Goal: Task Accomplishment & Management: Manage account settings

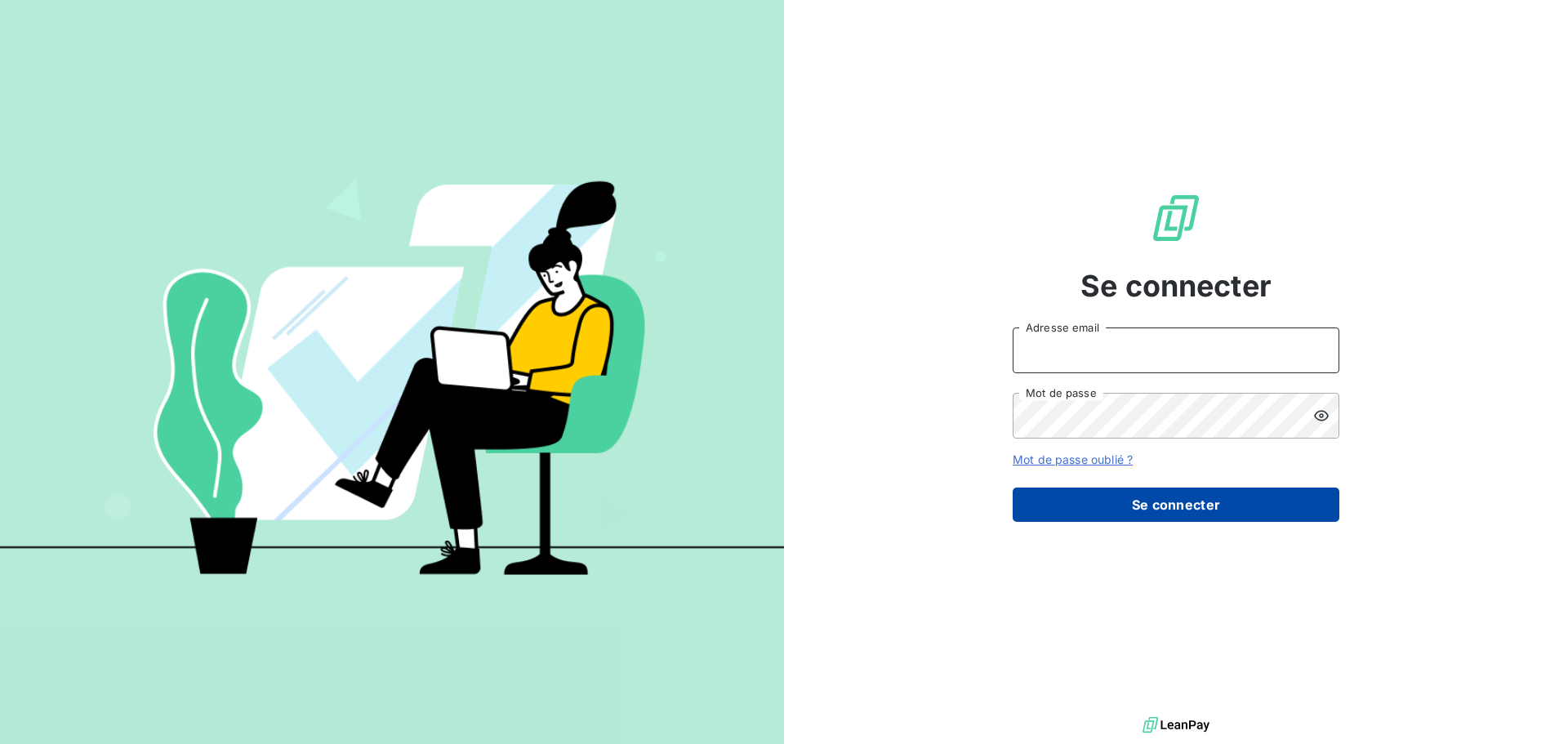
type input "[EMAIL_ADDRESS][DOMAIN_NAME]"
click at [1143, 510] on button "Se connecter" at bounding box center [1176, 505] width 326 height 35
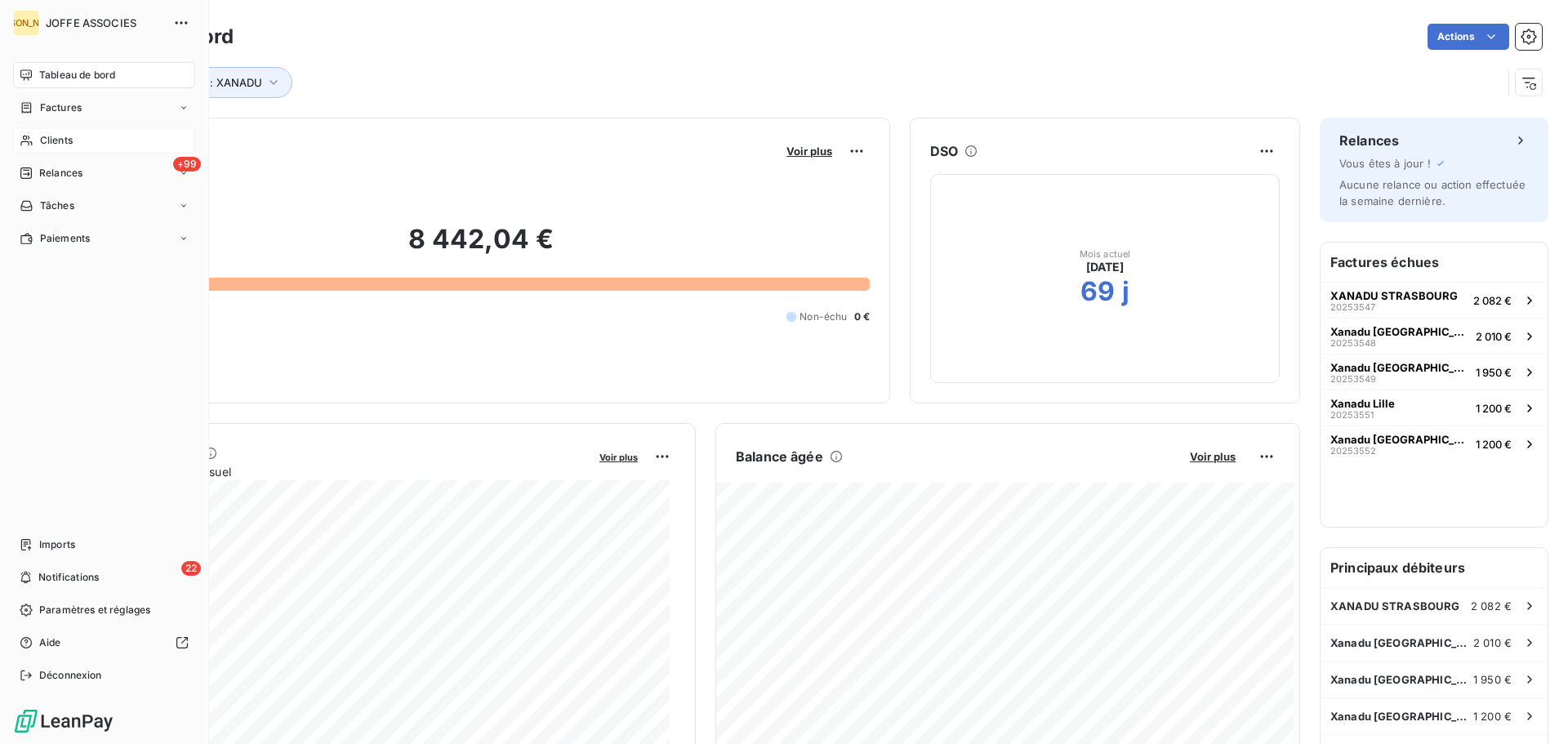
click at [68, 140] on span "Clients" at bounding box center [57, 141] width 33 height 15
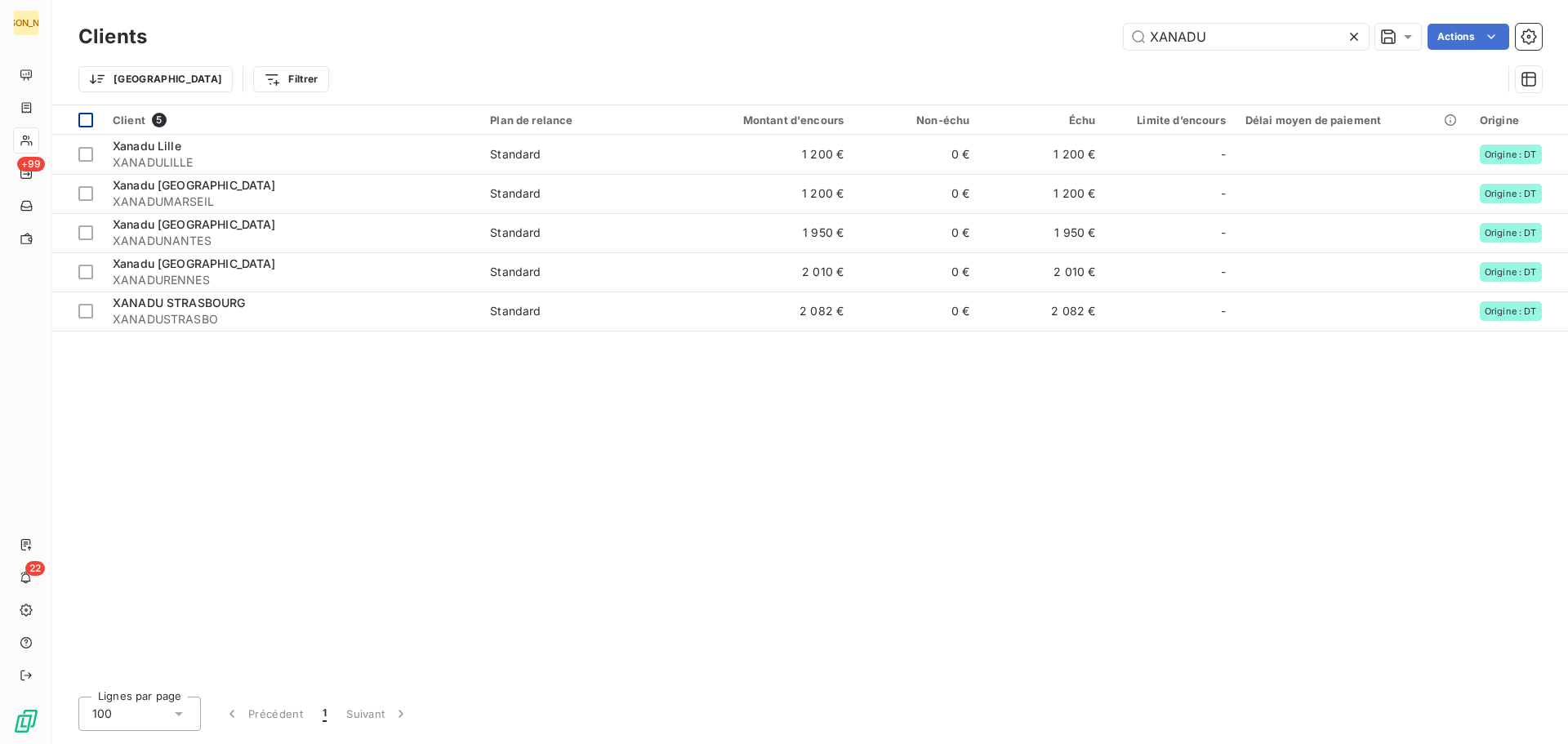
type input "XANADU"
click at [86, 118] on div at bounding box center [86, 120] width 15 height 15
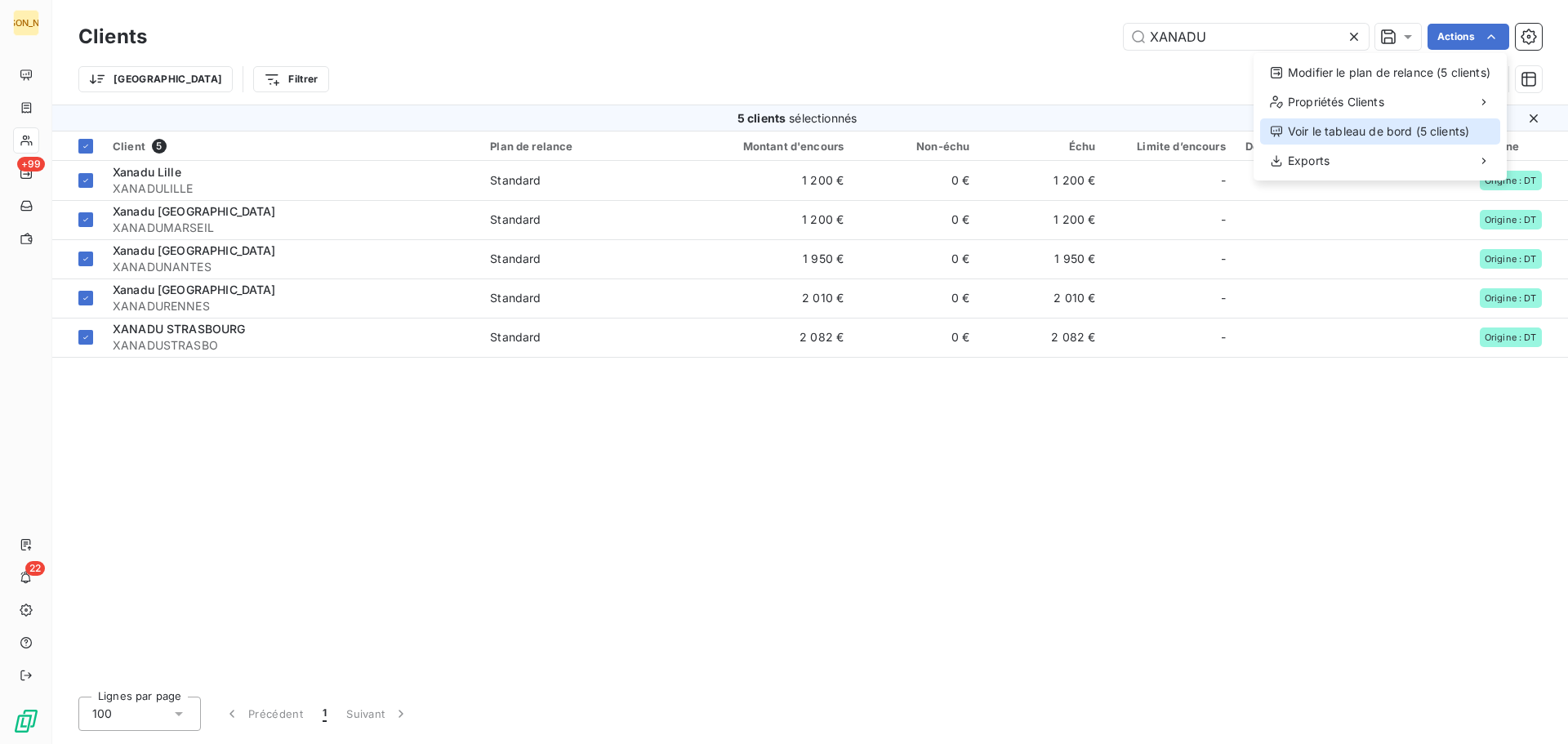
click at [1322, 129] on div "Voir le tableau de bord (5 clients)" at bounding box center [1381, 132] width 240 height 26
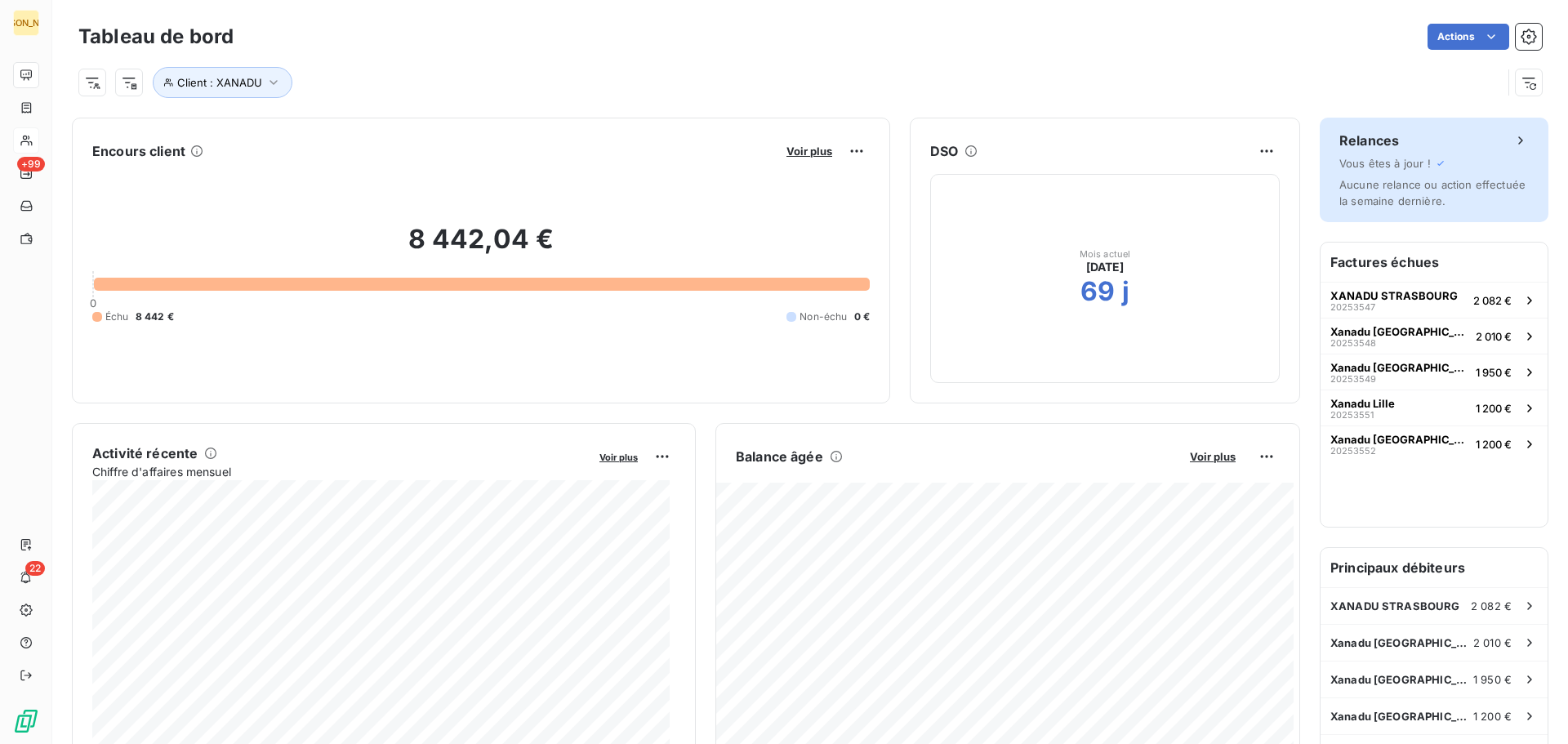
click at [1372, 140] on h6 "Relances" at bounding box center [1369, 141] width 60 height 20
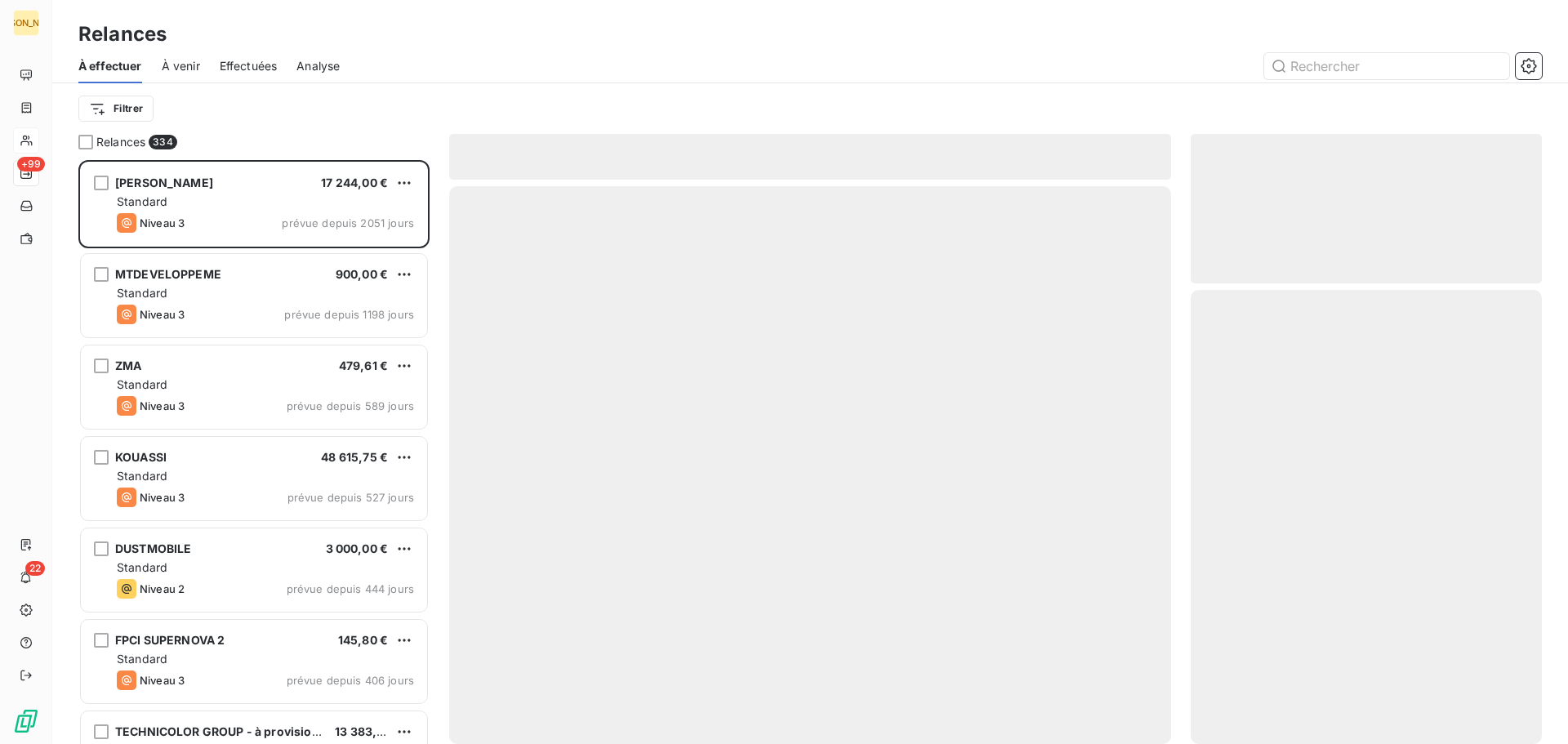
scroll to position [571, 339]
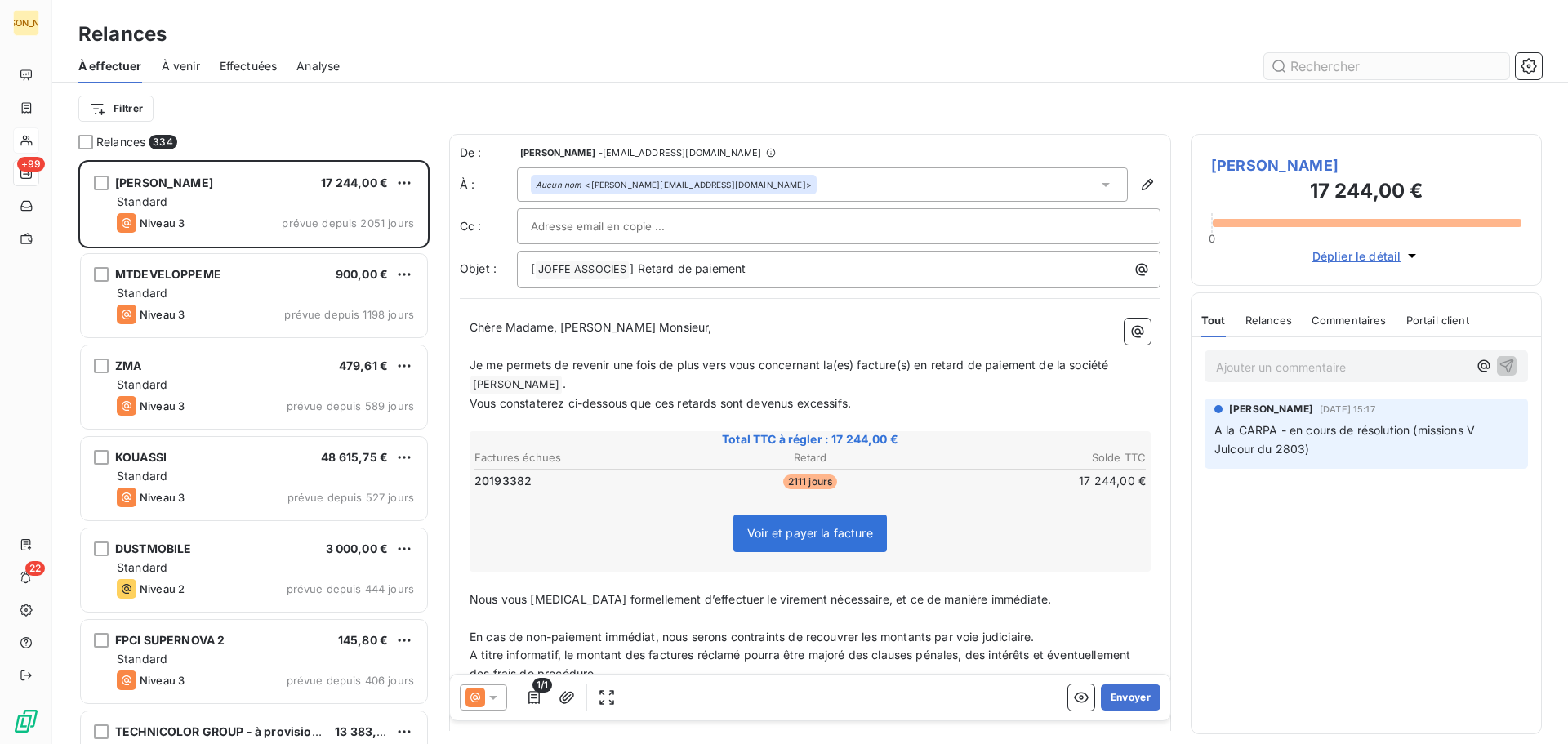
click at [1334, 69] on input "text" at bounding box center [1387, 67] width 245 height 26
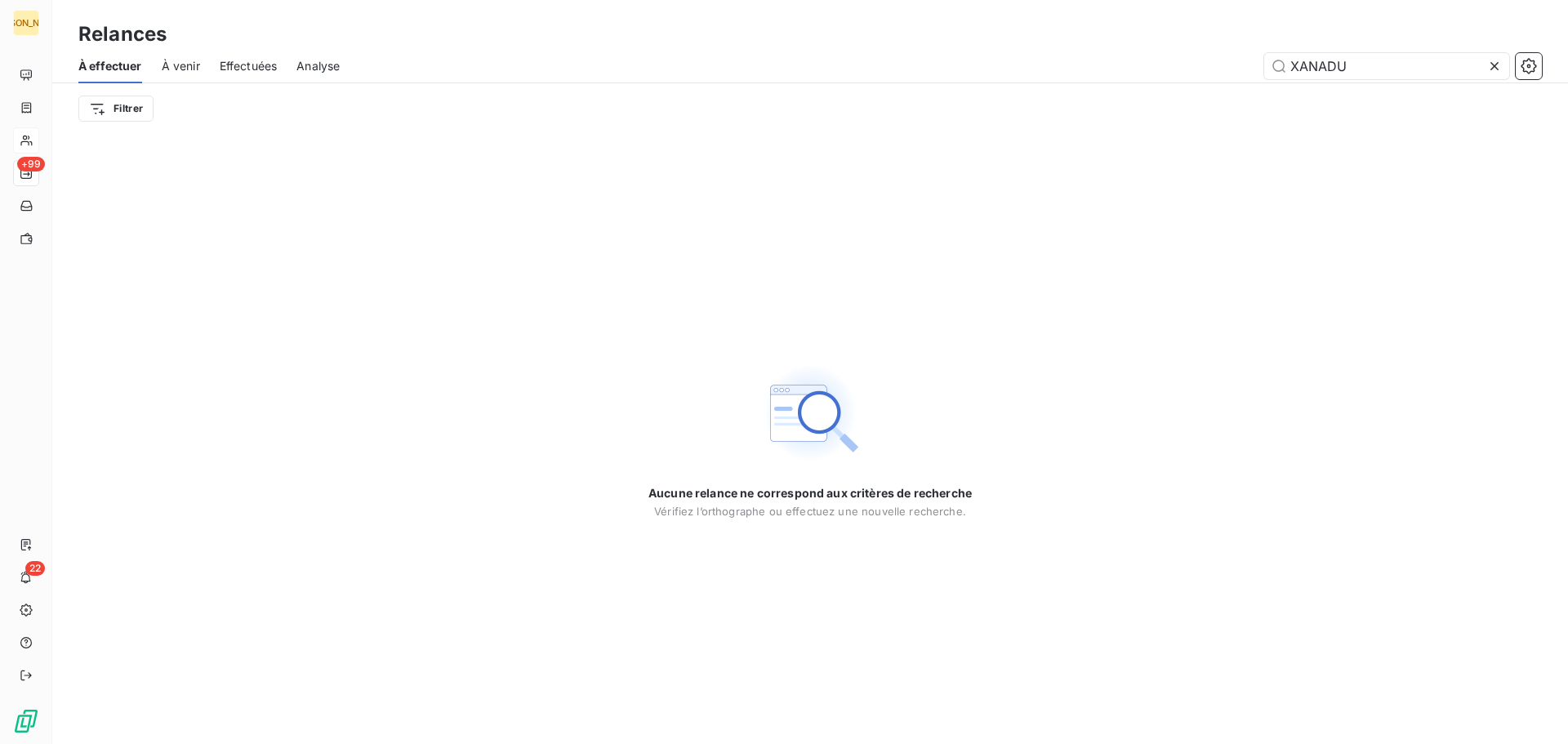
click at [187, 69] on span "À venir" at bounding box center [181, 67] width 39 height 16
type input "XANADU"
click at [185, 61] on span "À venir" at bounding box center [181, 67] width 39 height 16
click at [1494, 66] on icon at bounding box center [1495, 66] width 8 height 8
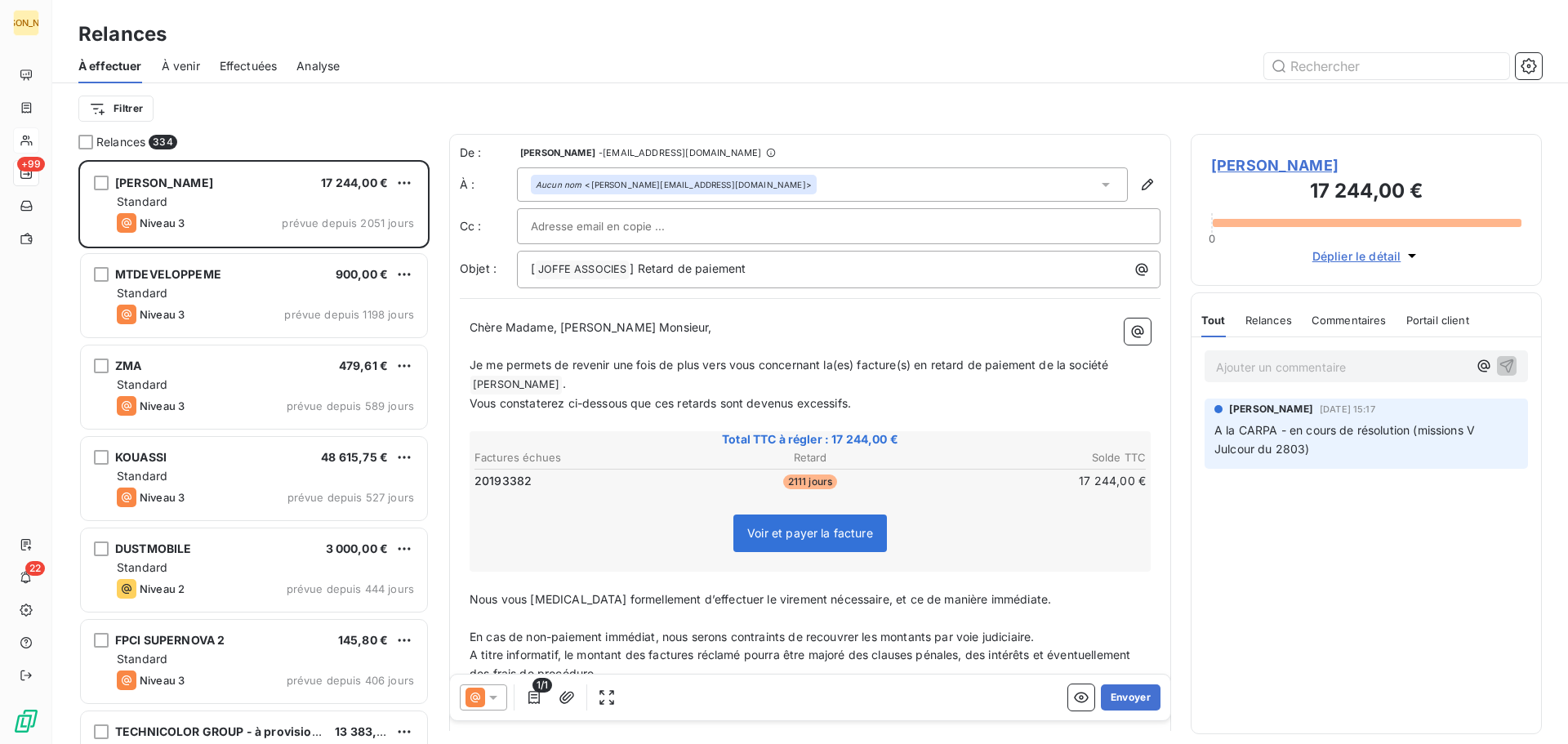
scroll to position [571, 339]
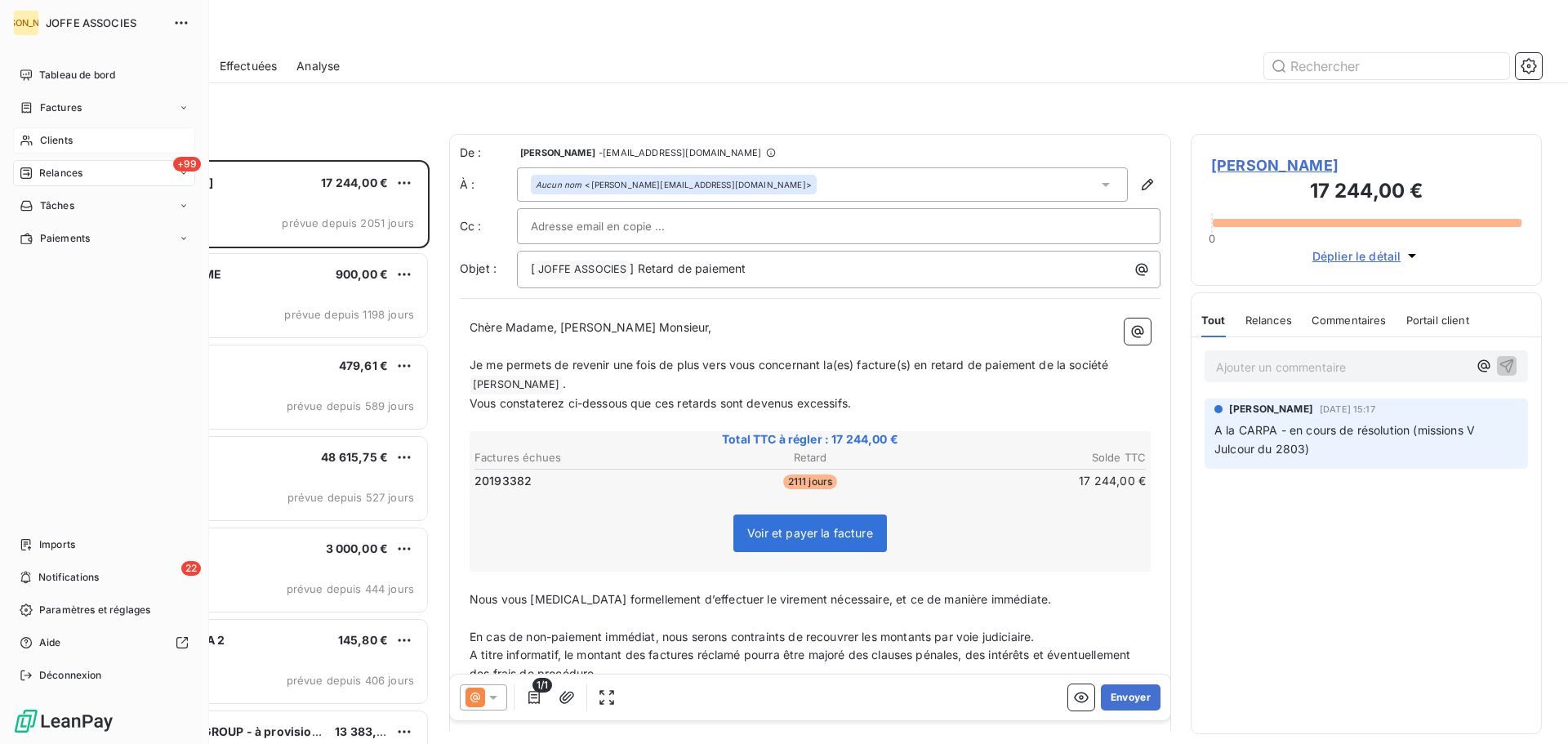
click at [70, 168] on span "Relances" at bounding box center [61, 173] width 44 height 15
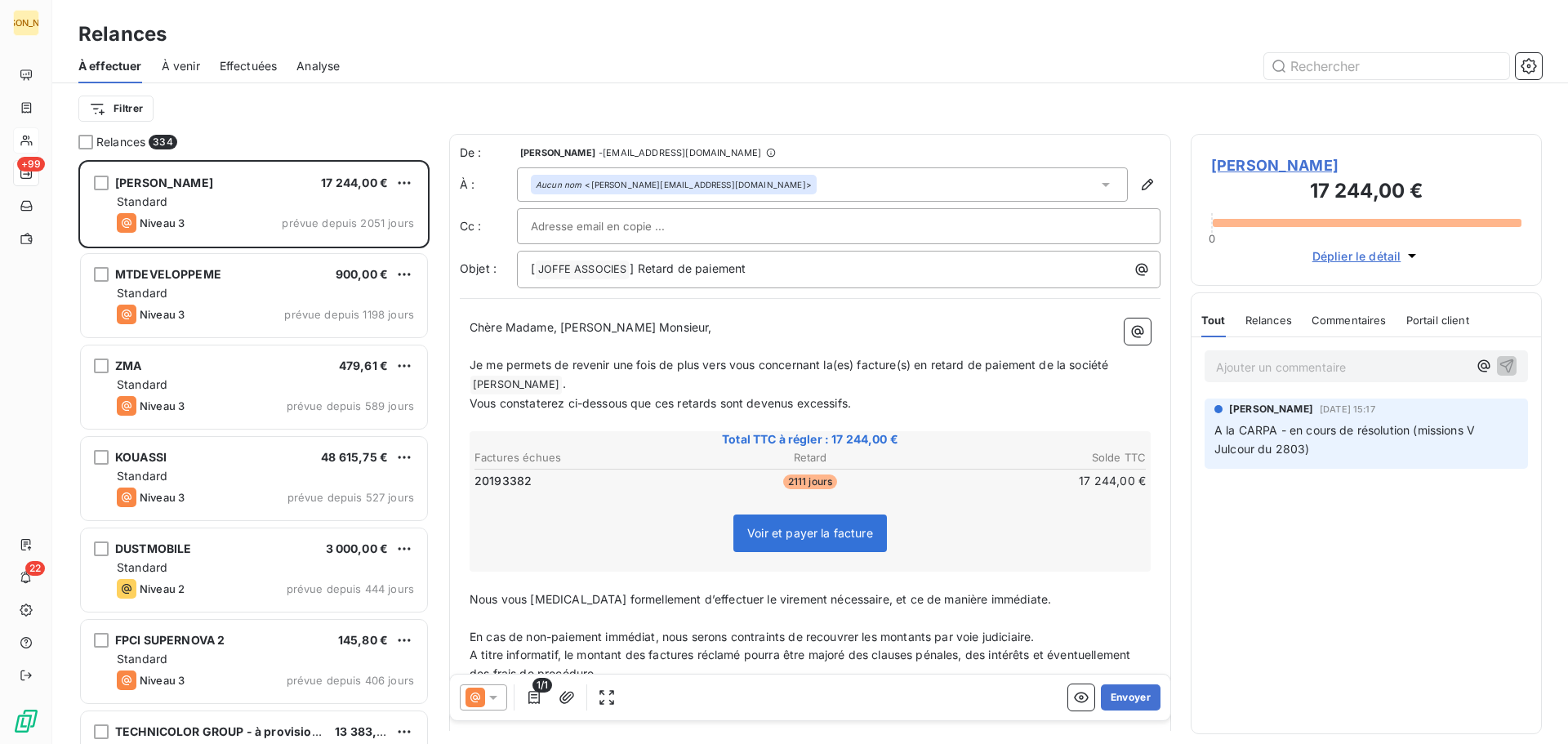
click at [241, 62] on span "Effectuées" at bounding box center [248, 67] width 58 height 16
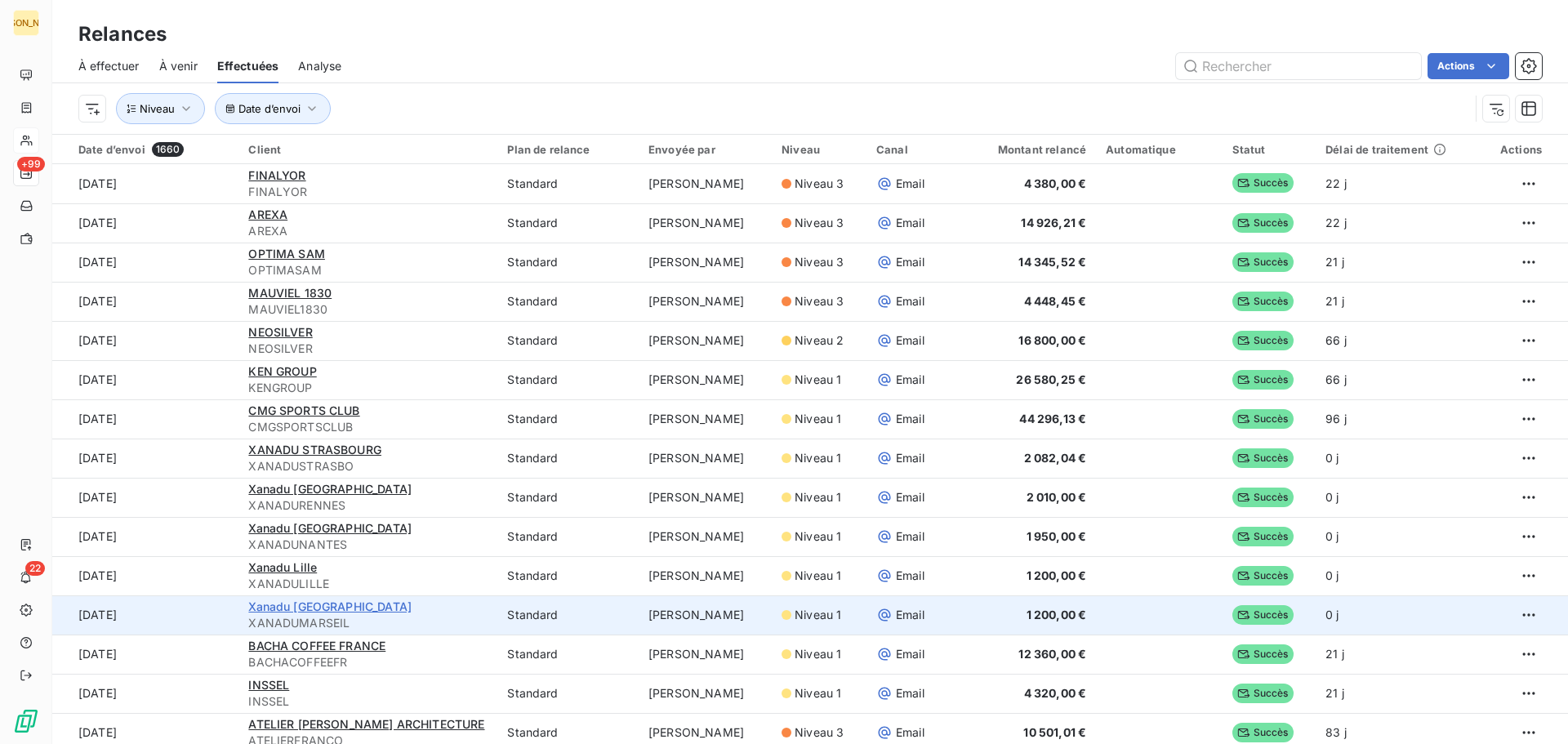
click at [301, 605] on span "Xanadu [GEOGRAPHIC_DATA]" at bounding box center [330, 606] width 164 height 14
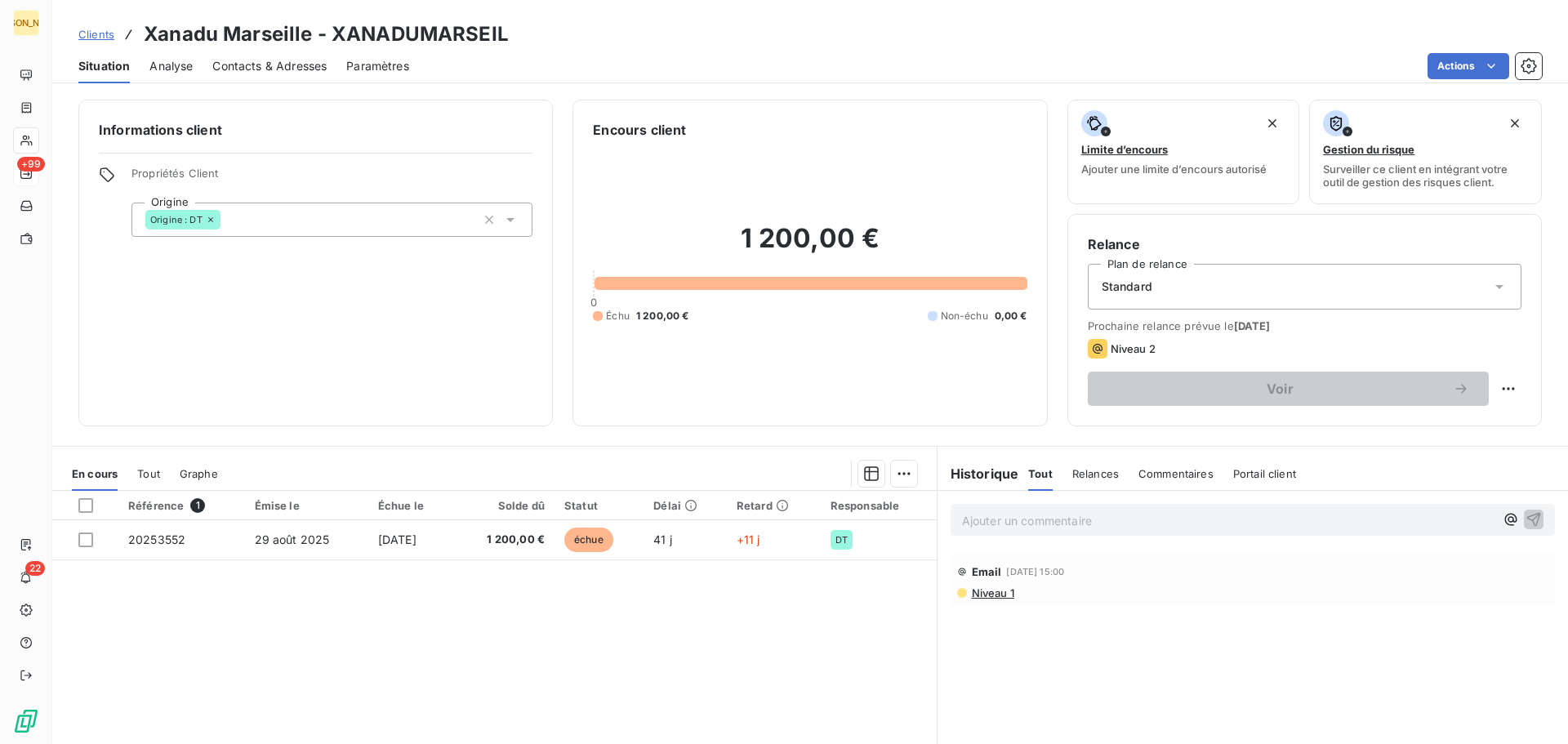
click at [1501, 387] on html "JA +99 22 Clients Xanadu [GEOGRAPHIC_DATA] - XANADUMARSEIL Situation Analyse Co…" at bounding box center [784, 372] width 1568 height 744
click at [1446, 426] on div "Replanifier cette action" at bounding box center [1429, 425] width 146 height 26
select select "9"
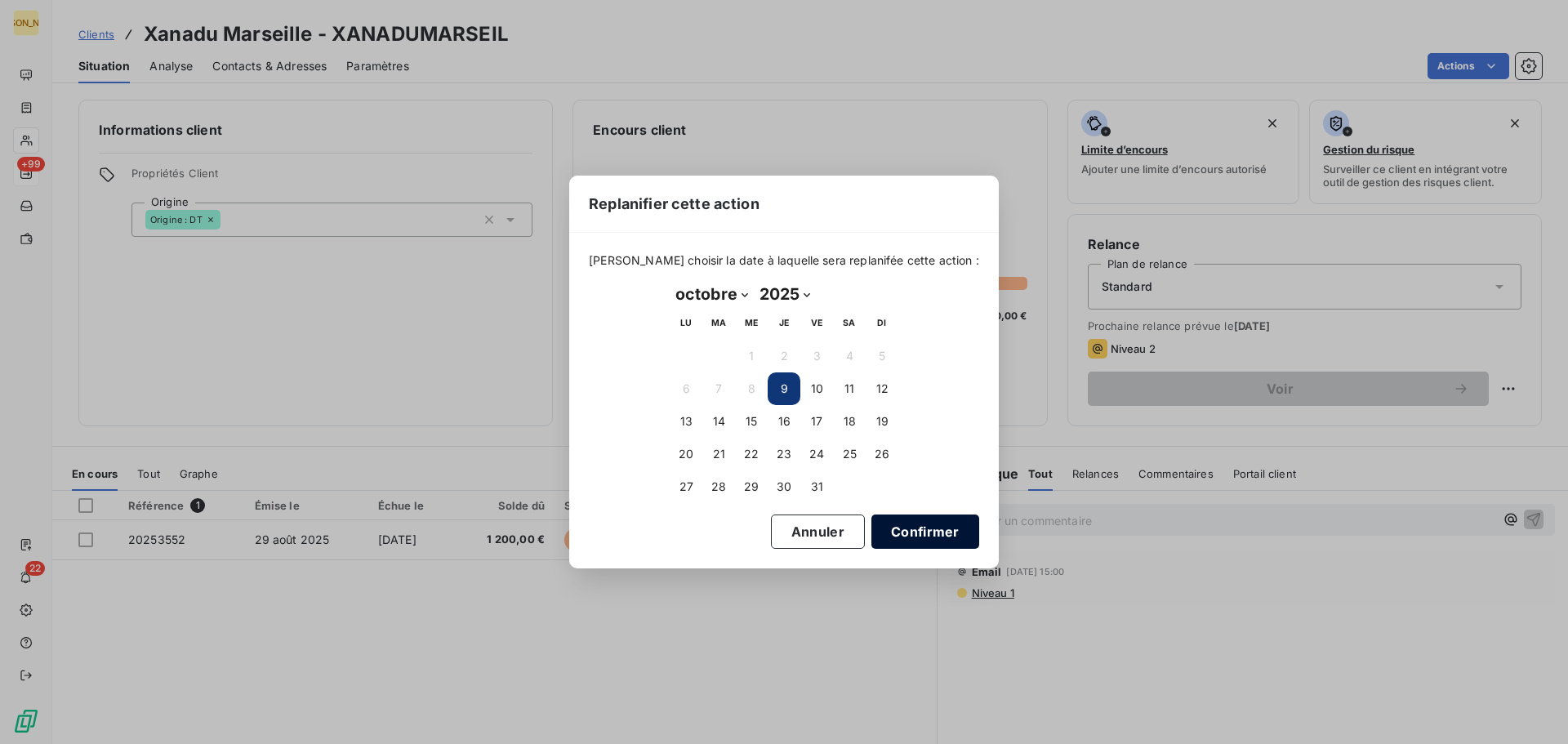
click at [885, 529] on button "Confirmer" at bounding box center [925, 532] width 108 height 35
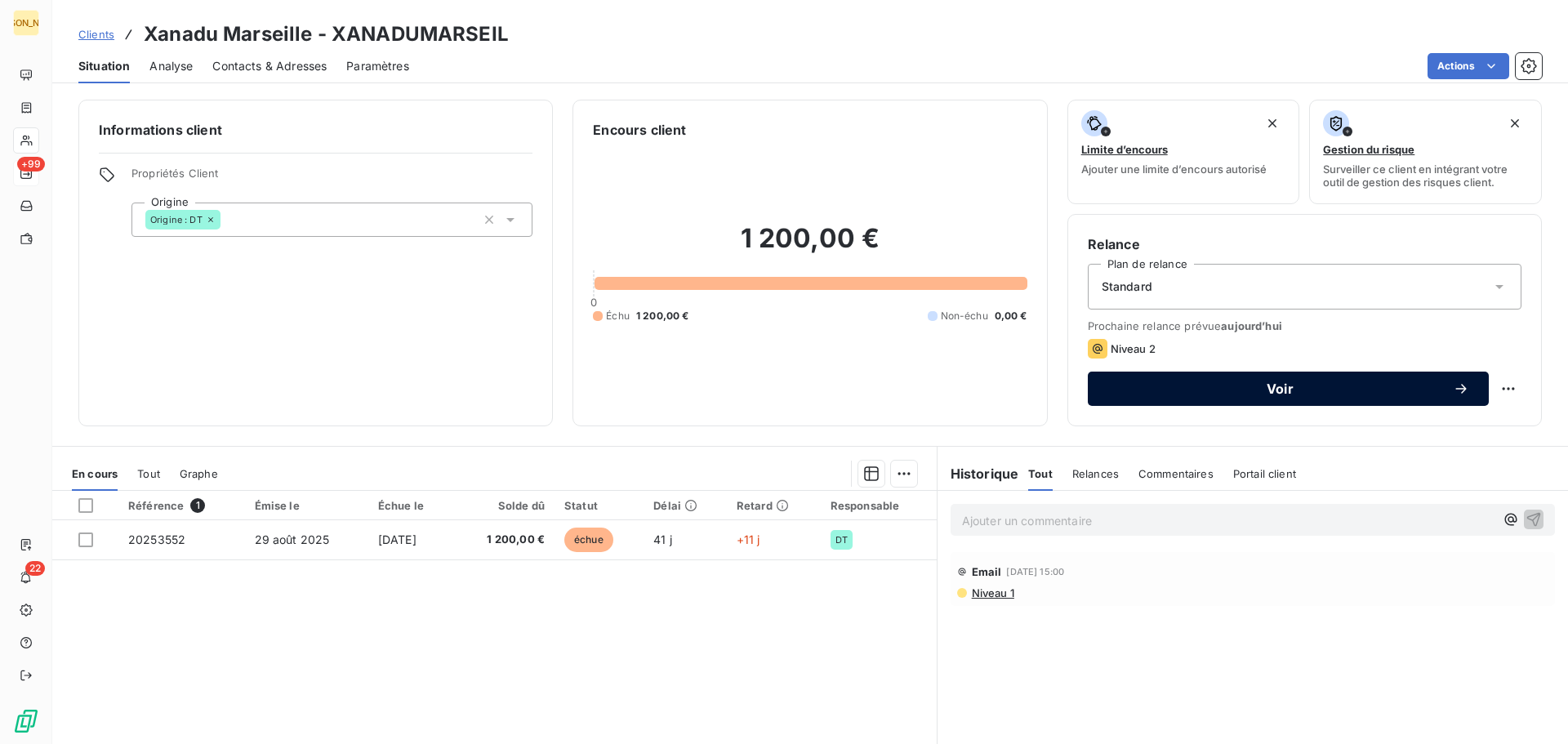
click at [1265, 372] on button "Voir" at bounding box center [1288, 389] width 401 height 35
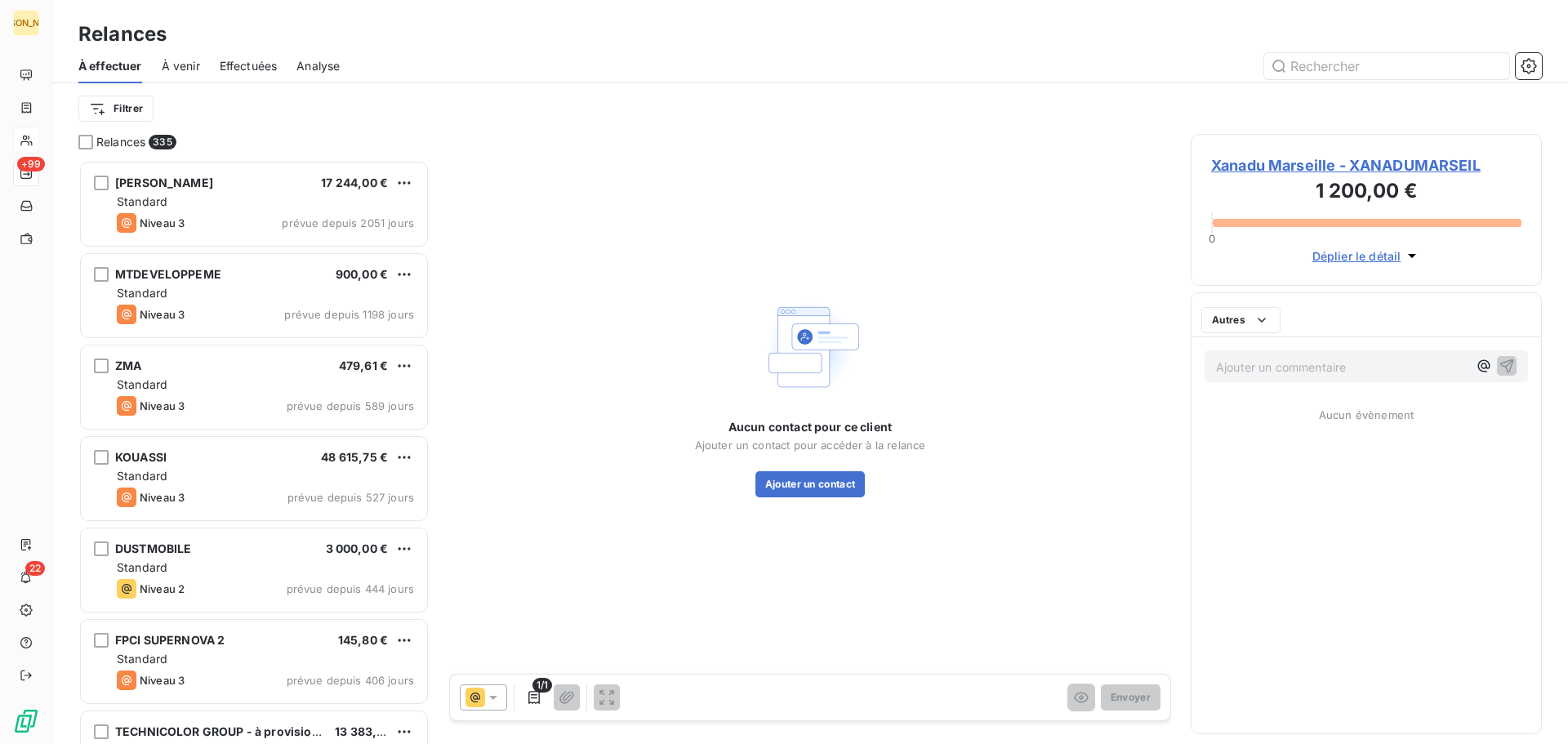
scroll to position [571, 339]
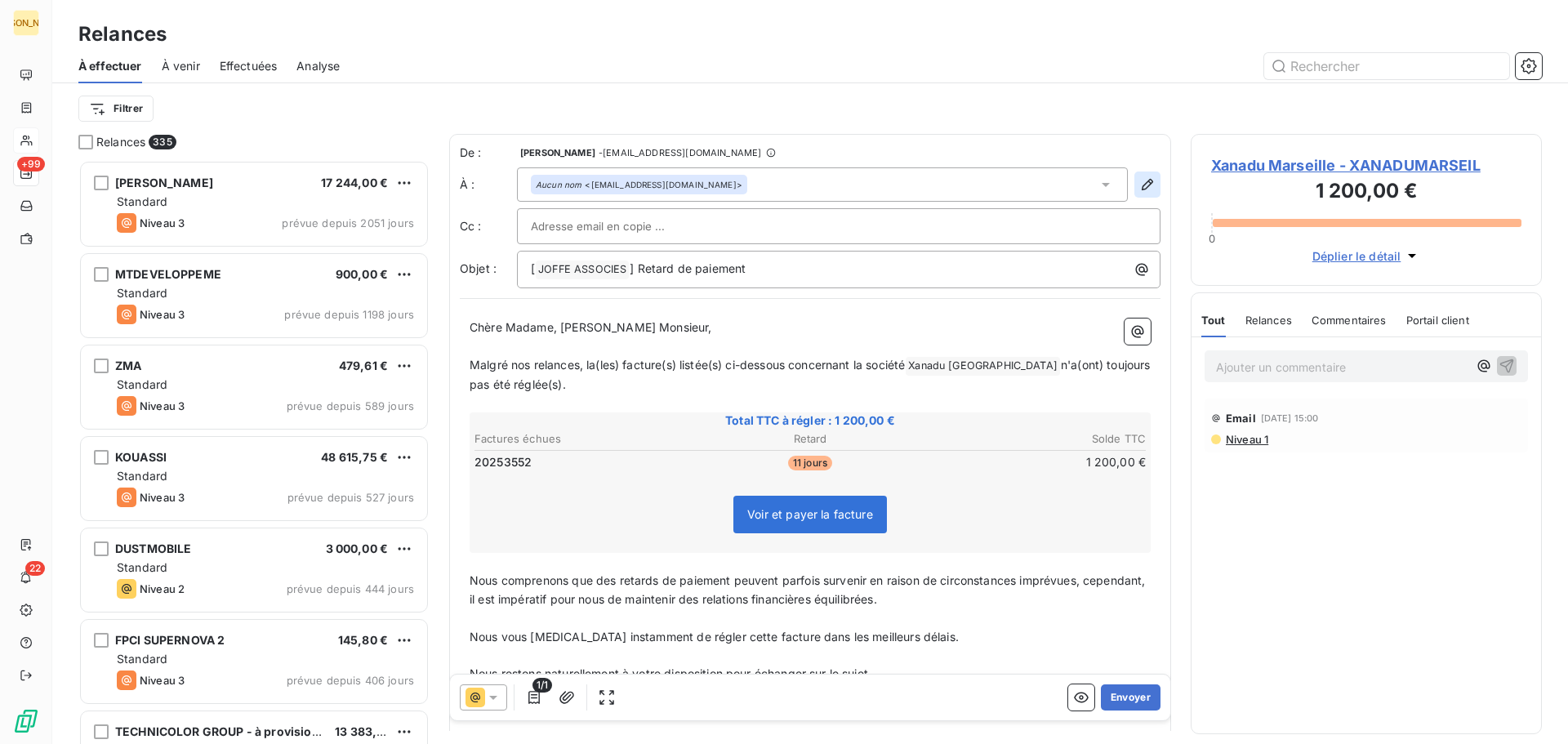
click at [1140, 181] on icon "button" at bounding box center [1148, 185] width 16 height 16
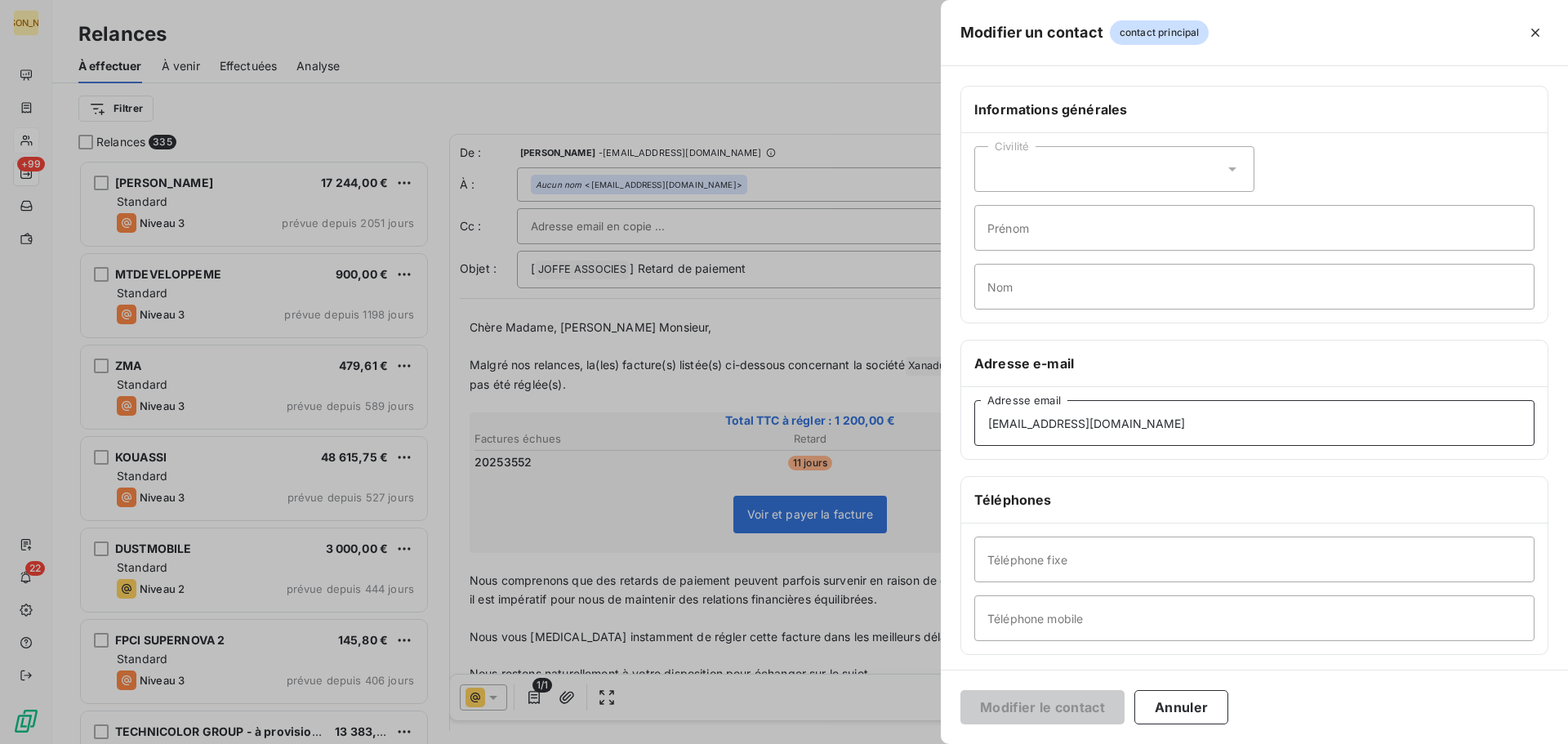
drag, startPoint x: 1108, startPoint y: 423, endPoint x: 911, endPoint y: 432, distance: 197.2
click at [911, 743] on div "Modifier un contact contact principal Informations générales Civilité Prénom No…" at bounding box center [784, 744] width 1568 height 0
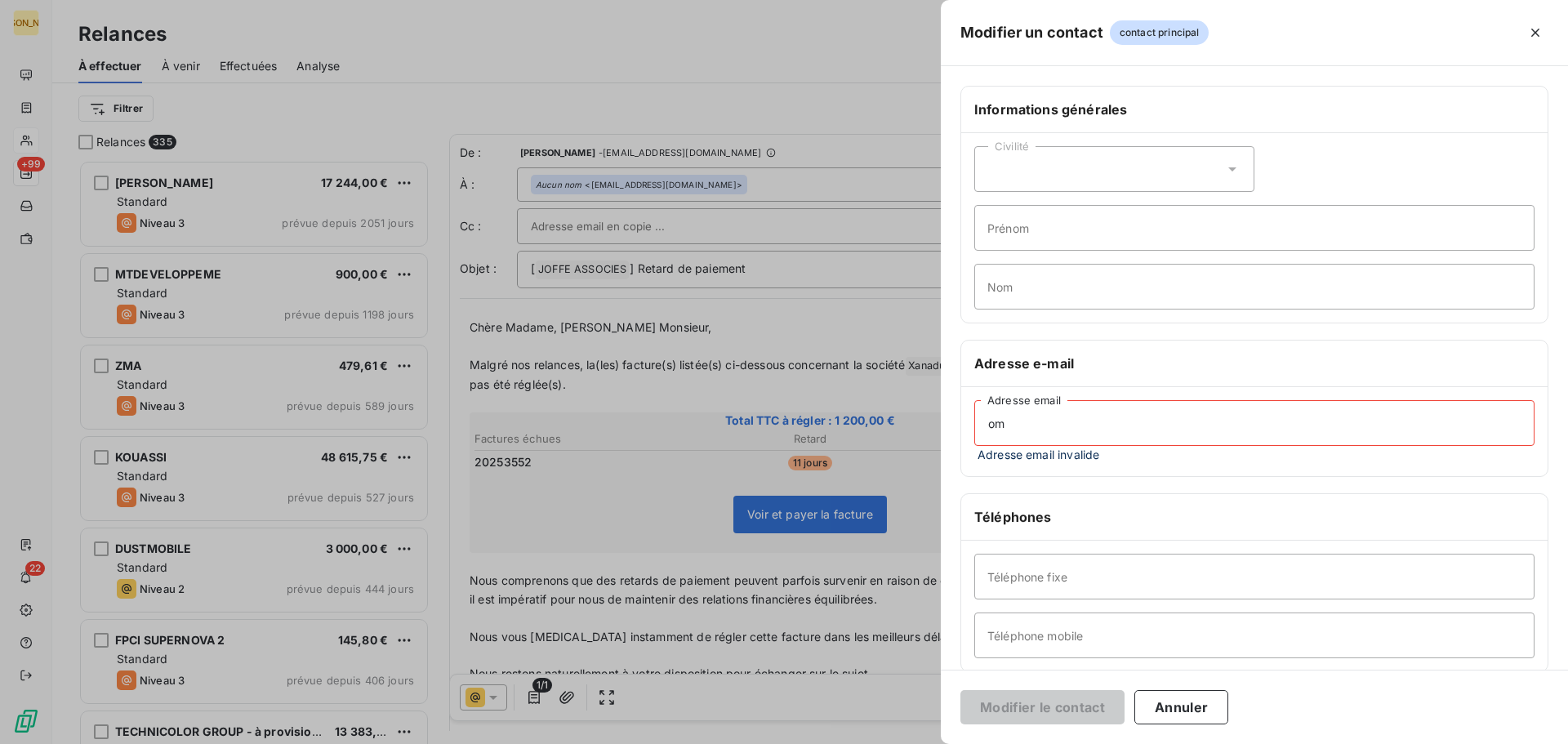
type input "m"
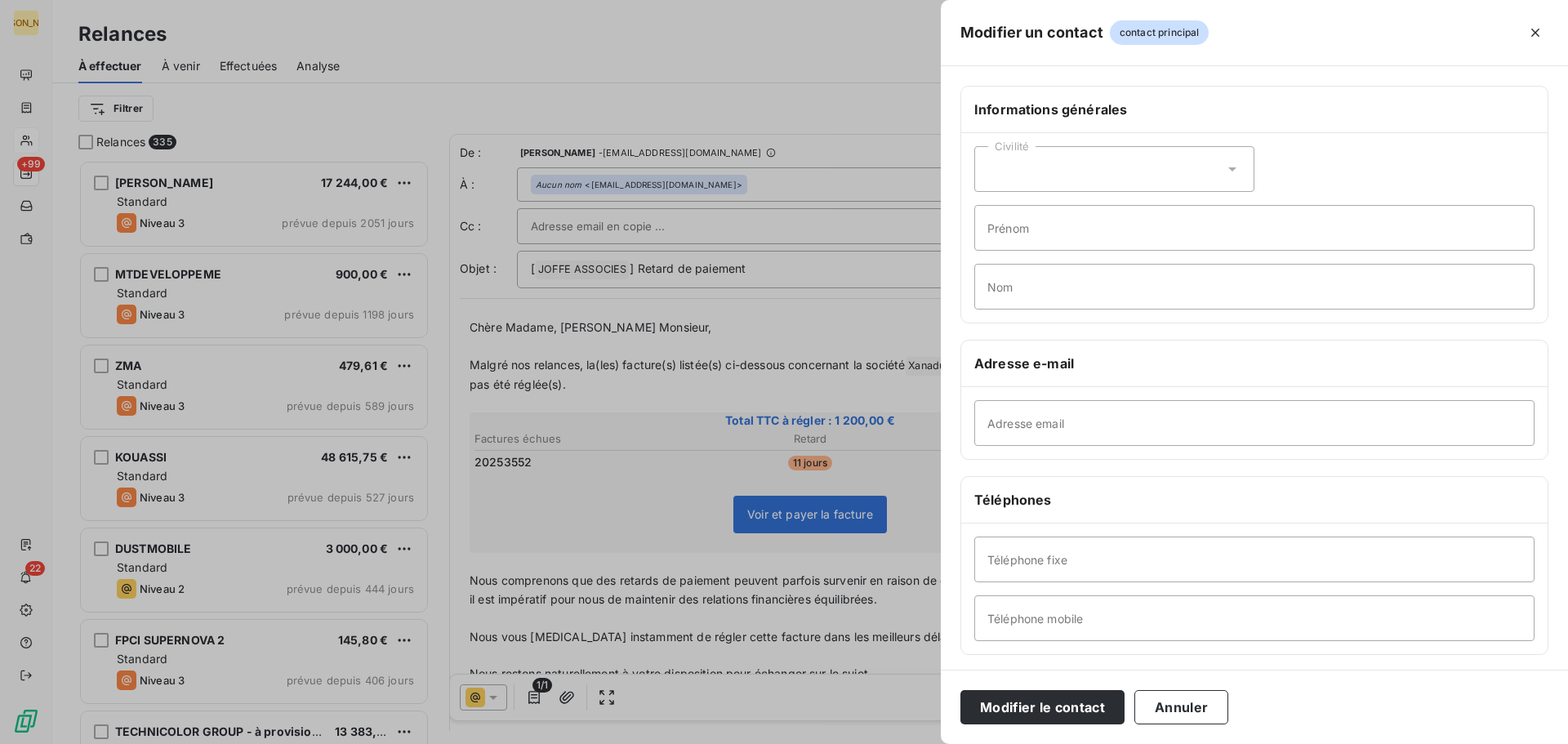
click at [862, 328] on div at bounding box center [784, 372] width 1568 height 744
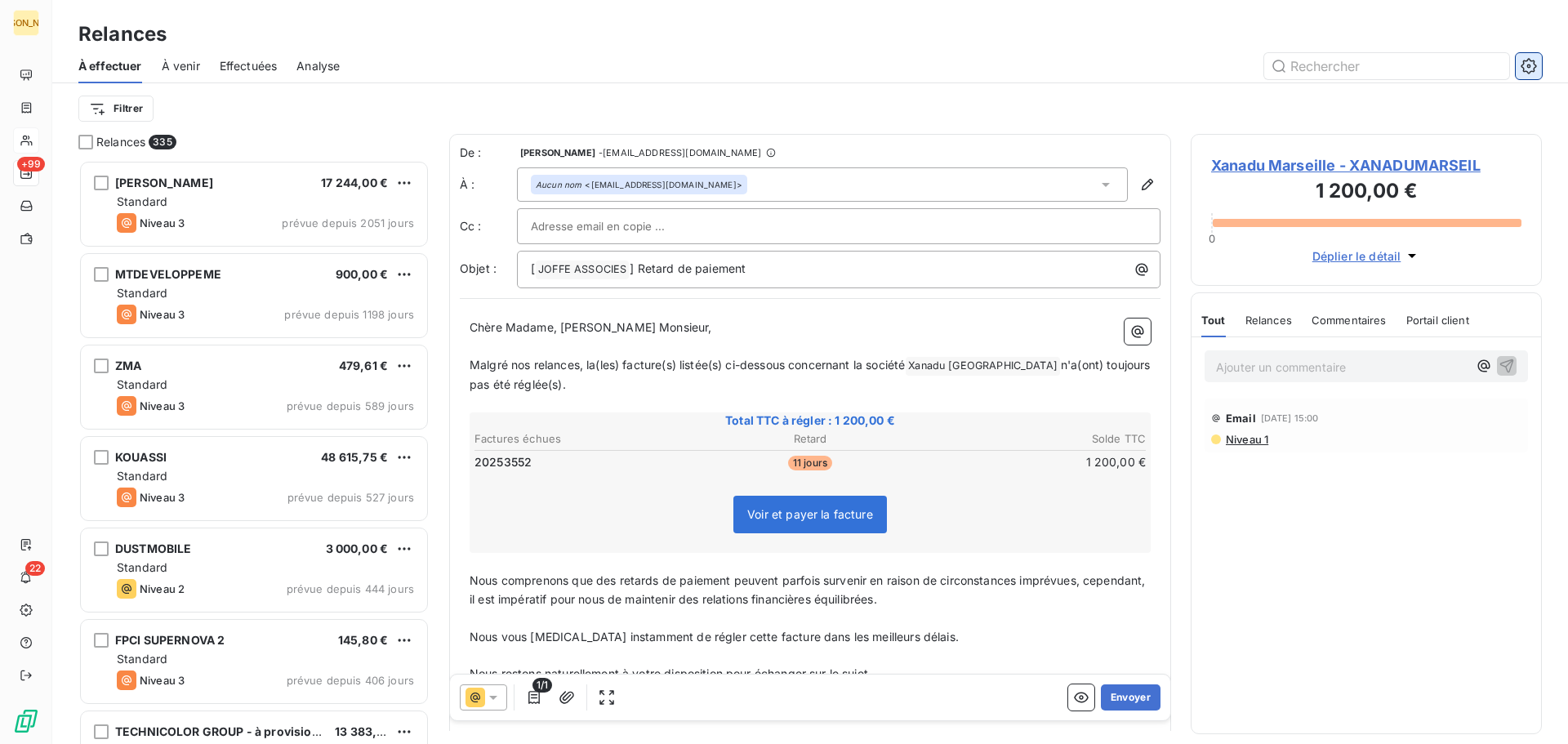
click at [1527, 64] on icon "button" at bounding box center [1529, 67] width 16 height 16
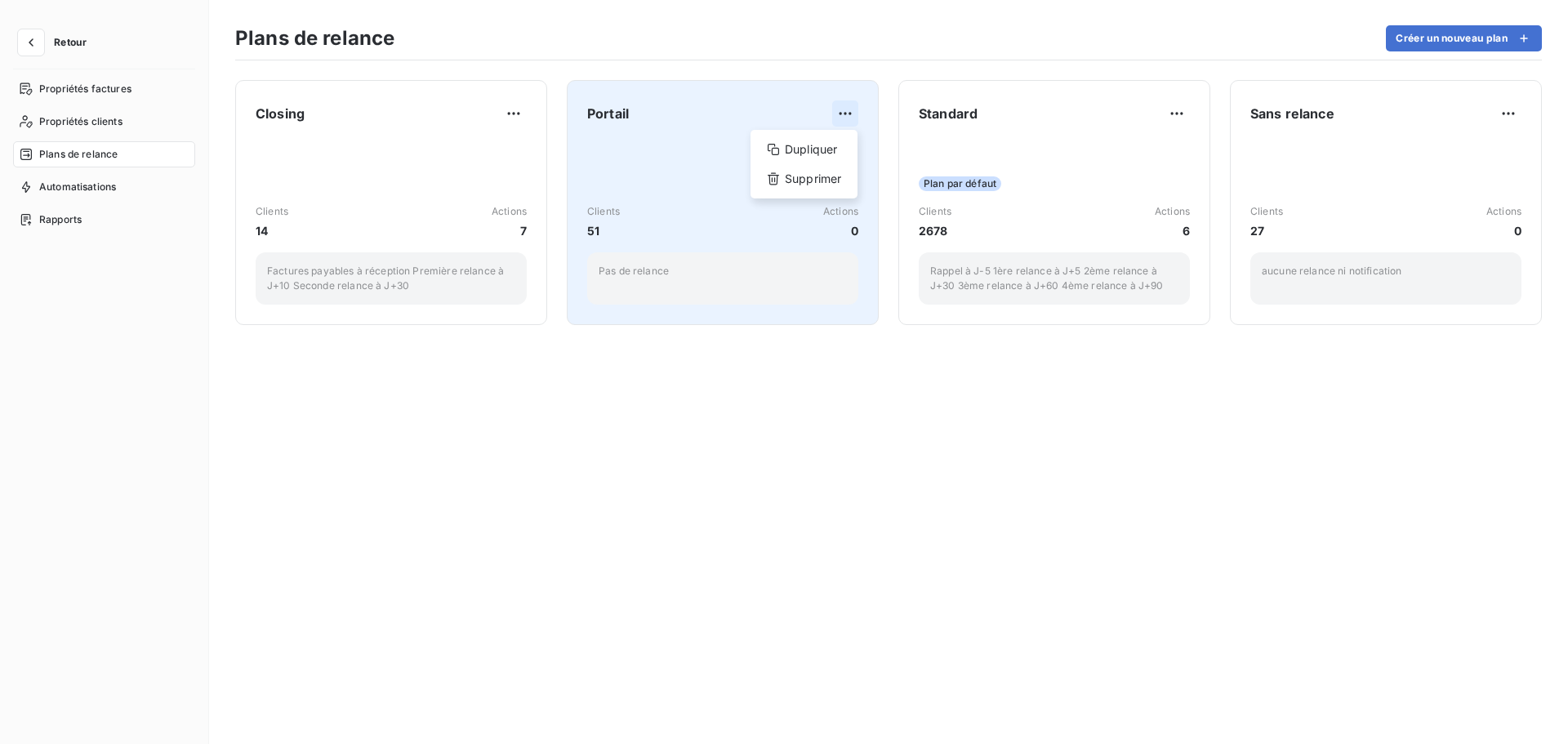
click at [845, 103] on html "Retour Propriétés factures Propriétés clients Plans de relance Automatisations …" at bounding box center [784, 372] width 1568 height 744
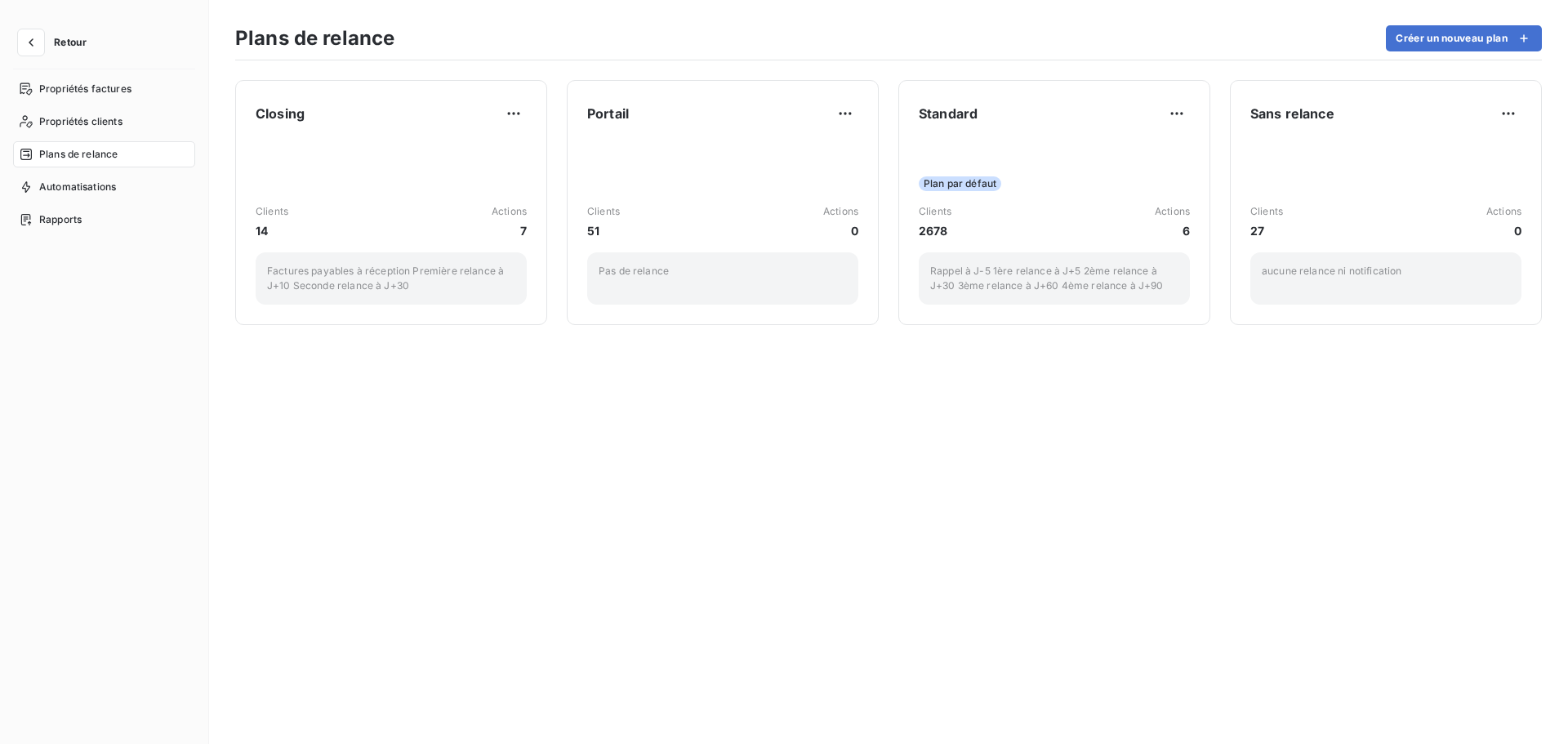
click at [843, 106] on html "Retour Propriétés factures Propriétés clients Plans de relance Automatisations …" at bounding box center [784, 372] width 1568 height 744
click at [35, 38] on icon "button" at bounding box center [31, 43] width 16 height 16
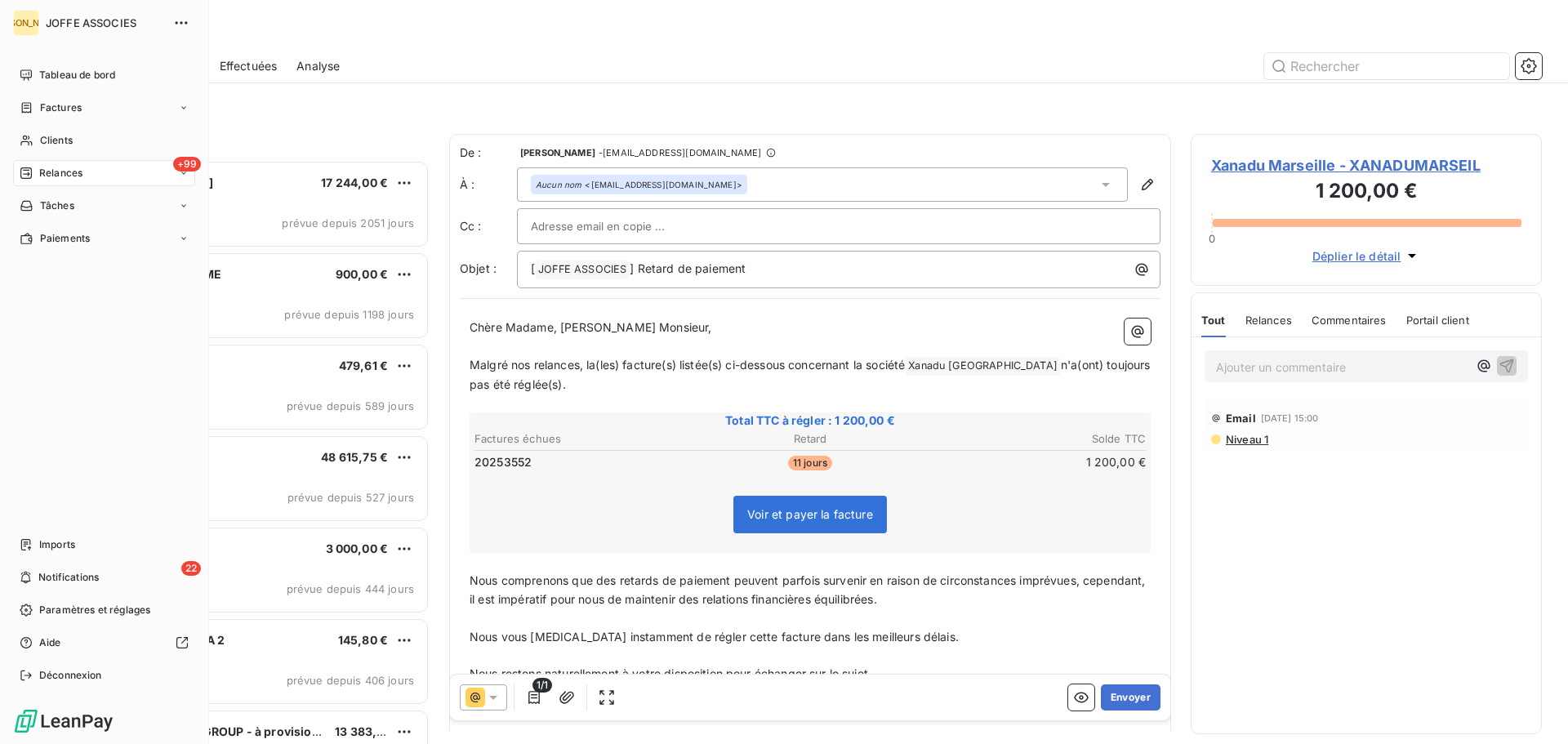
scroll to position [571, 339]
click at [90, 80] on span "Tableau de bord" at bounding box center [77, 75] width 76 height 15
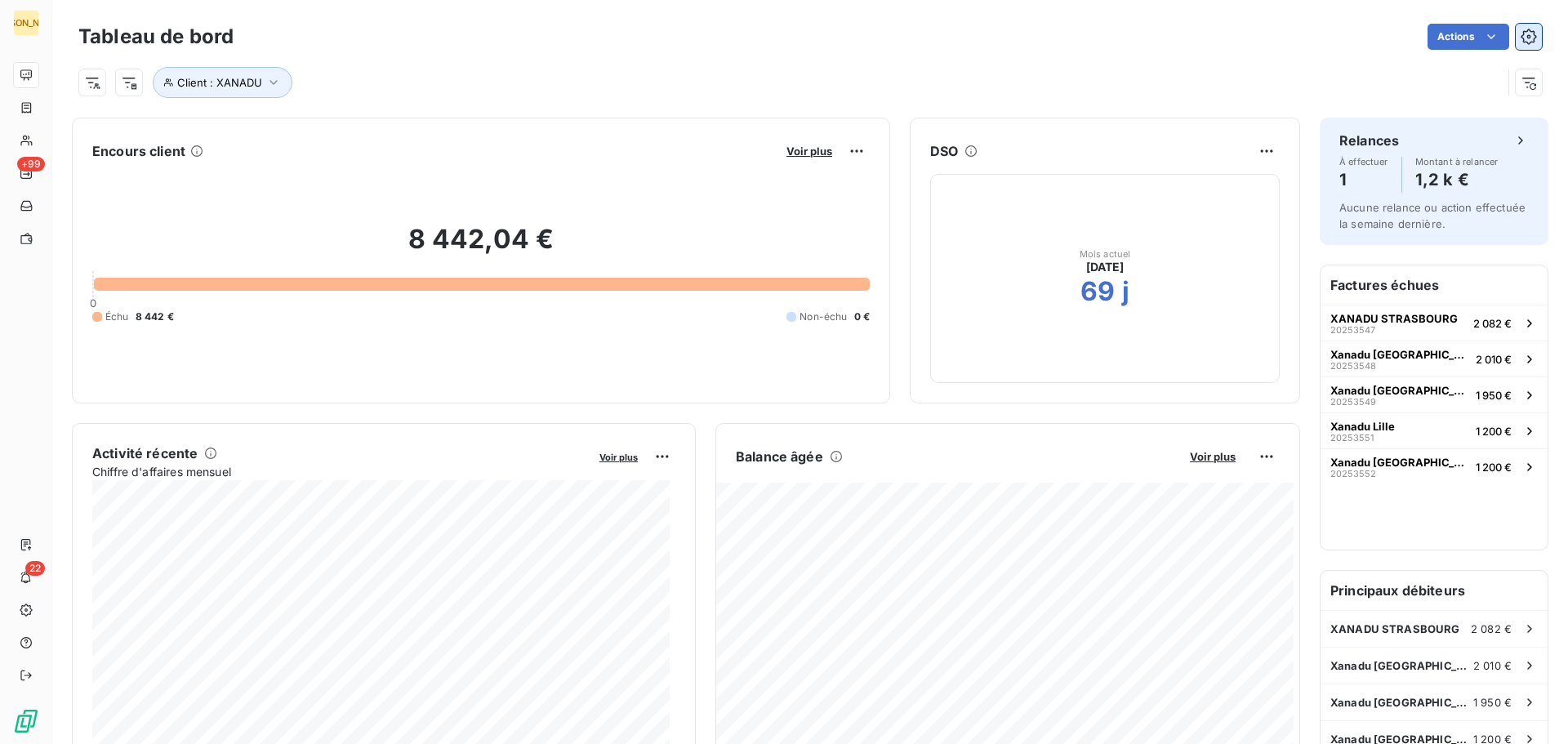
click at [1514, 35] on html "JA +99 22 Tableau de bord Actions Client : XANADU Encours client Voir plus 8 44…" at bounding box center [784, 372] width 1568 height 744
click at [1521, 35] on icon "button" at bounding box center [1529, 37] width 16 height 16
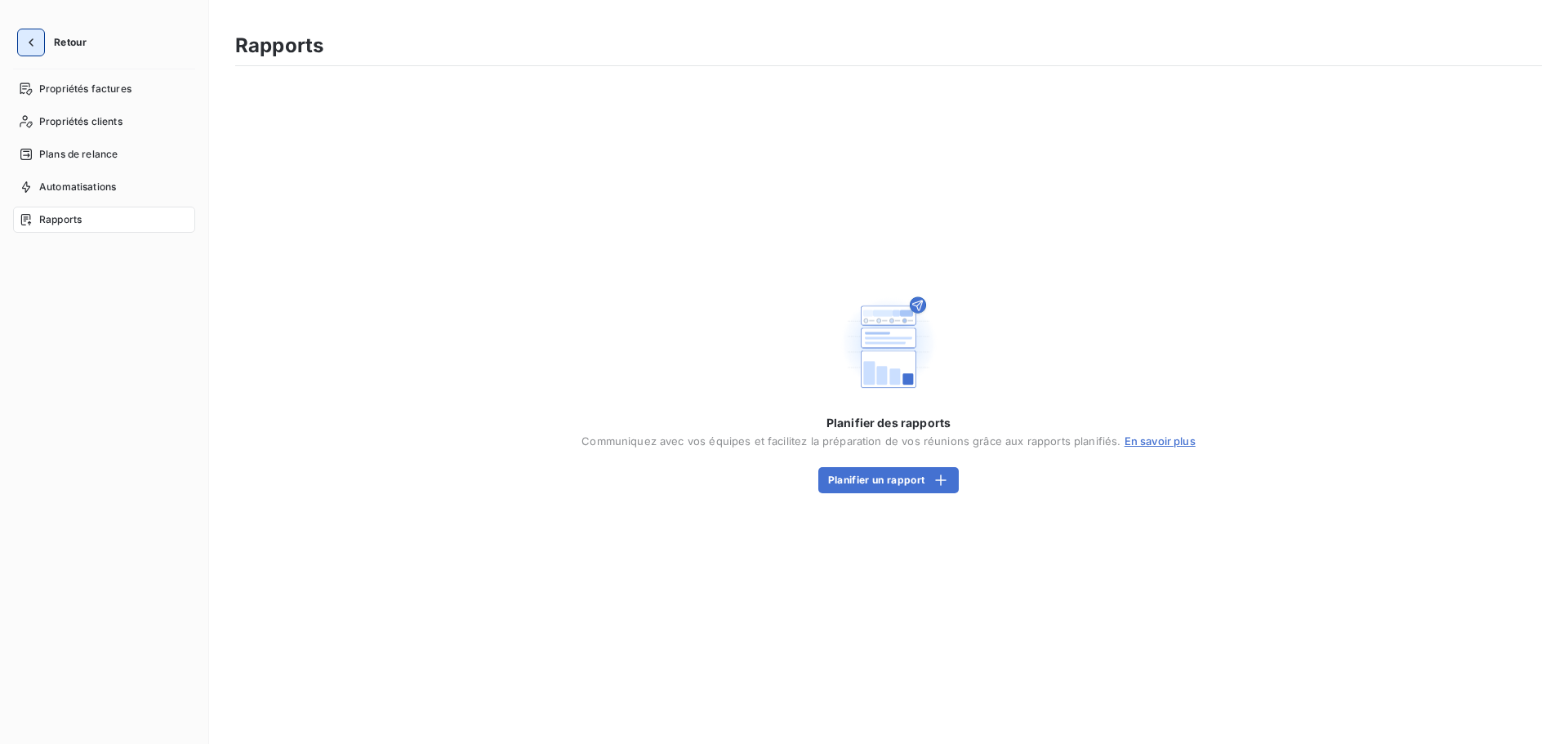
click at [35, 35] on icon "button" at bounding box center [31, 43] width 16 height 16
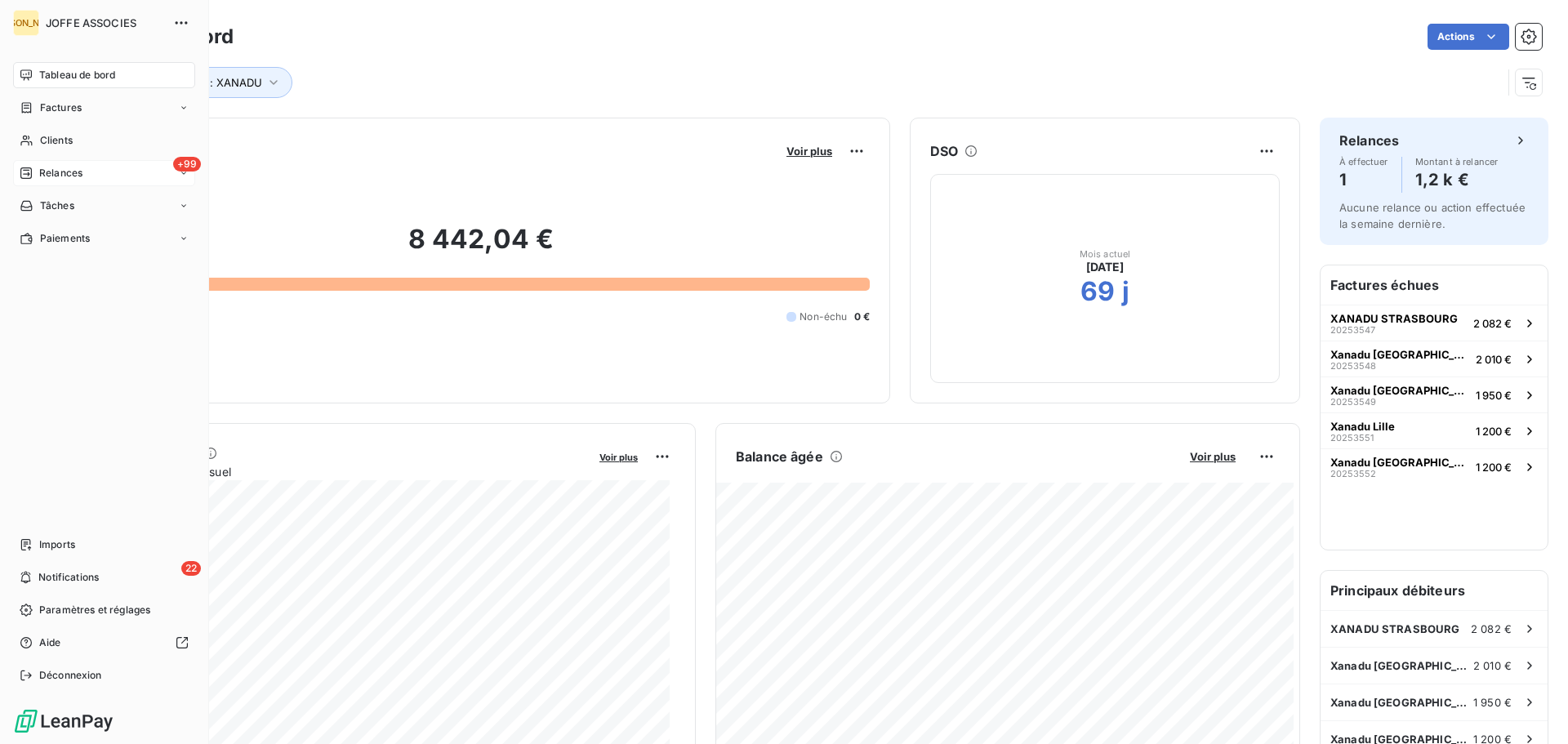
click at [58, 165] on div "+99 Relances" at bounding box center [104, 173] width 183 height 26
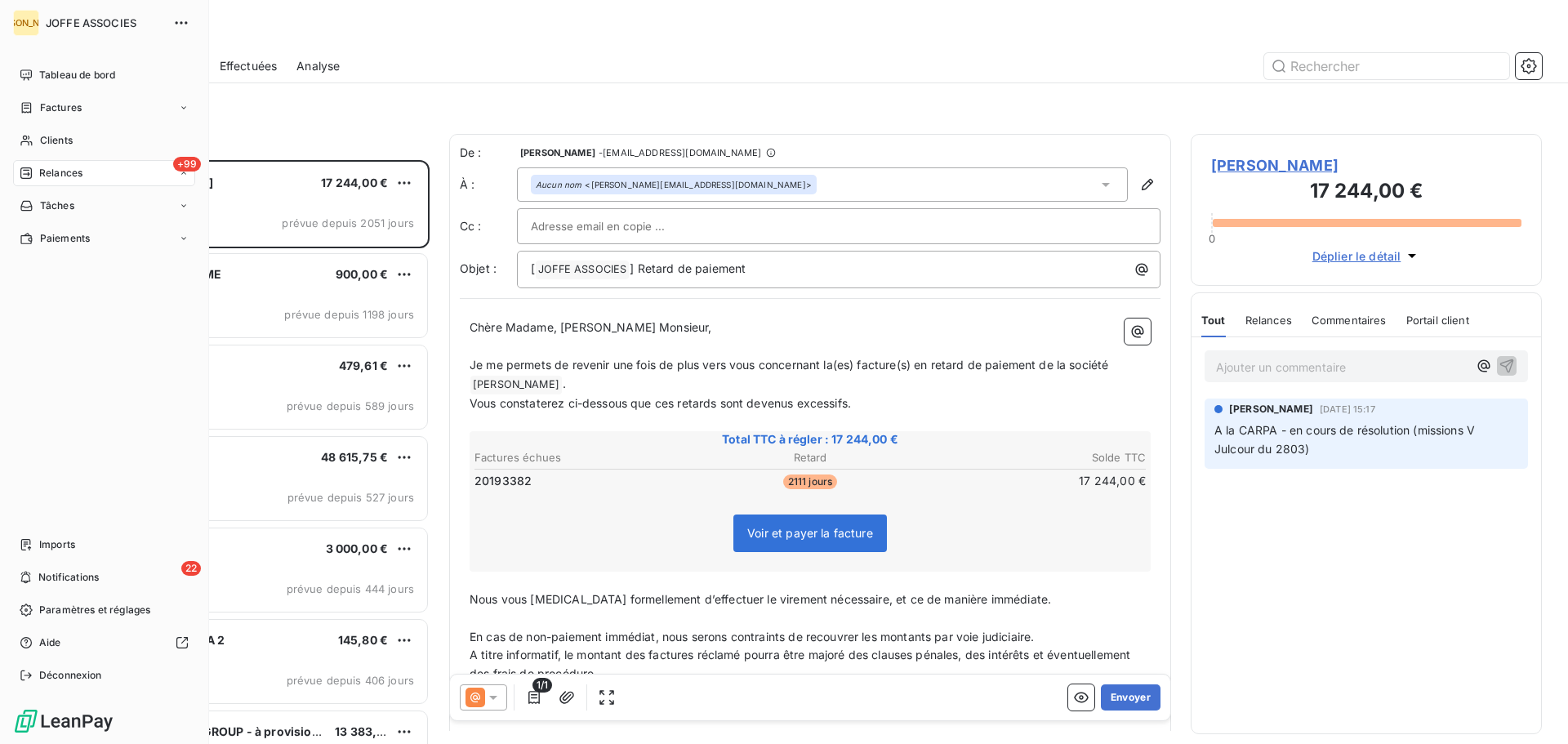
scroll to position [571, 339]
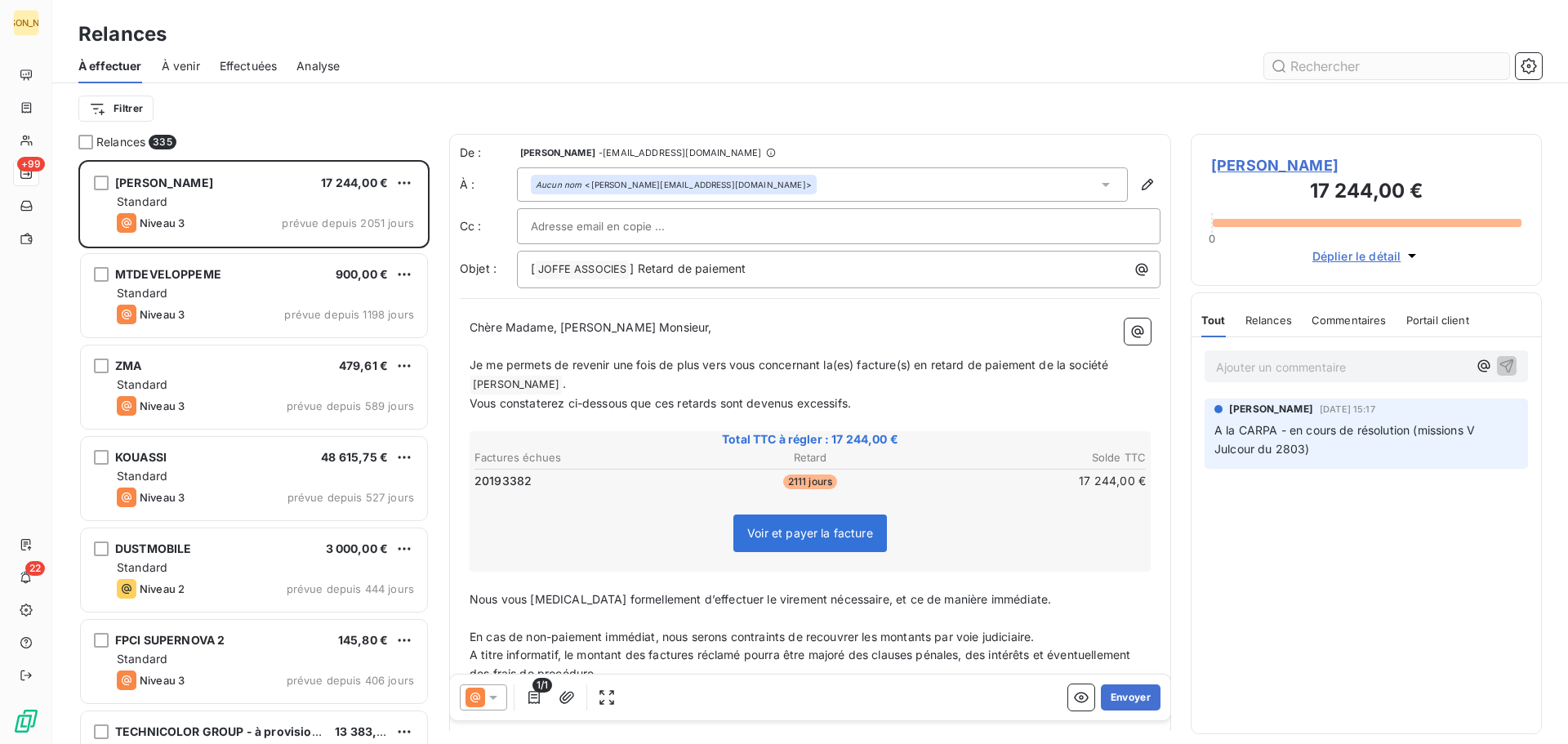
click at [1311, 68] on input "text" at bounding box center [1387, 67] width 245 height 26
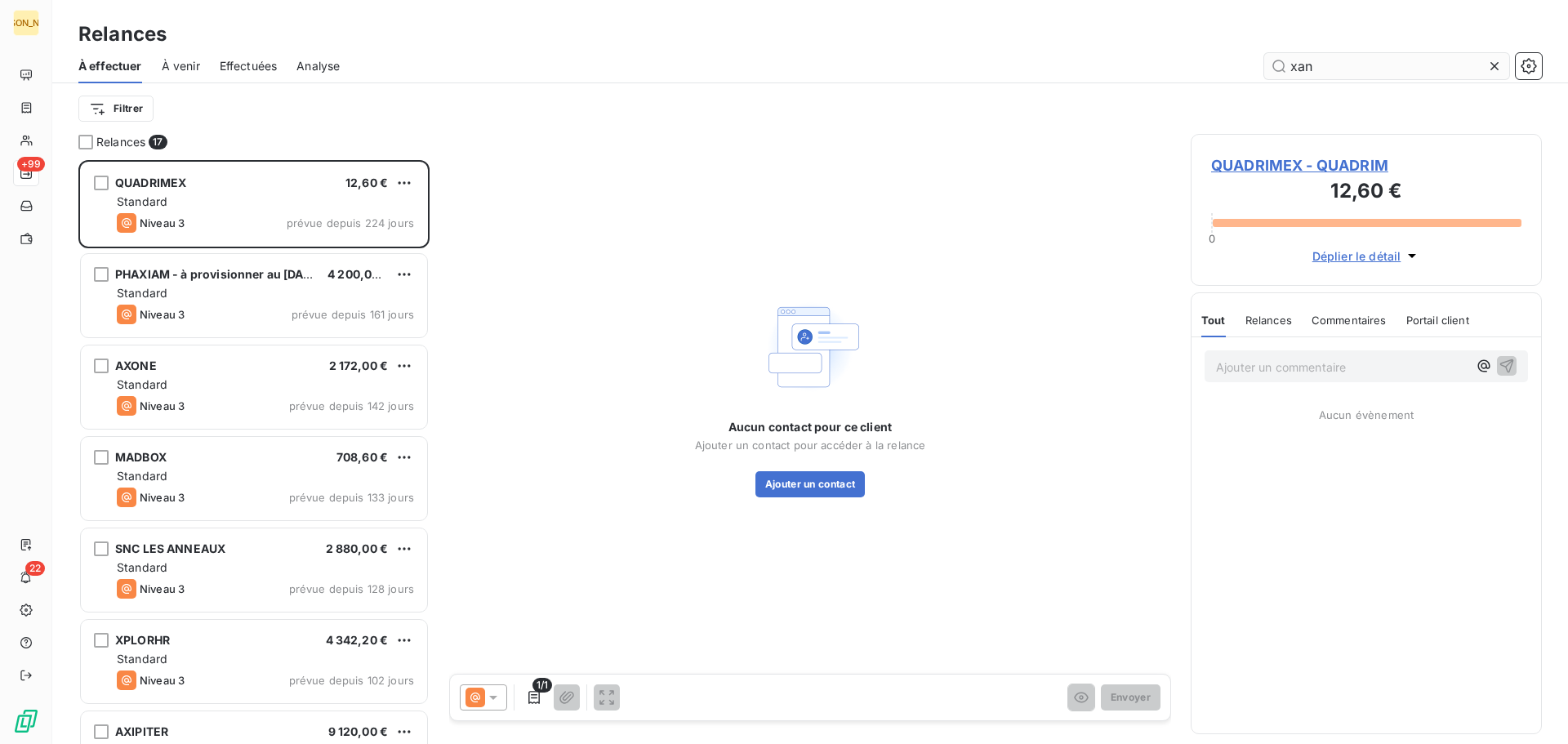
scroll to position [571, 339]
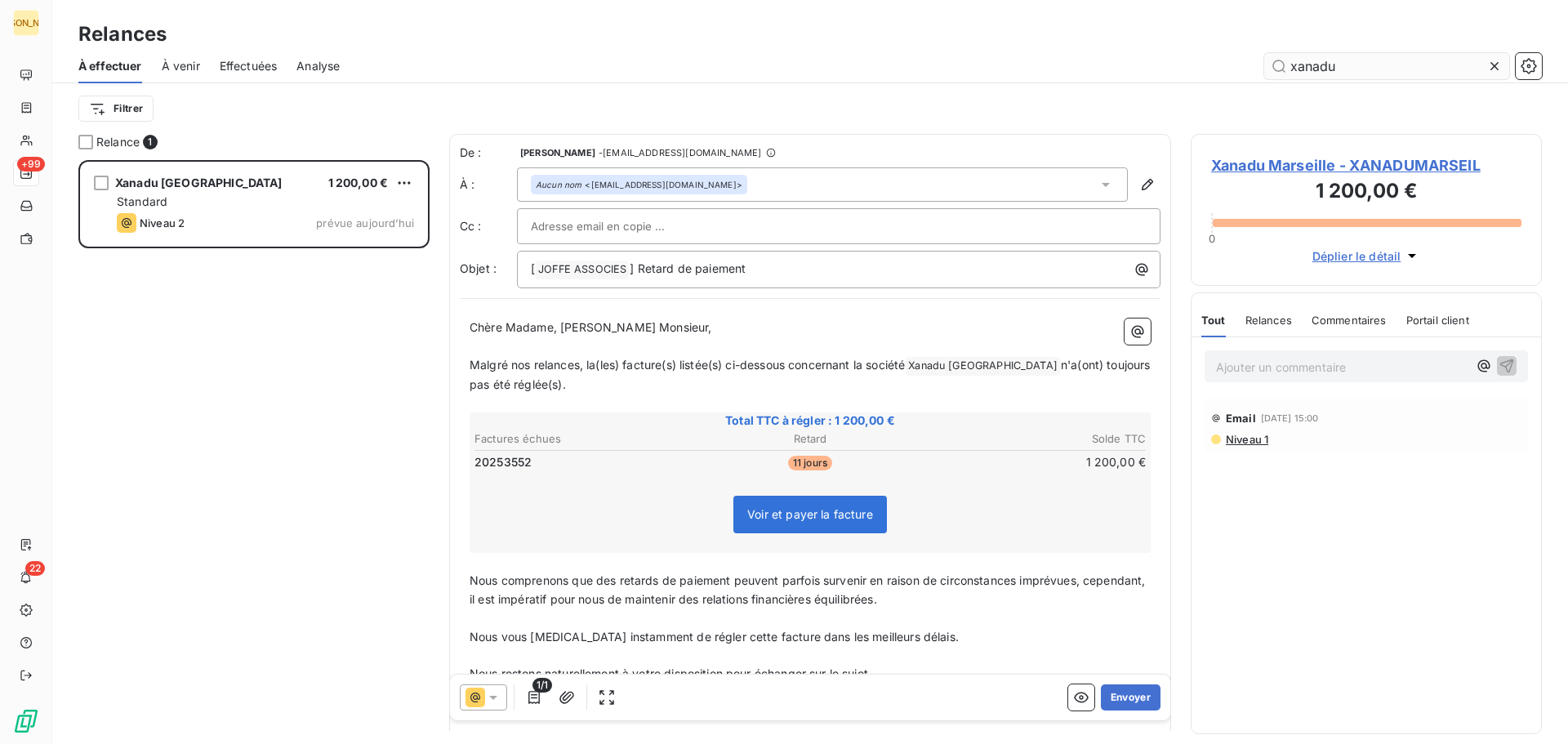
scroll to position [571, 339]
type input "xanadu"
click at [1424, 166] on span "Xanadu Marseille - XANADUMARSEIL" at bounding box center [1366, 165] width 310 height 22
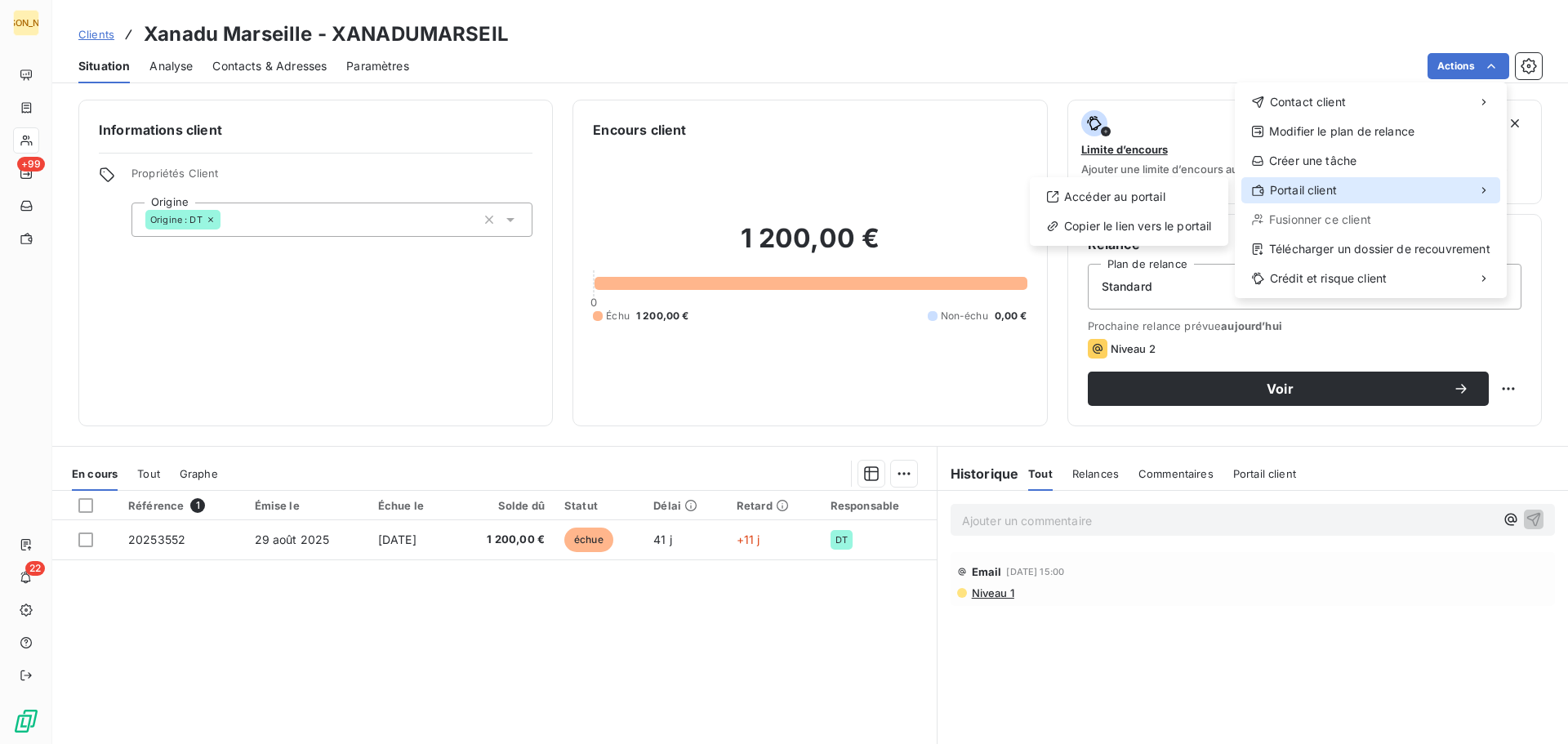
click at [1336, 187] on span "Portail client" at bounding box center [1303, 191] width 67 height 16
click at [1122, 198] on div "Accéder au portail" at bounding box center [1130, 197] width 186 height 26
click at [1174, 223] on div "Copier le lien vers le portail" at bounding box center [1130, 226] width 186 height 26
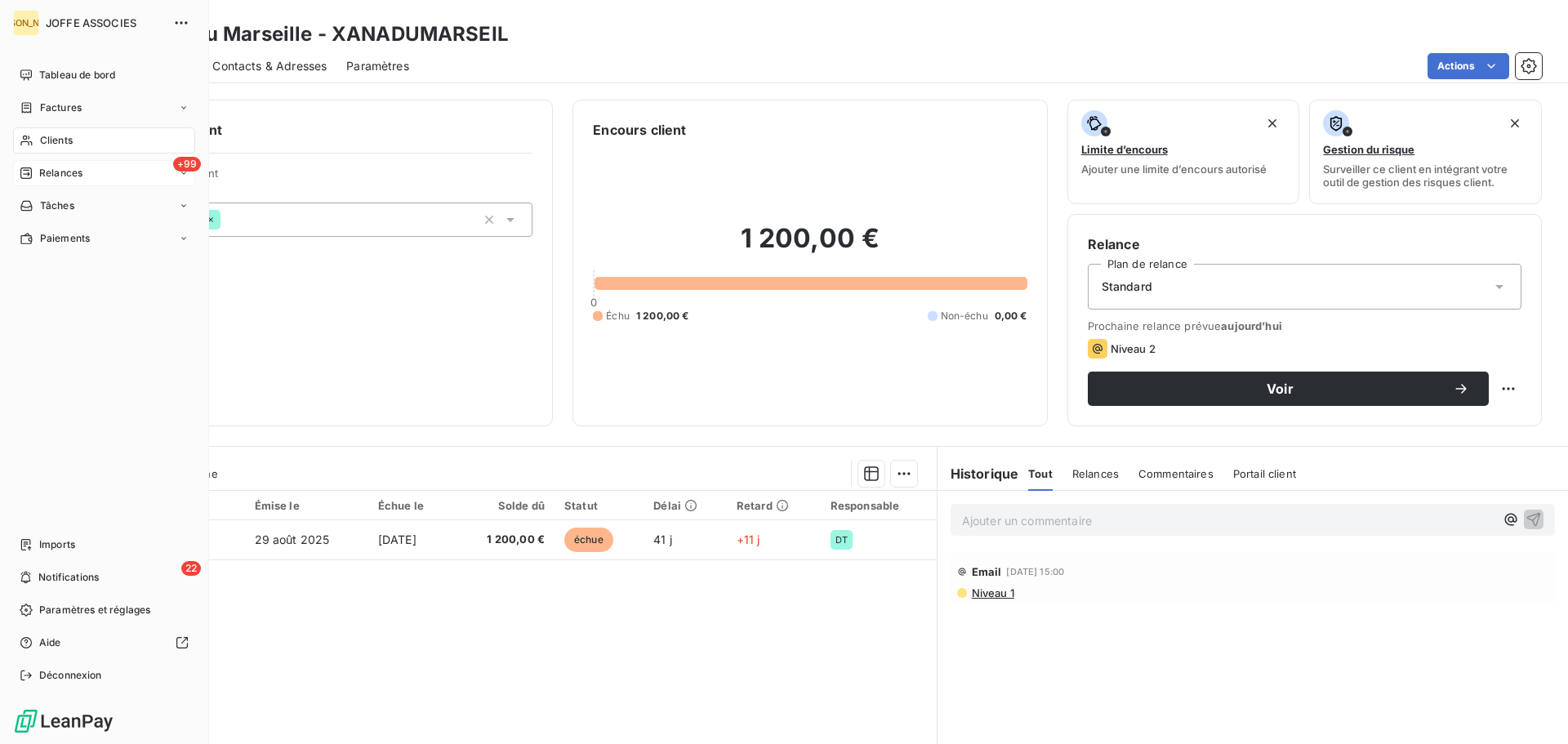
click at [65, 169] on span "Relances" at bounding box center [61, 173] width 44 height 15
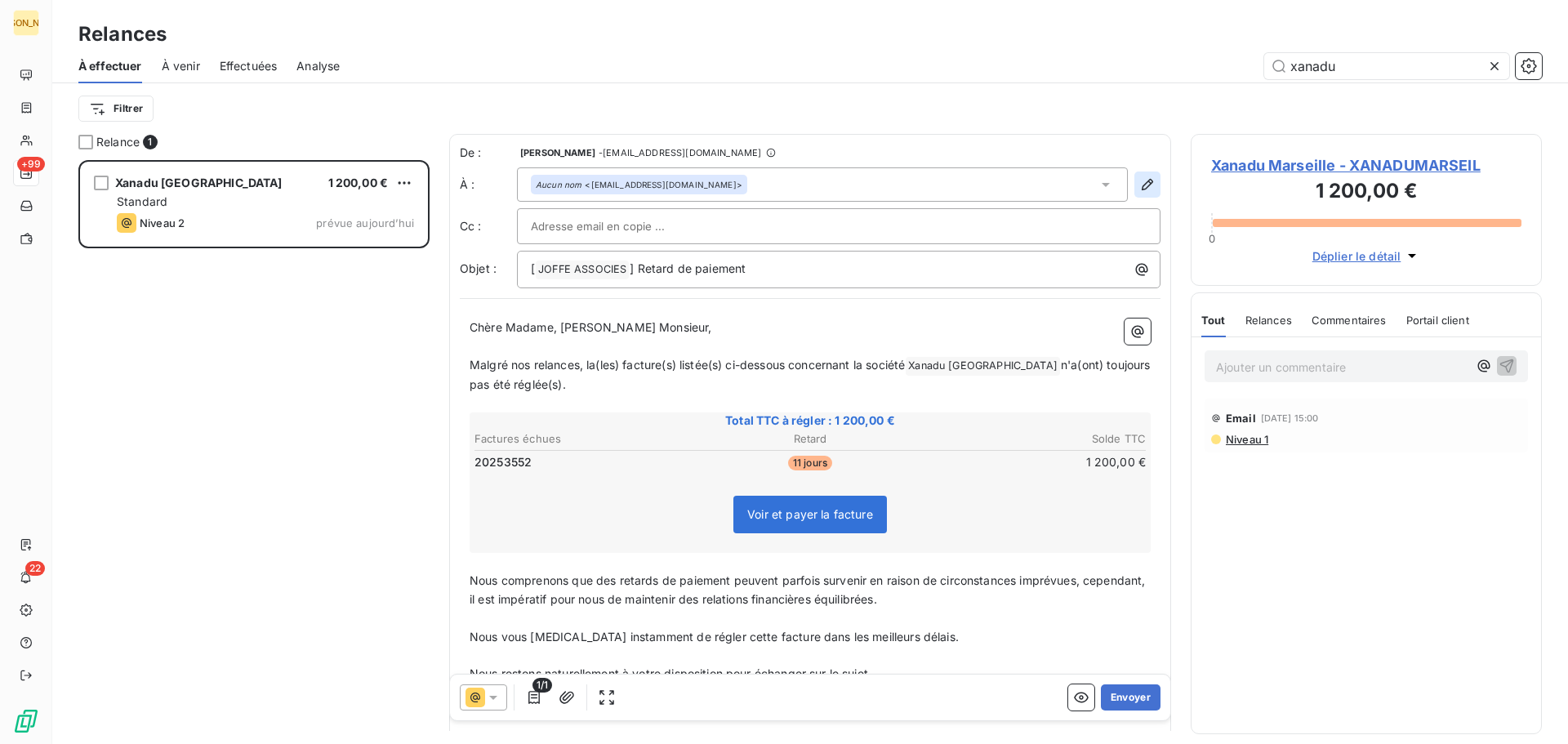
click at [1140, 184] on icon "button" at bounding box center [1148, 185] width 16 height 16
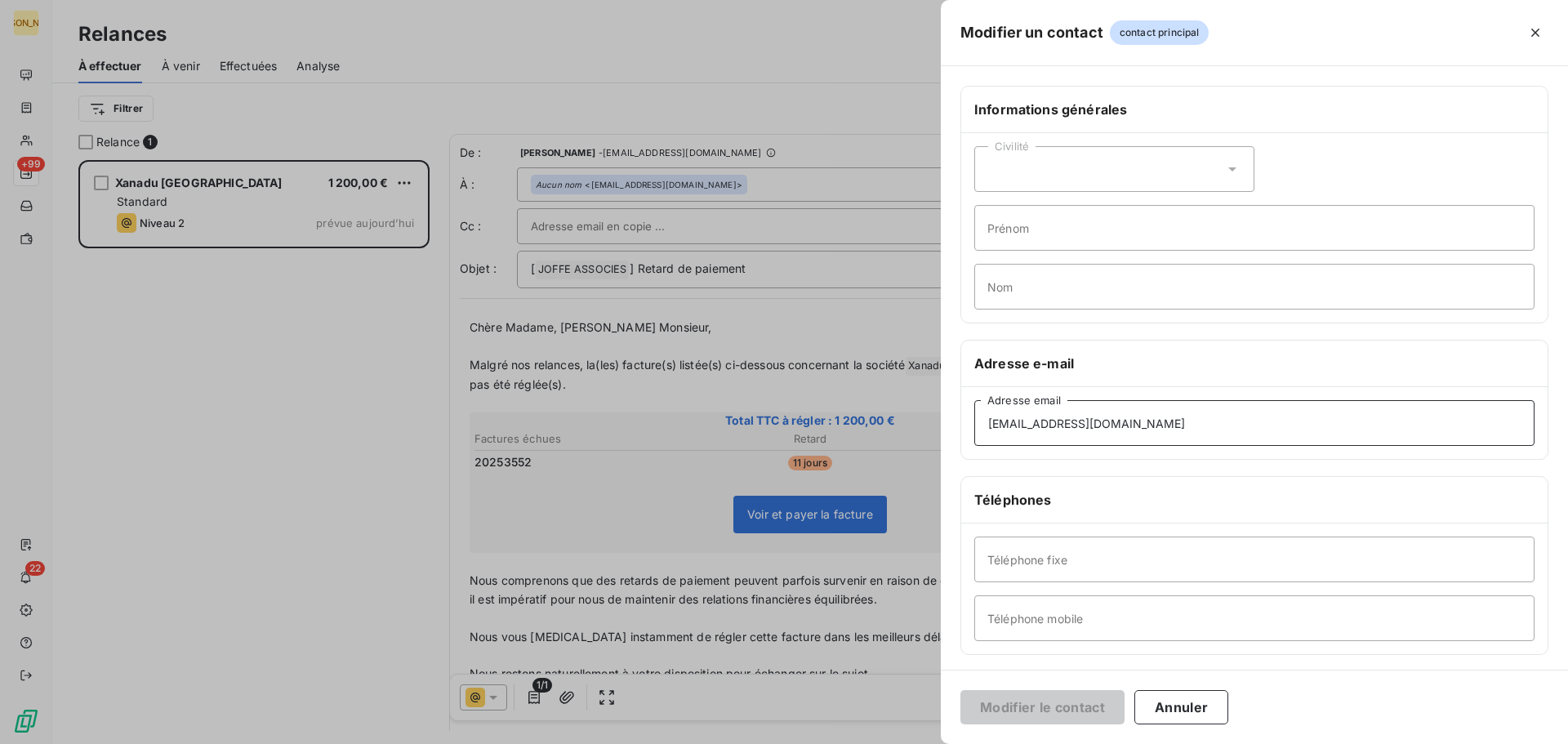
drag, startPoint x: 1185, startPoint y: 424, endPoint x: 932, endPoint y: 449, distance: 254.2
click at [932, 743] on div "Modifier un contact contact principal Informations générales Civilité Prénom No…" at bounding box center [784, 744] width 1568 height 0
paste input "nzingraff"
type input "[EMAIL_ADDRESS][DOMAIN_NAME]"
click at [1071, 705] on button "Modifier le contact" at bounding box center [1043, 707] width 164 height 35
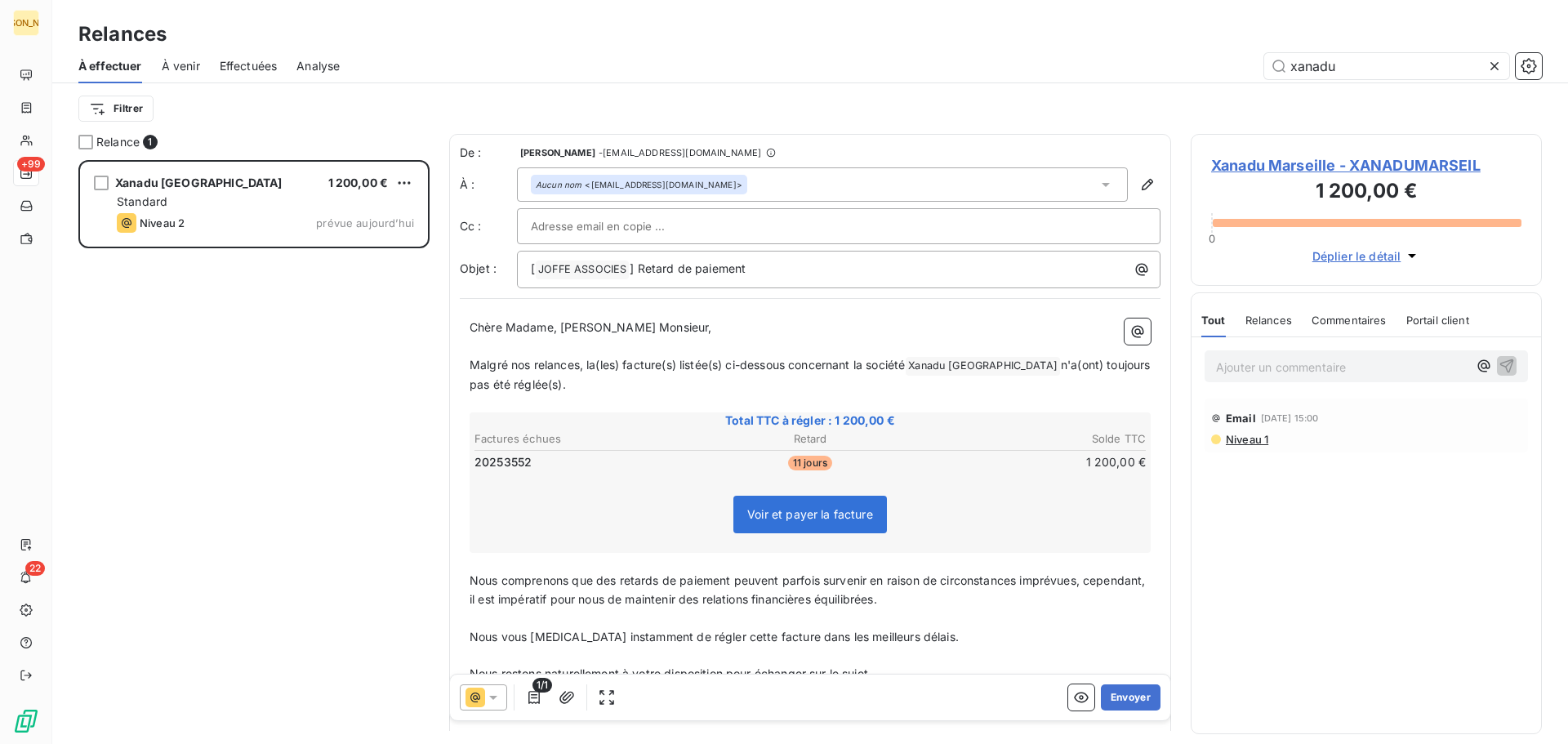
click at [1100, 179] on icon at bounding box center [1106, 185] width 16 height 16
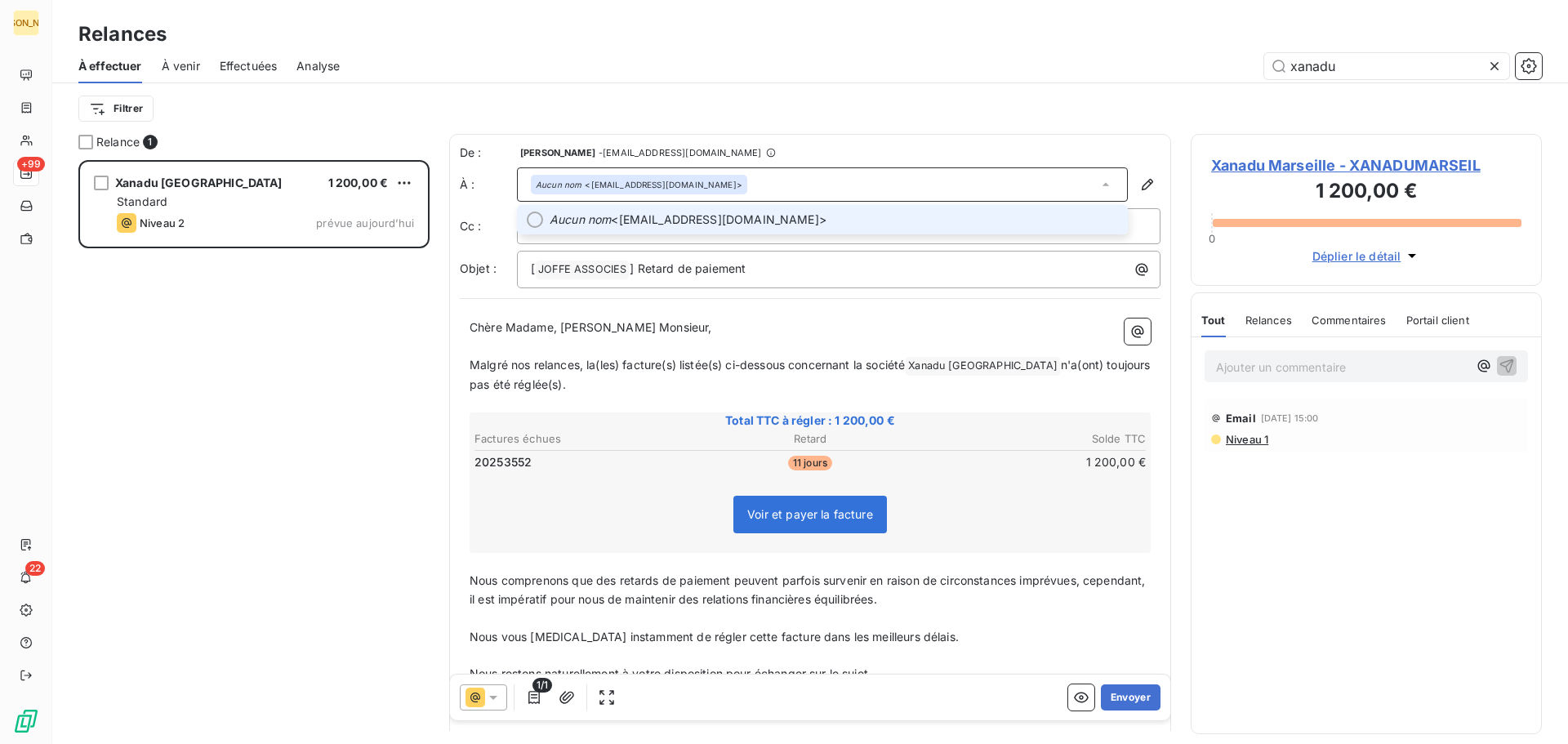
click at [685, 221] on span "Aucun nom <[EMAIL_ADDRESS][DOMAIN_NAME]>" at bounding box center [834, 220] width 568 height 16
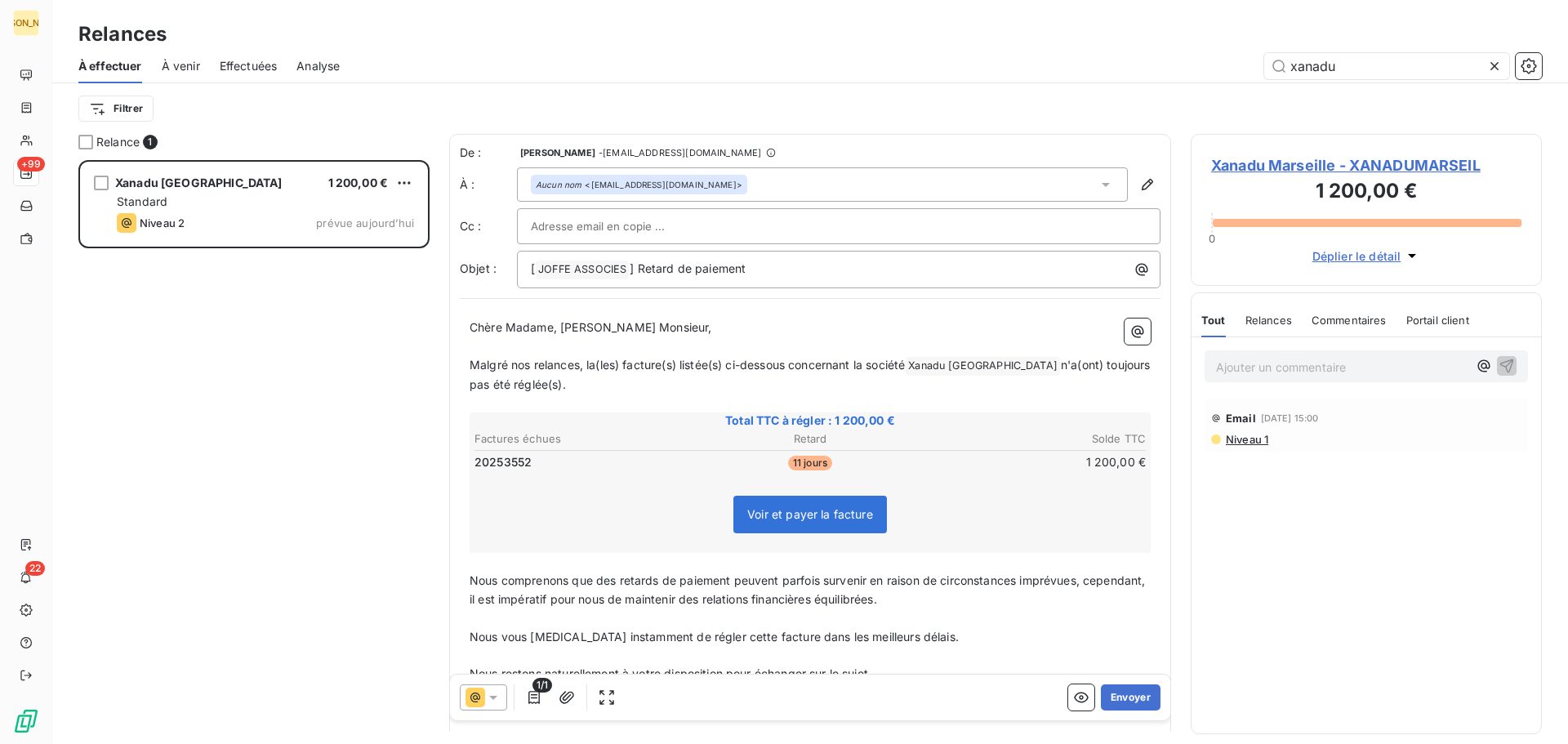
click at [681, 223] on div at bounding box center [839, 226] width 616 height 25
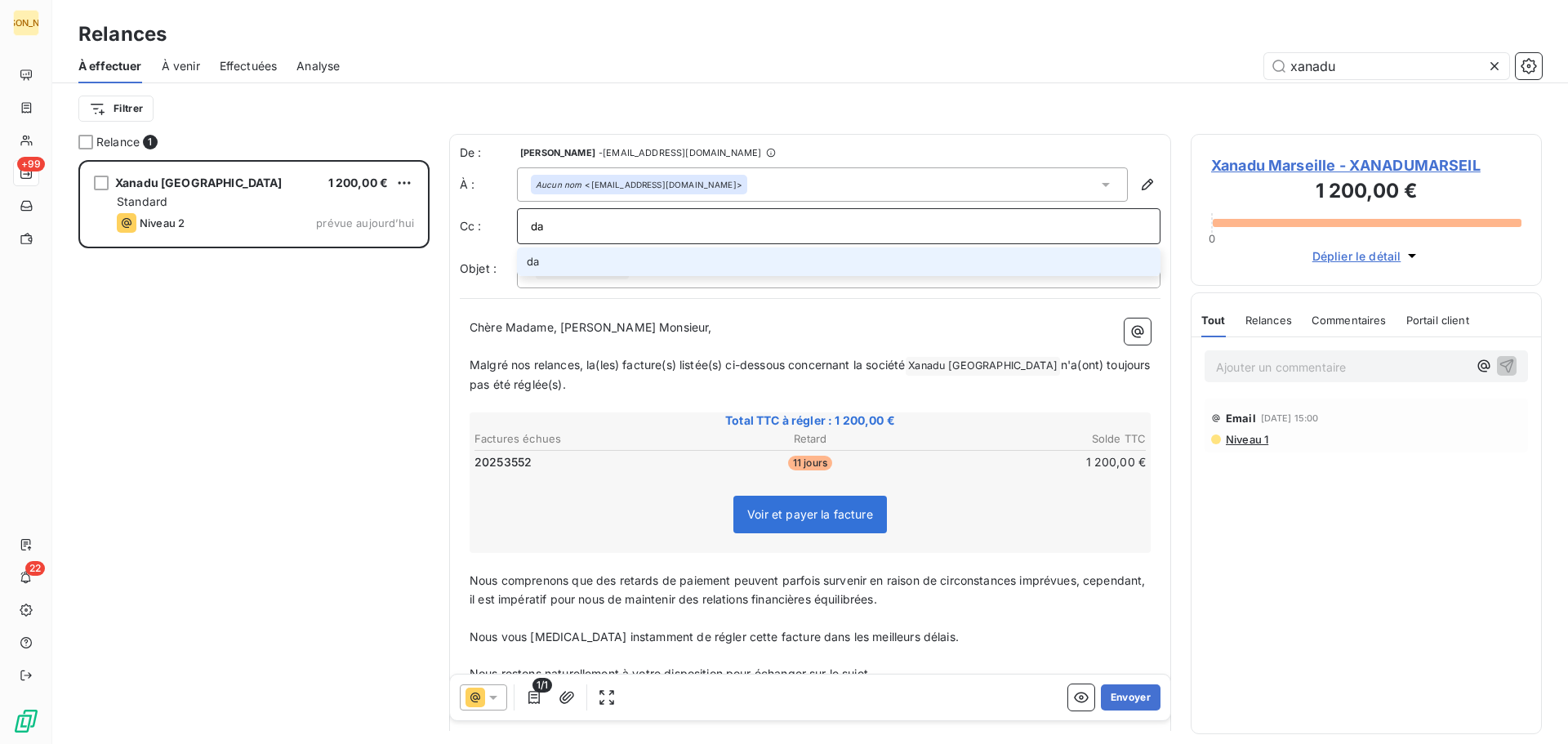
type input "d"
type input "[EMAIL_ADDRESS][DOMAIN_NAME]"
click at [592, 263] on li "[EMAIL_ADDRESS][DOMAIN_NAME]" at bounding box center [839, 261] width 644 height 29
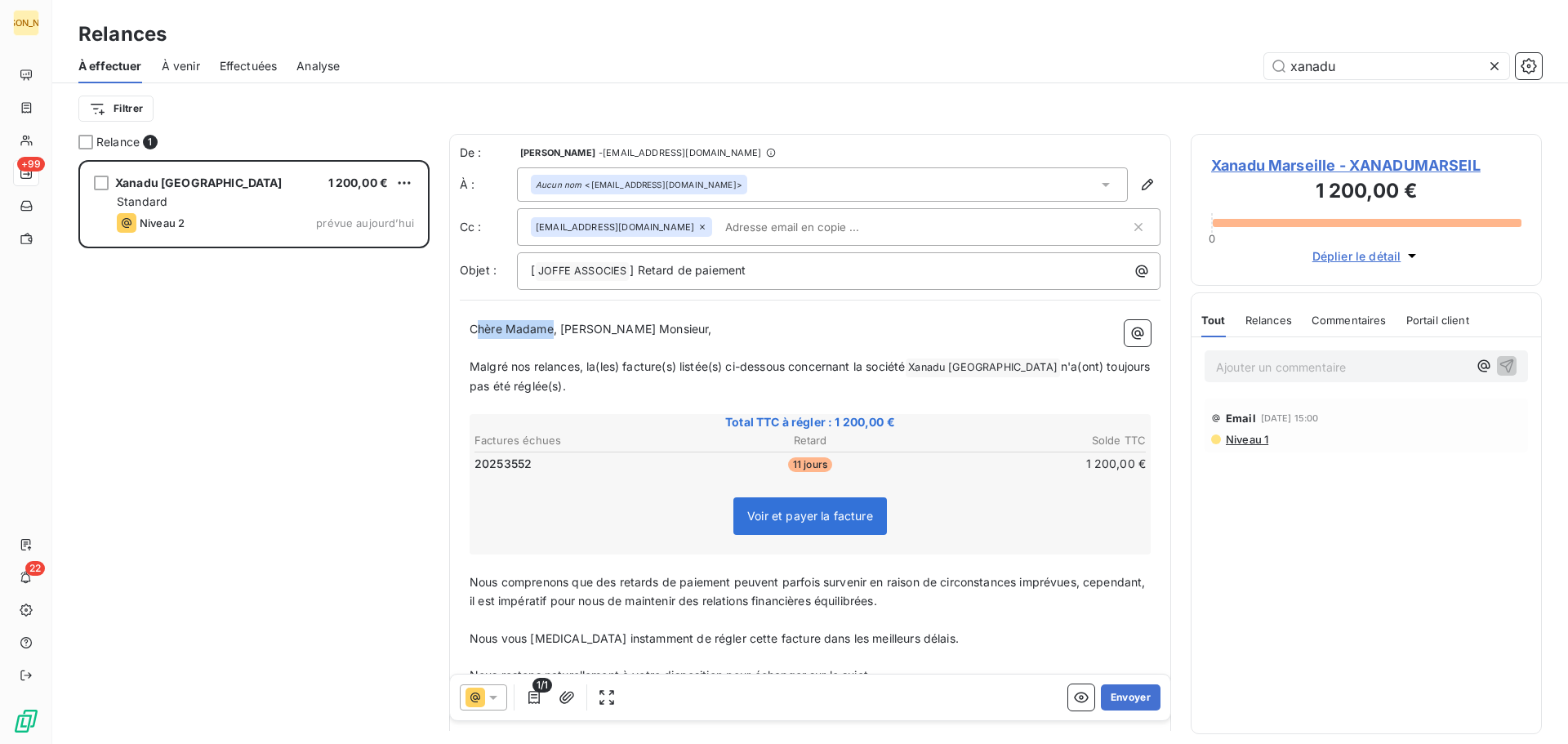
drag, startPoint x: 474, startPoint y: 323, endPoint x: 554, endPoint y: 339, distance: 81.6
click at [555, 339] on div "Chère Madame, [PERSON_NAME] Monsieur, ﻿ Malgré nos relances, la(les) facture(s)…" at bounding box center [810, 538] width 681 height 437
drag, startPoint x: 476, startPoint y: 369, endPoint x: 585, endPoint y: 366, distance: 109.0
click at [585, 366] on span "Malgré nos relances, la(les) facture(s) listée(s) ci-dessous concernant la soci…" at bounding box center [687, 366] width 435 height 14
click at [680, 363] on span "Sauf erreur de notre part, la facture(s) listée(s) ci-dessous concernant la soc…" at bounding box center [688, 366] width 437 height 14
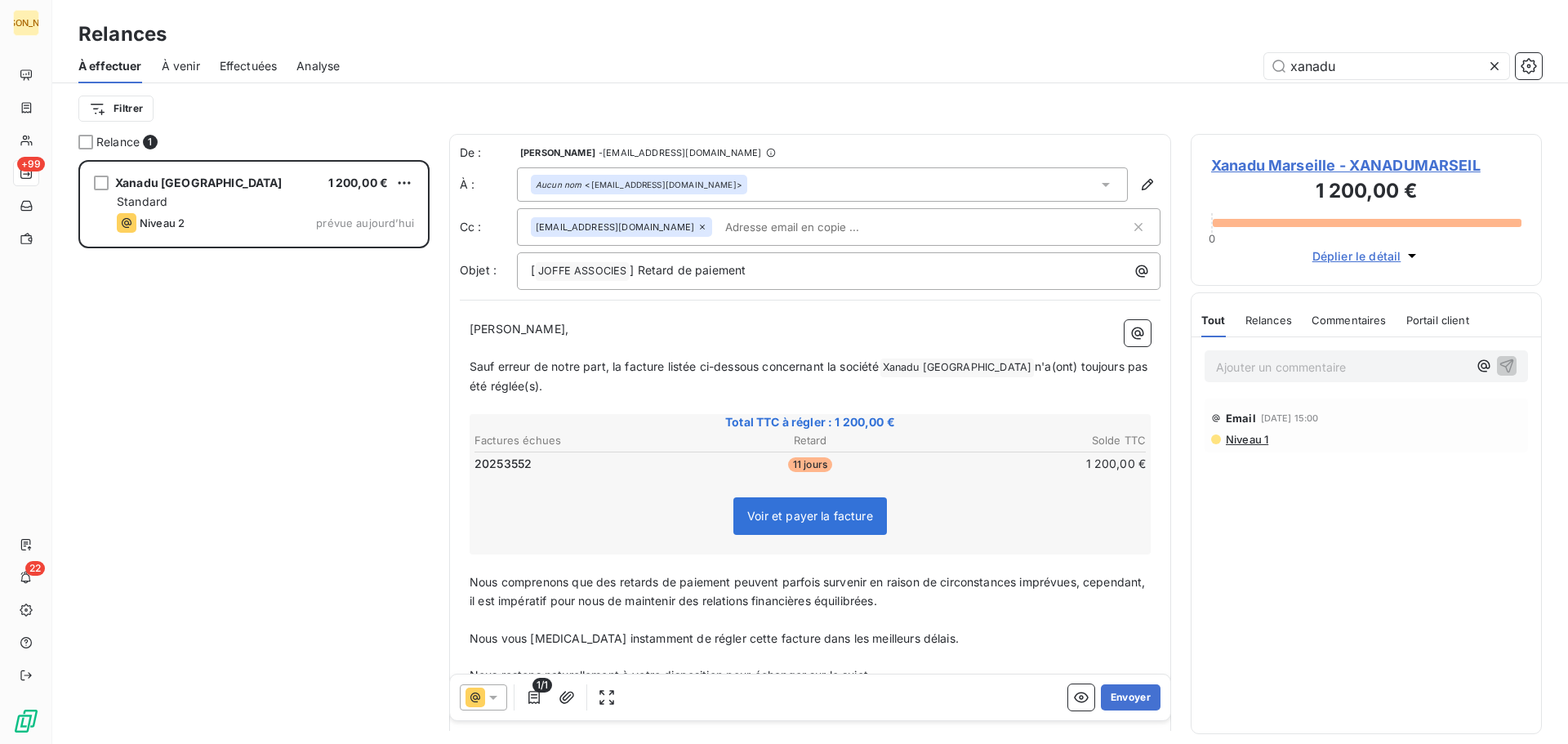
drag, startPoint x: 1005, startPoint y: 368, endPoint x: 1017, endPoint y: 375, distance: 13.9
click at [1010, 371] on span "n'a(ont) toujours pas été réglée(s)." at bounding box center [810, 376] width 681 height 34
click at [519, 386] on span "n'a toujours pas été réglée(s)." at bounding box center [807, 376] width 677 height 34
click at [513, 575] on span "Nous comprenons que des retards de paiement peuvent parfois survenir en raison …" at bounding box center [809, 591] width 680 height 33
drag, startPoint x: 513, startPoint y: 563, endPoint x: 842, endPoint y: 557, distance: 329.1
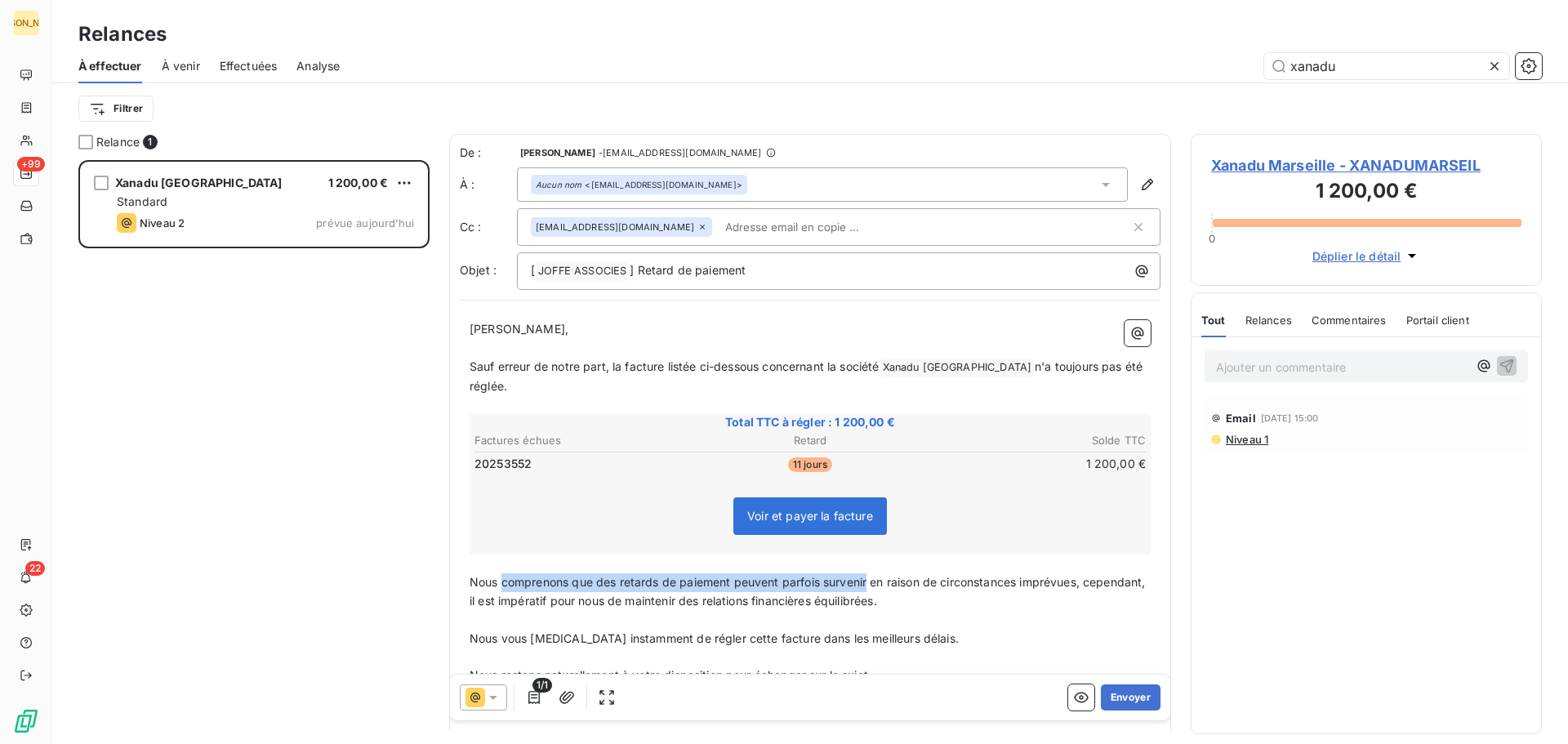
click at [842, 575] on span "Nous comprenons que des retards de paiement peuvent parfois survenir en raison …" at bounding box center [809, 591] width 680 height 33
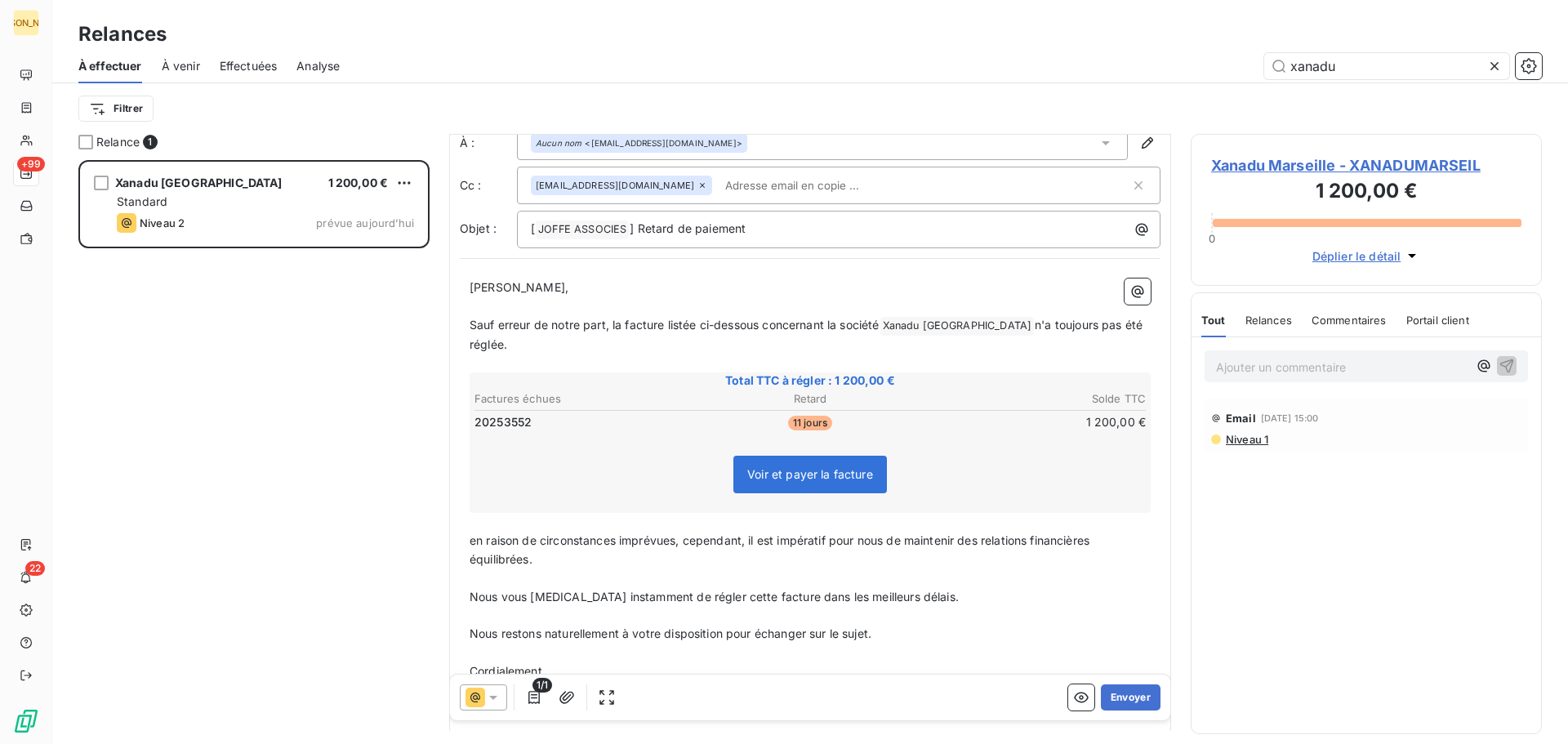
scroll to position [82, 0]
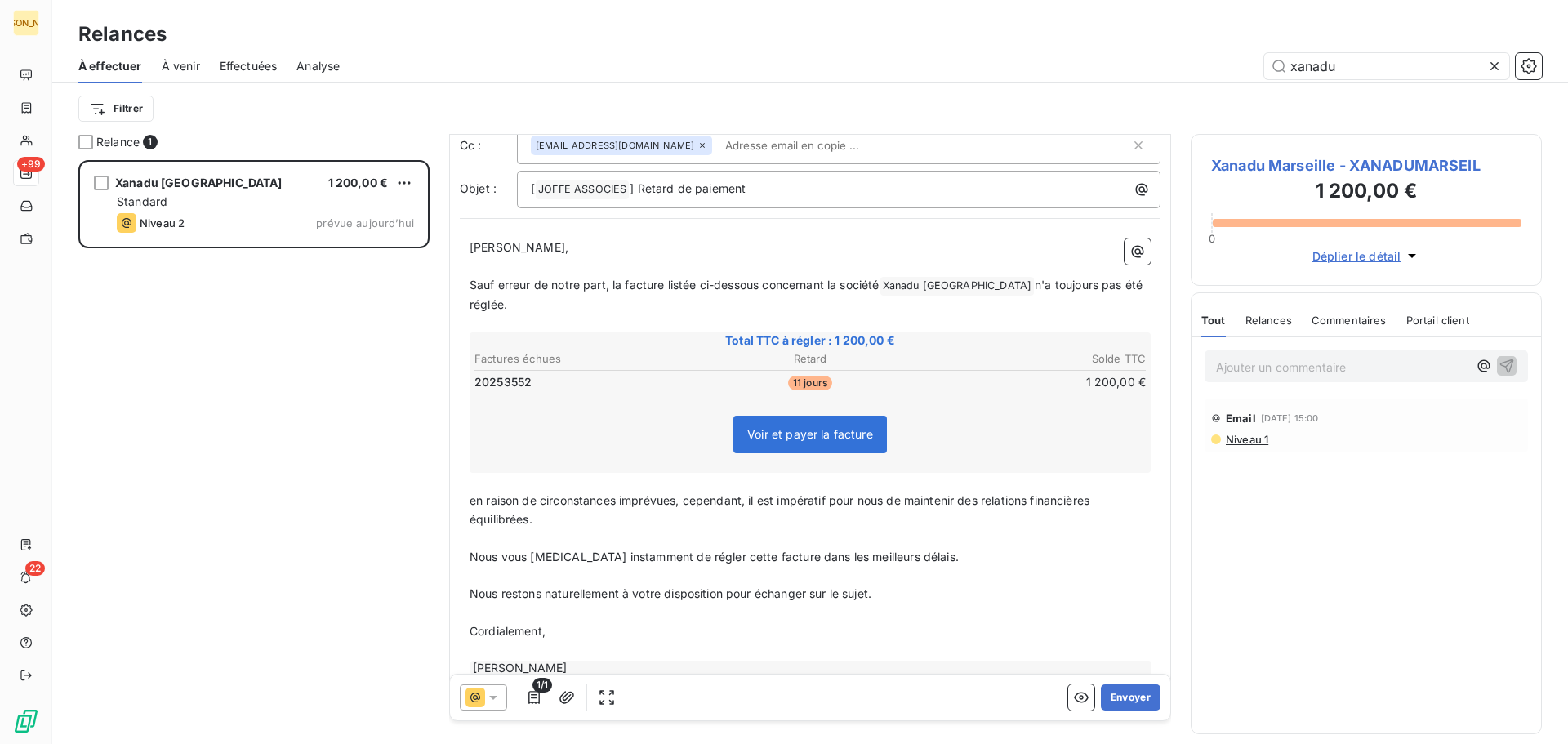
click at [1051, 286] on span "n'a toujours pas été réglée." at bounding box center [807, 294] width 677 height 34
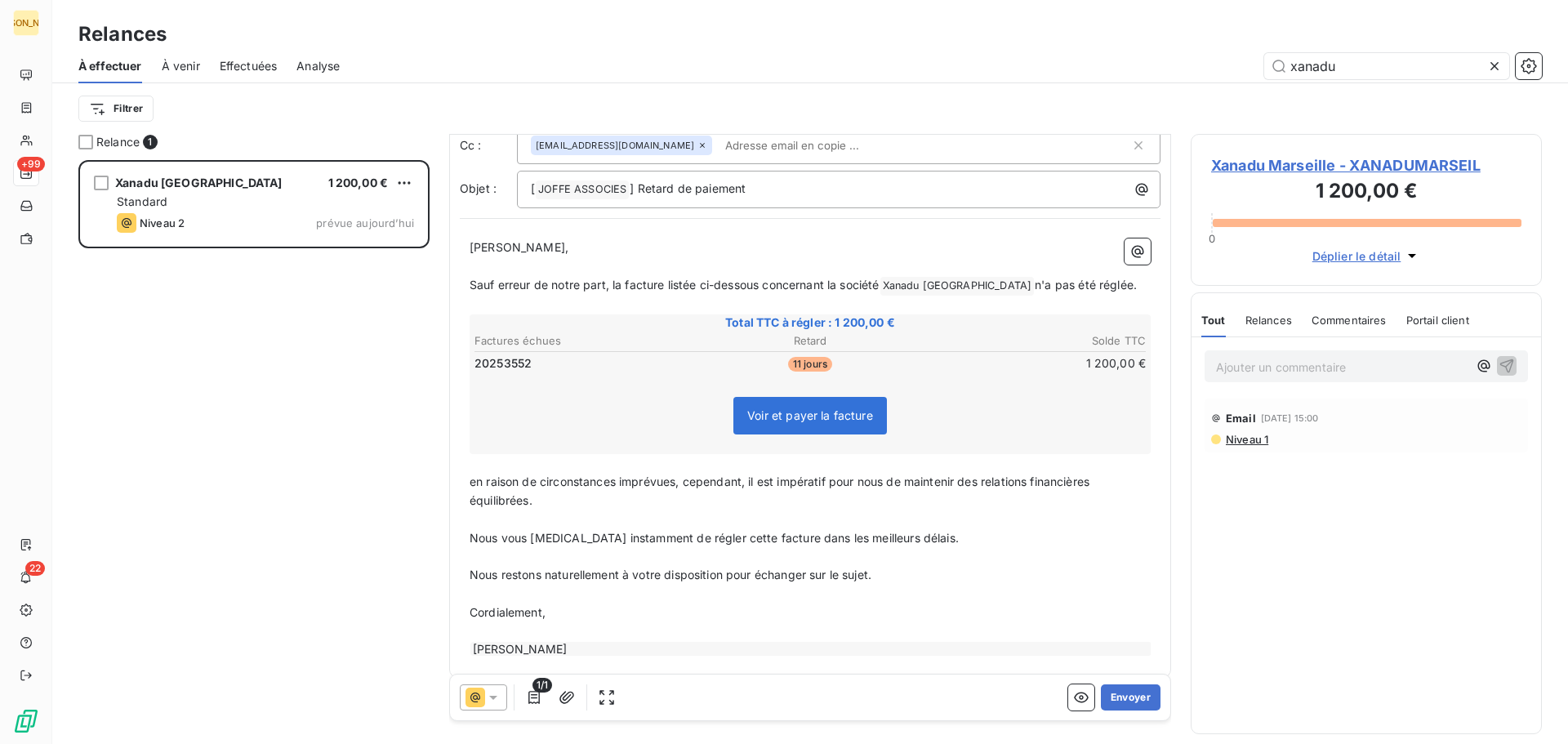
click at [1089, 283] on p "Sauf erreur de notre part, la facture listée ci-dessous concernant la société X…" at bounding box center [810, 286] width 681 height 20
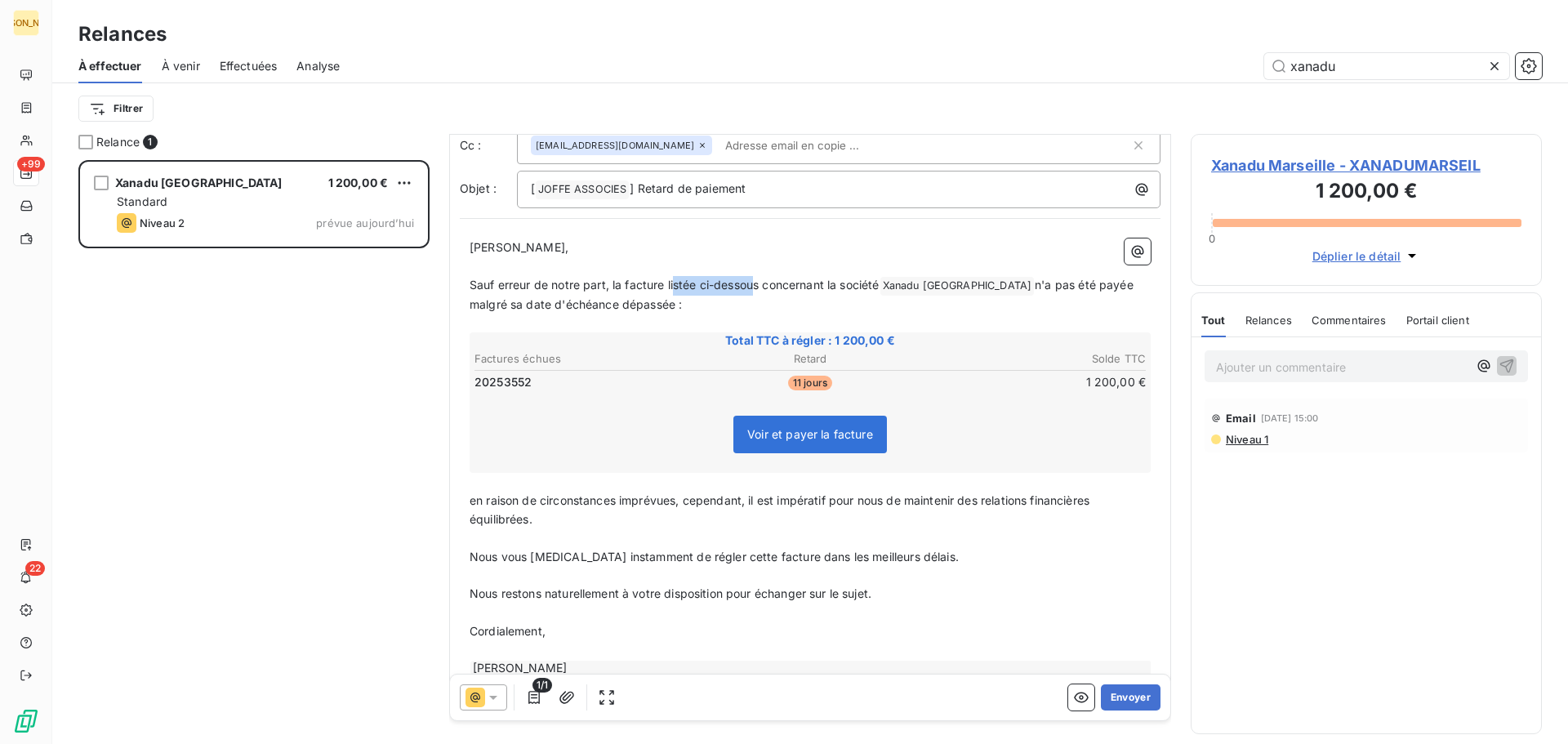
drag, startPoint x: 678, startPoint y: 282, endPoint x: 756, endPoint y: 292, distance: 78.6
click at [756, 292] on p "Sauf erreur de notre part, la facture listée ci-dessous concernant la société X…" at bounding box center [810, 295] width 681 height 39
click at [953, 283] on span "n'a pas été payée malgré sa date d'échéance dépassée :" at bounding box center [809, 294] width 679 height 34
drag, startPoint x: 479, startPoint y: 241, endPoint x: 622, endPoint y: 299, distance: 154.3
click at [654, 307] on div "[PERSON_NAME] Monsieur, ﻿ Sauf erreur de notre part, la facture suivante concer…" at bounding box center [810, 457] width 681 height 437
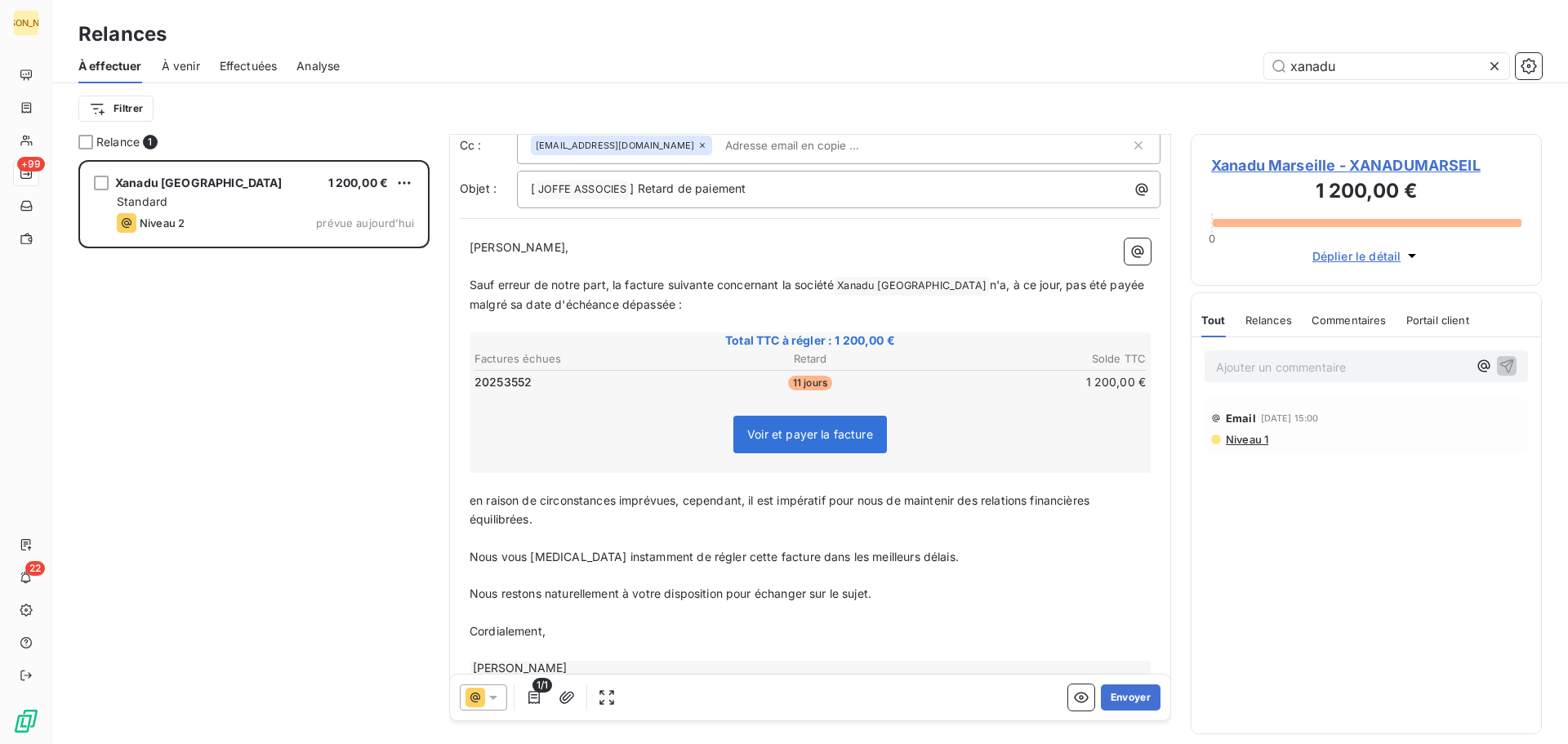
click at [465, 244] on div "[PERSON_NAME] Monsieur, ﻿ Sauf erreur de notre part, la facture suivante concer…" at bounding box center [810, 457] width 701 height 457
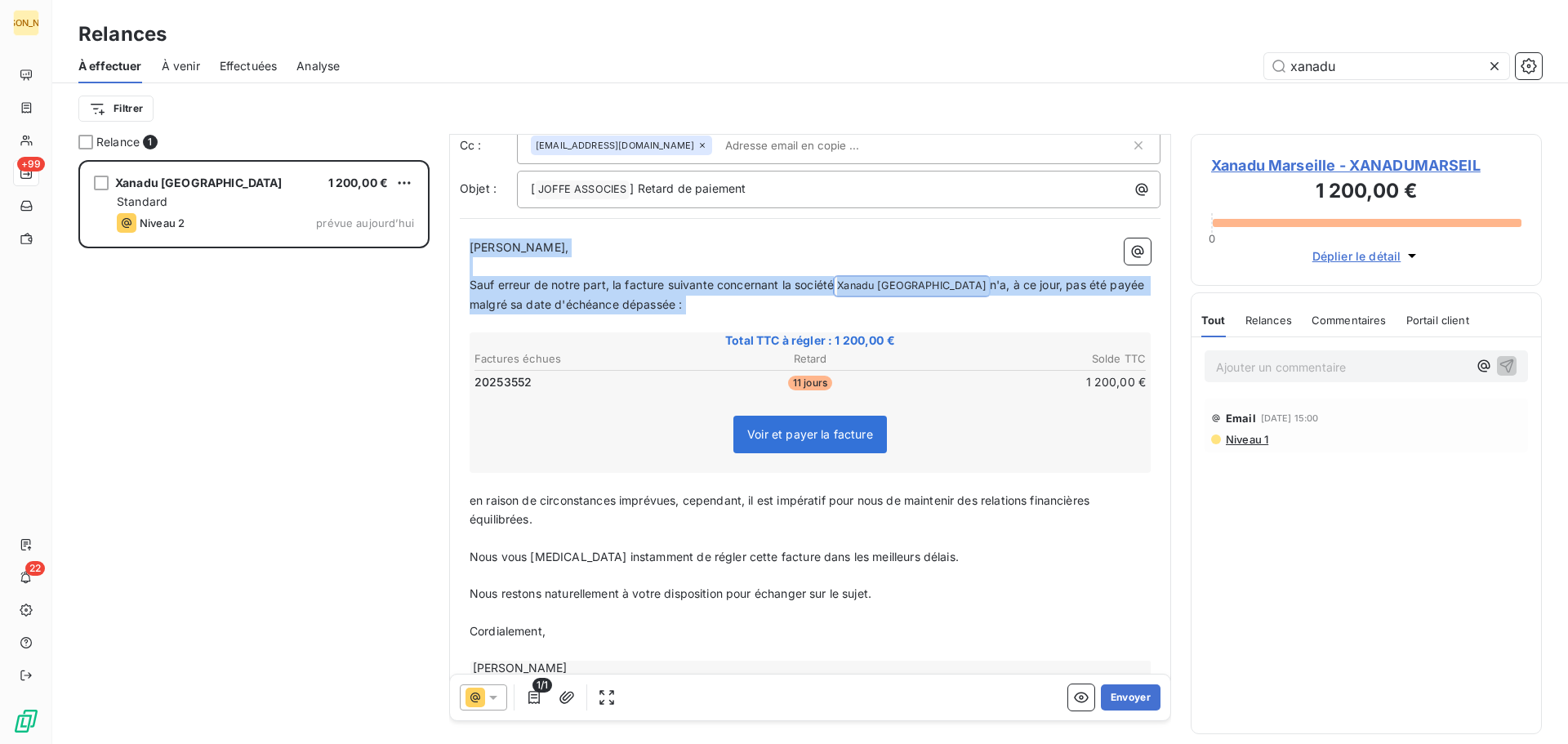
drag, startPoint x: 470, startPoint y: 247, endPoint x: 659, endPoint y: 318, distance: 201.9
click at [659, 318] on div "[PERSON_NAME] Monsieur, ﻿ Sauf erreur de notre part, la facture suivante concer…" at bounding box center [810, 457] width 681 height 437
copy div "[PERSON_NAME] Monsieur, ﻿ Sauf erreur de notre part, la facture suivante concer…"
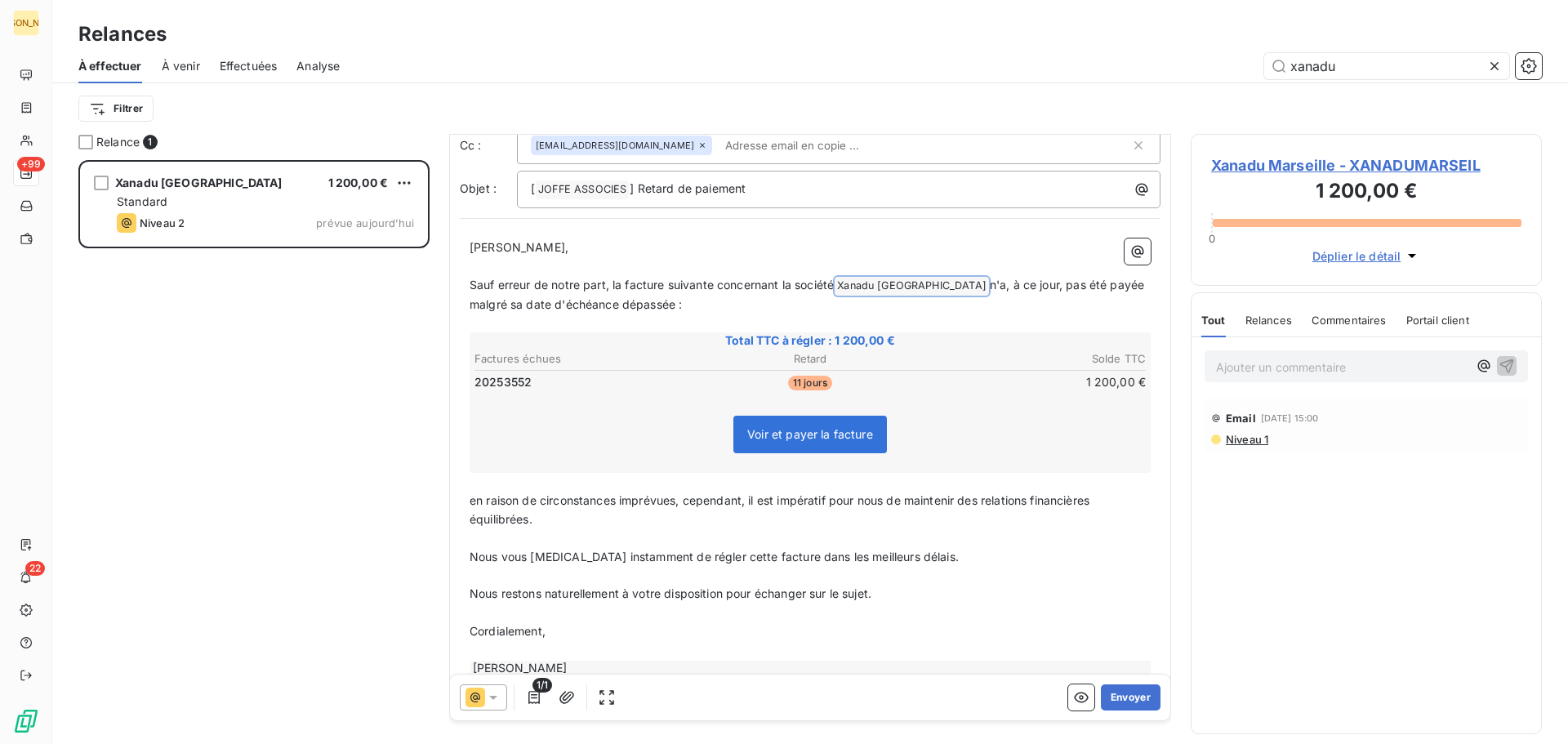
click at [518, 575] on p "﻿" at bounding box center [810, 575] width 681 height 19
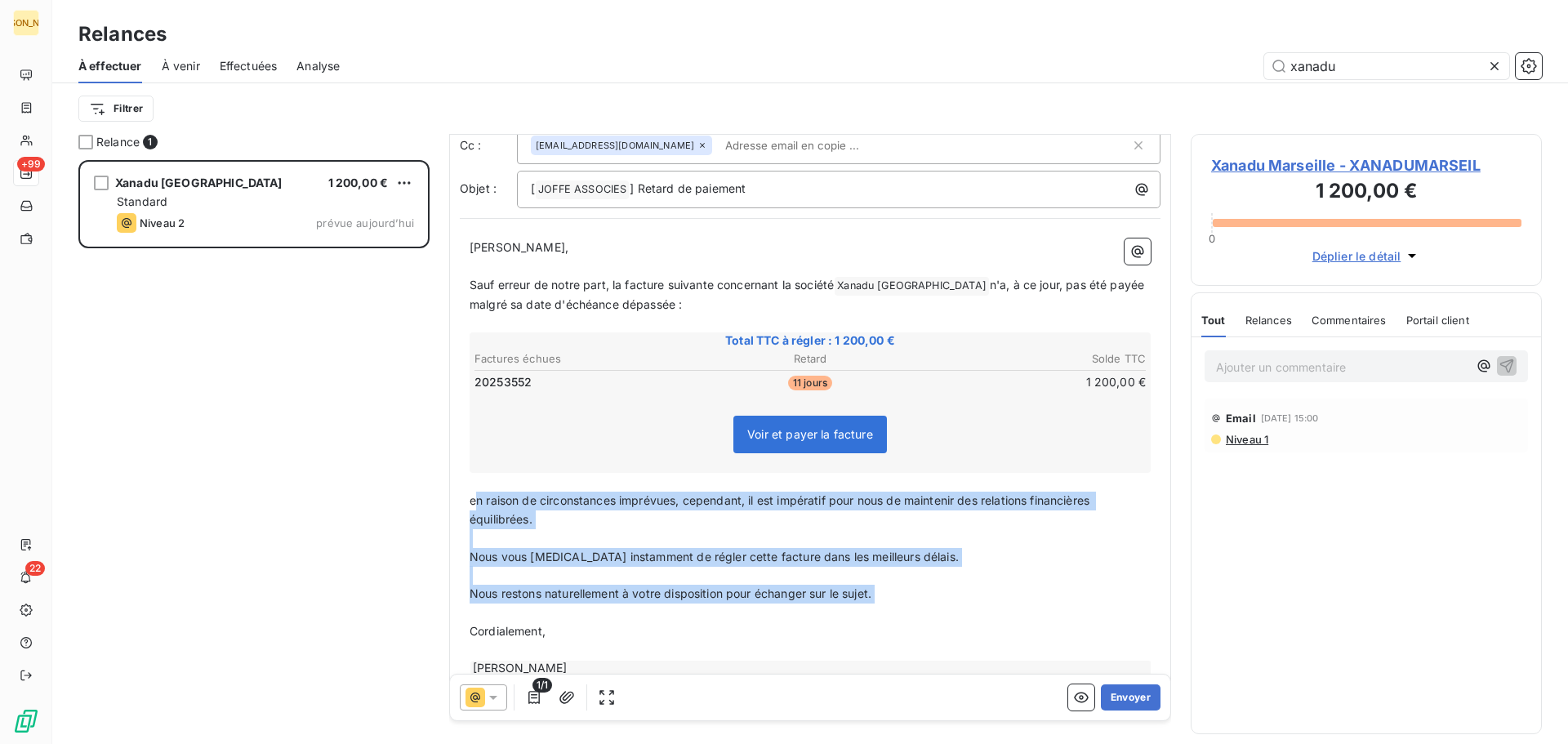
drag, startPoint x: 475, startPoint y: 498, endPoint x: 937, endPoint y: 604, distance: 474.0
click at [938, 605] on div "[PERSON_NAME] Monsieur, ﻿ Sauf erreur de notre part, la facture suivante concer…" at bounding box center [810, 457] width 681 height 437
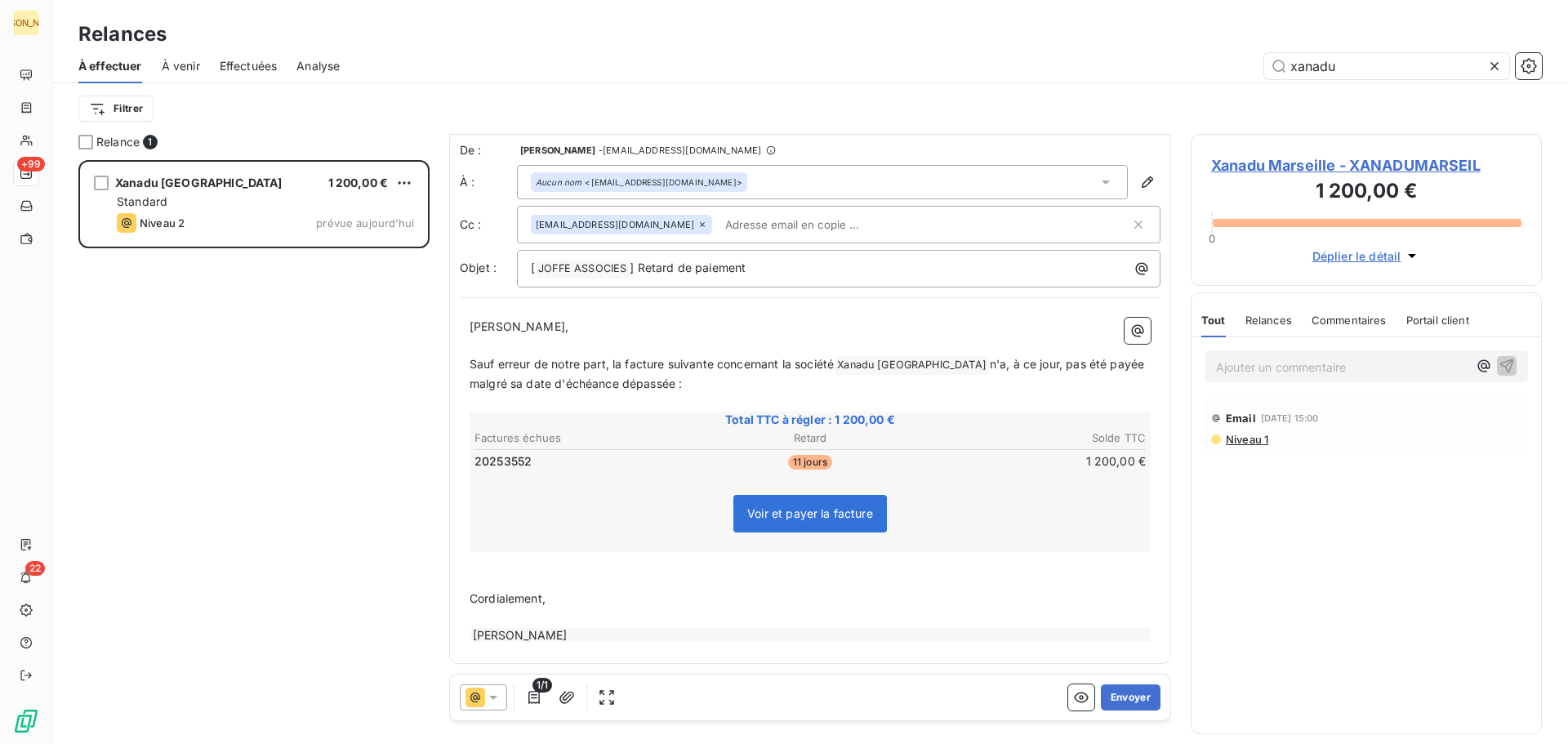
scroll to position [78, 0]
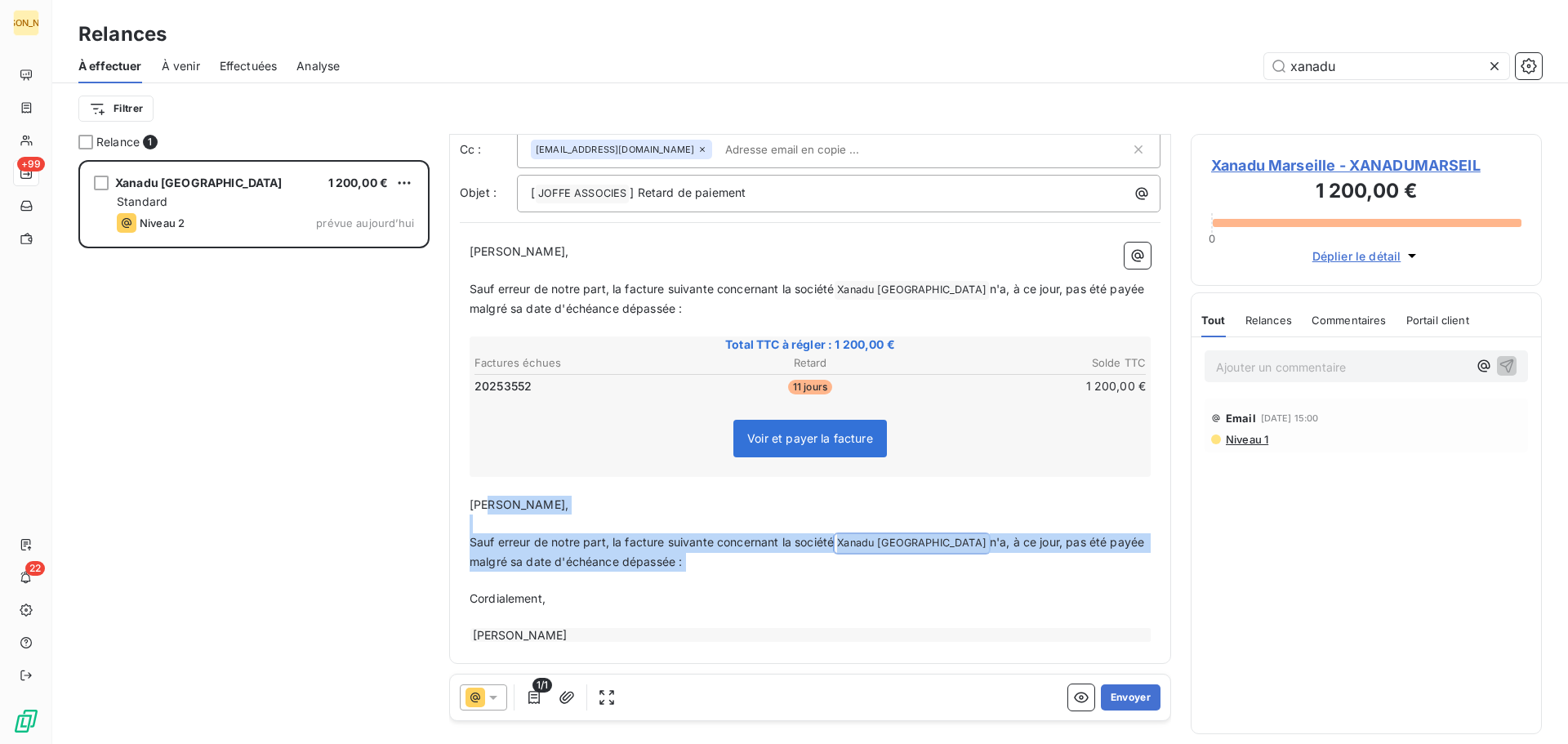
drag, startPoint x: 490, startPoint y: 508, endPoint x: 654, endPoint y: 573, distance: 176.4
click at [657, 584] on div "[PERSON_NAME] Monsieur, ﻿ Sauf erreur de notre part, la facture suivante concer…" at bounding box center [810, 443] width 681 height 401
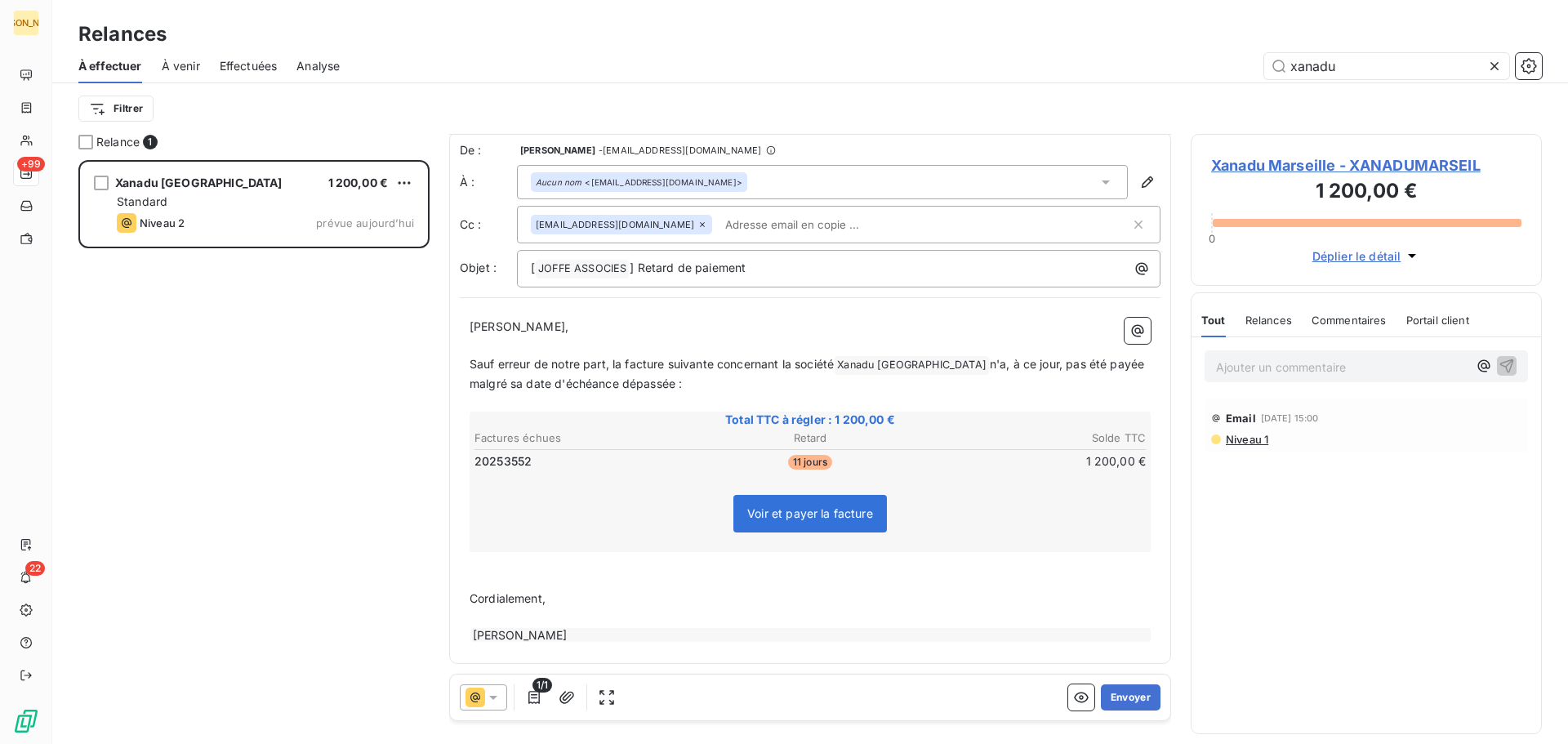
scroll to position [21, 0]
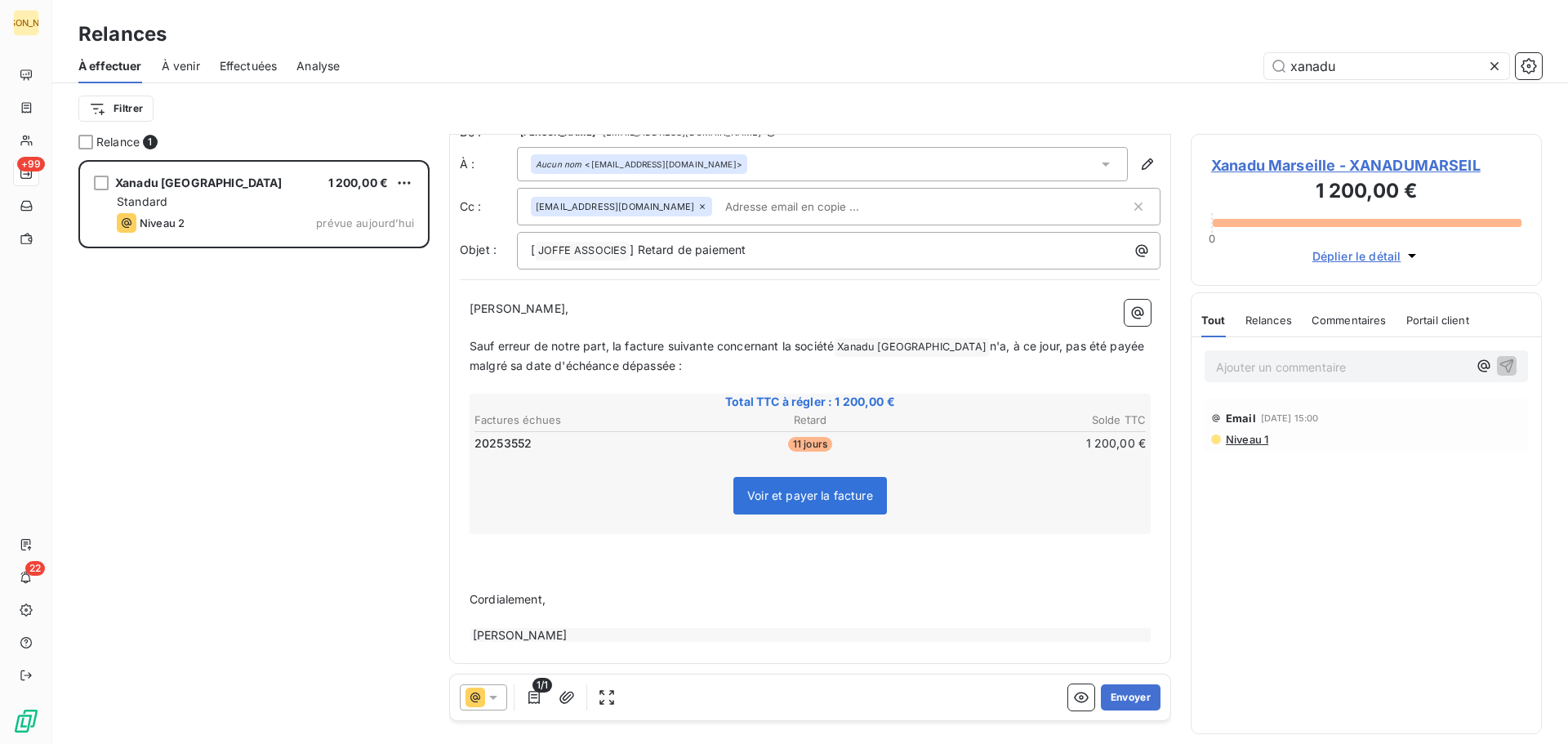
click at [490, 566] on p "﻿" at bounding box center [810, 562] width 681 height 19
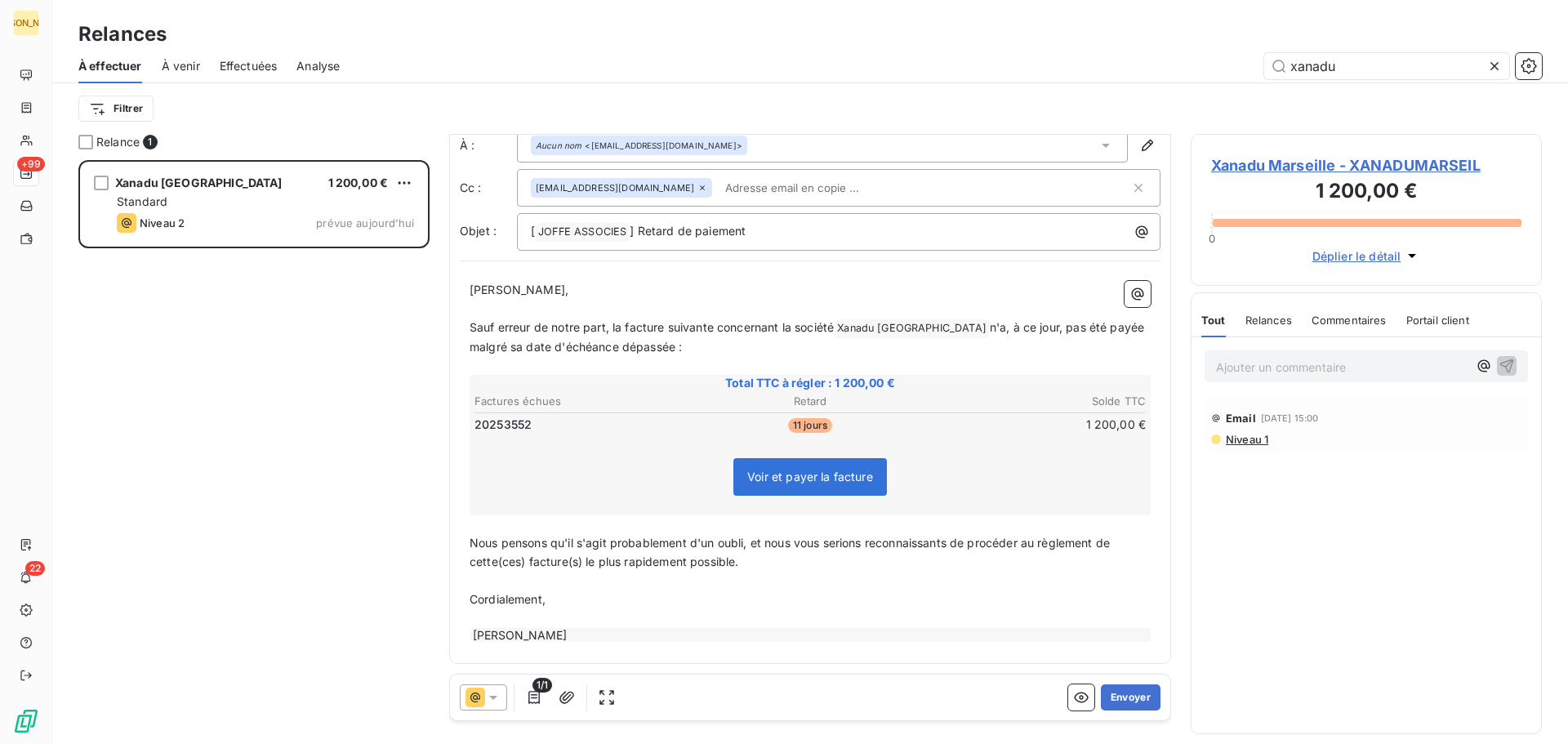
click at [765, 566] on p "Nous pensons qu'il s'agit probablement d'un oubli, et nous vous serions reconna…" at bounding box center [810, 553] width 681 height 38
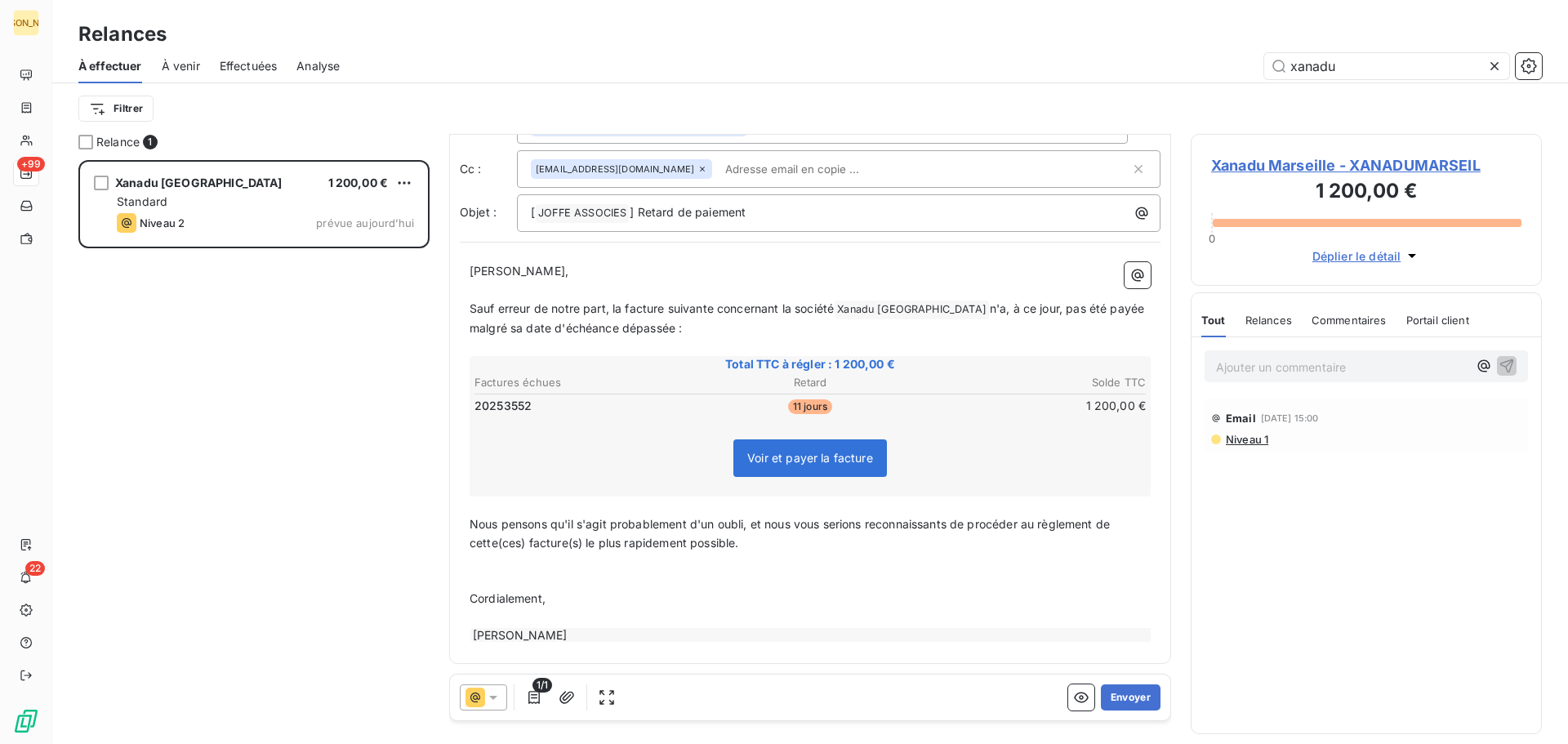
scroll to position [77, 0]
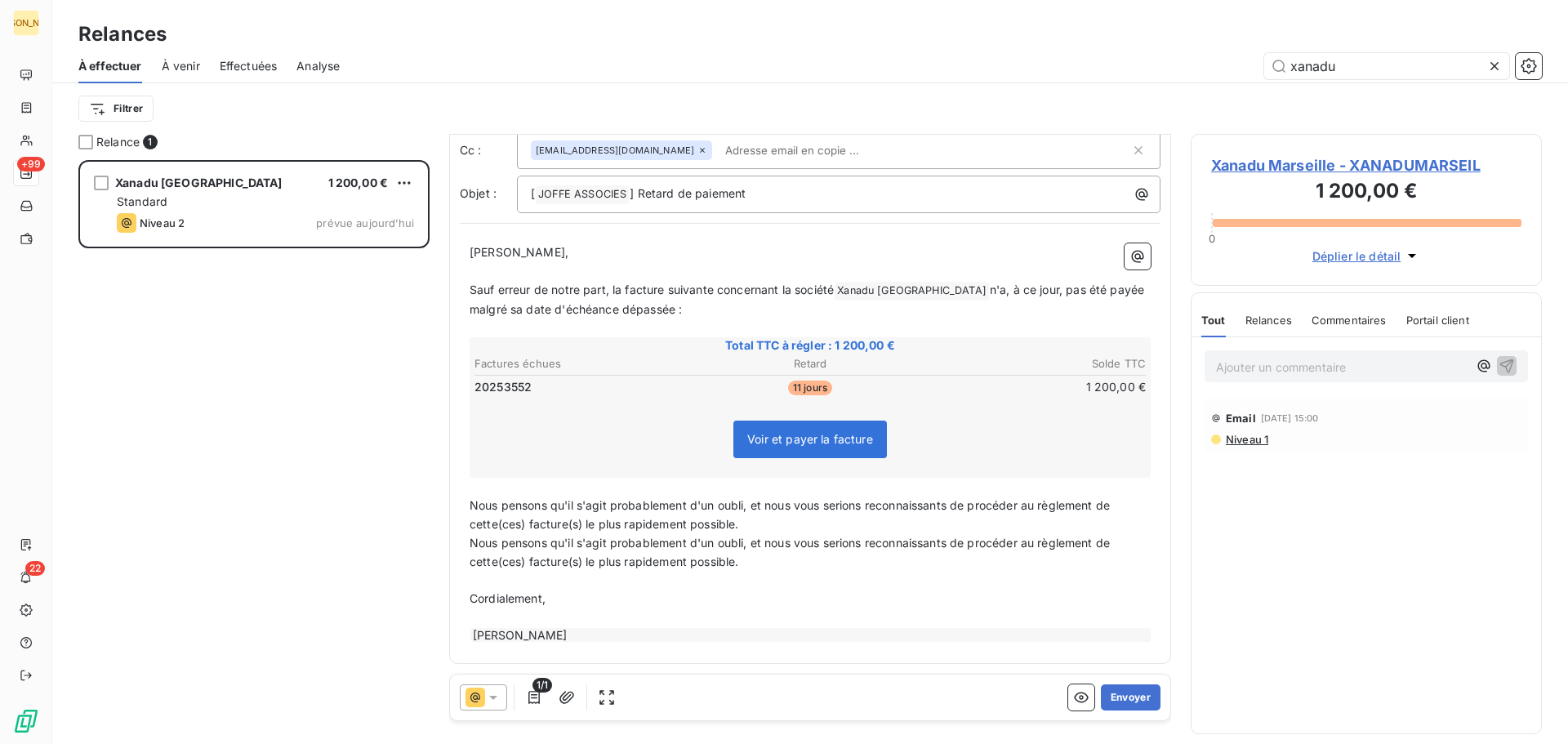
click at [757, 524] on p "Nous pensons qu'il s'agit probablement d'un oubli, et nous vous serions reconna…" at bounding box center [810, 515] width 681 height 38
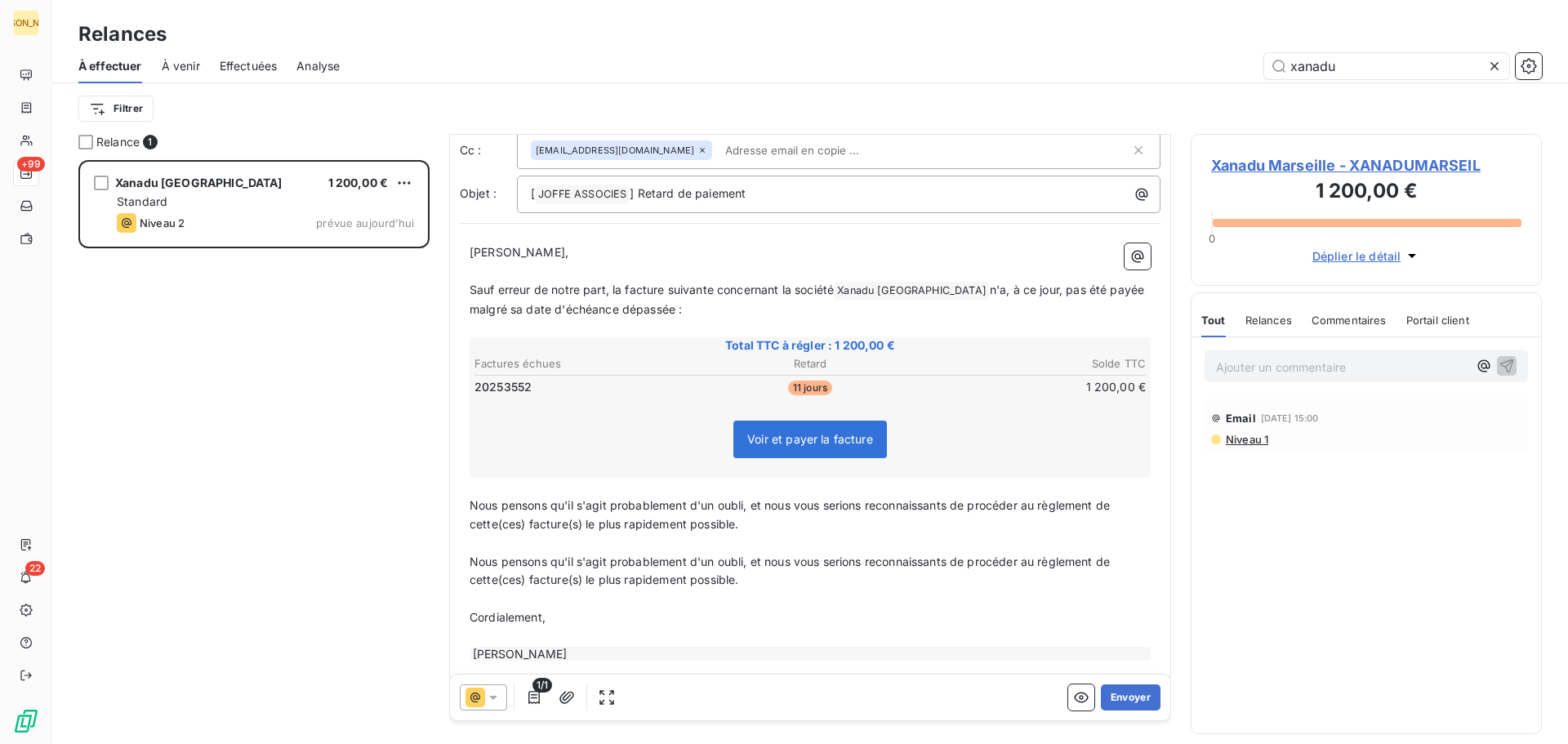
scroll to position [82, 0]
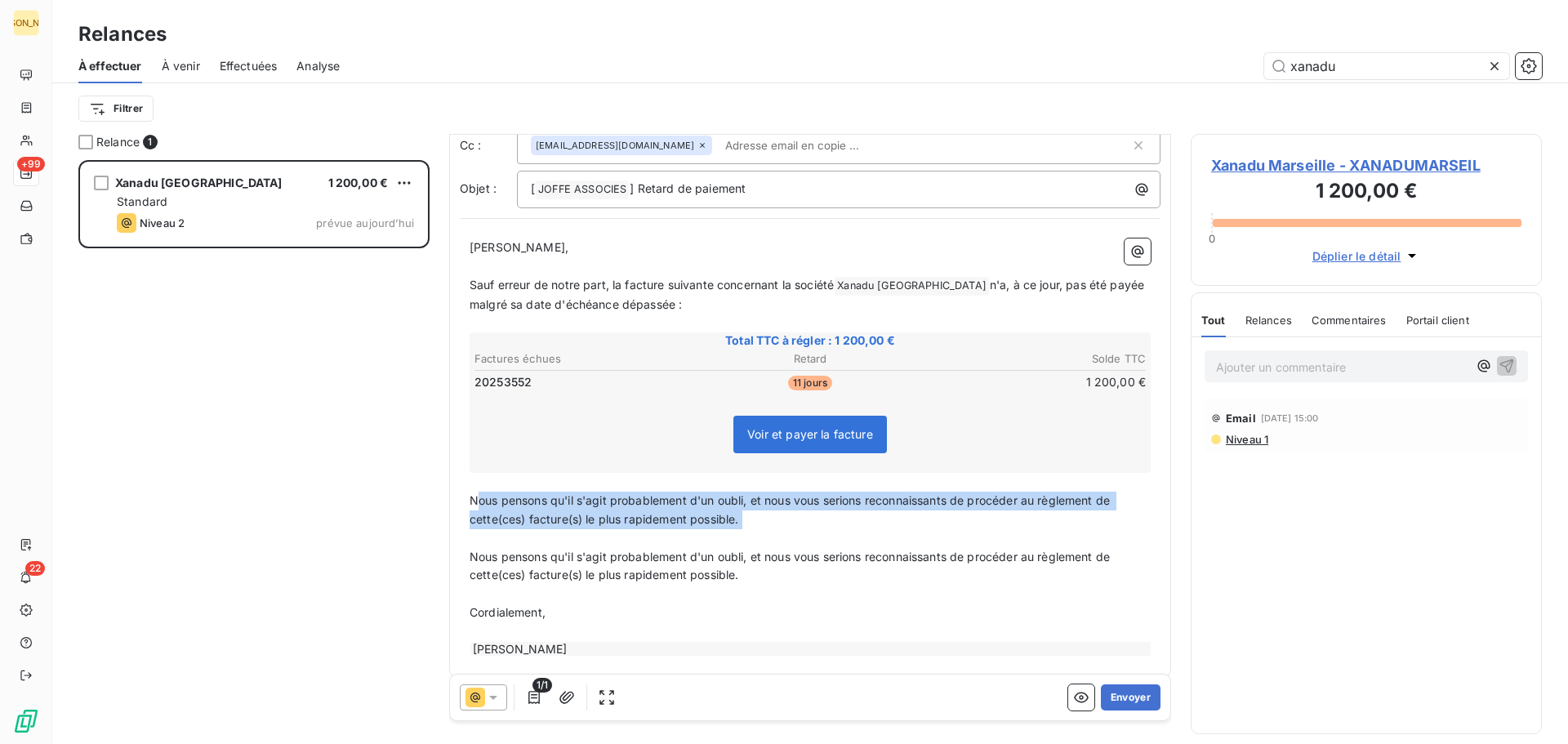
drag, startPoint x: 484, startPoint y: 502, endPoint x: 768, endPoint y: 539, distance: 286.4
click at [765, 540] on div "[PERSON_NAME] Monsieur, ﻿ Sauf erreur de notre part, la facture suivante concer…" at bounding box center [810, 448] width 681 height 419
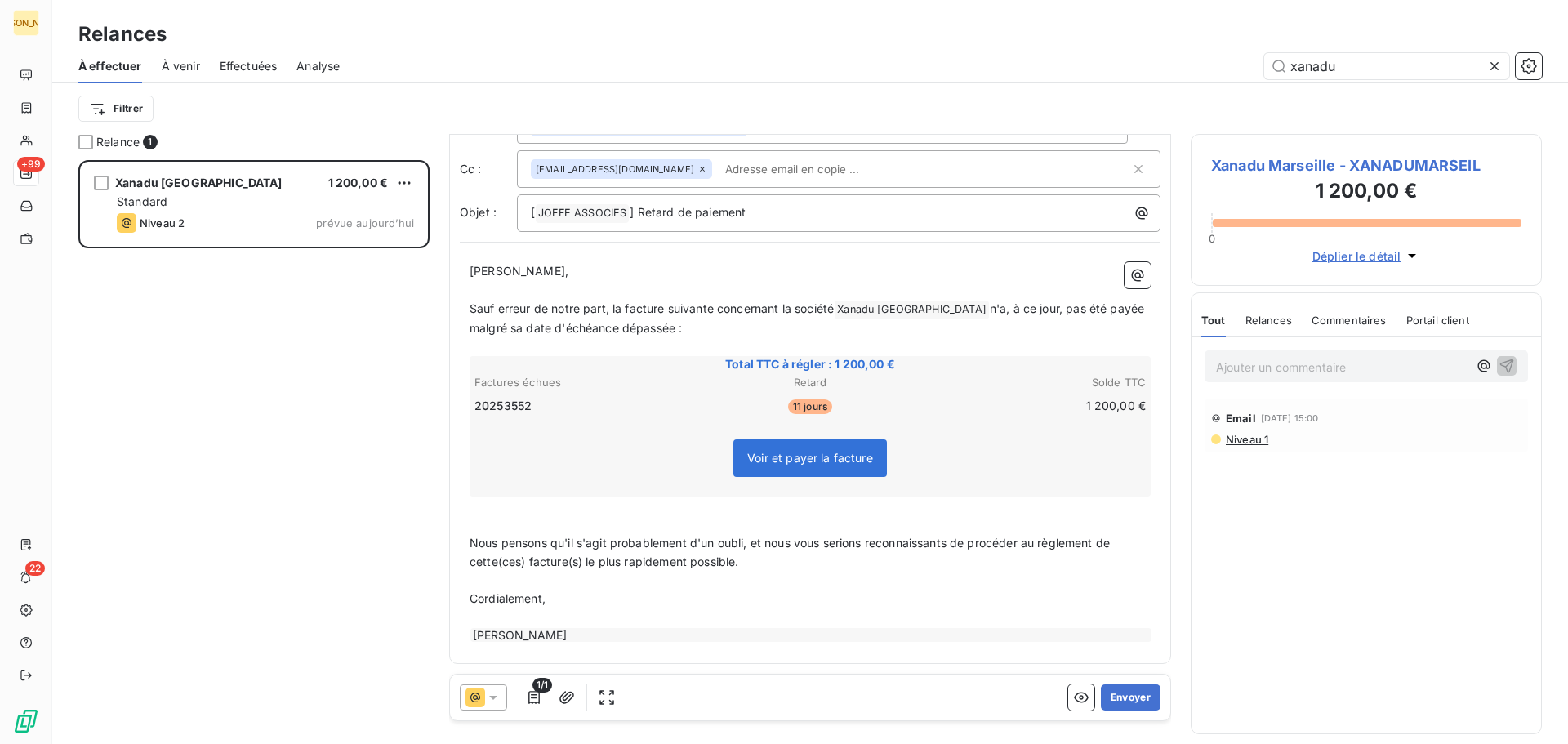
scroll to position [40, 0]
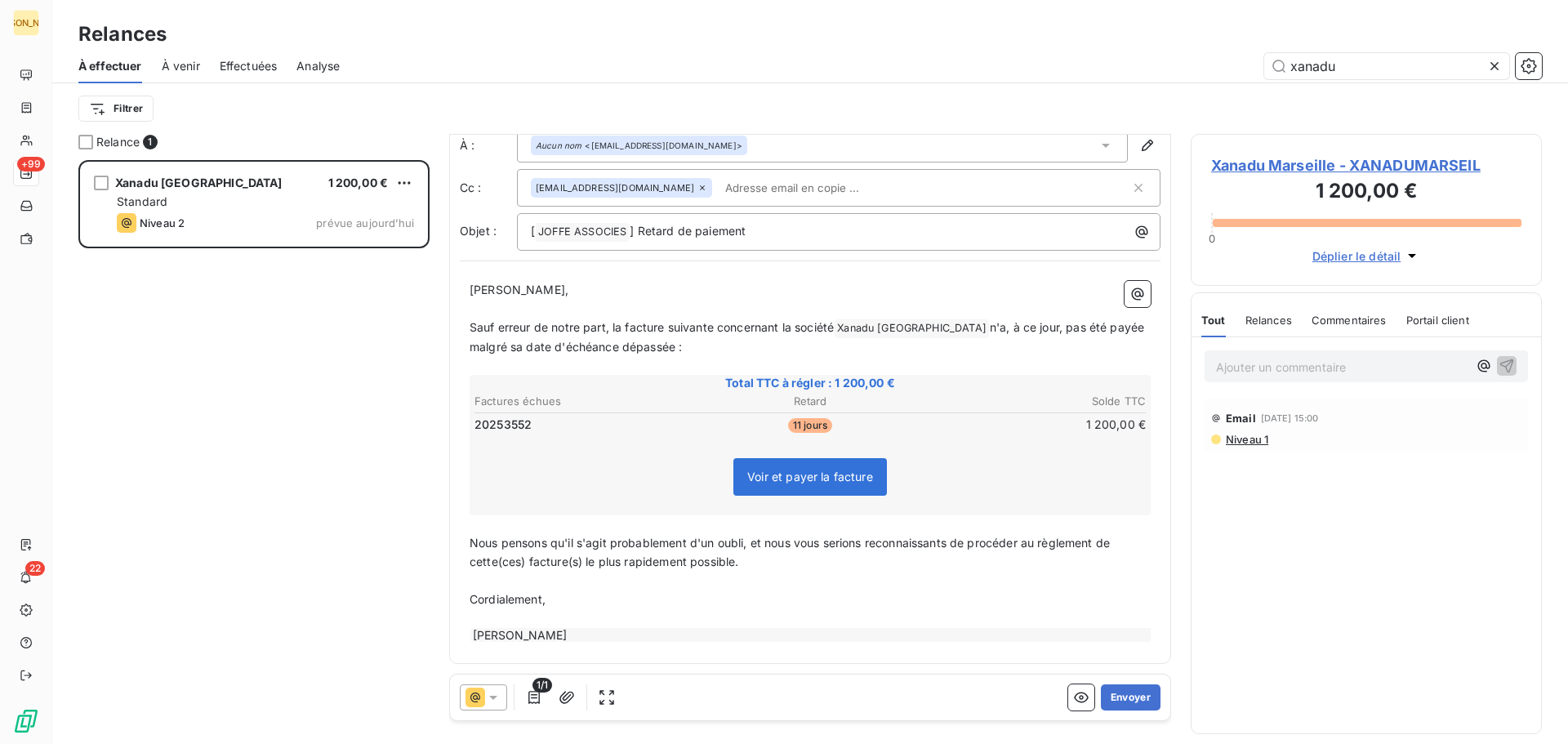
click at [502, 561] on span "Nous pensons qu'il s'agit probablement d'un oubli, et nous vous serions reconna…" at bounding box center [791, 552] width 644 height 33
click at [711, 557] on p "Nous pensons qu'il s'agit probablement d'un oubli, et nous vous serions reconna…" at bounding box center [810, 553] width 681 height 38
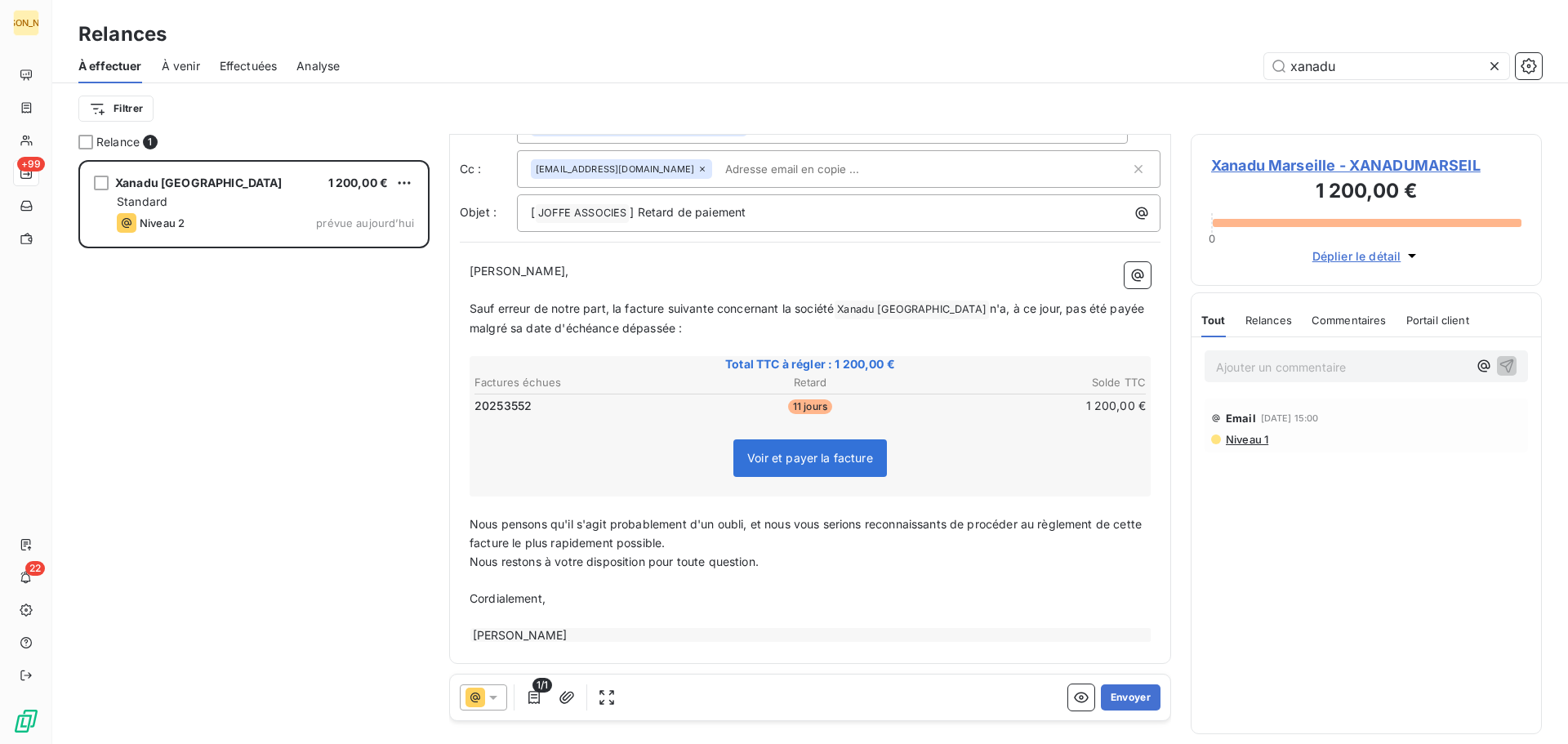
scroll to position [77, 0]
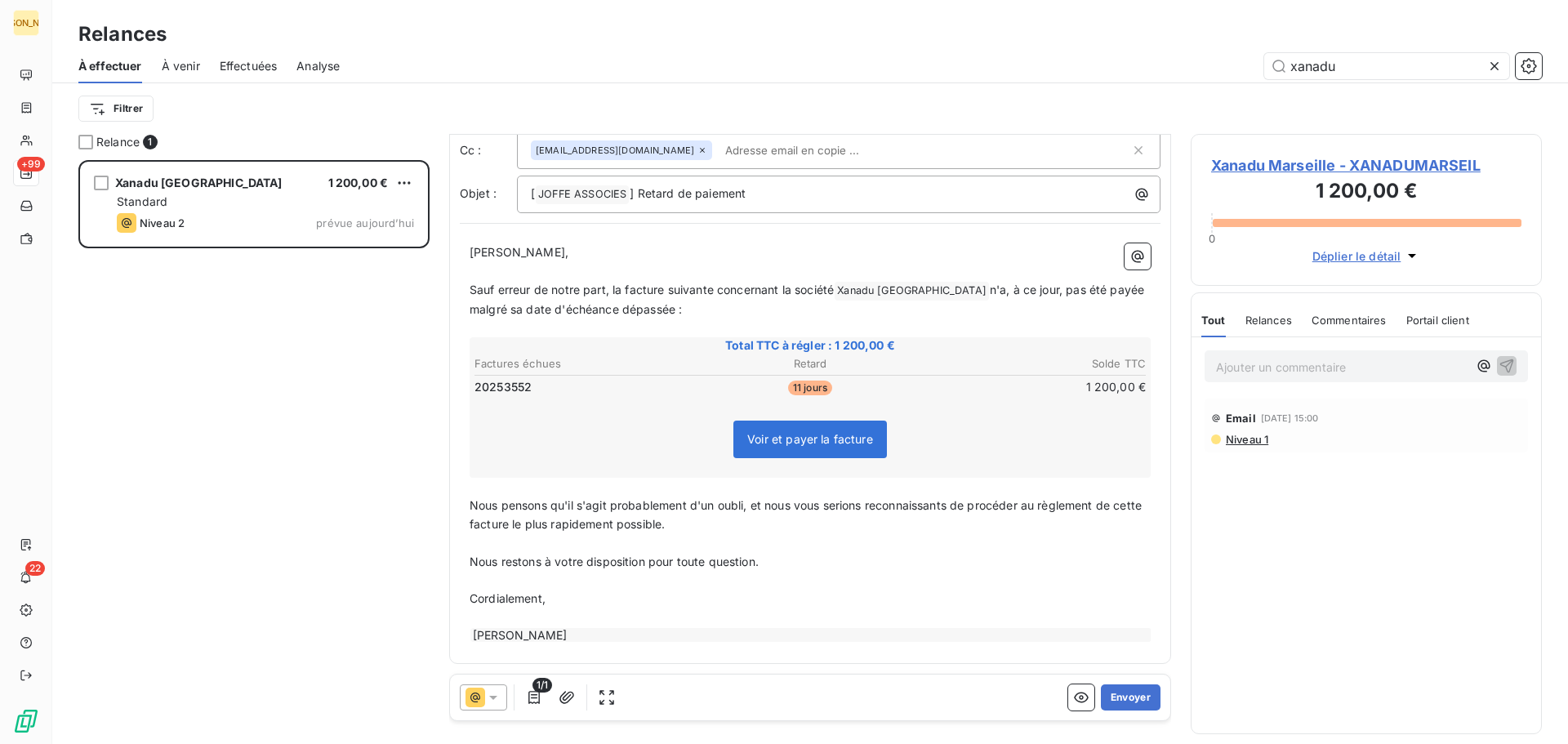
drag, startPoint x: 469, startPoint y: 509, endPoint x: 617, endPoint y: 543, distance: 151.9
click at [619, 544] on div "[PERSON_NAME] Monsieur, ﻿ Sauf erreur de notre part, la facture suivante concer…" at bounding box center [810, 443] width 701 height 420
drag, startPoint x: 483, startPoint y: 515, endPoint x: 474, endPoint y: 507, distance: 12.0
click at [483, 514] on p "Nous pensons qu'il s'agit probablement d'un oubli, et nous vous serions reconna…" at bounding box center [810, 515] width 681 height 38
drag, startPoint x: 534, startPoint y: 515, endPoint x: 630, endPoint y: 550, distance: 102.2
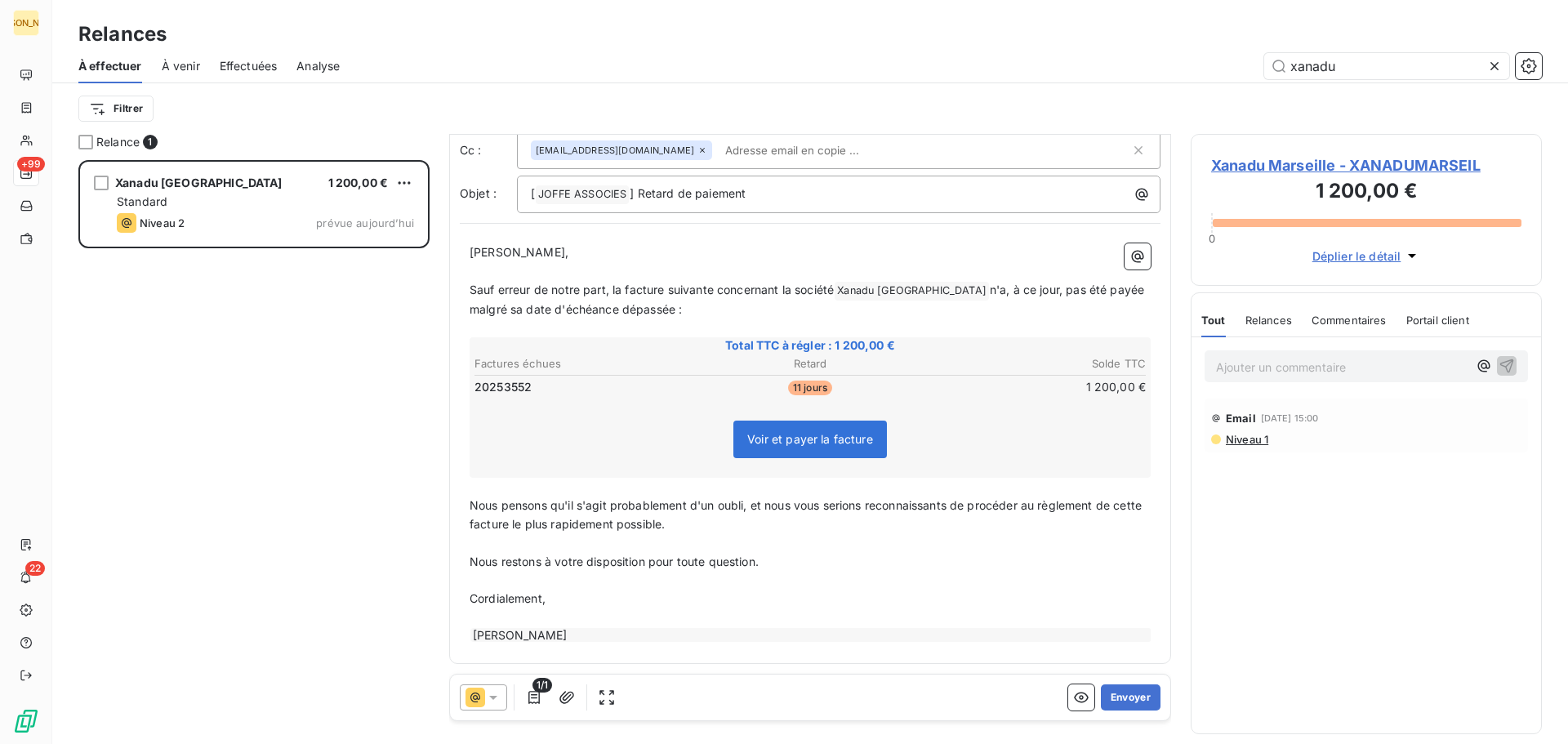
click at [630, 550] on div "[PERSON_NAME] Monsieur, ﻿ Sauf erreur de notre part, la facture suivante concer…" at bounding box center [810, 443] width 701 height 420
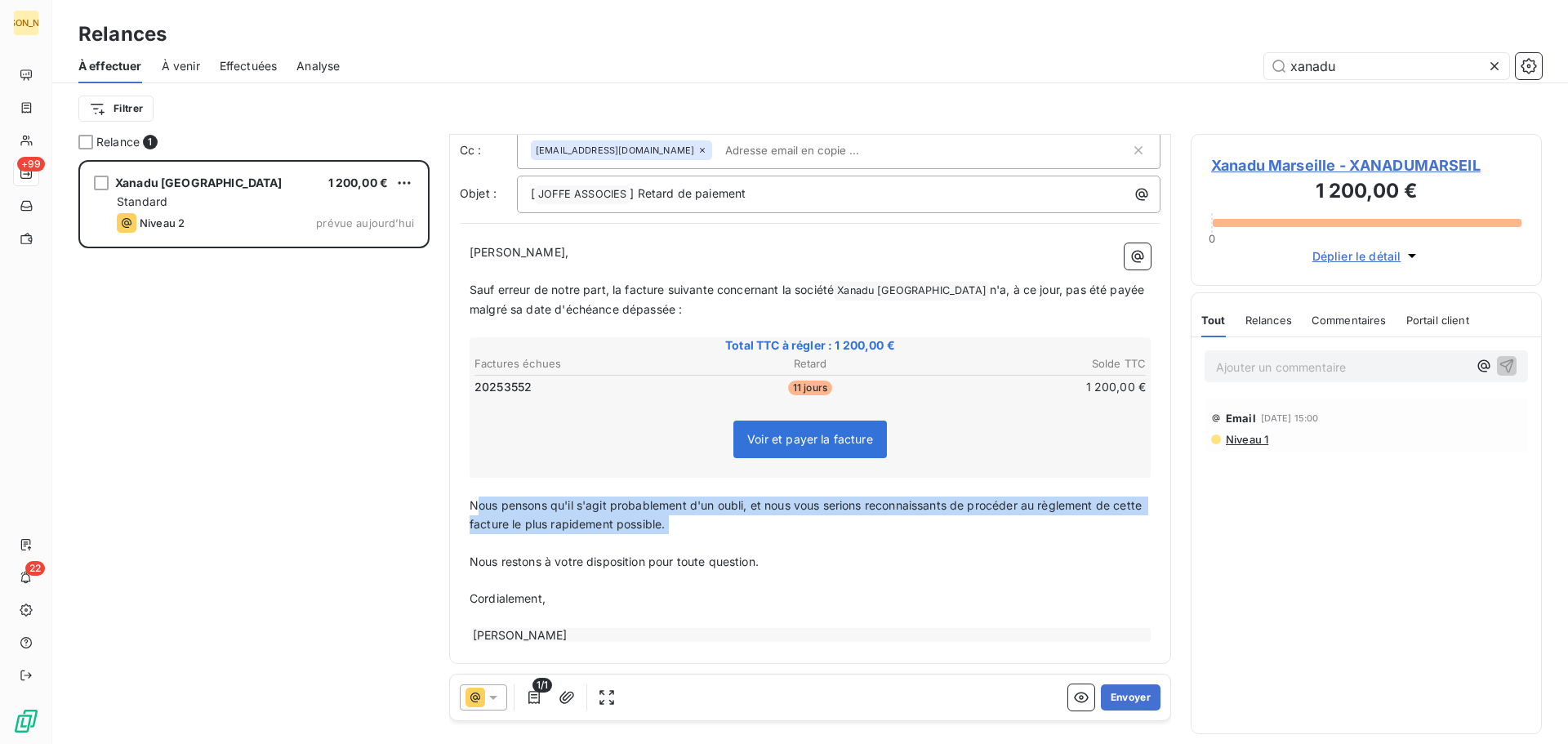
drag, startPoint x: 475, startPoint y: 502, endPoint x: 562, endPoint y: 530, distance: 91.4
click at [579, 538] on div "[PERSON_NAME] Monsieur, ﻿ Sauf erreur de notre part, la facture suivante concer…" at bounding box center [810, 443] width 681 height 400
drag, startPoint x: 512, startPoint y: 515, endPoint x: 491, endPoint y: 514, distance: 21.0
click at [511, 514] on p "Nous pensons qu'il s'agit probablement d'un oubli, et nous vous serions reconna…" at bounding box center [810, 515] width 681 height 38
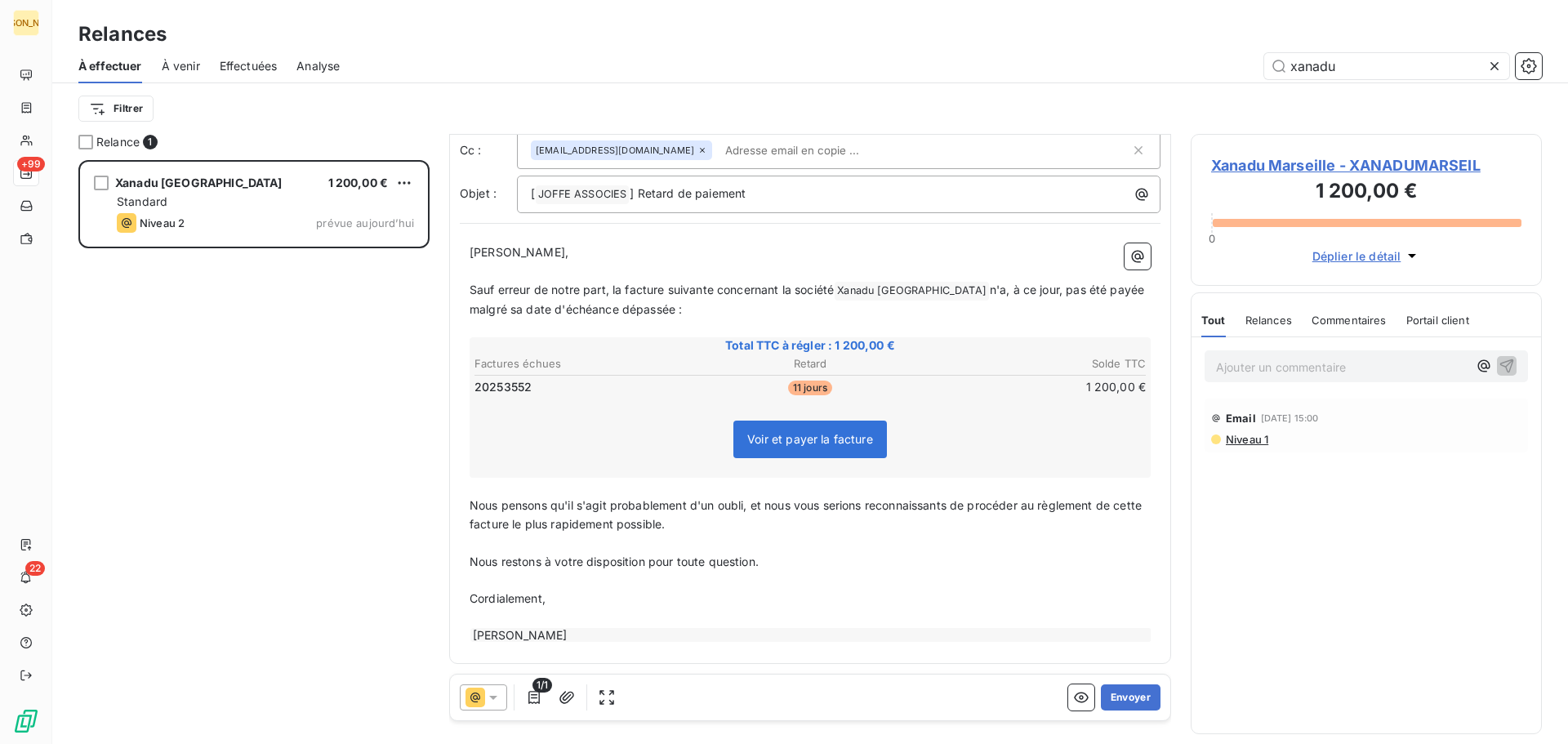
click at [466, 506] on div "[PERSON_NAME] Monsieur, ﻿ Sauf erreur de notre part, la facture suivante concer…" at bounding box center [810, 443] width 701 height 420
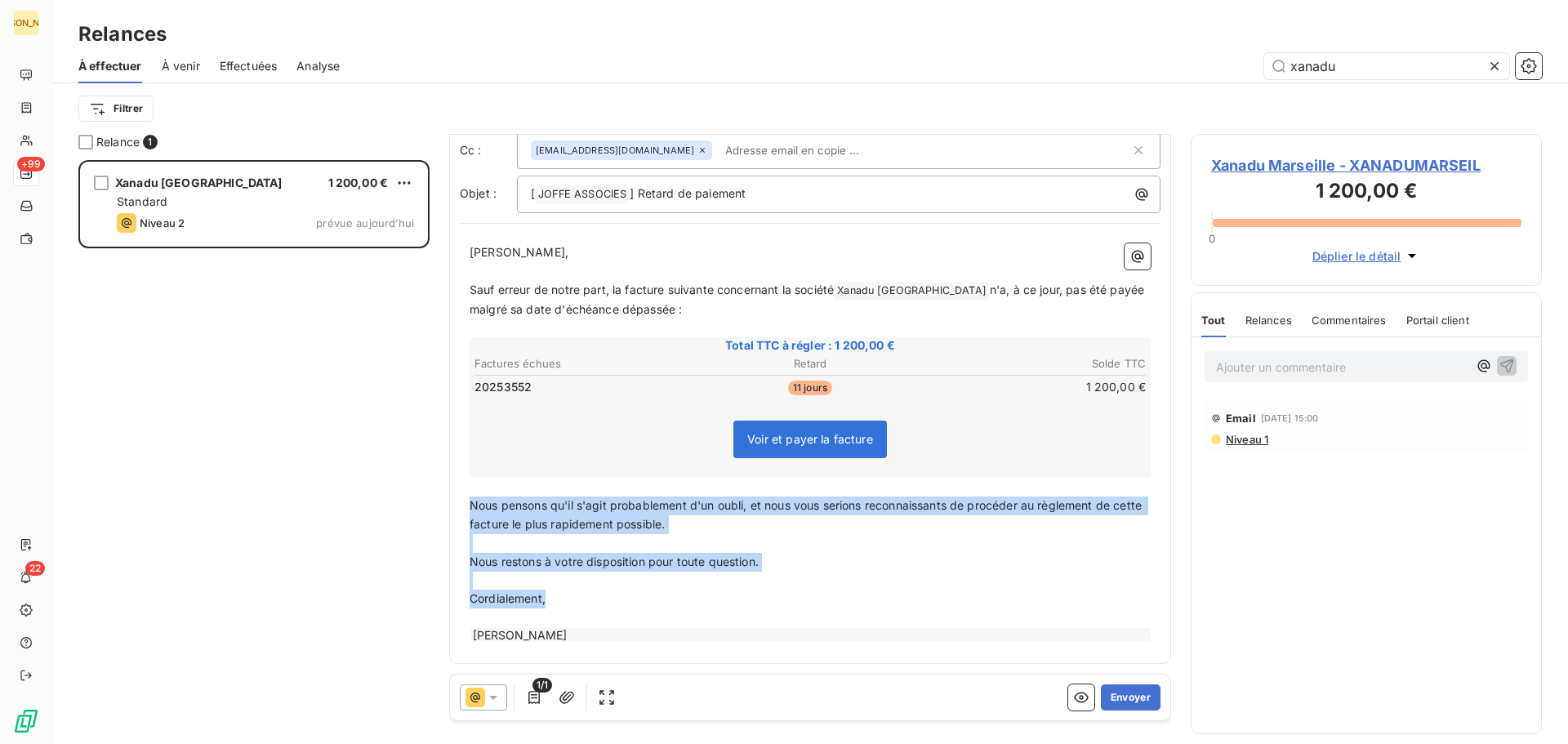
drag, startPoint x: 471, startPoint y: 504, endPoint x: 753, endPoint y: 593, distance: 295.7
click at [753, 594] on div "[PERSON_NAME] Monsieur, ﻿ Sauf erreur de notre part, la facture suivante concer…" at bounding box center [810, 443] width 681 height 400
copy div "Nous pensons qu'il s'agit probablement d'un oubli, et nous vous serions reconna…"
click at [1124, 690] on button "Envoyer" at bounding box center [1131, 697] width 60 height 26
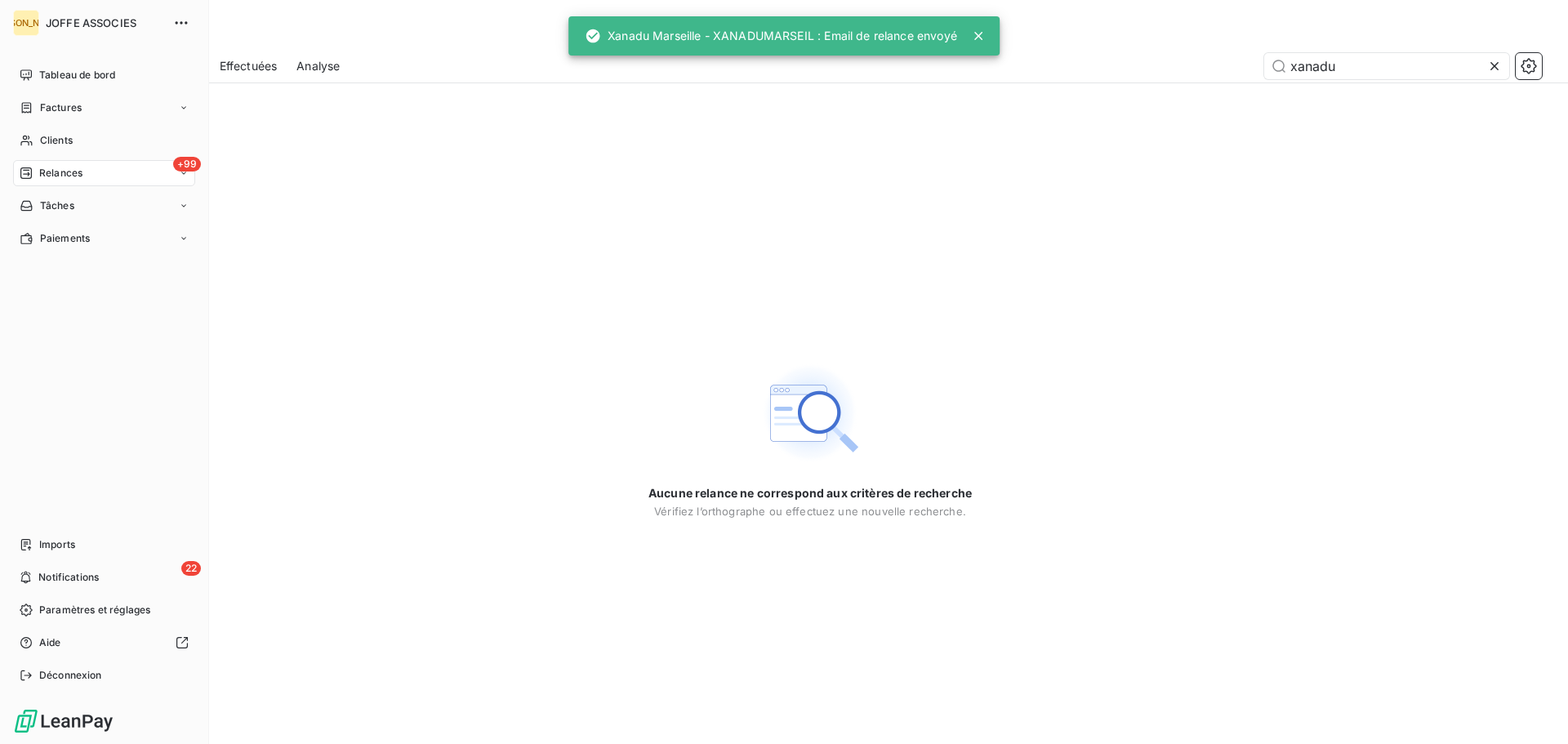
click at [61, 168] on span "Relances" at bounding box center [61, 173] width 44 height 15
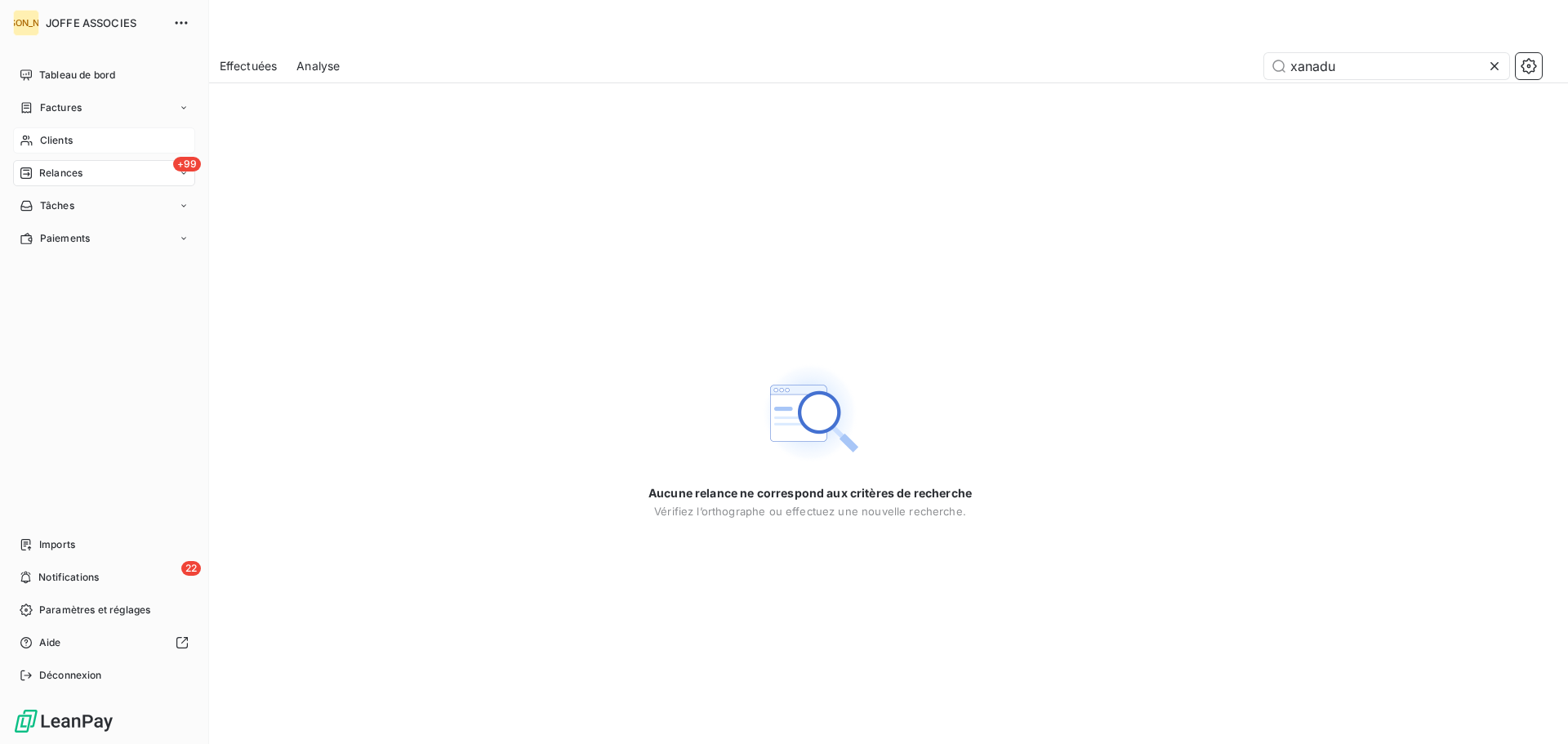
click at [53, 136] on span "Clients" at bounding box center [57, 141] width 33 height 15
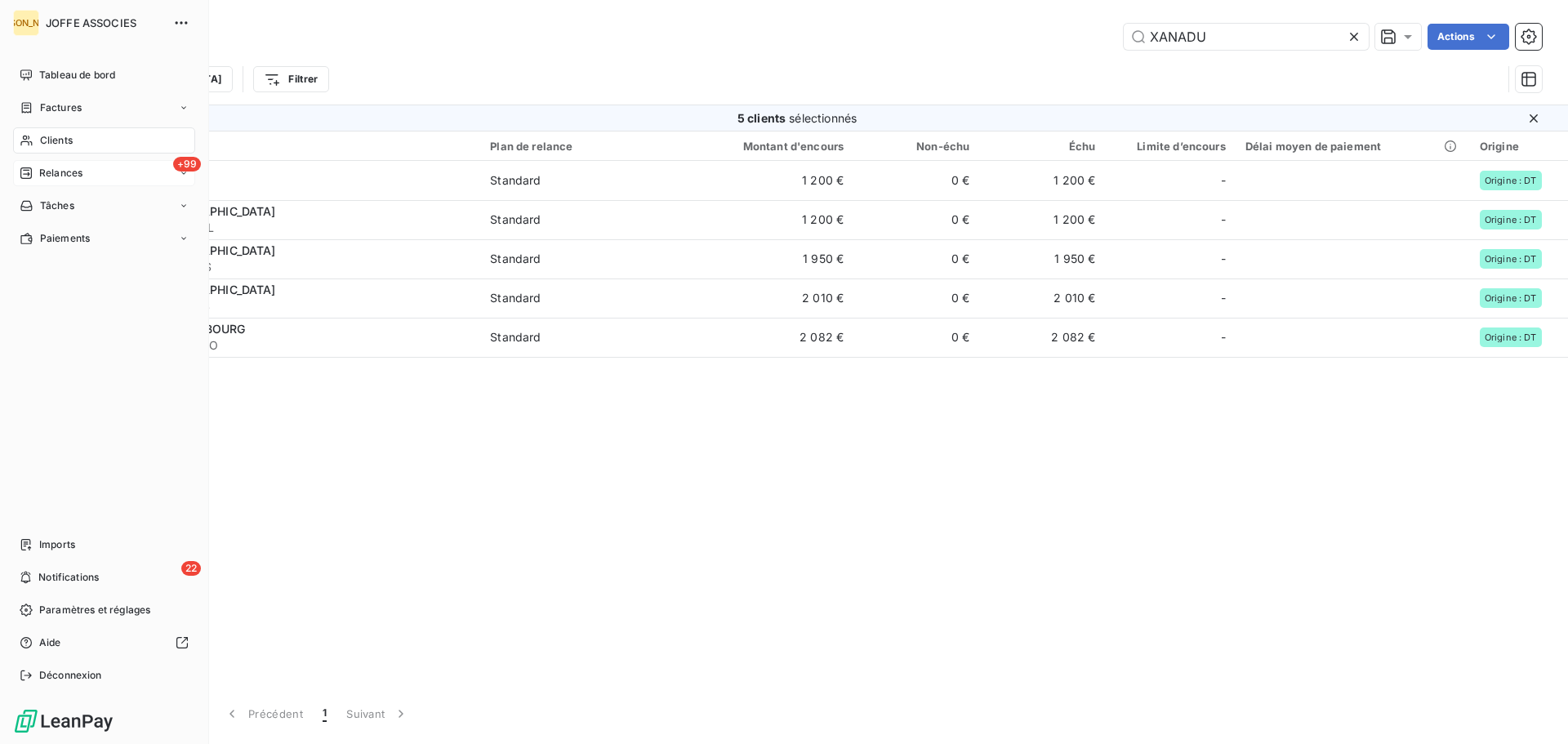
click at [59, 173] on span "Relances" at bounding box center [61, 173] width 44 height 15
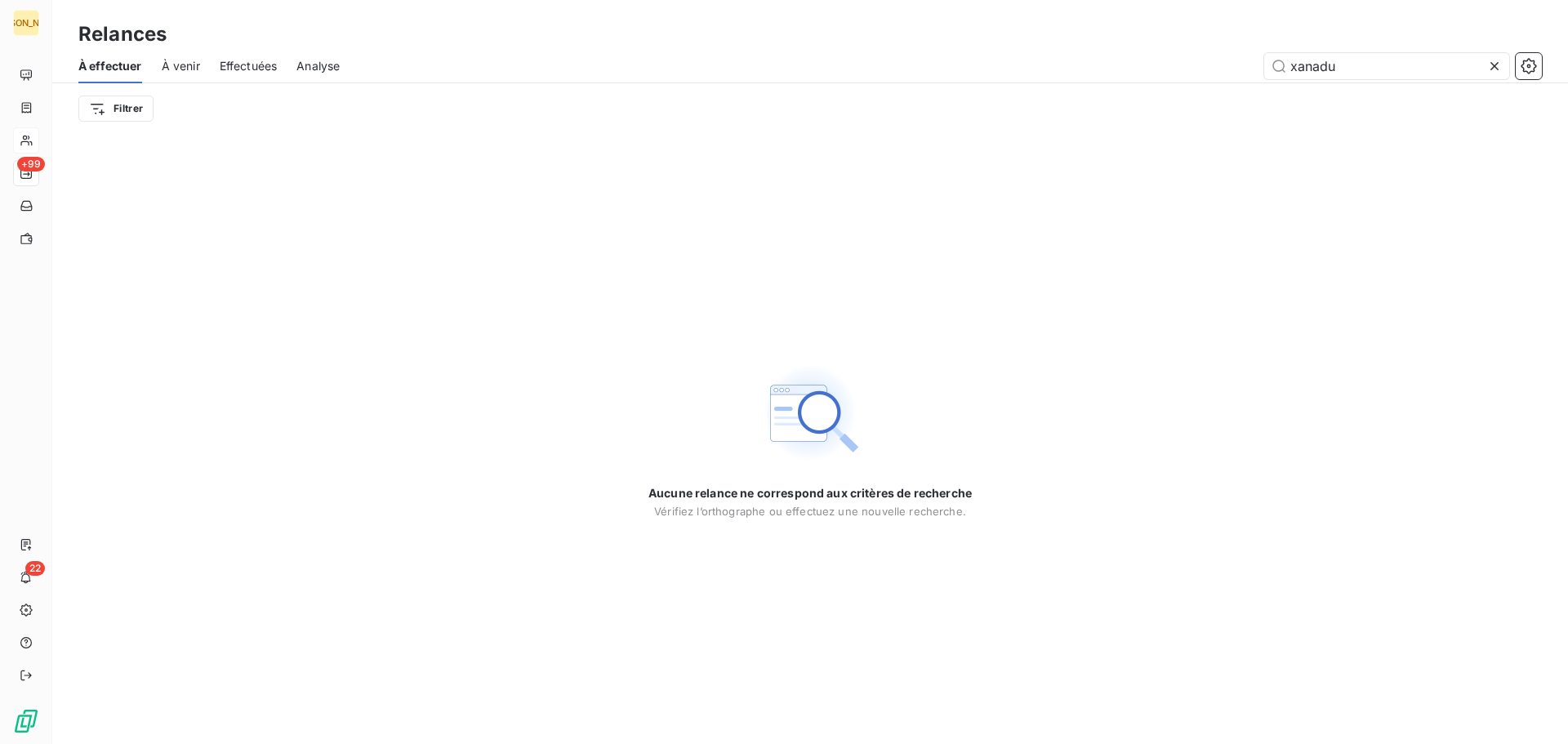
click at [259, 67] on span "Effectuées" at bounding box center [248, 67] width 58 height 16
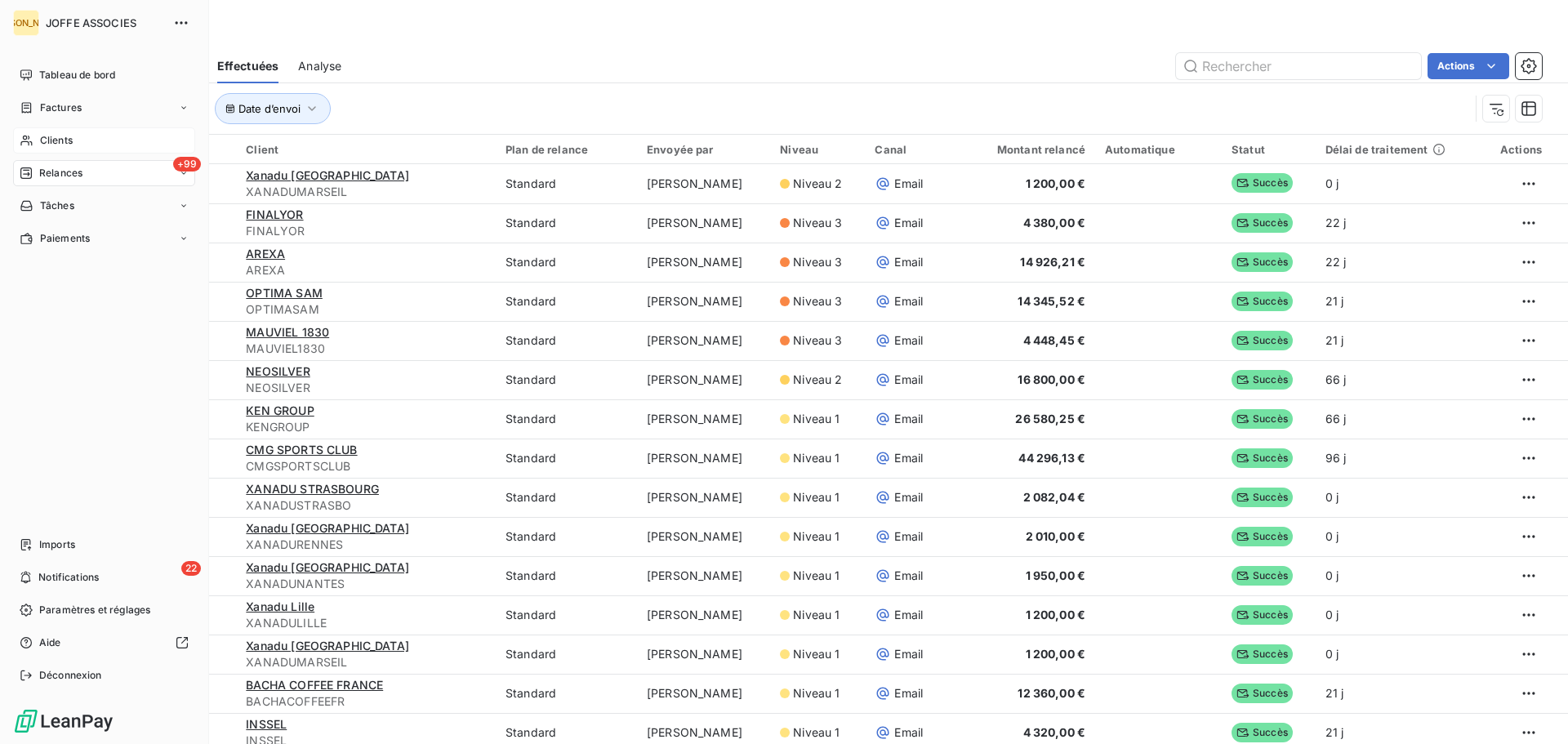
click at [63, 137] on span "Clients" at bounding box center [57, 141] width 33 height 15
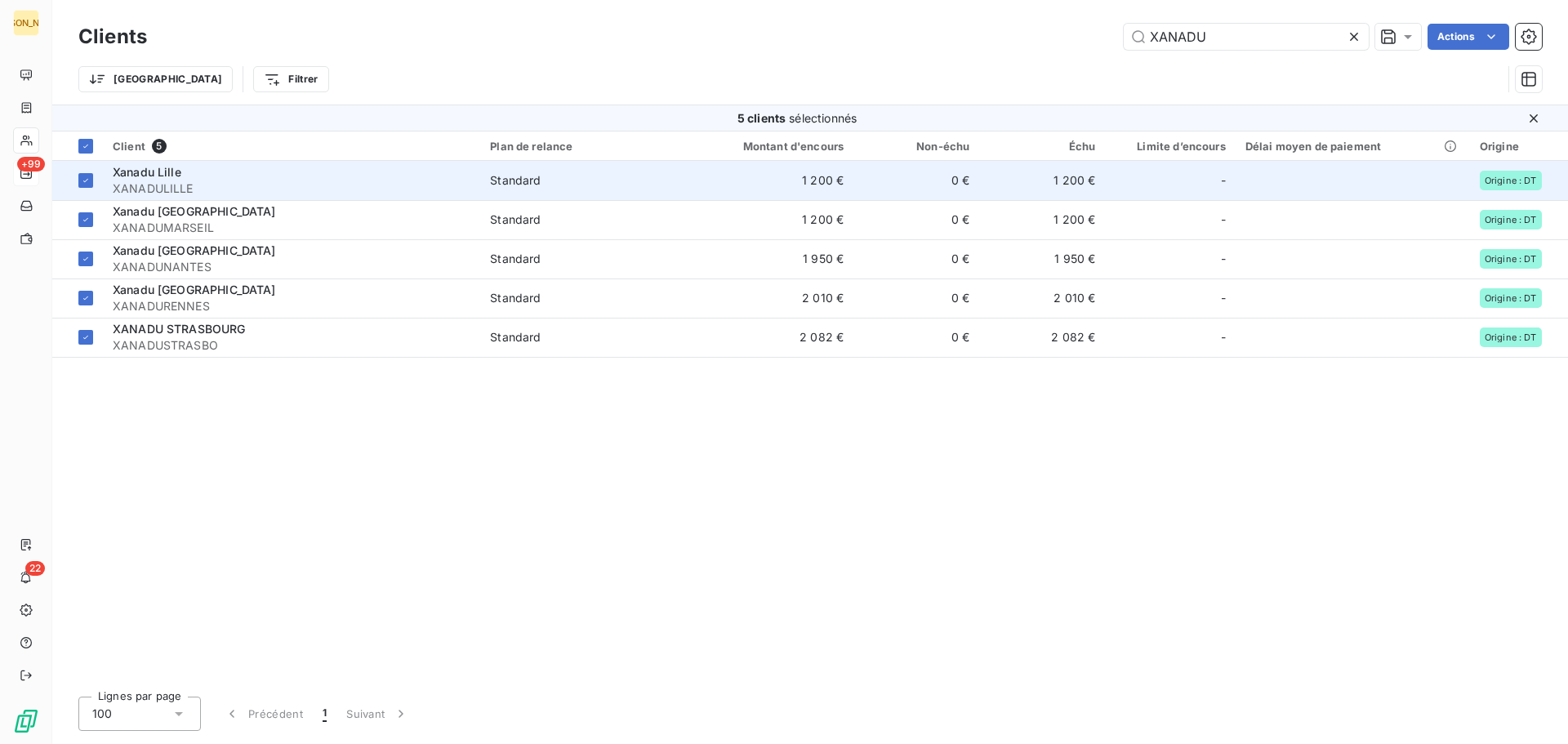
click at [155, 169] on span "Xanadu Lille" at bounding box center [146, 172] width 68 height 14
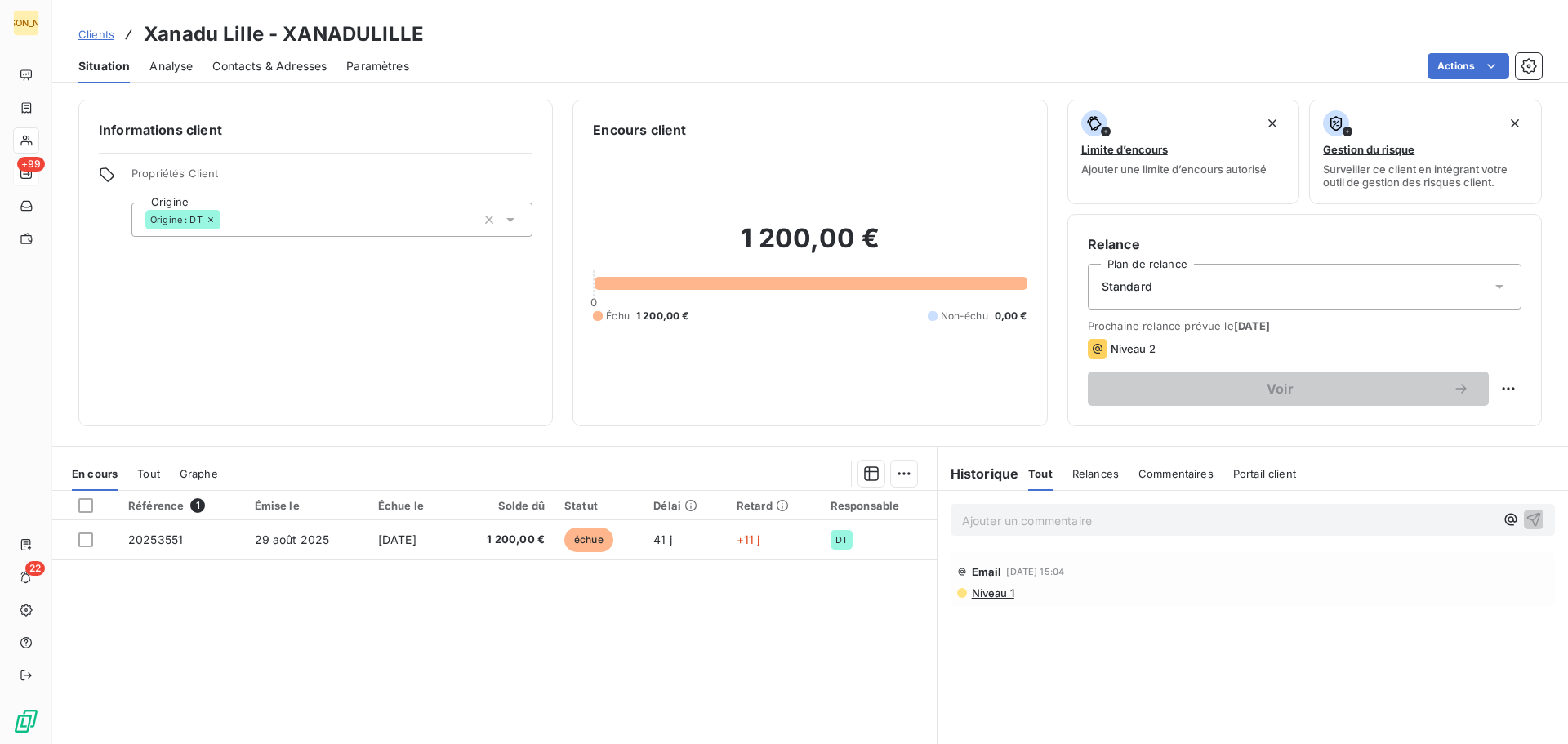
click at [989, 589] on span "Niveau 1" at bounding box center [992, 593] width 44 height 13
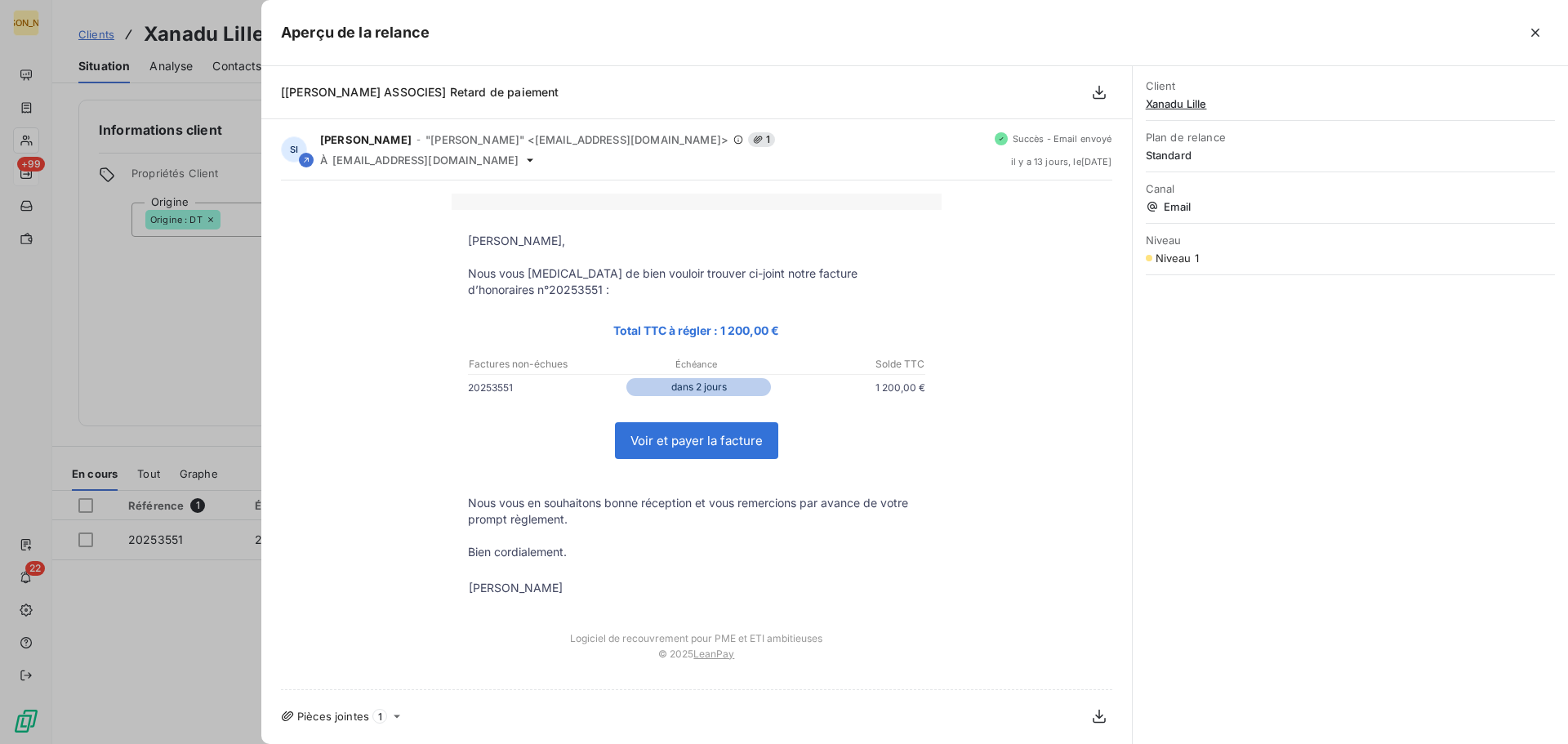
click at [1534, 28] on icon "button" at bounding box center [1536, 33] width 16 height 16
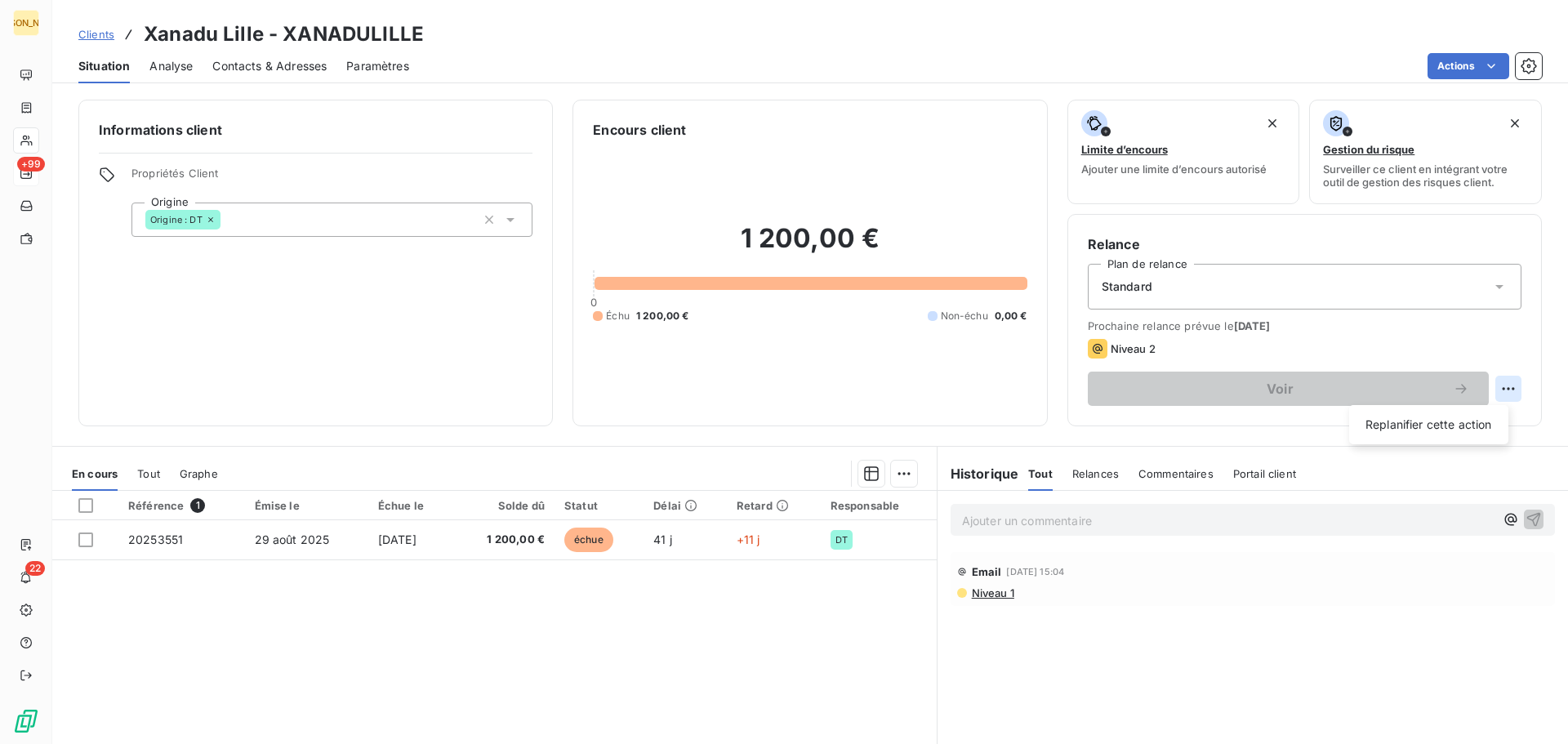
click at [1497, 389] on html "JA +99 22 Clients Xanadu Lille - XANADULILLE Situation Analyse Contacts & Adres…" at bounding box center [784, 372] width 1568 height 744
click at [1423, 425] on div "Replanifier cette action" at bounding box center [1429, 425] width 146 height 26
select select "9"
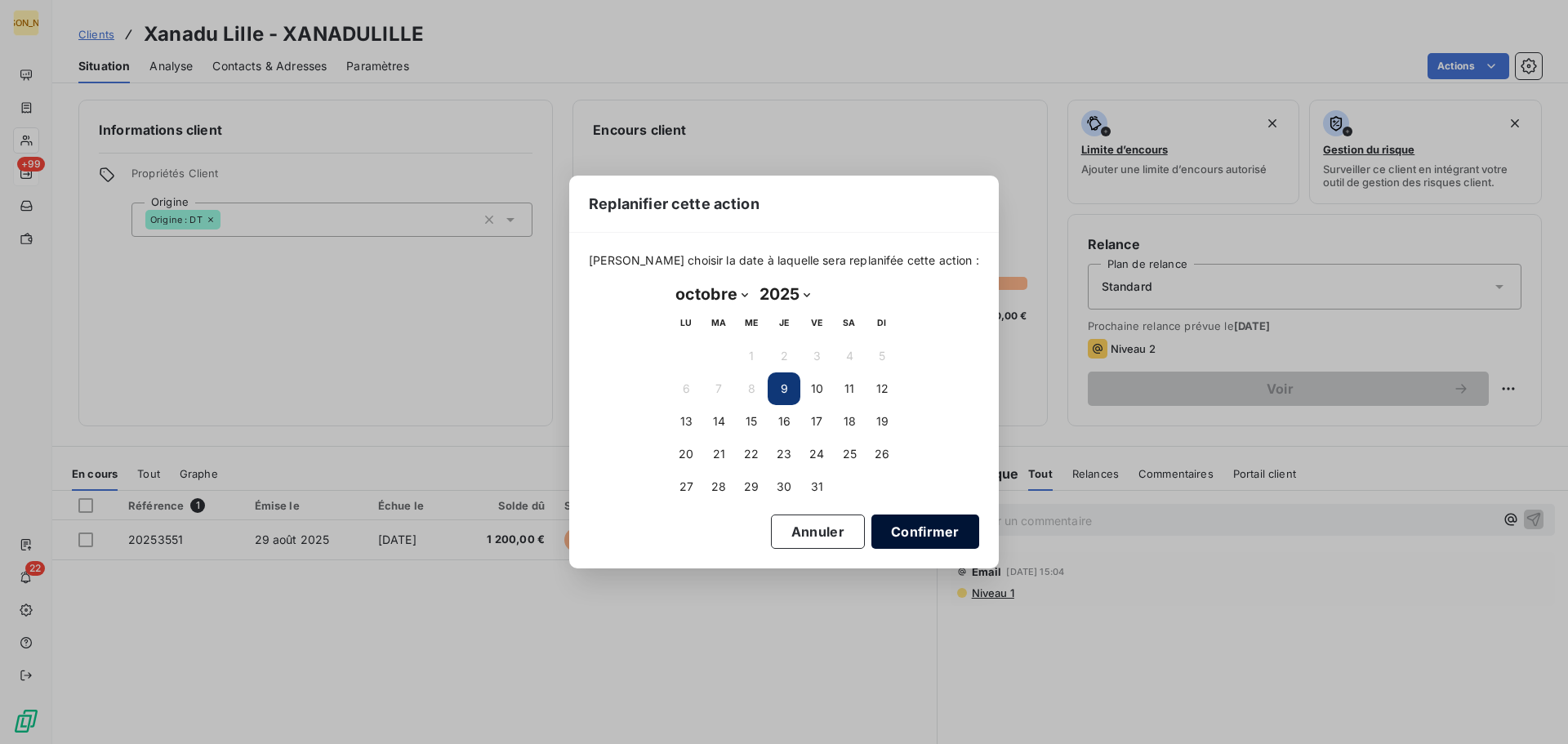
click at [919, 527] on button "Confirmer" at bounding box center [925, 532] width 108 height 35
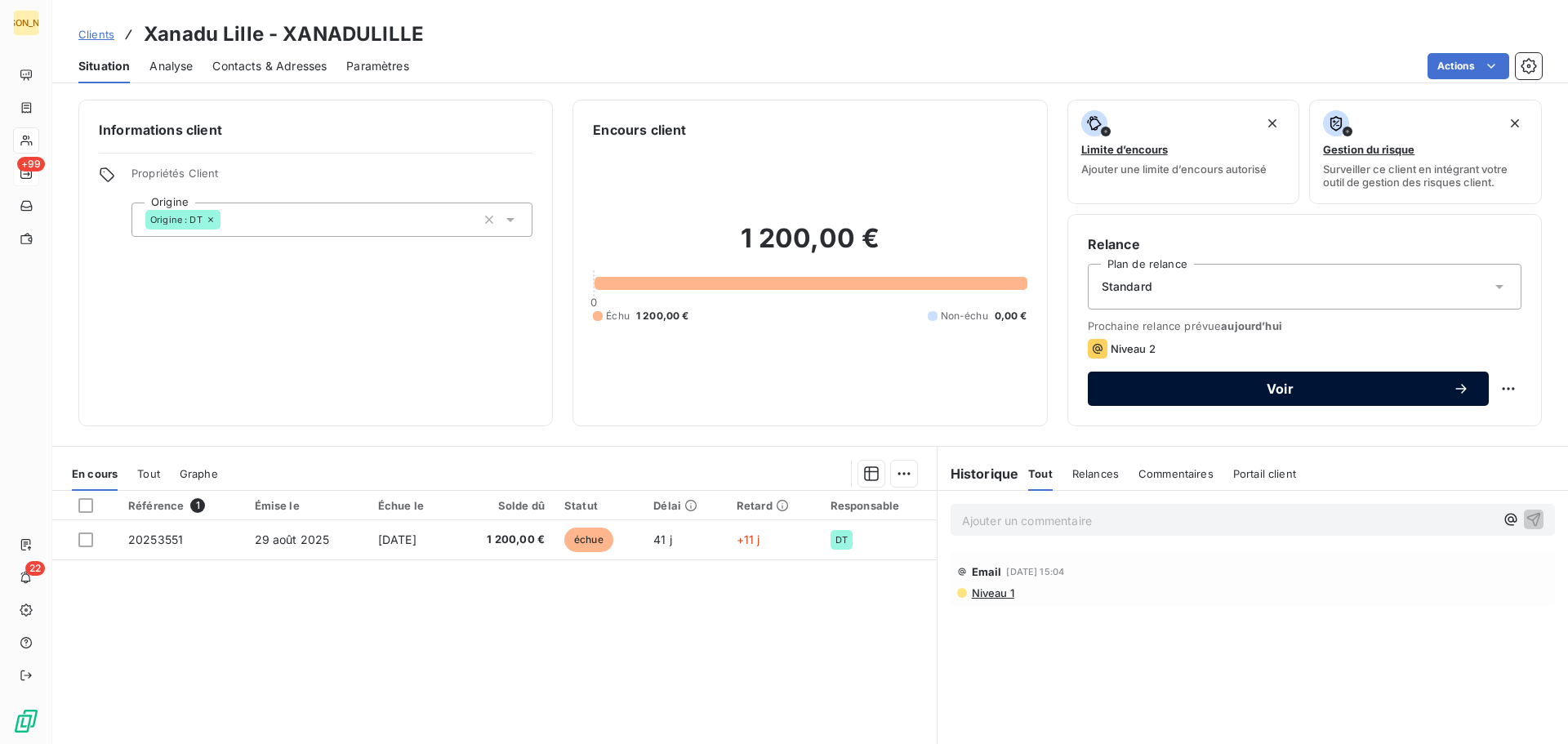
click at [1269, 385] on span "Voir" at bounding box center [1280, 389] width 345 height 13
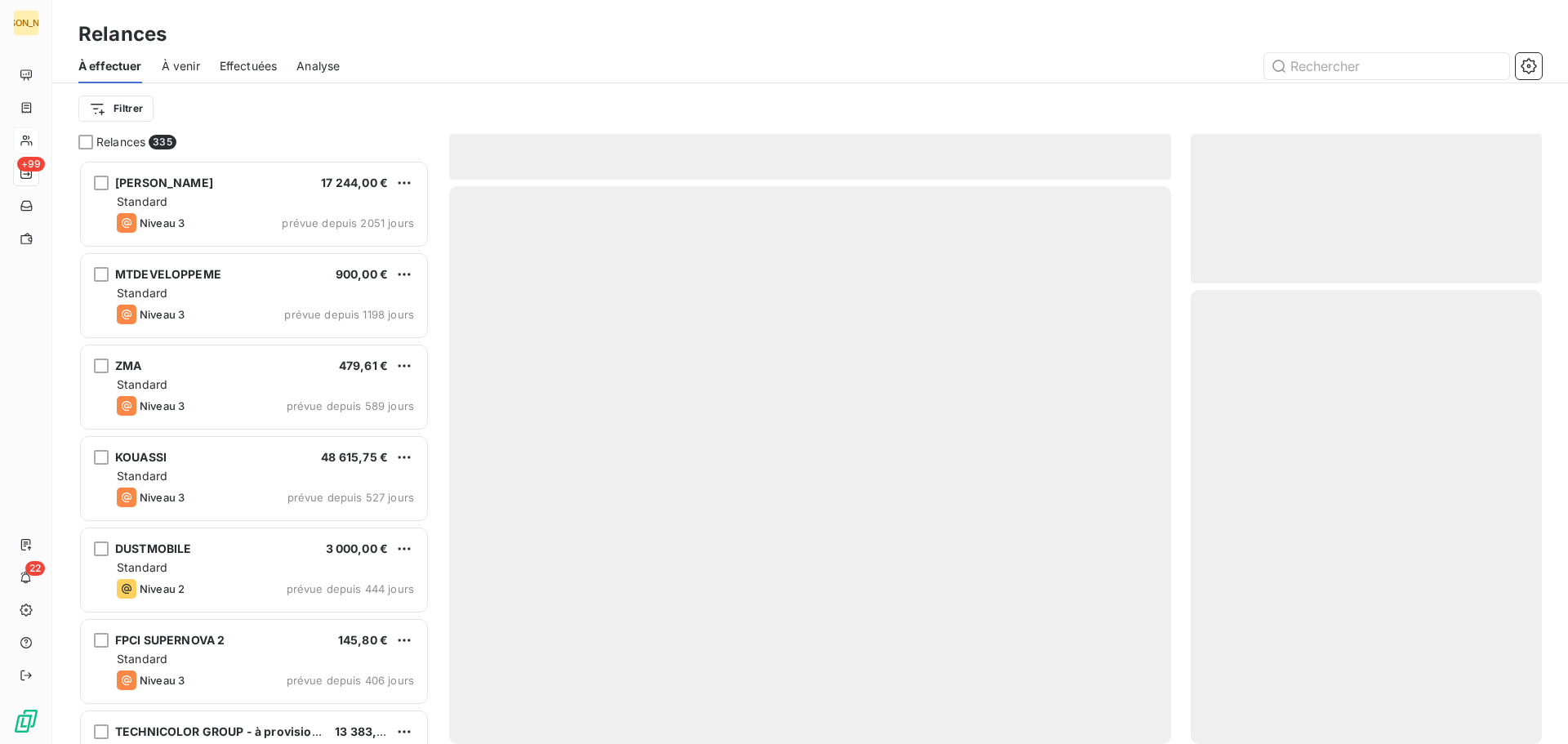
scroll to position [571, 339]
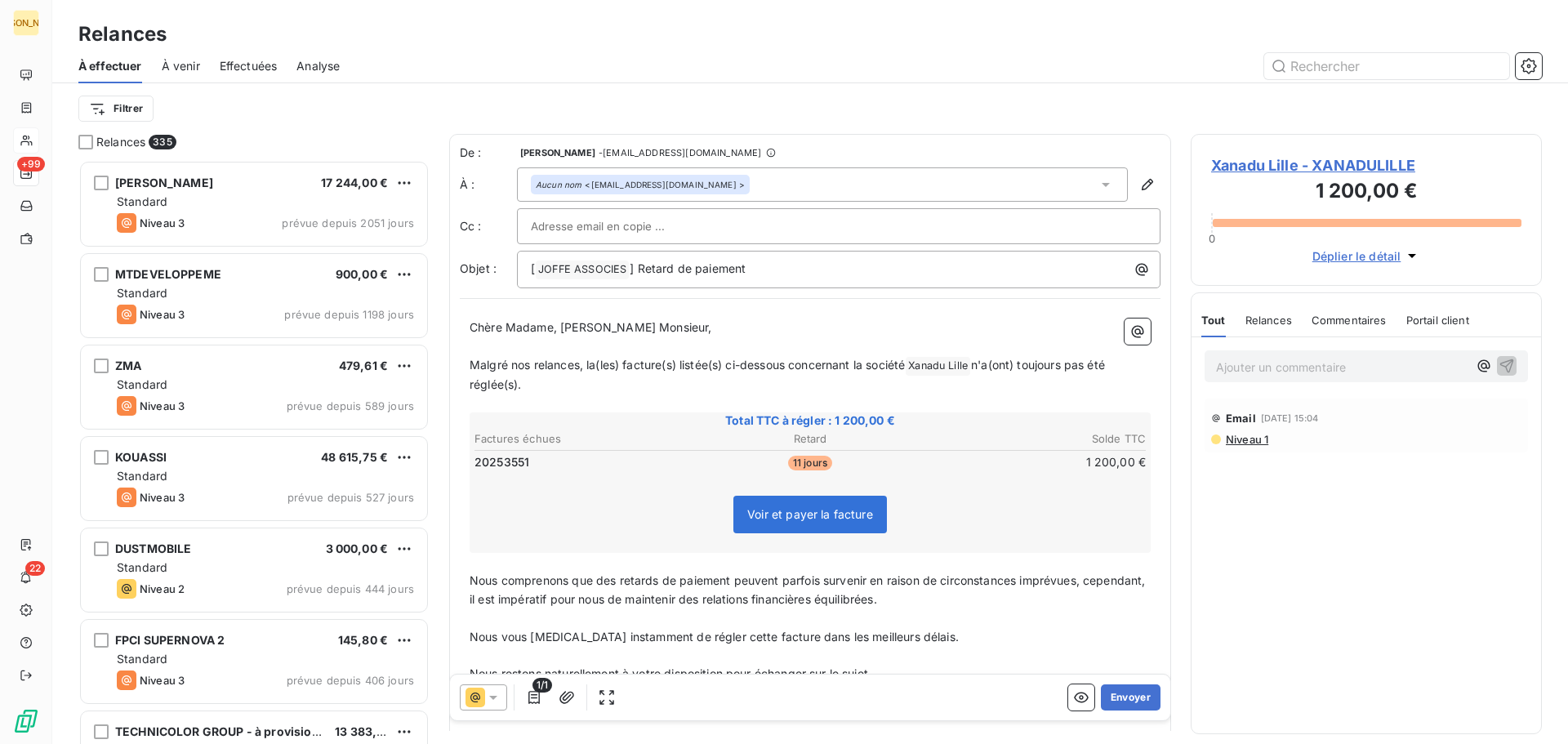
click at [1098, 177] on icon at bounding box center [1106, 185] width 16 height 16
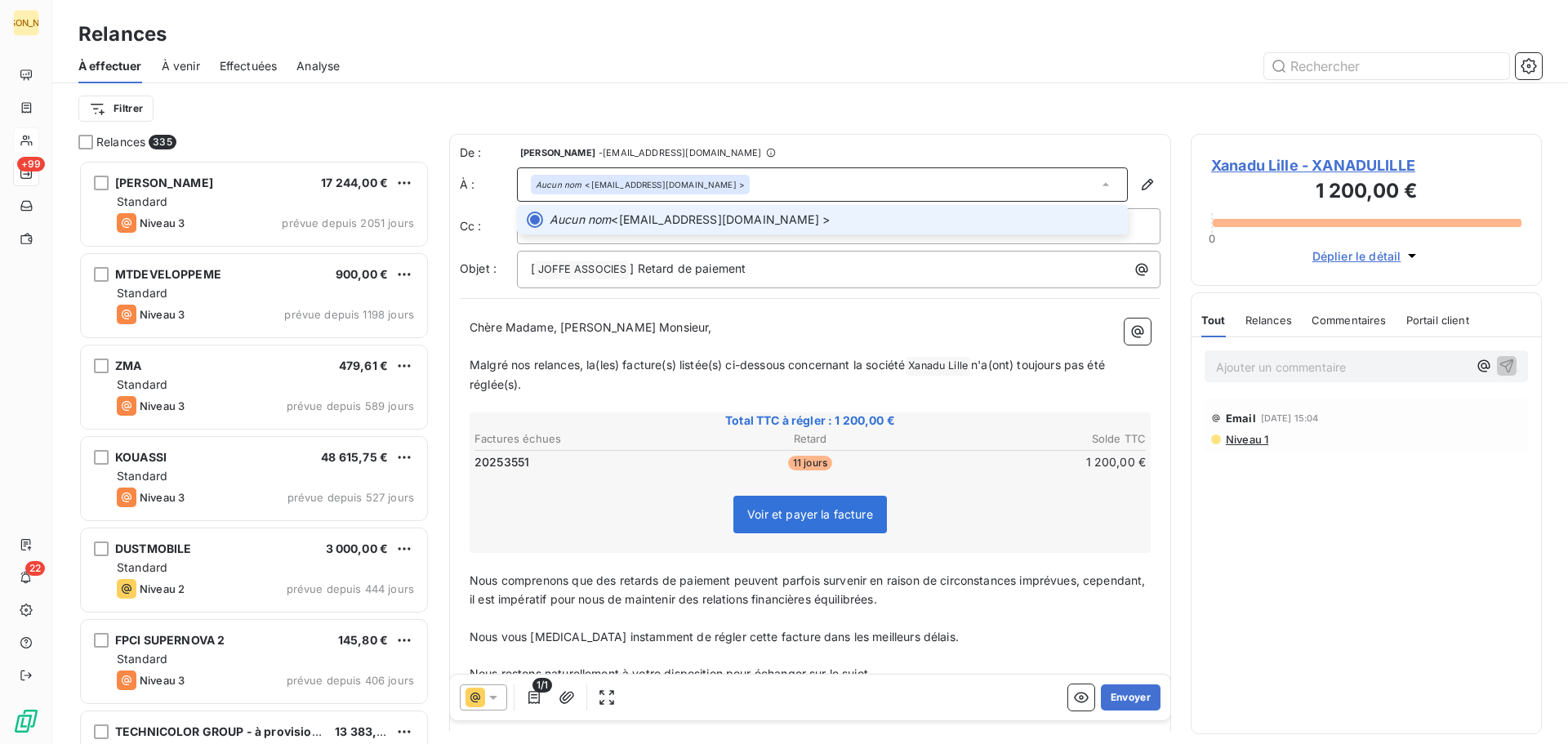
click at [531, 213] on div at bounding box center [535, 220] width 16 height 16
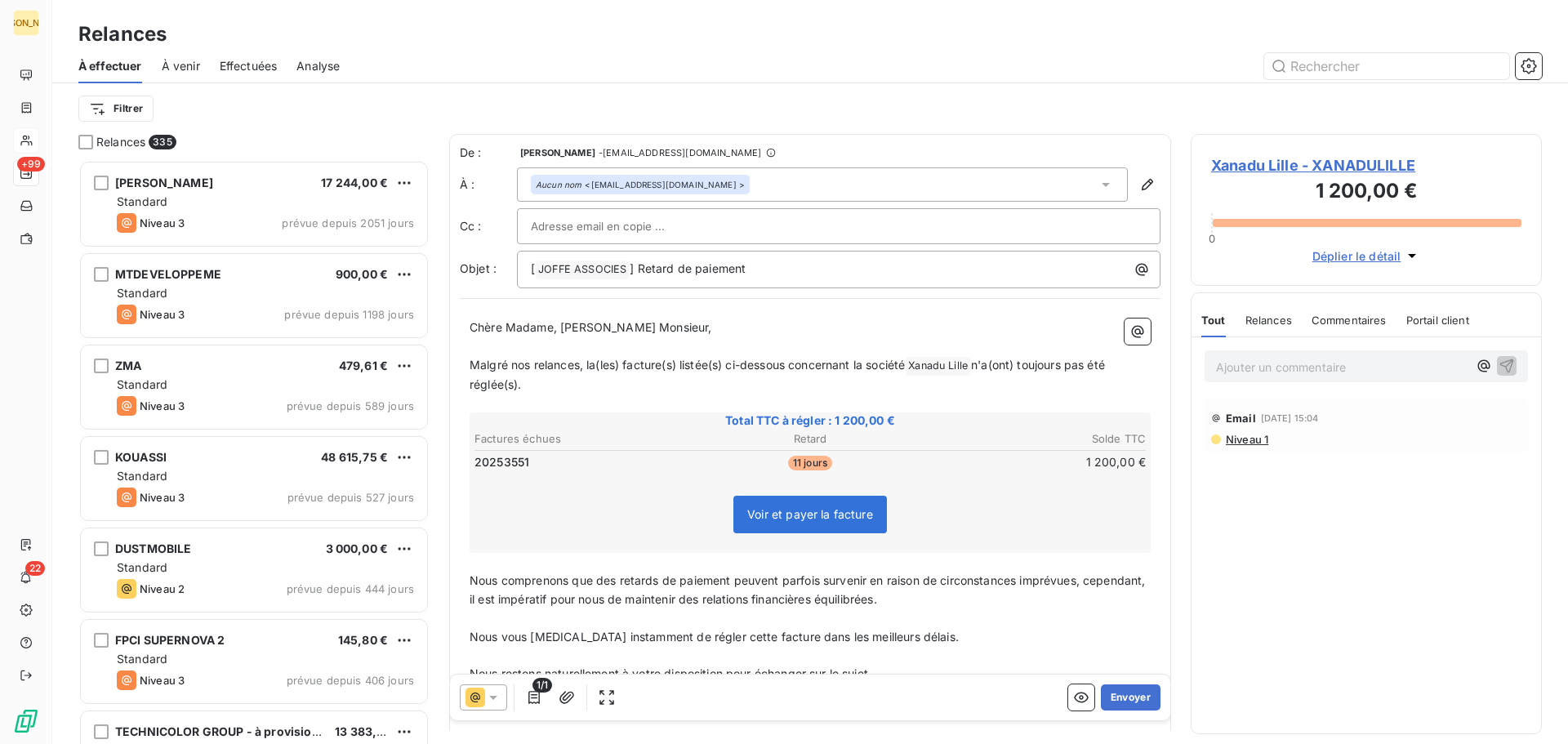
click at [1098, 182] on icon at bounding box center [1106, 185] width 16 height 16
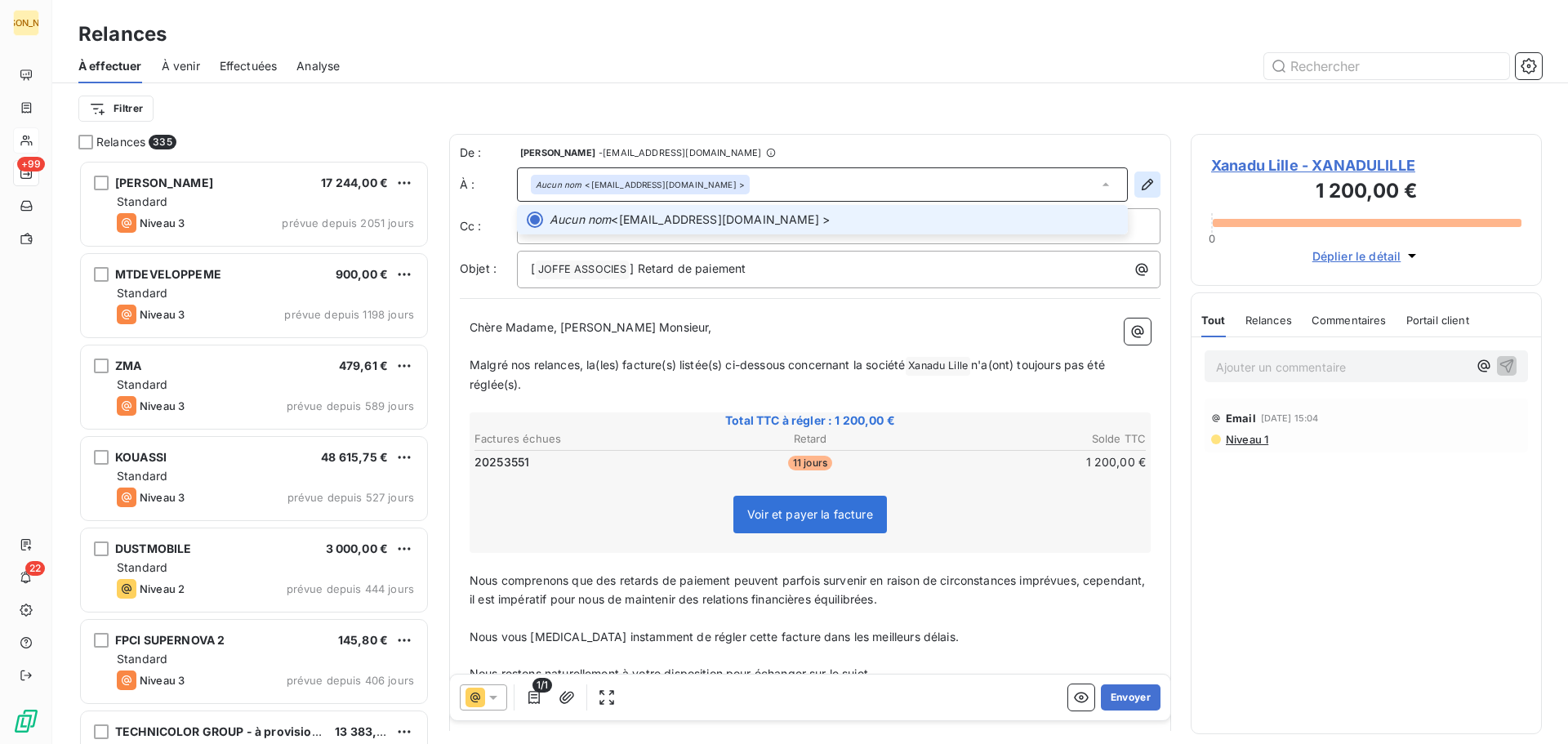
click at [1140, 182] on icon "button" at bounding box center [1148, 185] width 16 height 16
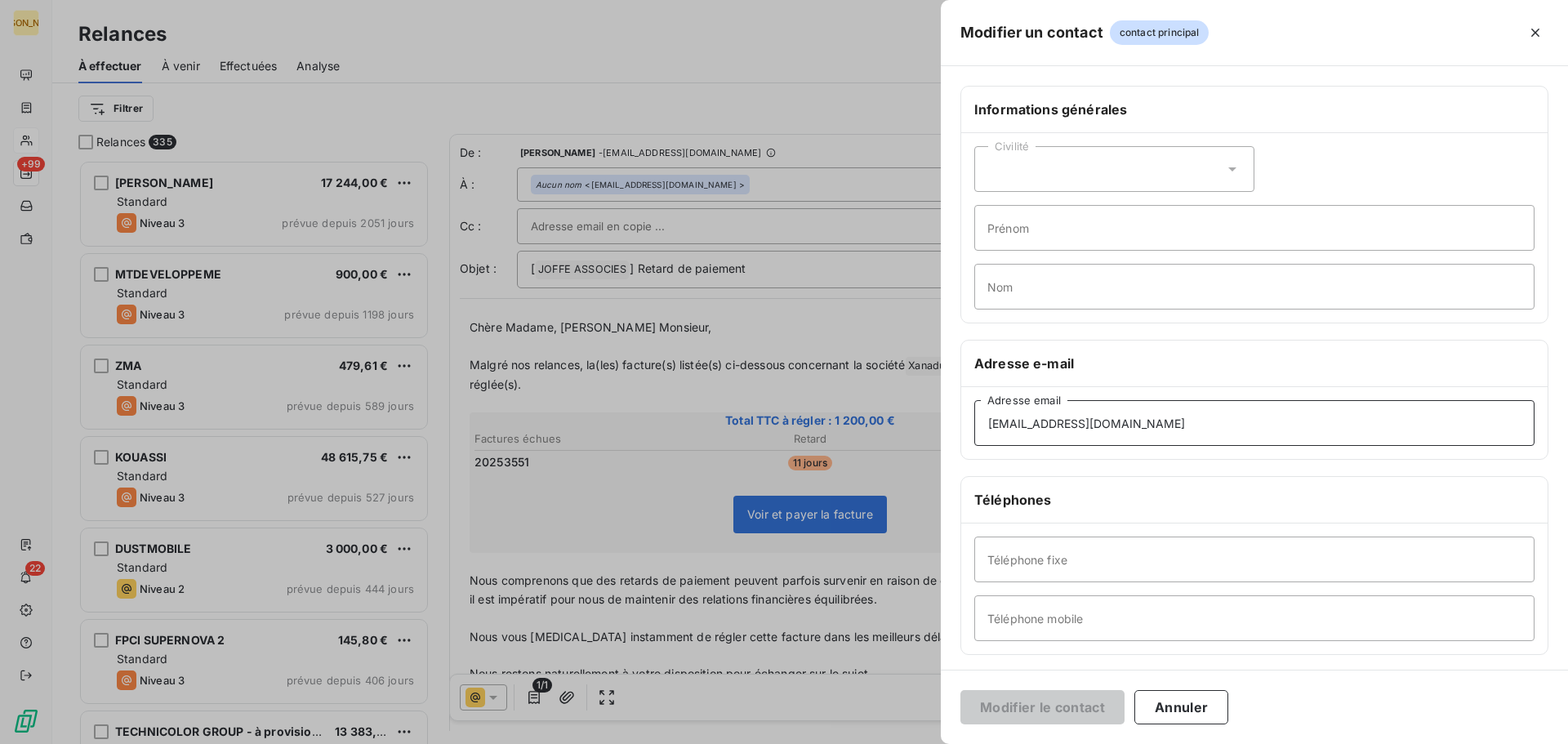
drag, startPoint x: 1181, startPoint y: 434, endPoint x: 942, endPoint y: 502, distance: 248.5
click at [943, 502] on div "Informations générales Civilité Prénom Nom Adresse e-mail [EMAIL_ADDRESS][DOMAI…" at bounding box center [1254, 448] width 627 height 725
paste input "[EMAIL_ADDRESS][DOMAIN_NAME]"
type input "[EMAIL_ADDRESS][DOMAIN_NAME]"
click at [1075, 705] on button "Modifier le contact" at bounding box center [1043, 707] width 164 height 35
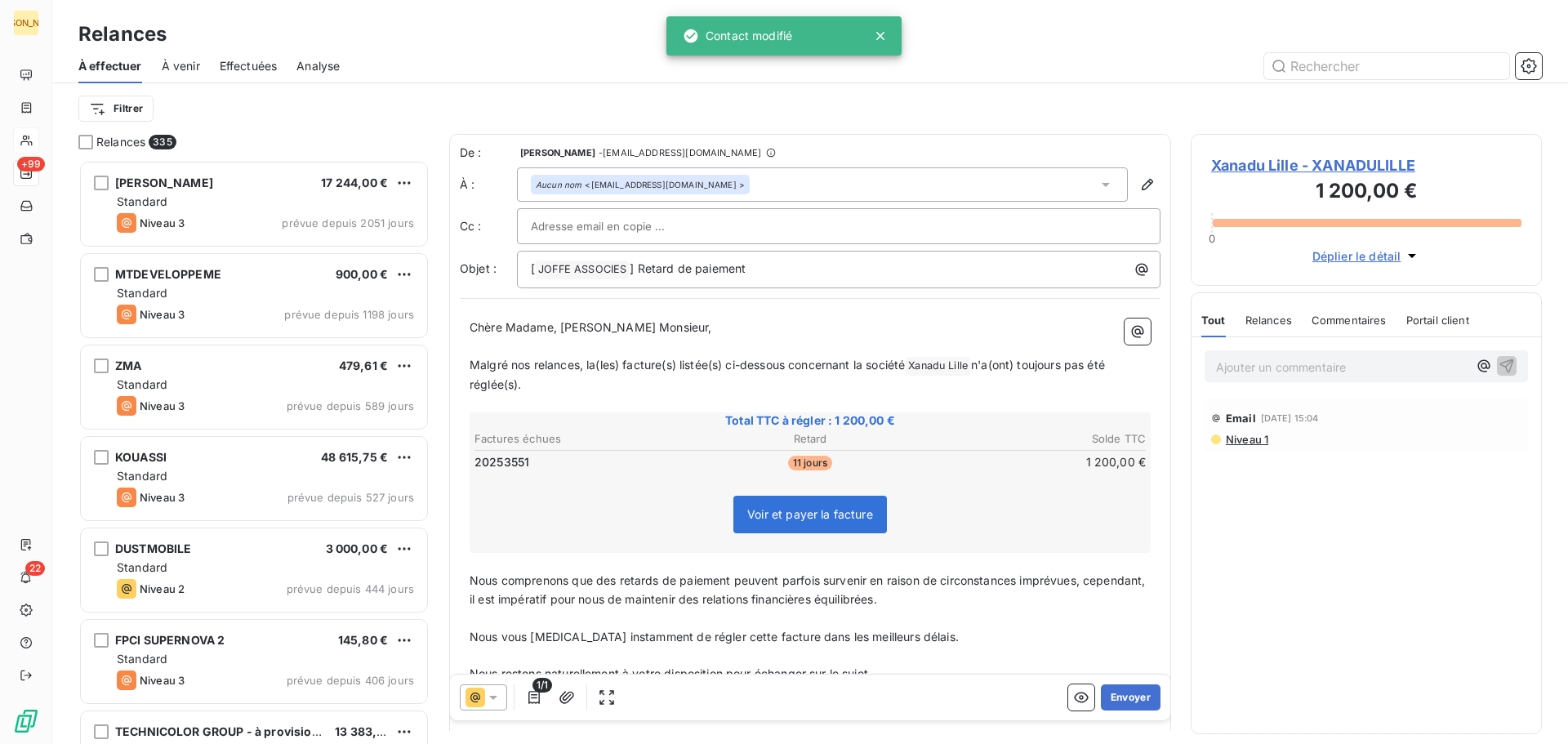
click at [1098, 177] on icon at bounding box center [1106, 185] width 16 height 16
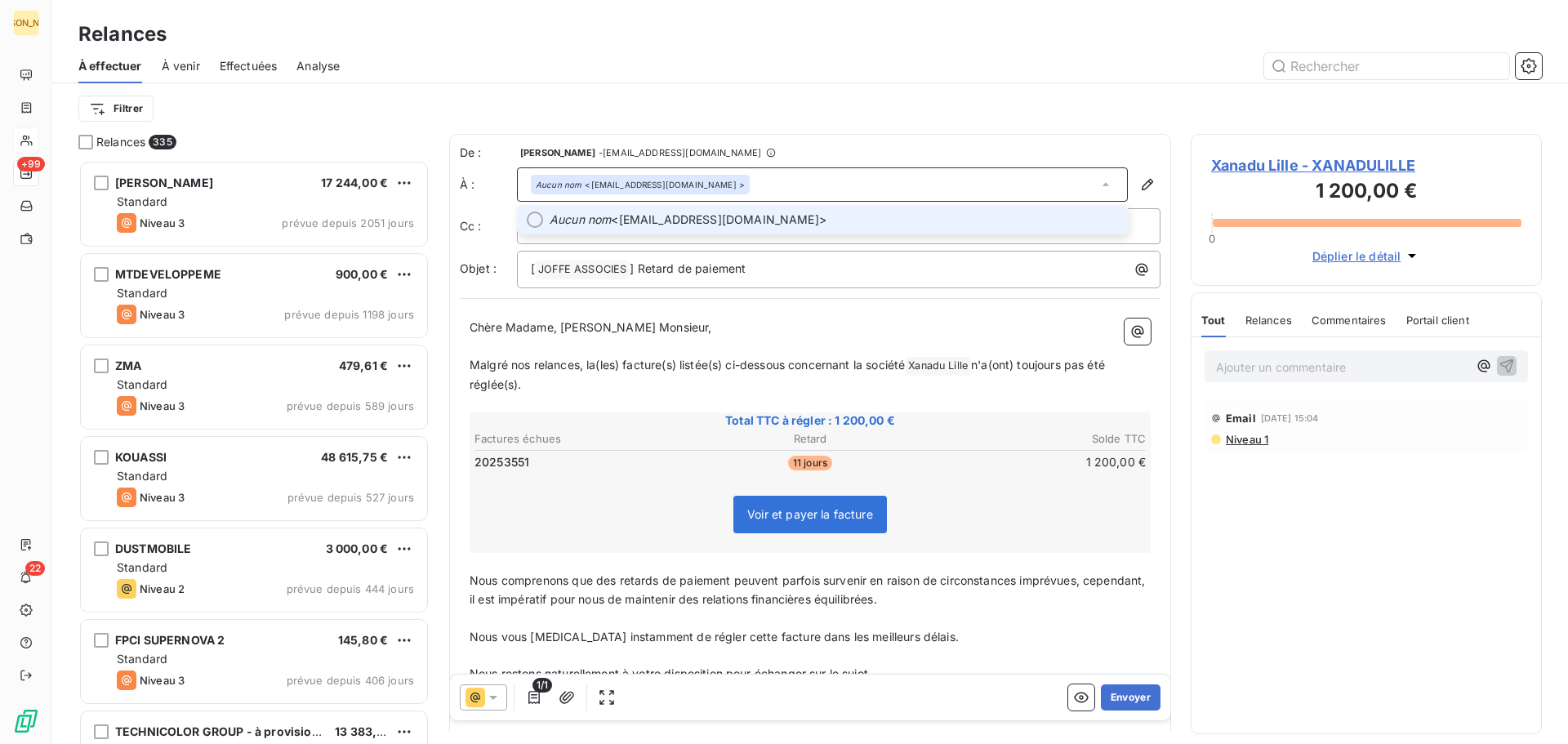
click at [690, 219] on span "Aucun nom <[EMAIL_ADDRESS][DOMAIN_NAME]>" at bounding box center [834, 220] width 568 height 16
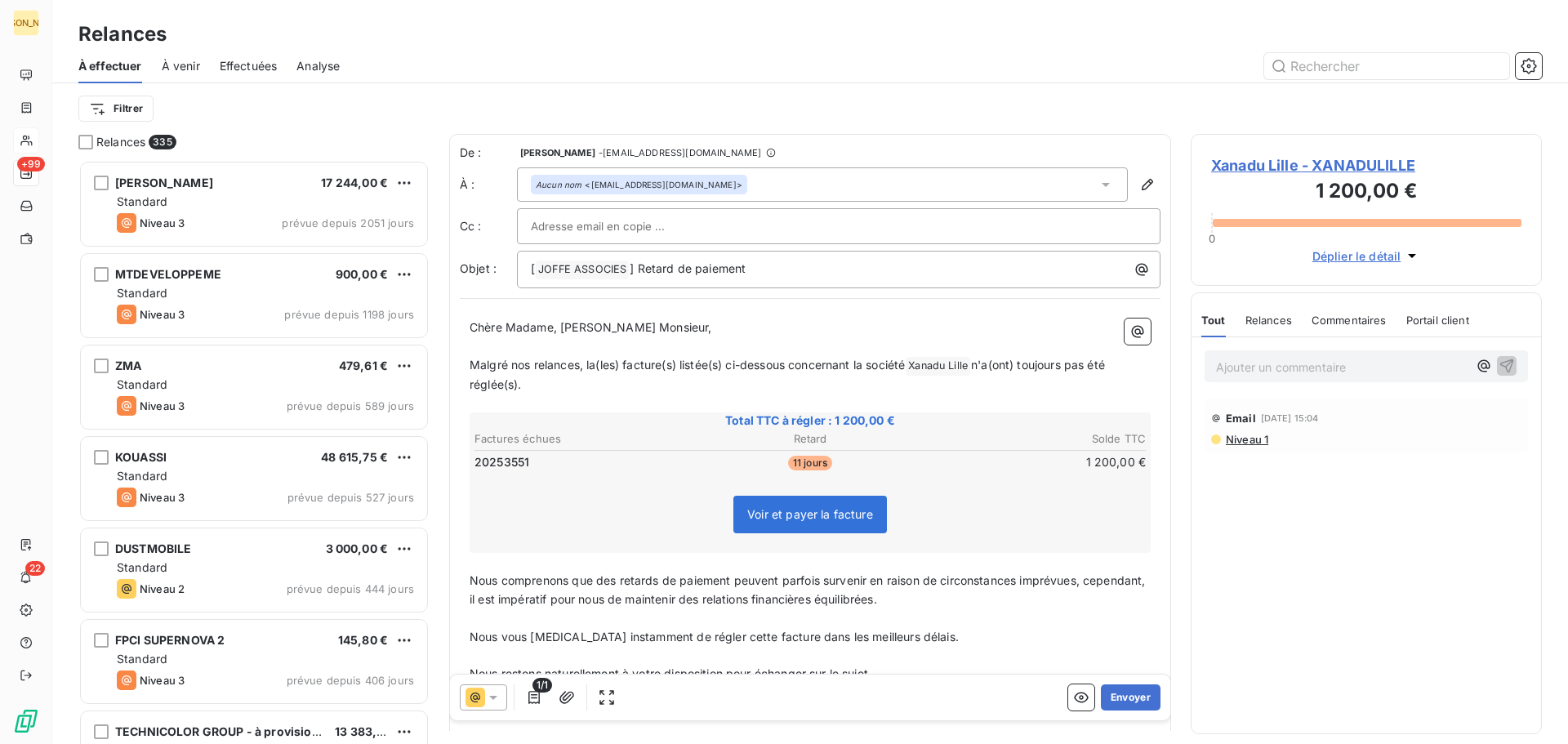
click at [613, 229] on input "text" at bounding box center [619, 226] width 176 height 25
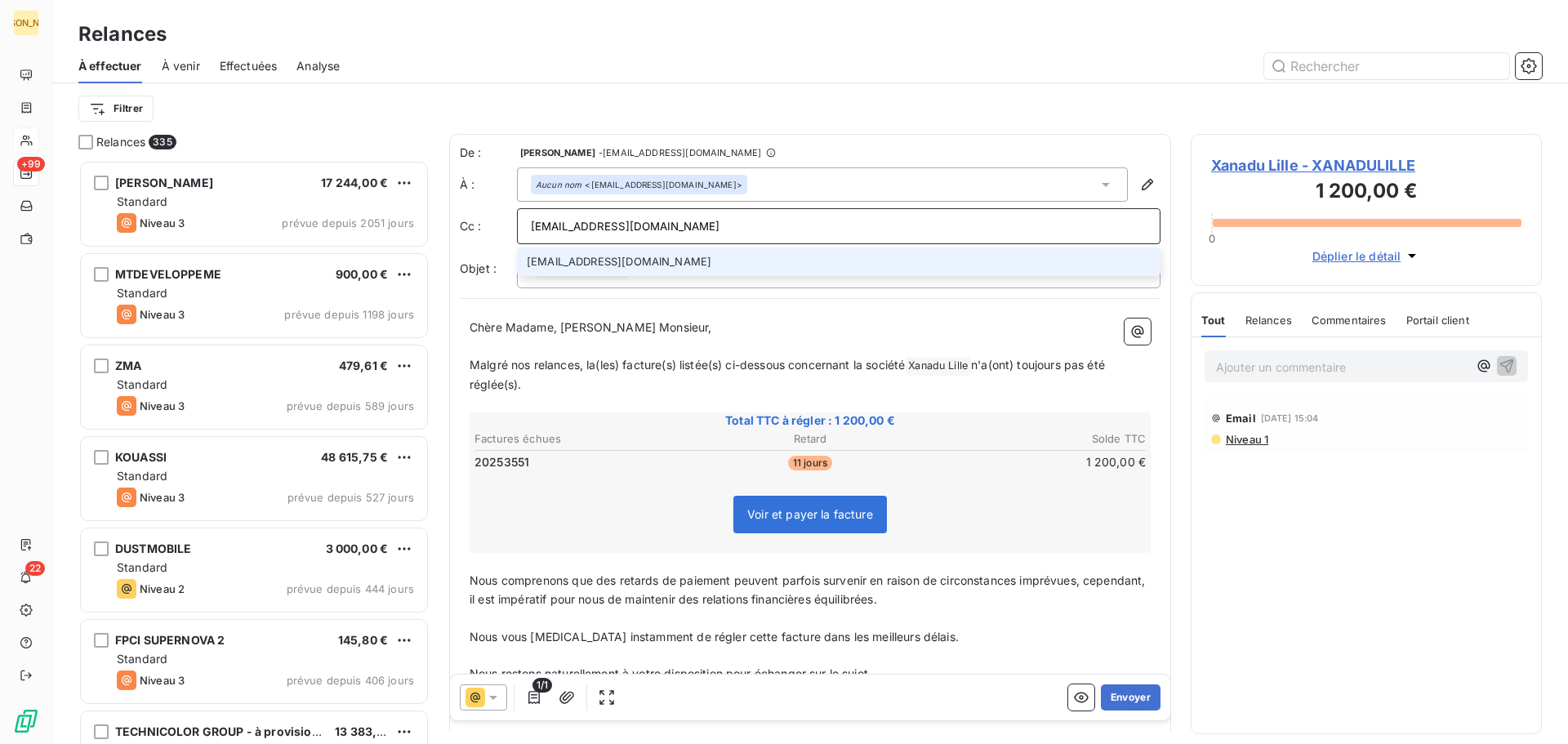
type input "[EMAIL_ADDRESS][DOMAIN_NAME]"
click at [667, 260] on li "[EMAIL_ADDRESS][DOMAIN_NAME]" at bounding box center [839, 261] width 644 height 29
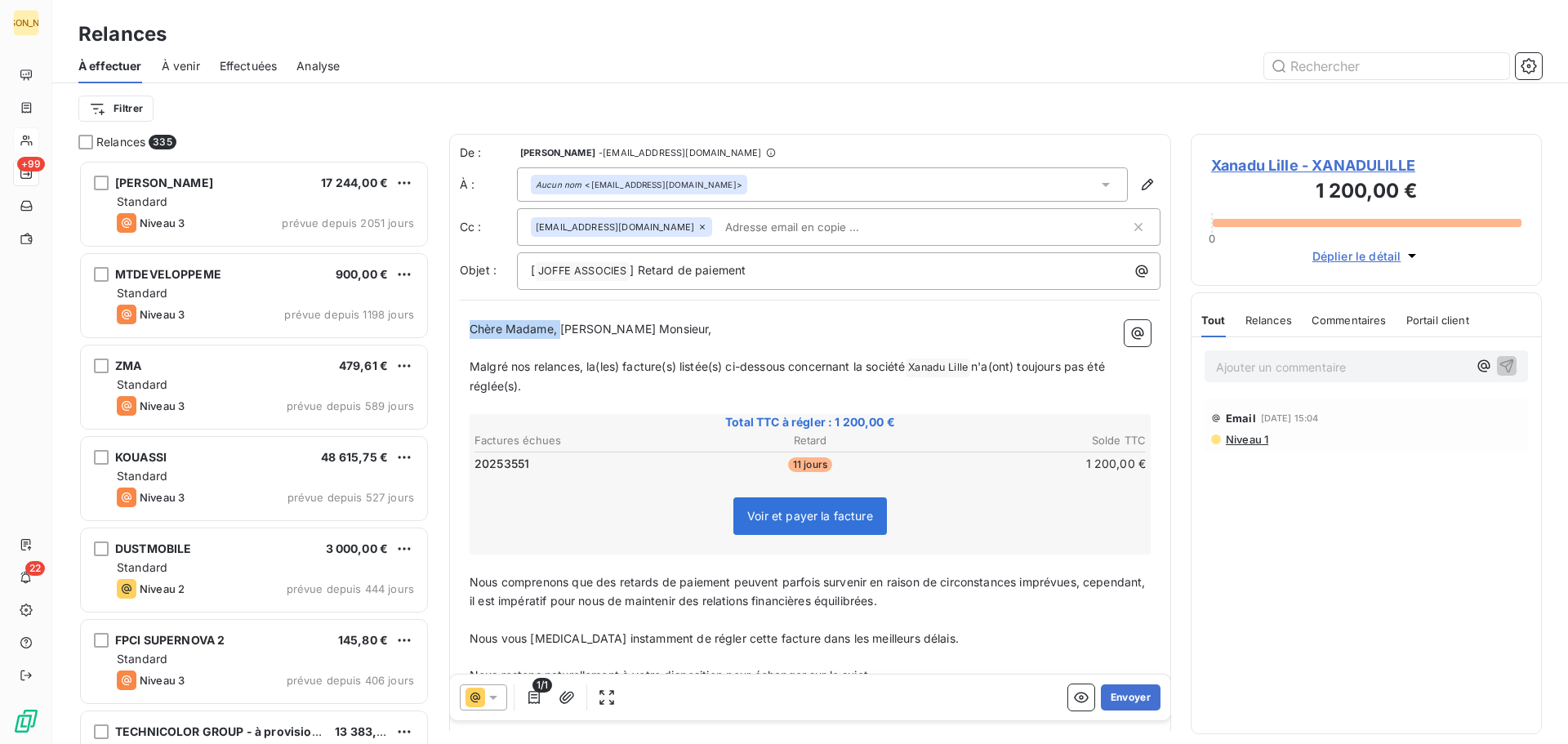
drag, startPoint x: 560, startPoint y: 330, endPoint x: 450, endPoint y: 330, distance: 110.0
click at [457, 332] on div "De : [PERSON_NAME] - [PERSON_NAME][EMAIL_ADDRESS][DOMAIN_NAME] À : Aucun nom <[…" at bounding box center [810, 456] width 722 height 645
click at [473, 362] on span "Malgré nos relances, la(les) facture(s) listée(s) ci-dessous concernant la soci…" at bounding box center [687, 366] width 435 height 14
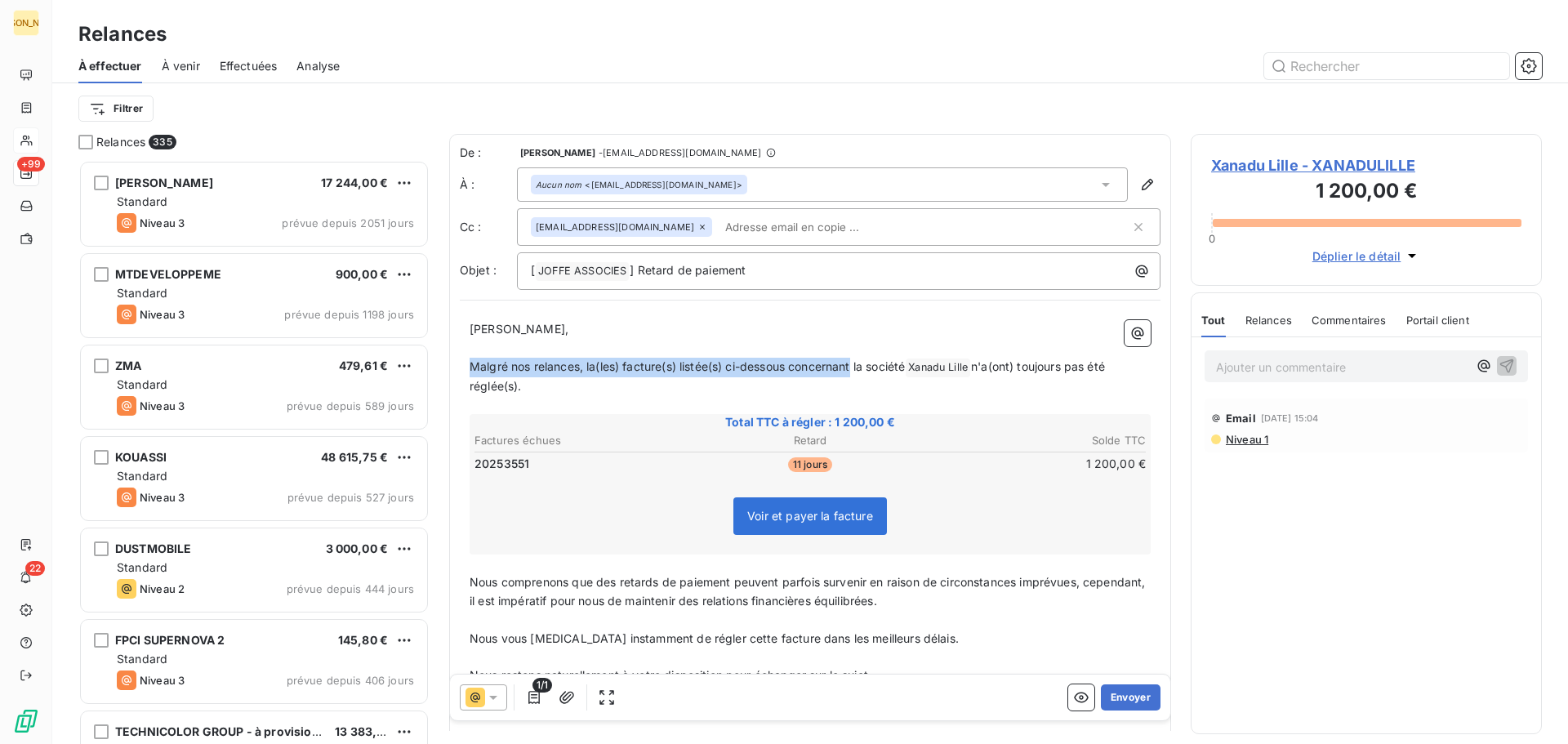
drag, startPoint x: 473, startPoint y: 362, endPoint x: 833, endPoint y: 360, distance: 360.0
click at [833, 360] on span "Malgré nos relances, la(les) facture(s) listée(s) ci-dessous concernant la soci…" at bounding box center [687, 366] width 435 height 14
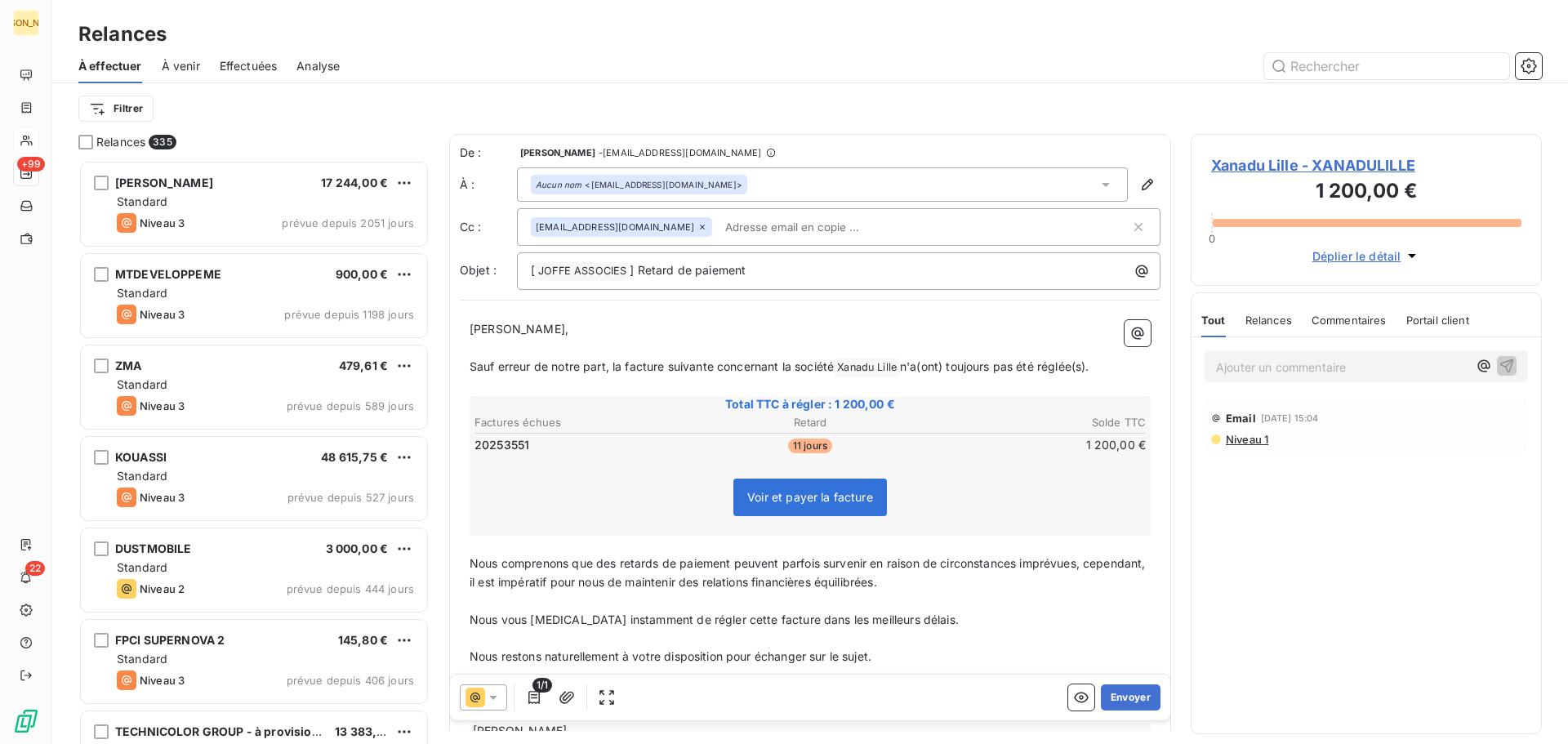
click at [935, 377] on p "﻿" at bounding box center [810, 386] width 681 height 19
drag, startPoint x: 914, startPoint y: 366, endPoint x: 1110, endPoint y: 363, distance: 196.0
click at [1110, 363] on p "Sauf erreur de notre part, la facture suivante concernant la société Xanadu Lil…" at bounding box center [810, 367] width 681 height 20
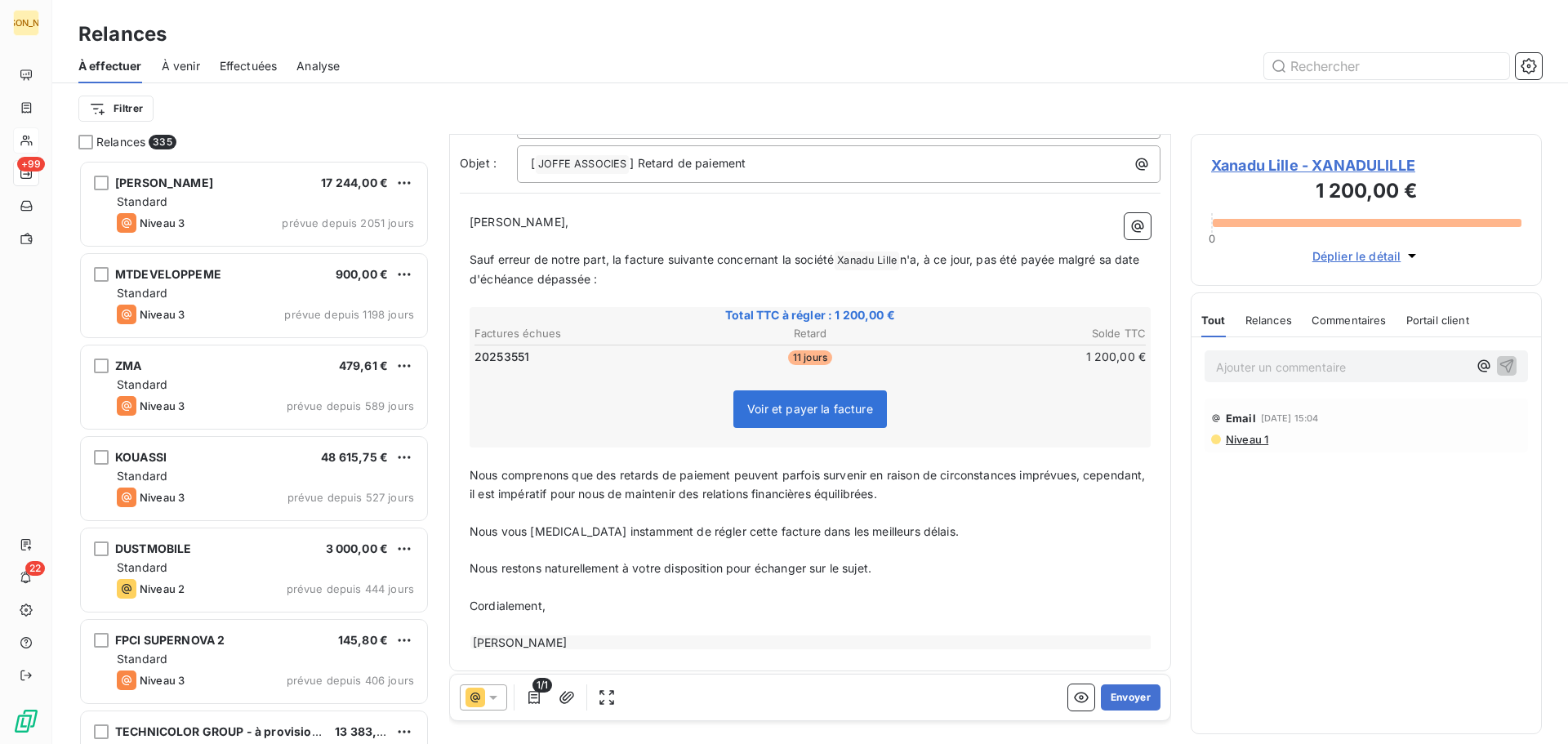
scroll to position [115, 0]
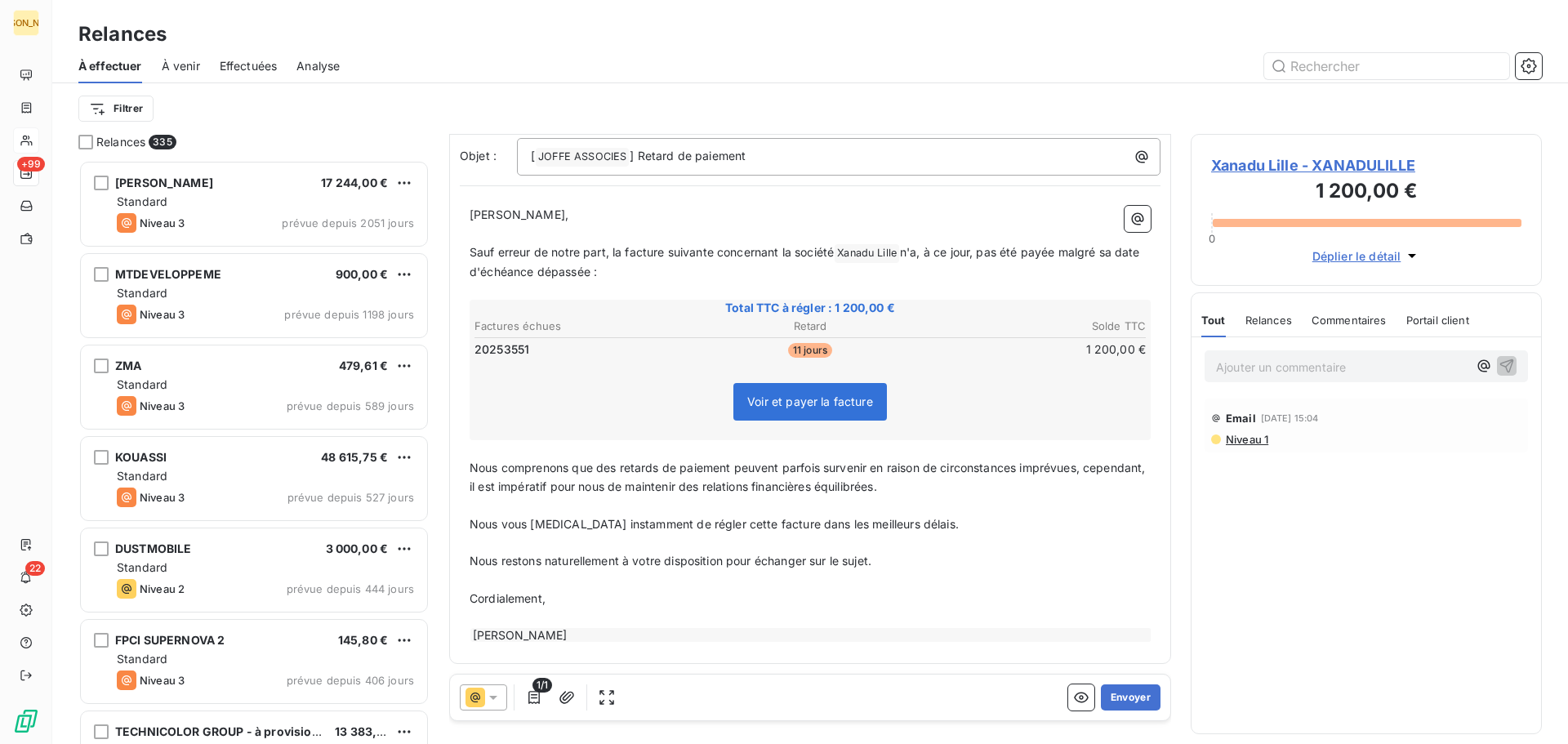
click at [475, 469] on span "Nous comprenons que des retards de paiement peuvent parfois survenir en raison …" at bounding box center [809, 477] width 680 height 33
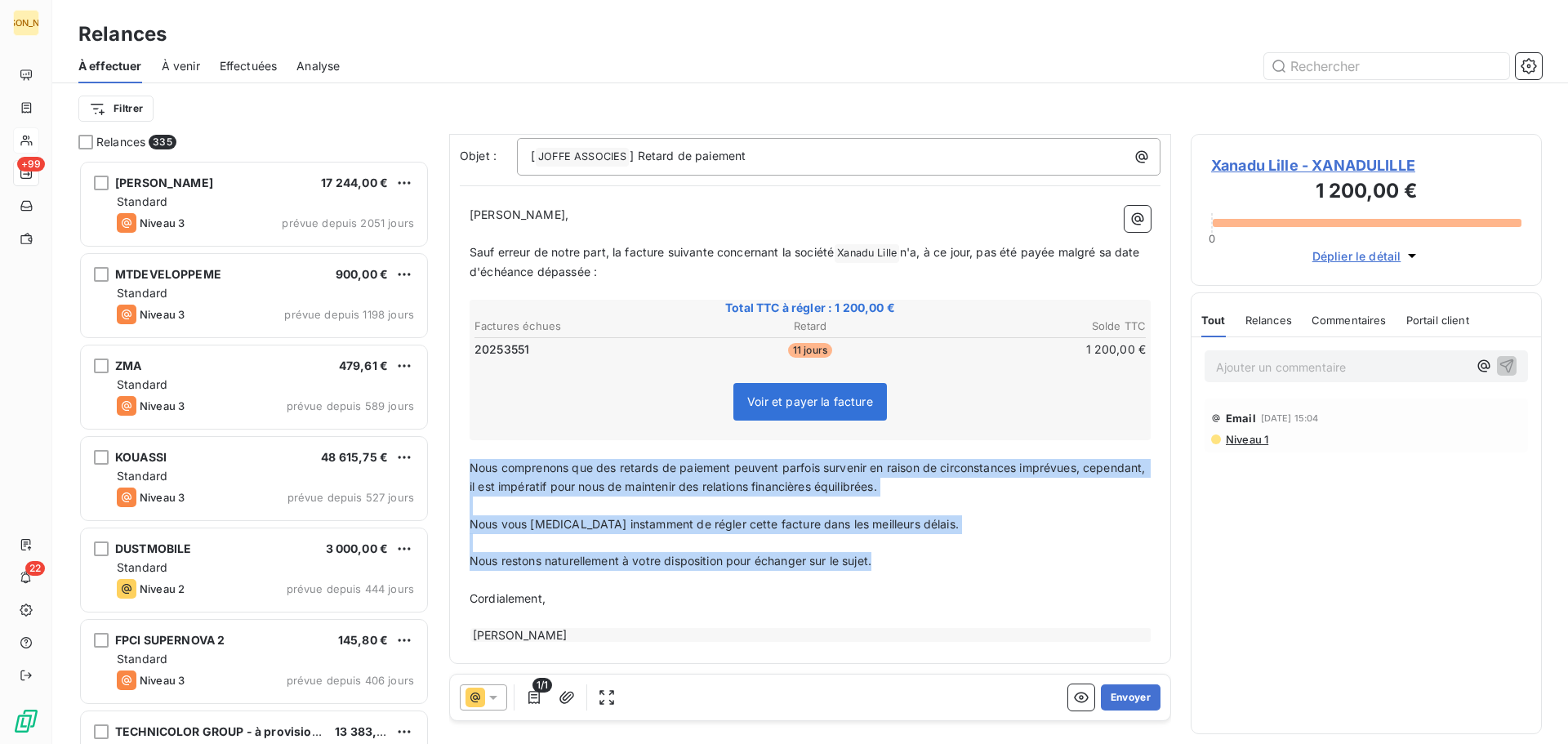
drag, startPoint x: 471, startPoint y: 468, endPoint x: 895, endPoint y: 561, distance: 434.1
click at [895, 561] on div "[PERSON_NAME] Monsieur, ﻿ Sauf erreur de notre part, la facture suivante concer…" at bounding box center [810, 424] width 681 height 437
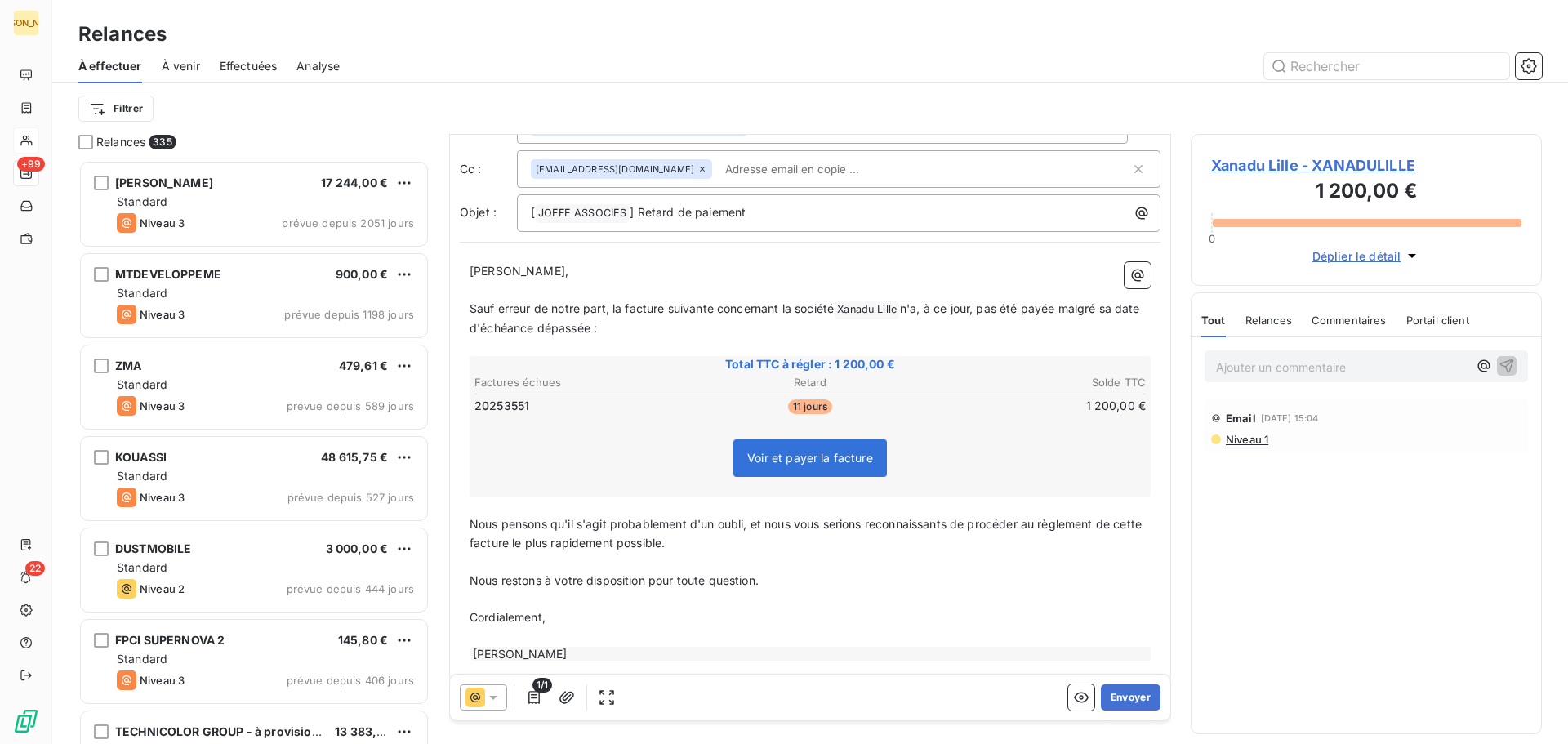
scroll to position [77, 0]
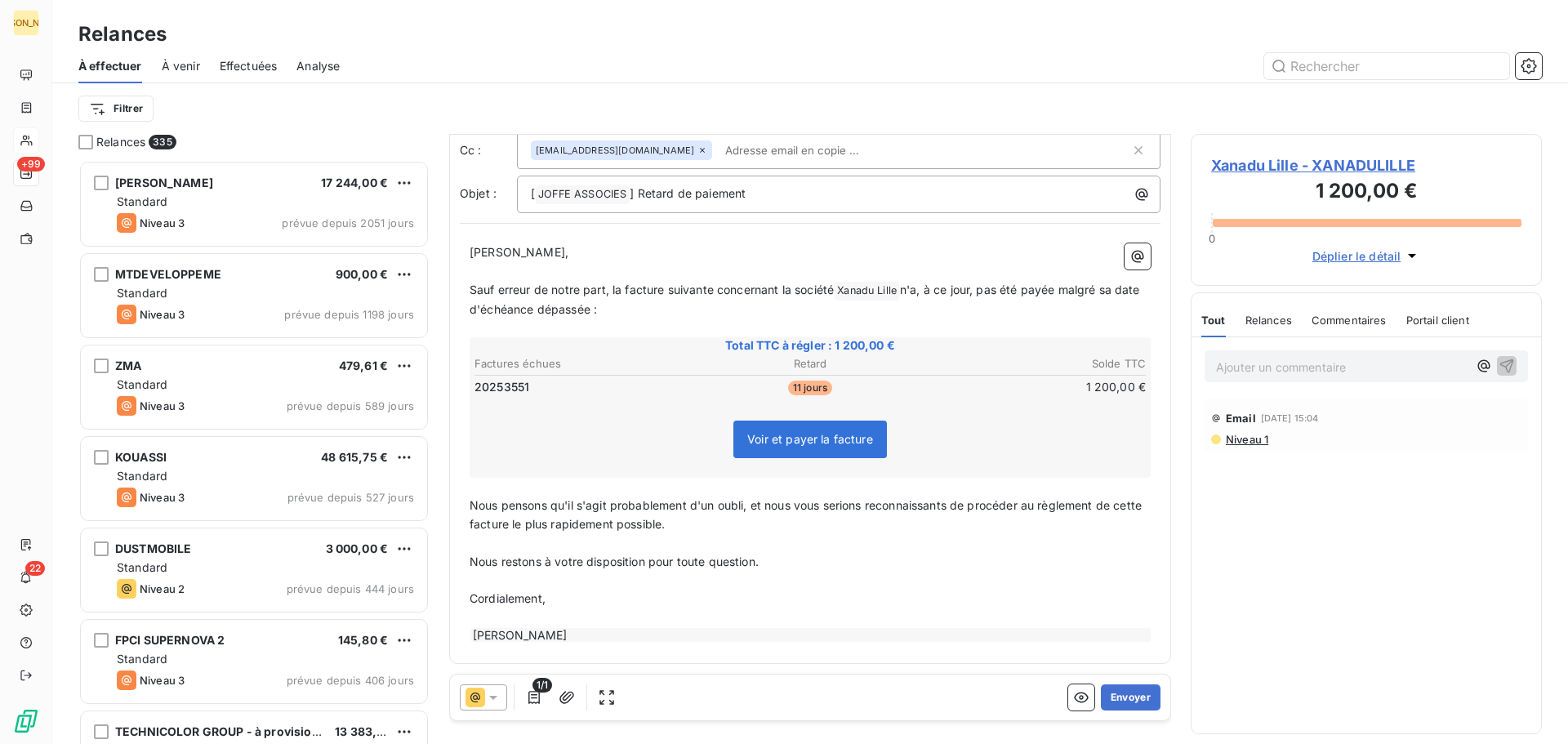
click at [731, 557] on span "Nous restons à votre disposition pour toute question." at bounding box center [614, 561] width 289 height 14
click at [1119, 691] on button "Envoyer" at bounding box center [1131, 697] width 60 height 26
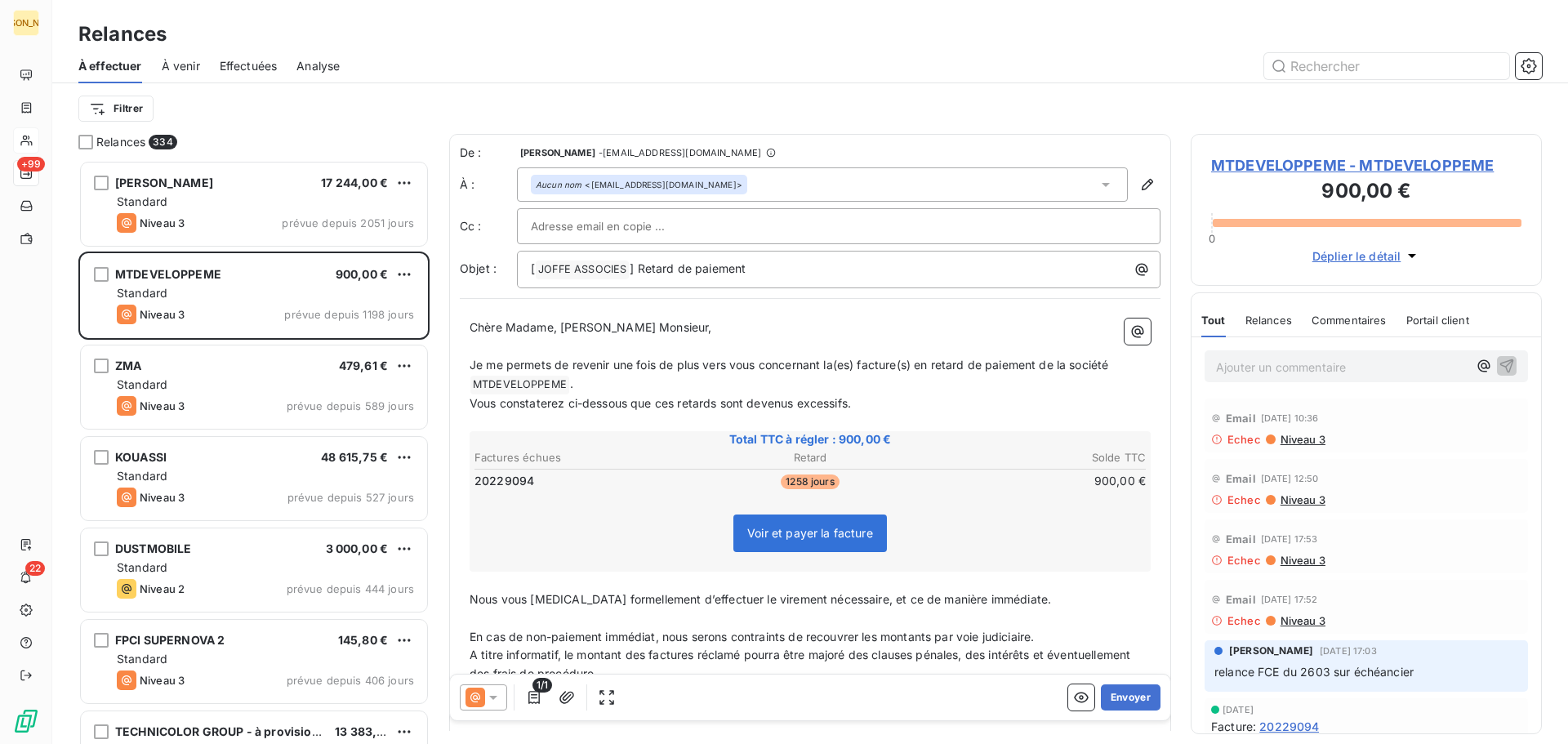
click at [256, 64] on span "Effectuées" at bounding box center [248, 67] width 58 height 16
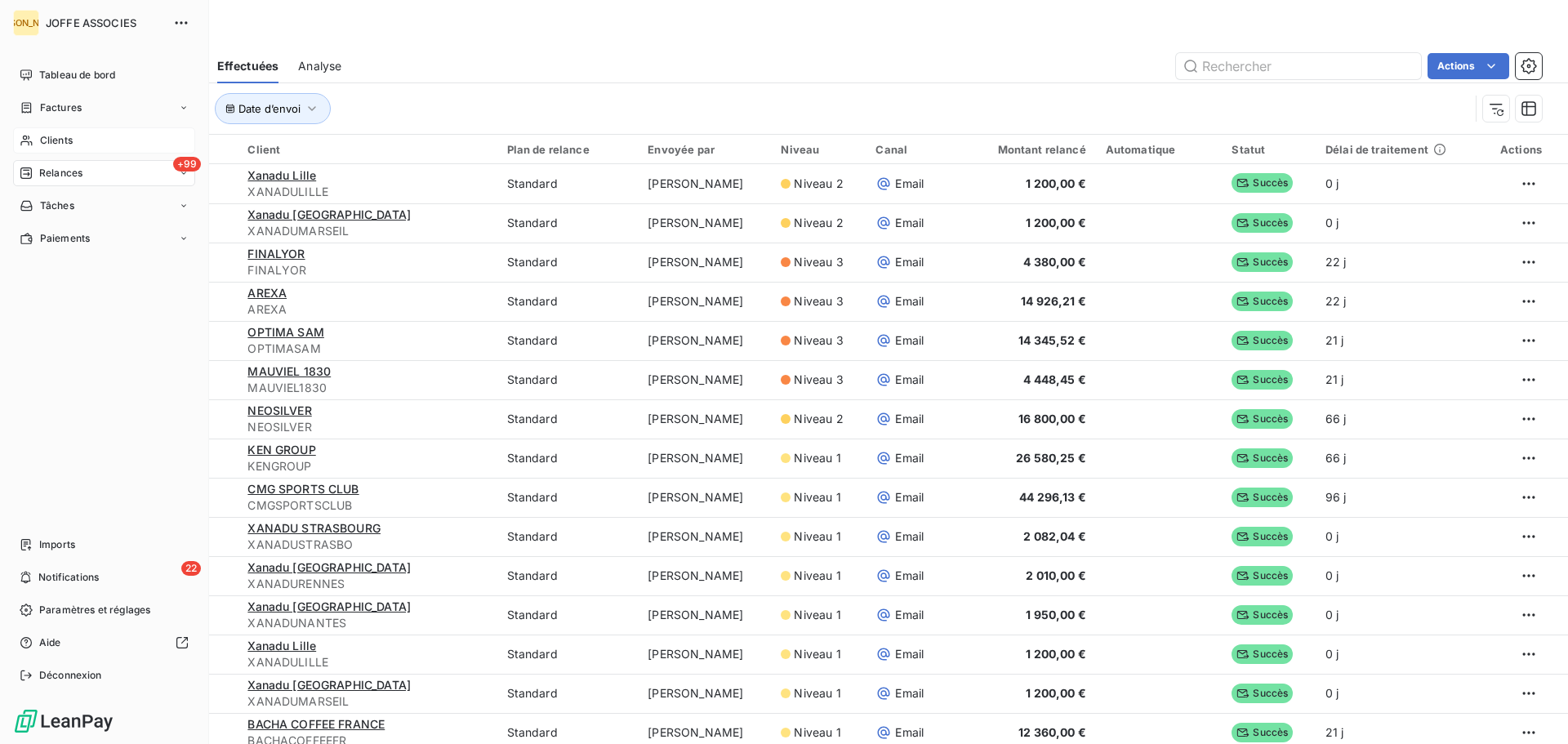
click at [62, 137] on span "Clients" at bounding box center [57, 141] width 33 height 15
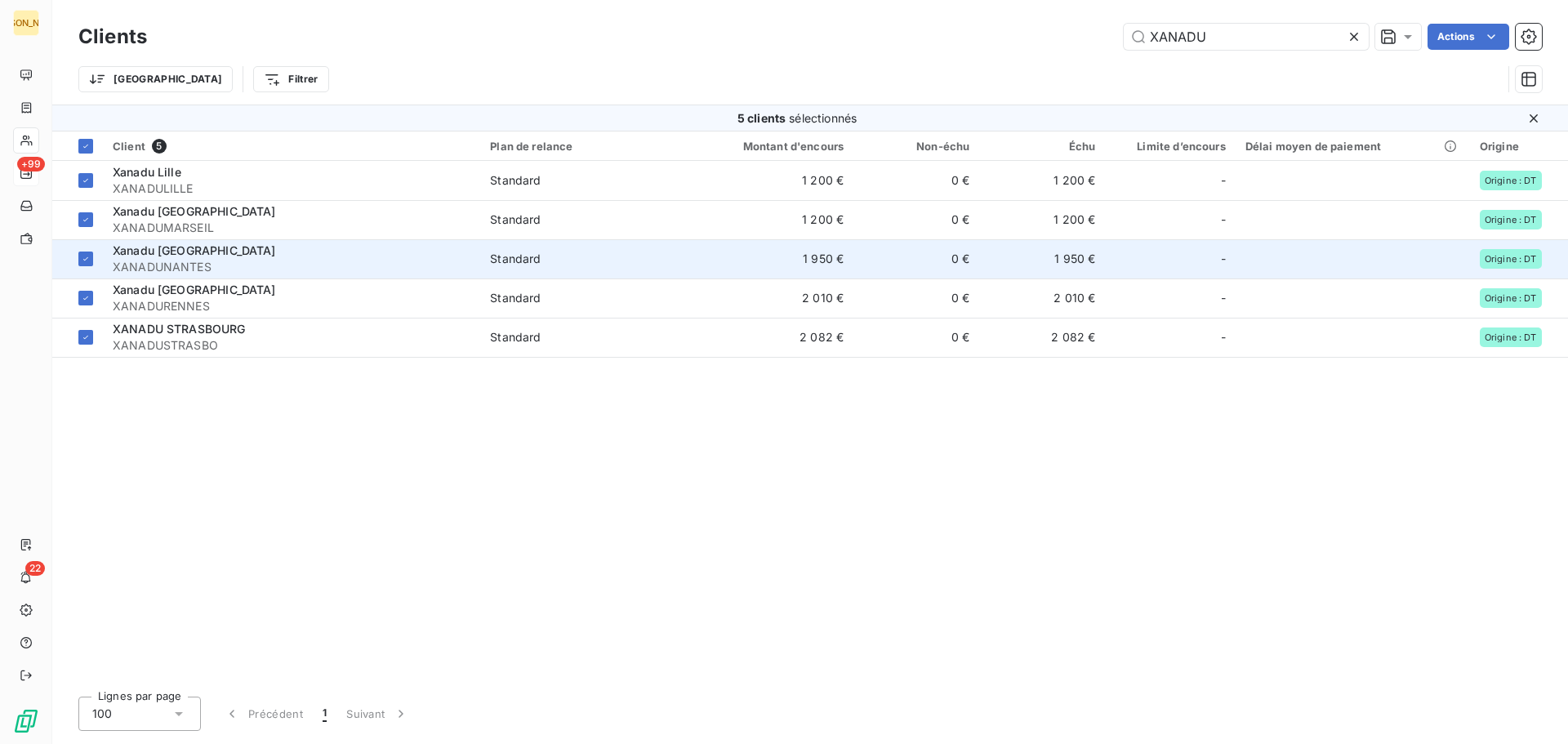
click at [175, 248] on span "Xanadu [GEOGRAPHIC_DATA]" at bounding box center [194, 250] width 164 height 14
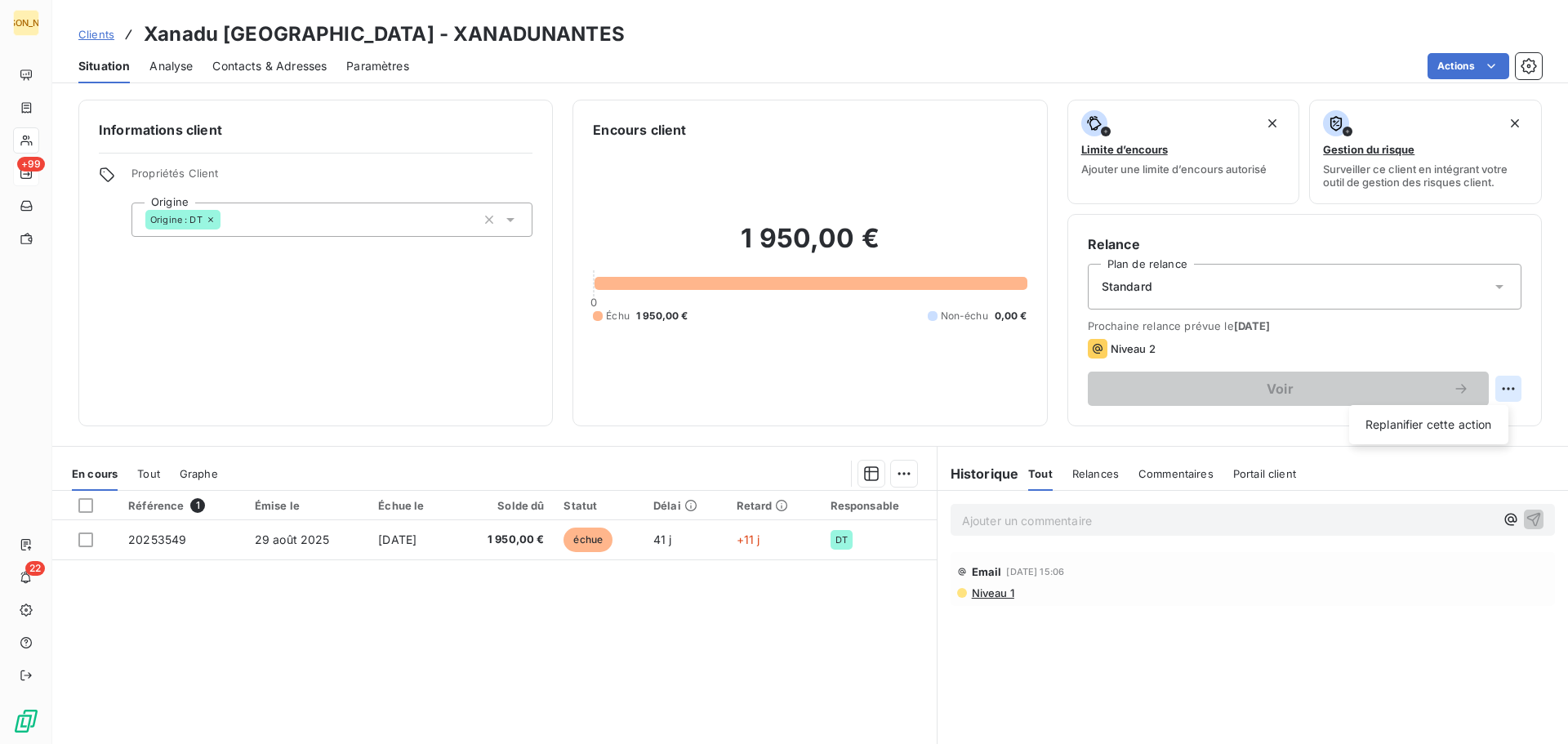
click at [1495, 390] on html "JA +99 22 Clients Xanadu [GEOGRAPHIC_DATA] - XANADUNANTES Situation Analyse Con…" at bounding box center [784, 372] width 1568 height 744
click at [1441, 424] on div "Replanifier cette action" at bounding box center [1429, 425] width 146 height 26
select select "9"
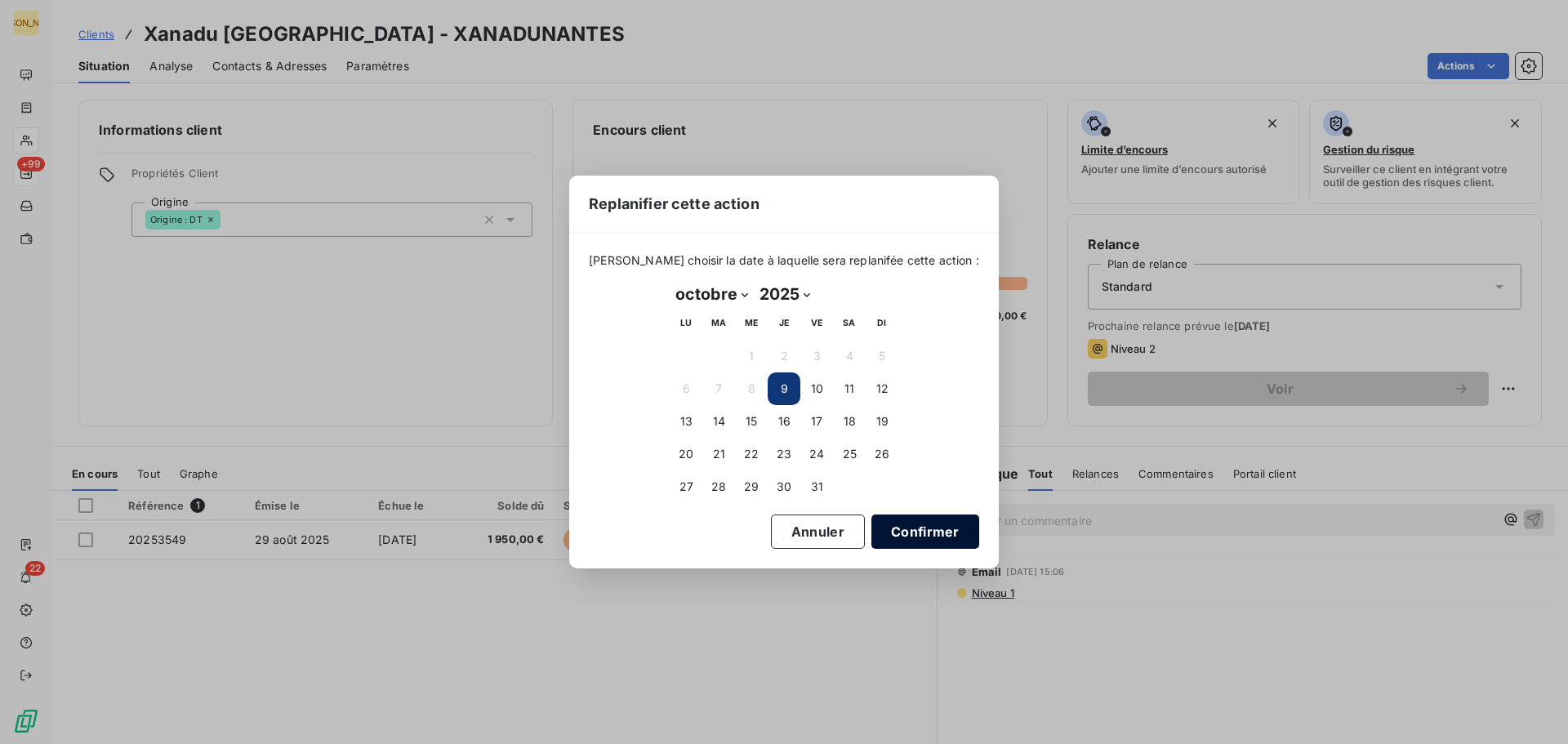
drag, startPoint x: 886, startPoint y: 532, endPoint x: 906, endPoint y: 521, distance: 22.8
click at [887, 532] on button "Confirmer" at bounding box center [925, 532] width 108 height 35
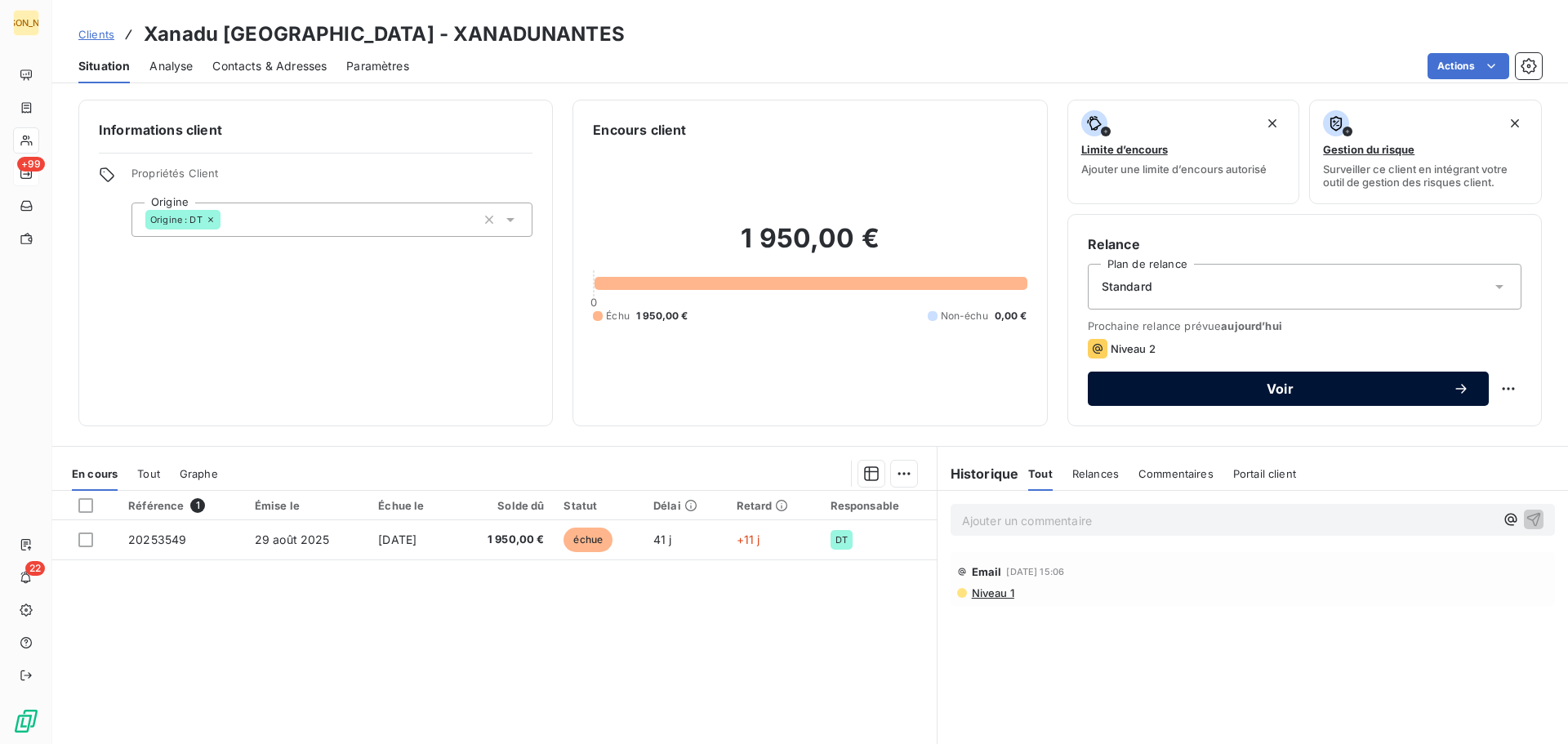
click at [1283, 391] on span "Voir" at bounding box center [1280, 389] width 345 height 13
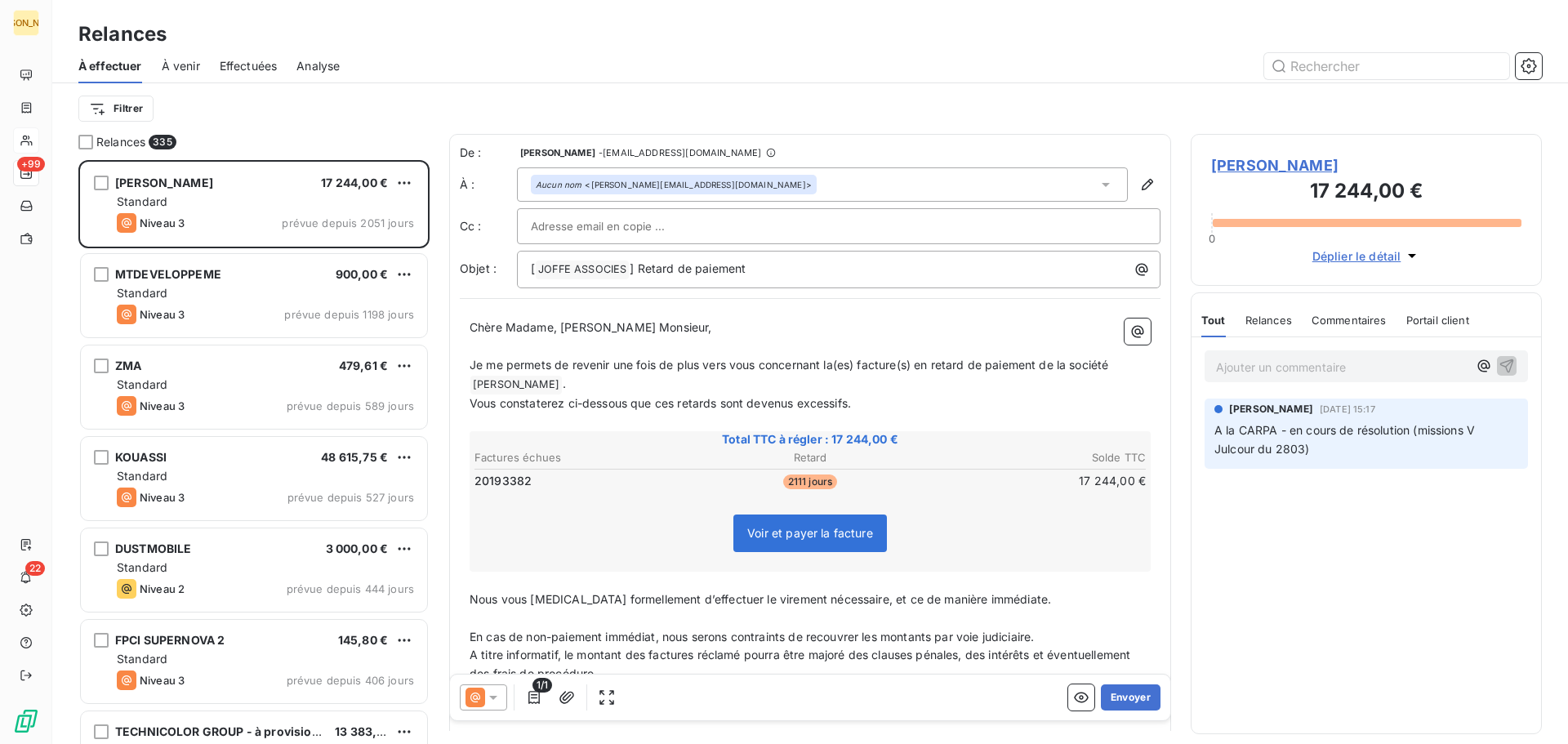
scroll to position [571, 339]
drag, startPoint x: 470, startPoint y: 323, endPoint x: 548, endPoint y: 335, distance: 78.9
click at [553, 334] on p "Chère Madame, [PERSON_NAME] Monsieur," at bounding box center [810, 327] width 681 height 19
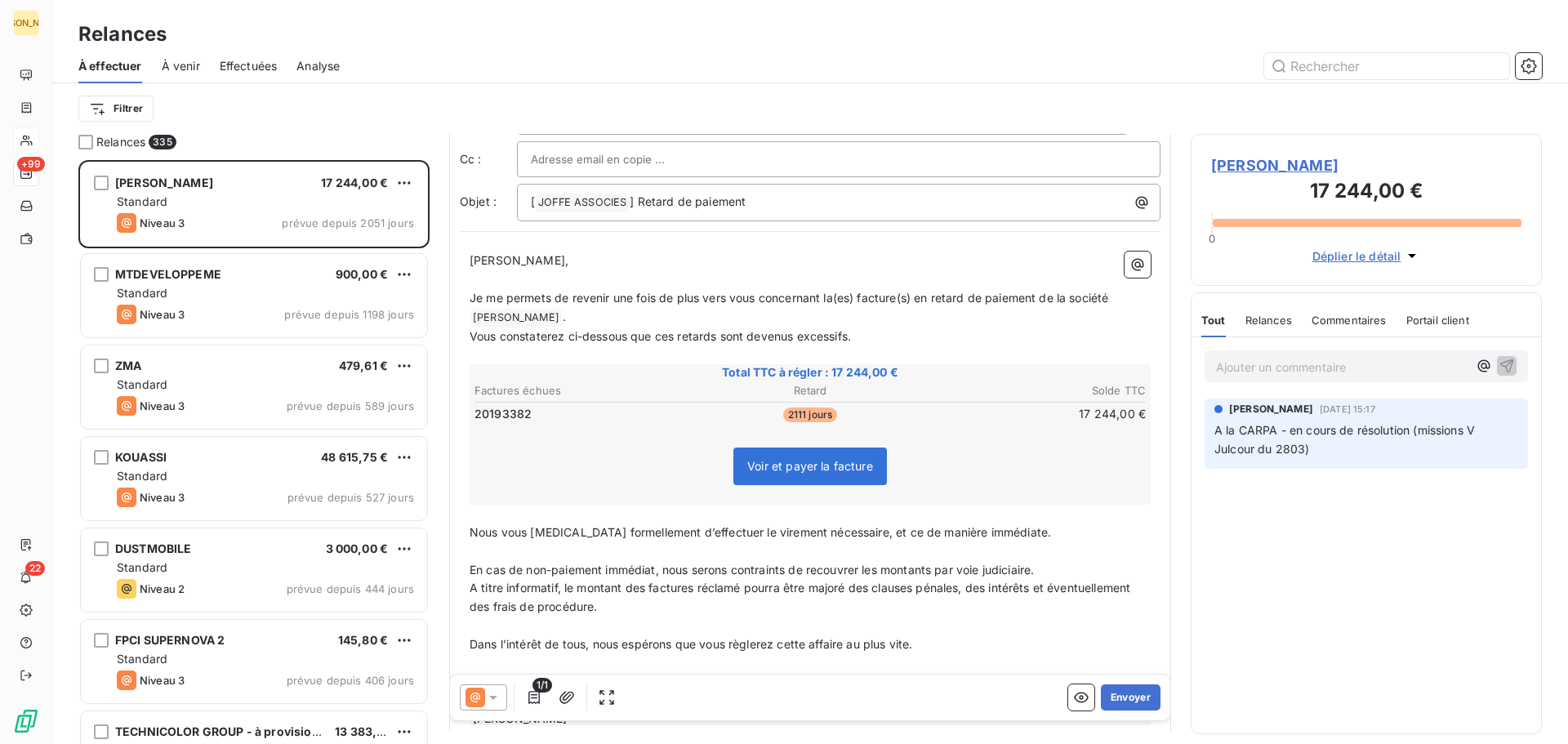
scroll to position [0, 0]
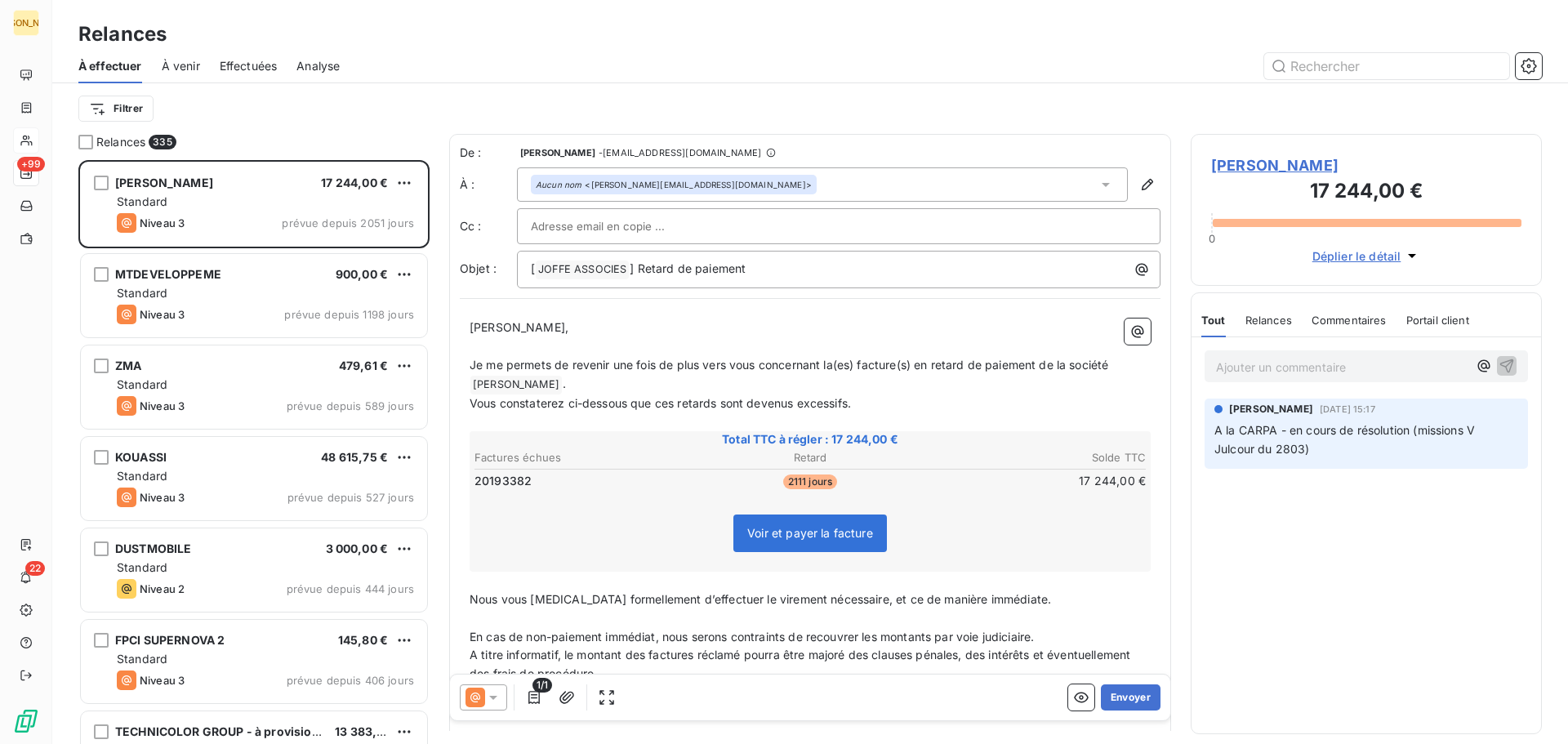
click at [244, 63] on span "Effectuées" at bounding box center [248, 67] width 58 height 16
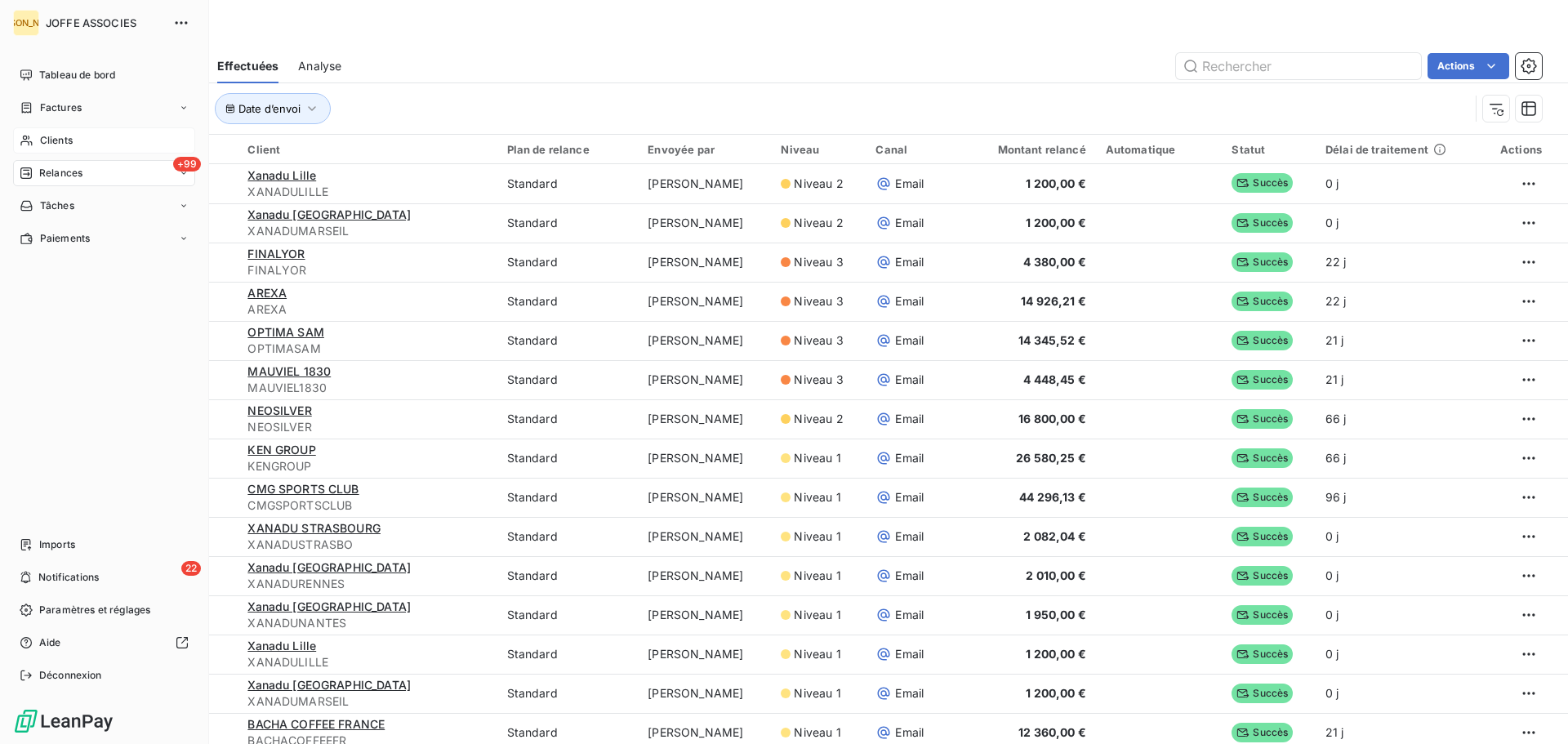
click at [53, 140] on span "Clients" at bounding box center [57, 141] width 33 height 15
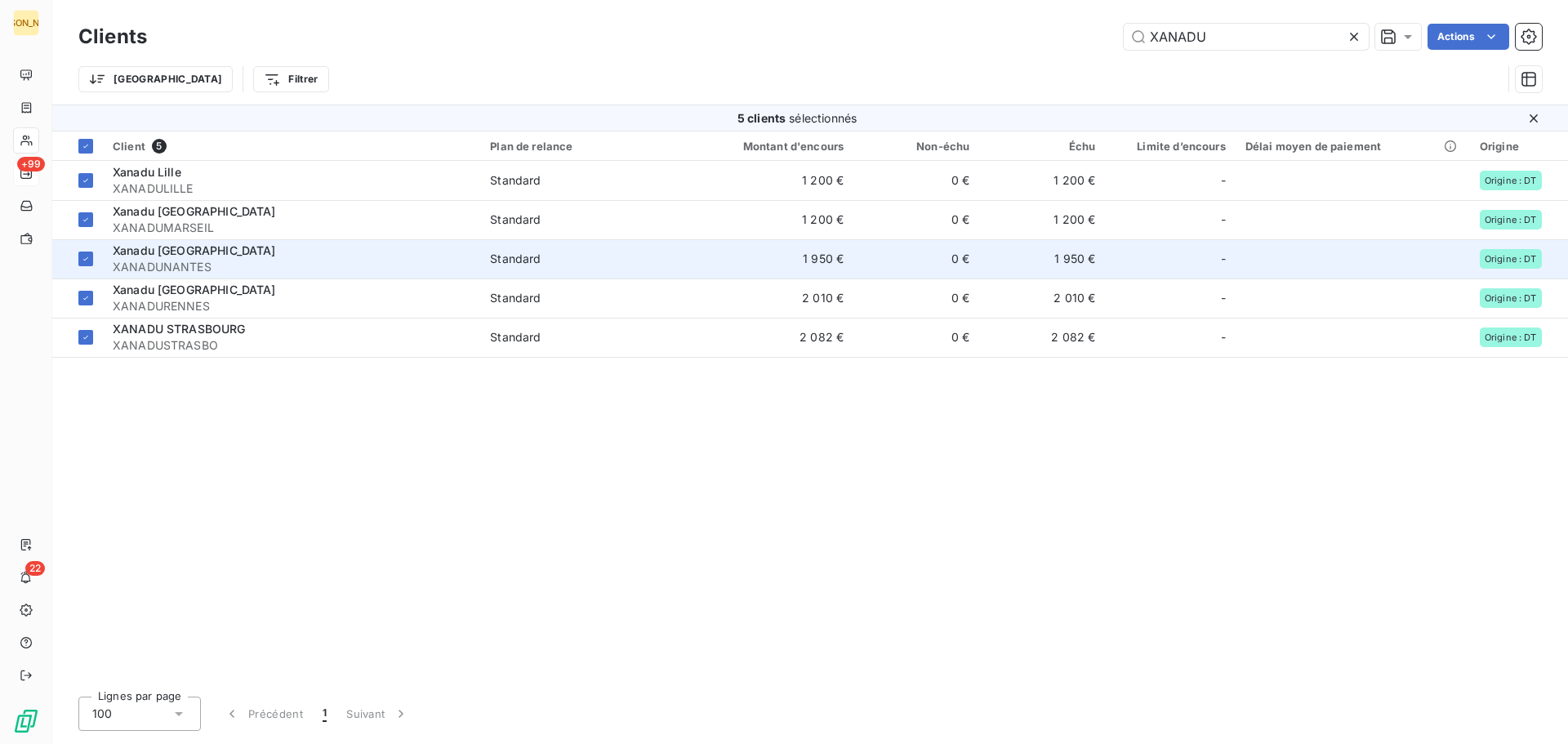
click at [177, 246] on span "Xanadu [GEOGRAPHIC_DATA]" at bounding box center [194, 250] width 164 height 14
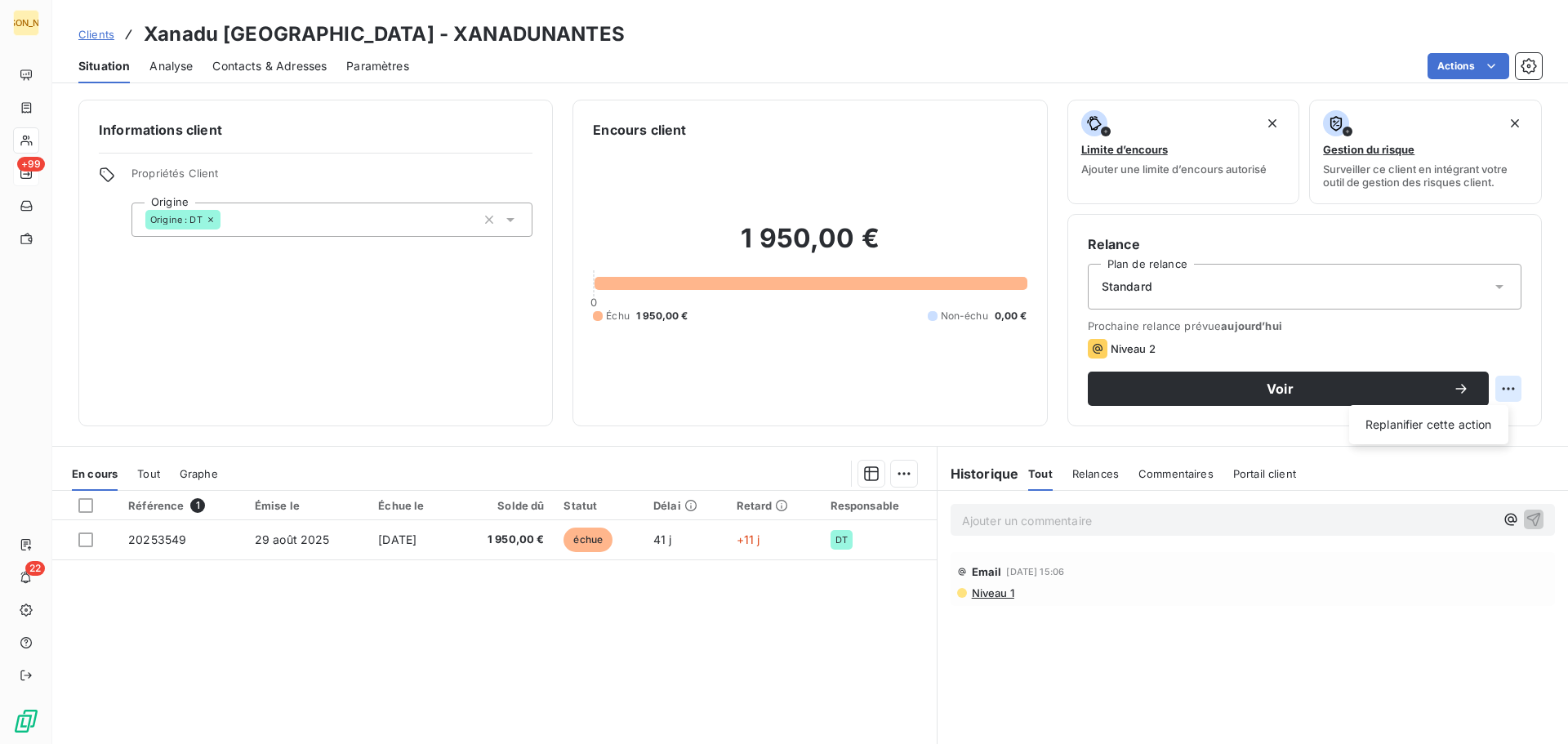
click at [1496, 385] on html "JA +99 22 Clients Xanadu [GEOGRAPHIC_DATA] - XANADUNANTES Situation Analyse Con…" at bounding box center [784, 372] width 1568 height 744
click at [1448, 427] on div "Replanifier cette action" at bounding box center [1429, 425] width 146 height 26
select select "9"
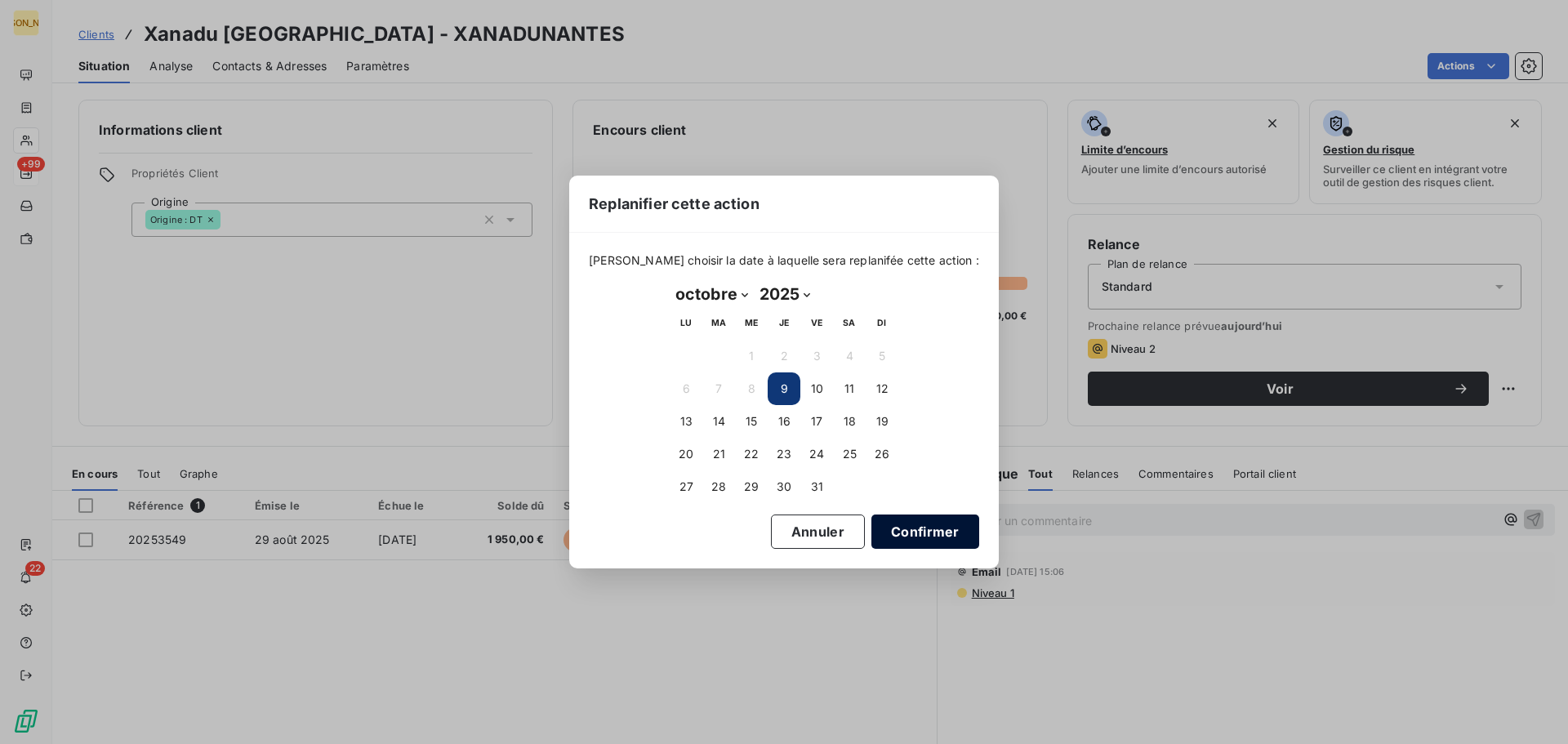
click at [890, 532] on button "Confirmer" at bounding box center [925, 532] width 108 height 35
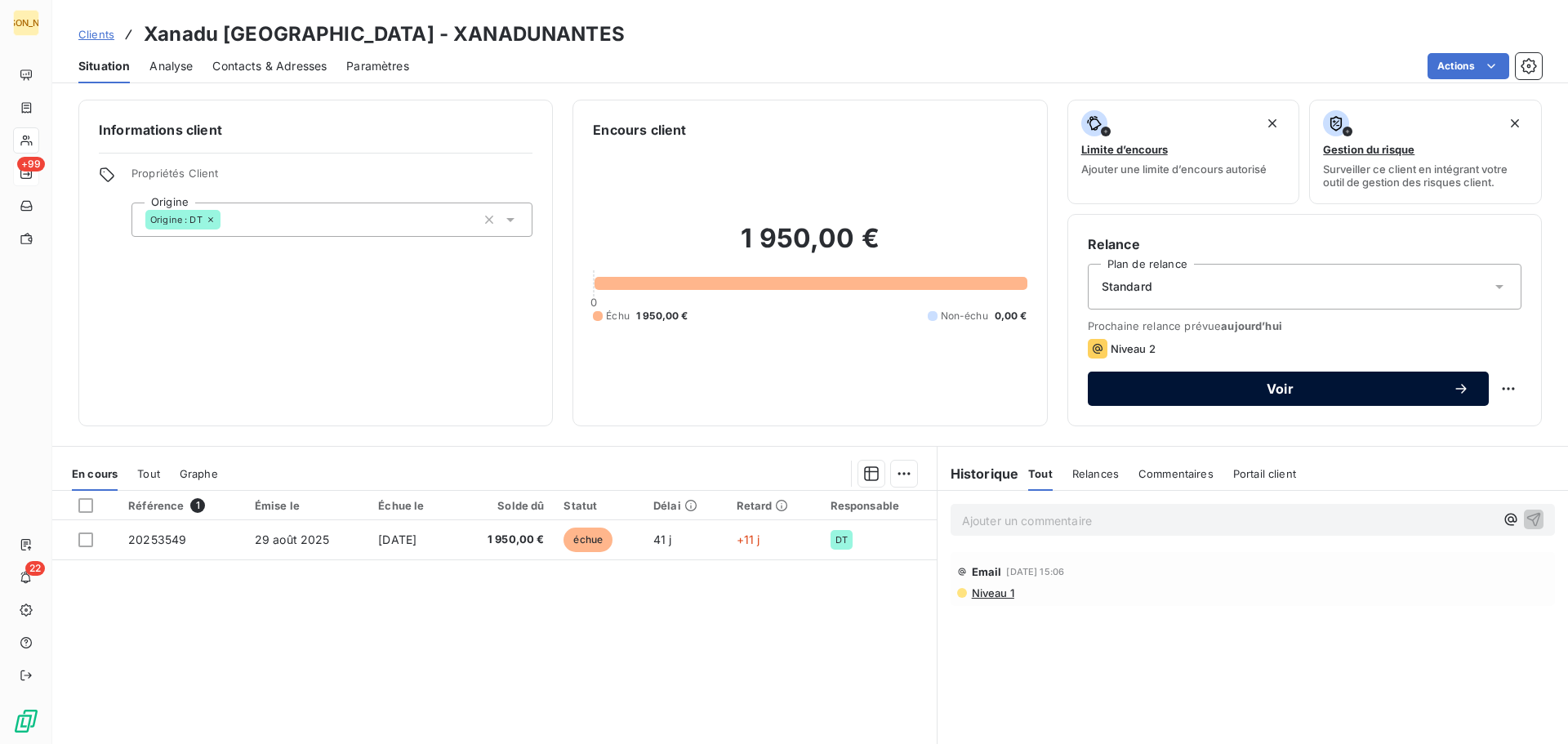
click at [1233, 382] on span "Voir" at bounding box center [1280, 389] width 345 height 13
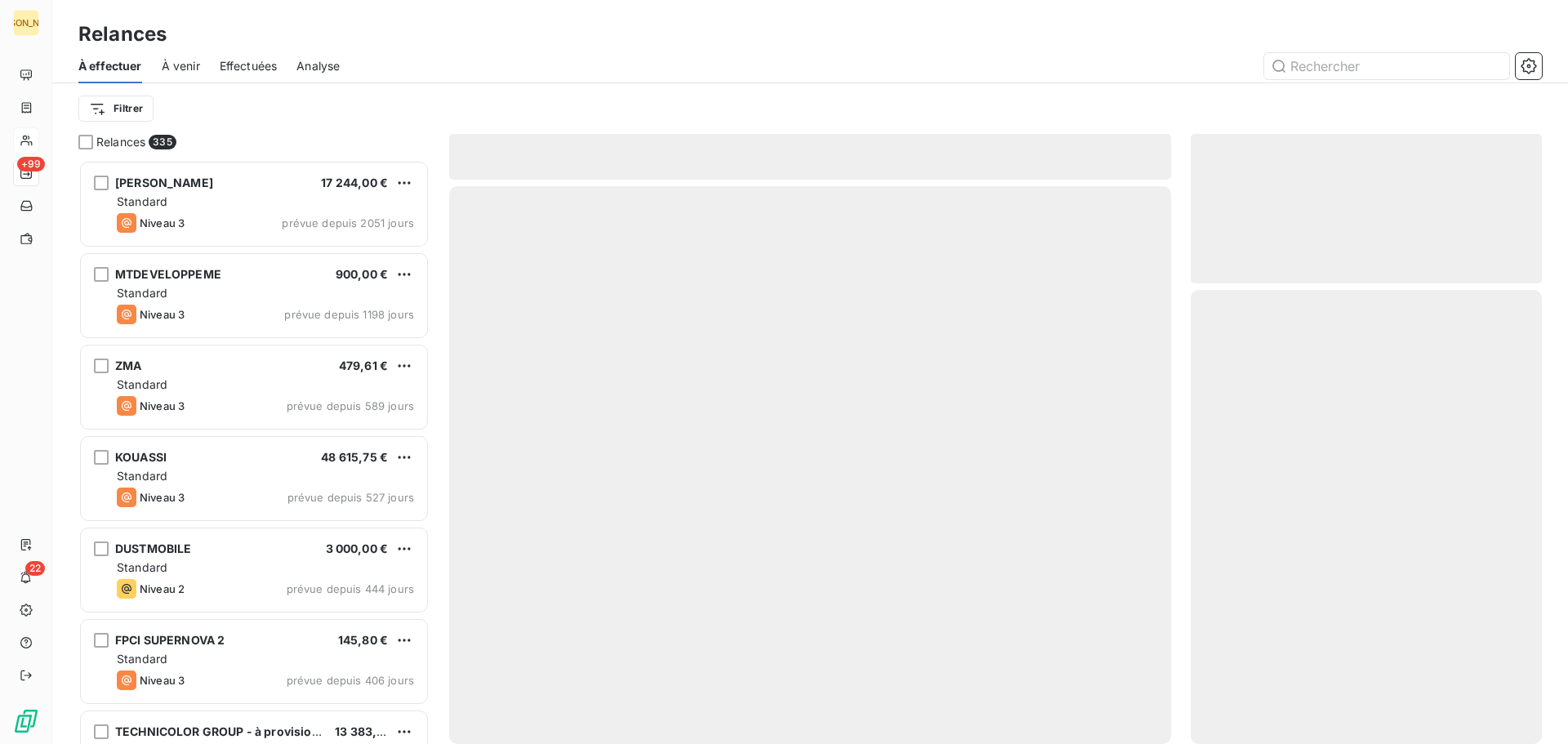
scroll to position [571, 339]
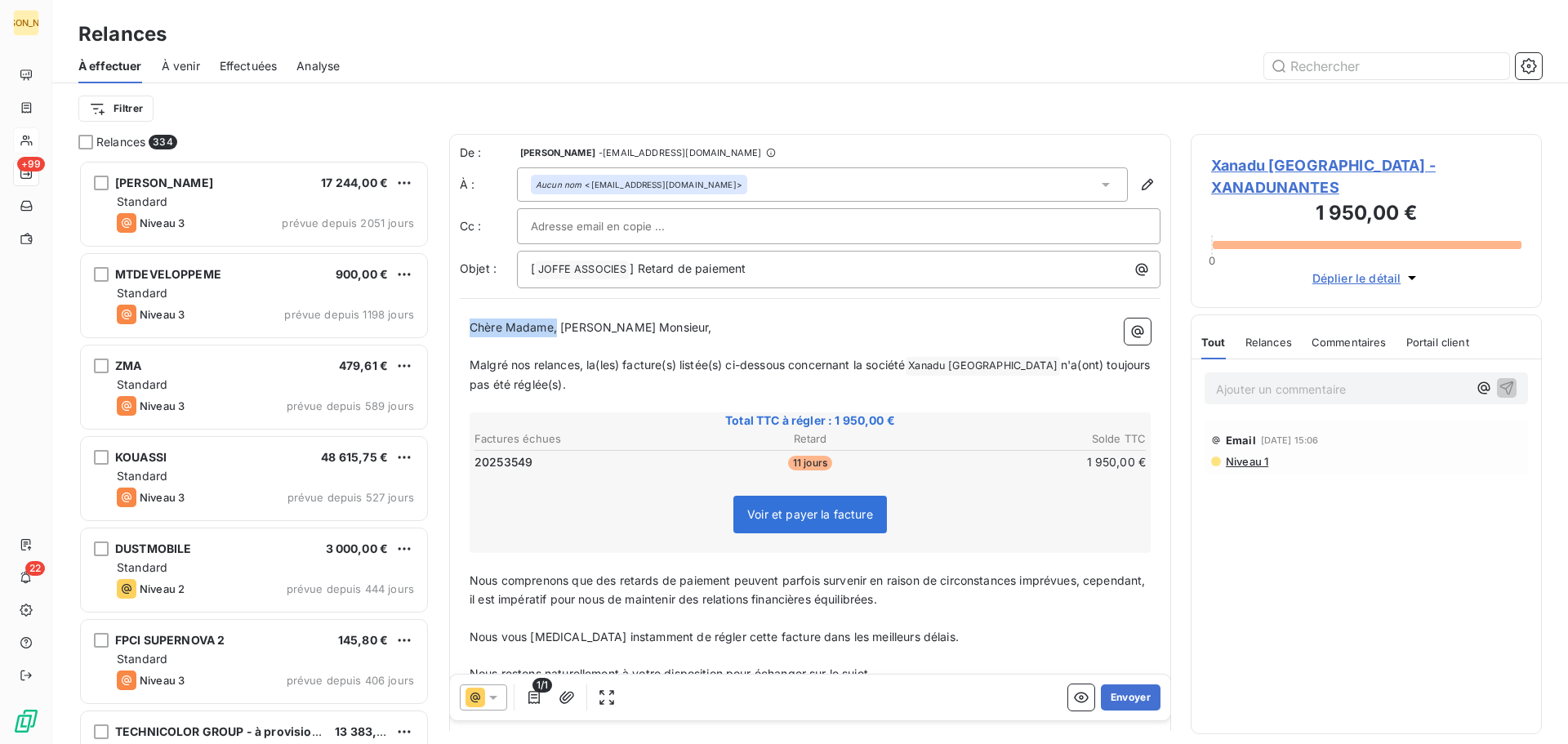
drag, startPoint x: 469, startPoint y: 326, endPoint x: 547, endPoint y: 348, distance: 81.0
click at [550, 347] on div "Chère Madame, [PERSON_NAME] Monsieur, ﻿ Malgré nos relances, la(les) facture(s)…" at bounding box center [810, 537] width 681 height 437
drag, startPoint x: 488, startPoint y: 318, endPoint x: 482, endPoint y: 326, distance: 10.0
click at [487, 321] on div "Chère Madame, [PERSON_NAME] Monsieur, ﻿ Malgré nos relances, la(les) facture(s)…" at bounding box center [810, 538] width 701 height 457
click at [481, 326] on span "Chère Madame, [PERSON_NAME] Monsieur," at bounding box center [590, 326] width 243 height 14
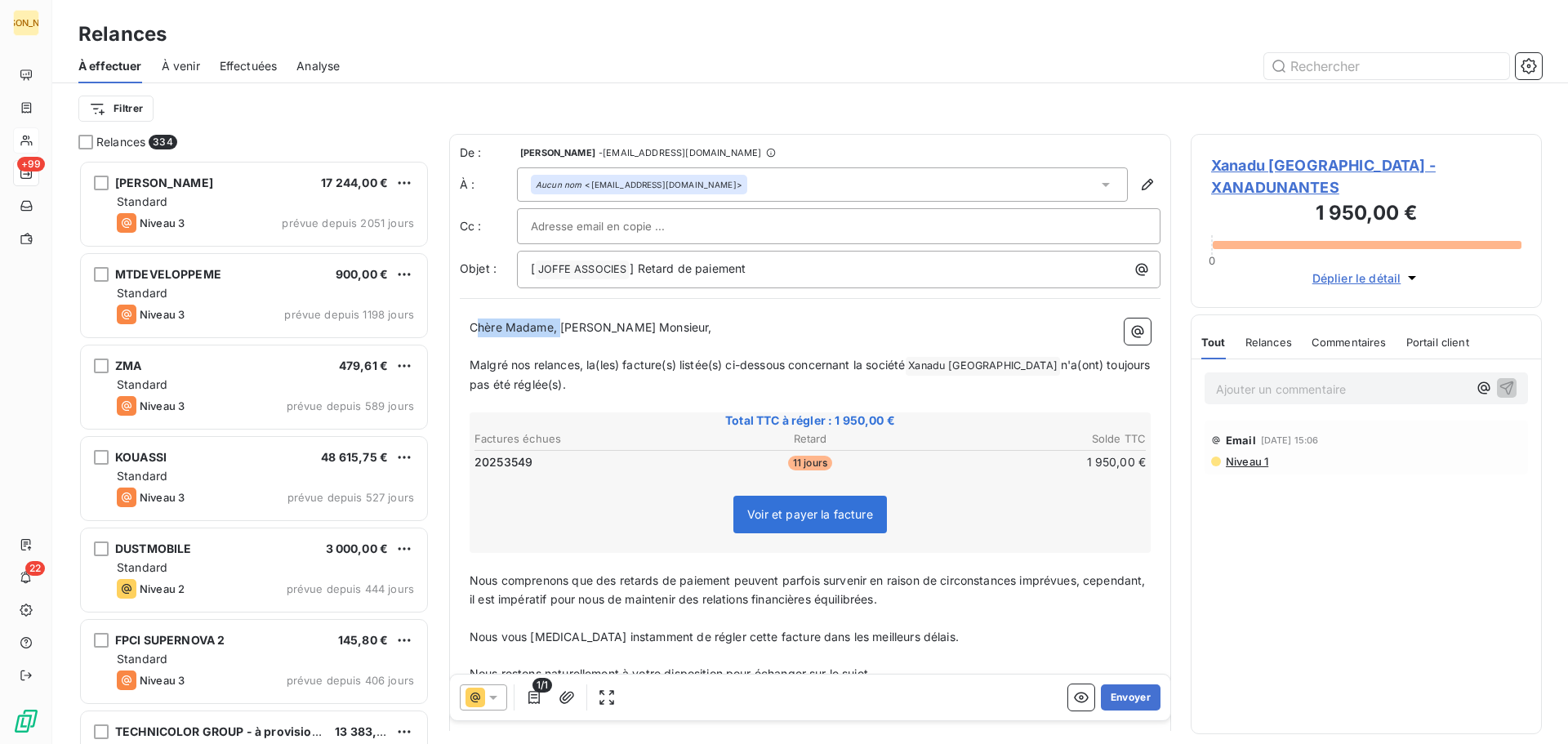
drag, startPoint x: 478, startPoint y: 326, endPoint x: 562, endPoint y: 326, distance: 84.0
click at [562, 326] on span "Chère Madame, [PERSON_NAME] Monsieur," at bounding box center [590, 326] width 243 height 14
click at [475, 364] on span "Malgré nos relances, la(les) facture(s) listée(s) ci-dessous concernant la soci…" at bounding box center [687, 364] width 435 height 14
click at [472, 362] on span "Malgré nos relances, la(les) facture(s) listée(s) ci-dessous concernant la soci…" at bounding box center [687, 364] width 435 height 14
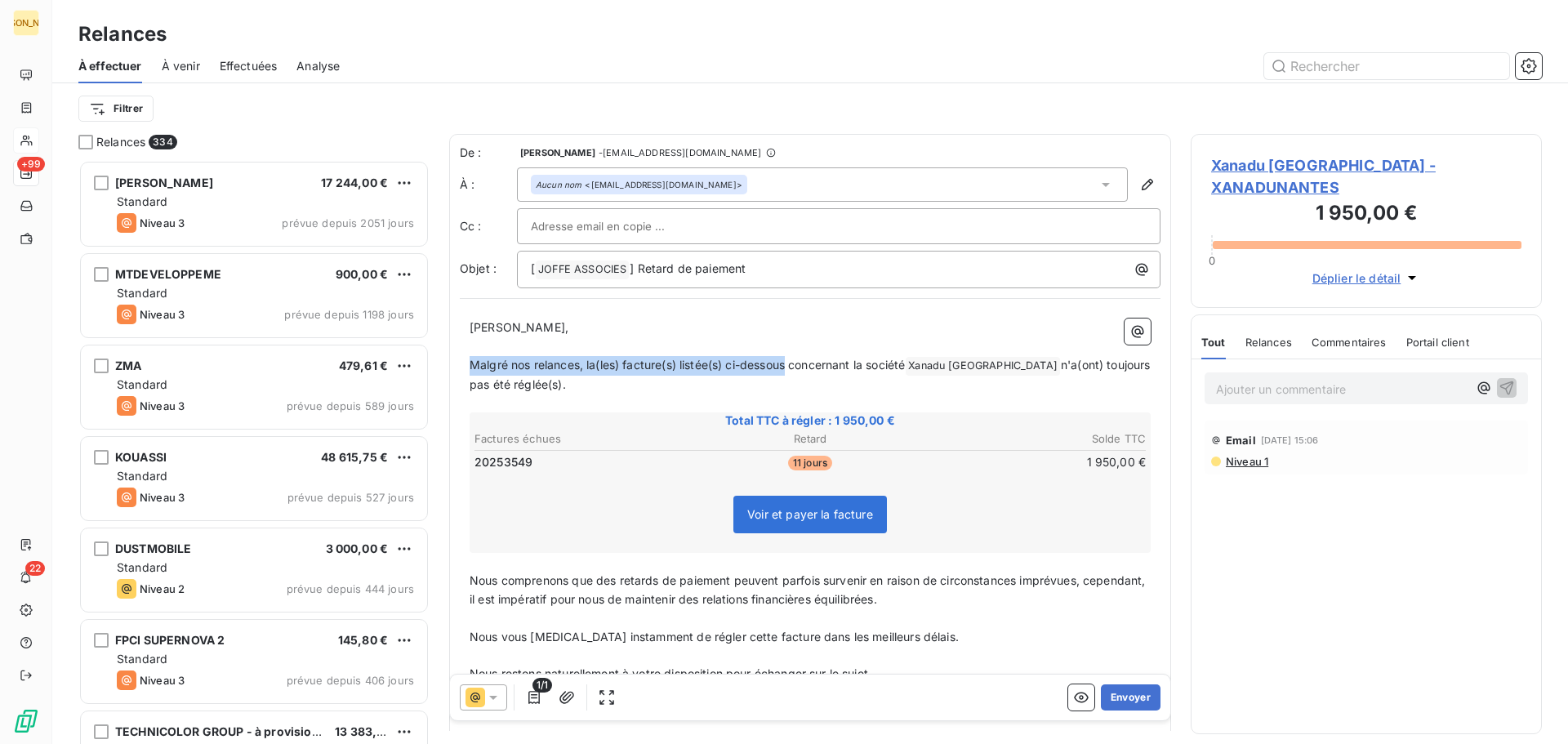
drag, startPoint x: 472, startPoint y: 362, endPoint x: 793, endPoint y: 367, distance: 321.0
click at [793, 367] on span "Malgré nos relances, la(les) facture(s) listée(s) ci-dessous concernant la soci…" at bounding box center [687, 364] width 435 height 14
drag, startPoint x: 931, startPoint y: 365, endPoint x: 1121, endPoint y: 370, distance: 190.1
click at [1122, 374] on p "Sauf erreur de notre part, la facture suivante concernant la société Xanadu Nan…" at bounding box center [810, 375] width 681 height 39
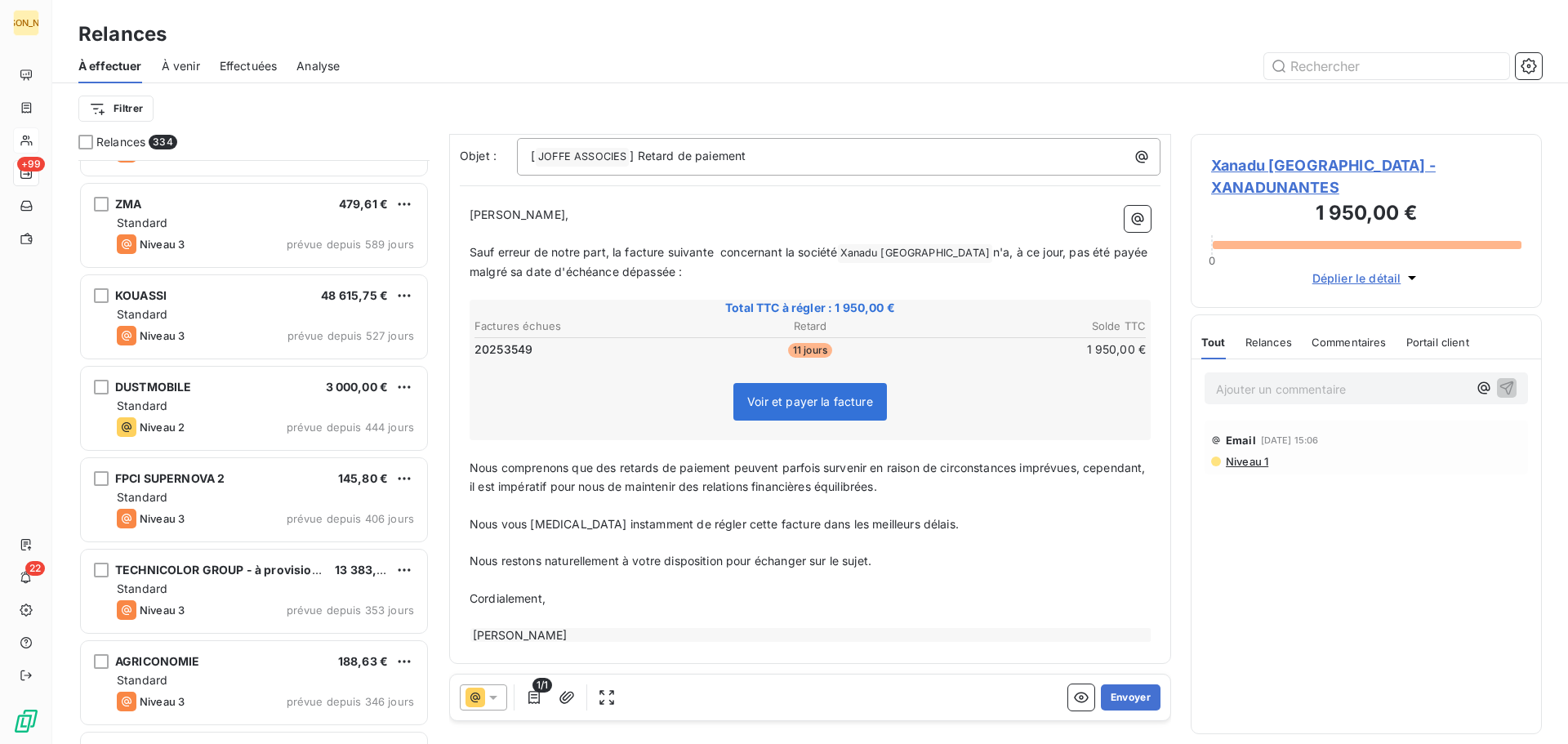
scroll to position [164, 0]
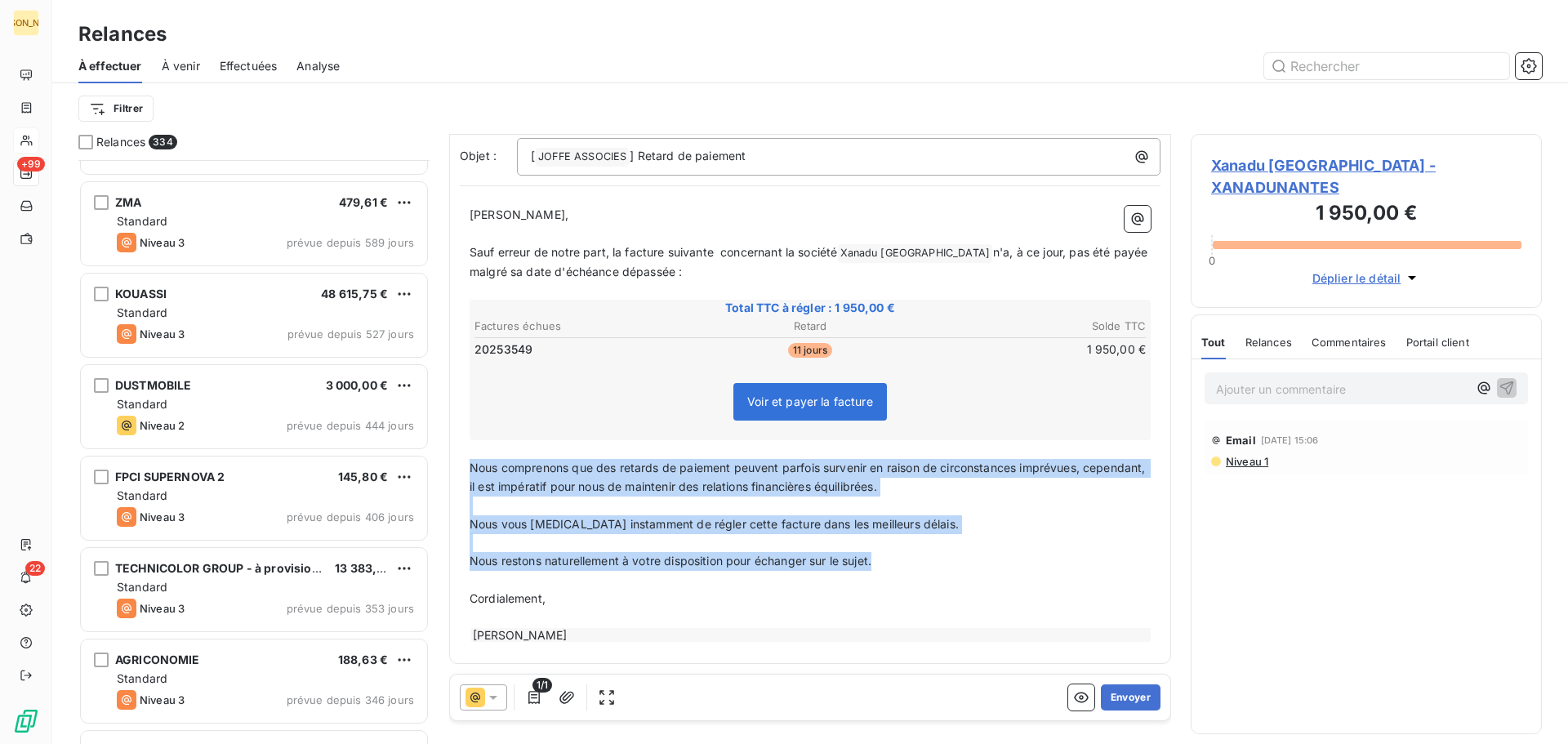
drag, startPoint x: 470, startPoint y: 467, endPoint x: 918, endPoint y: 566, distance: 458.8
click at [918, 566] on div "[PERSON_NAME] Monsieur, ﻿ Sauf erreur de notre part, la facture suivante concer…" at bounding box center [810, 424] width 681 height 437
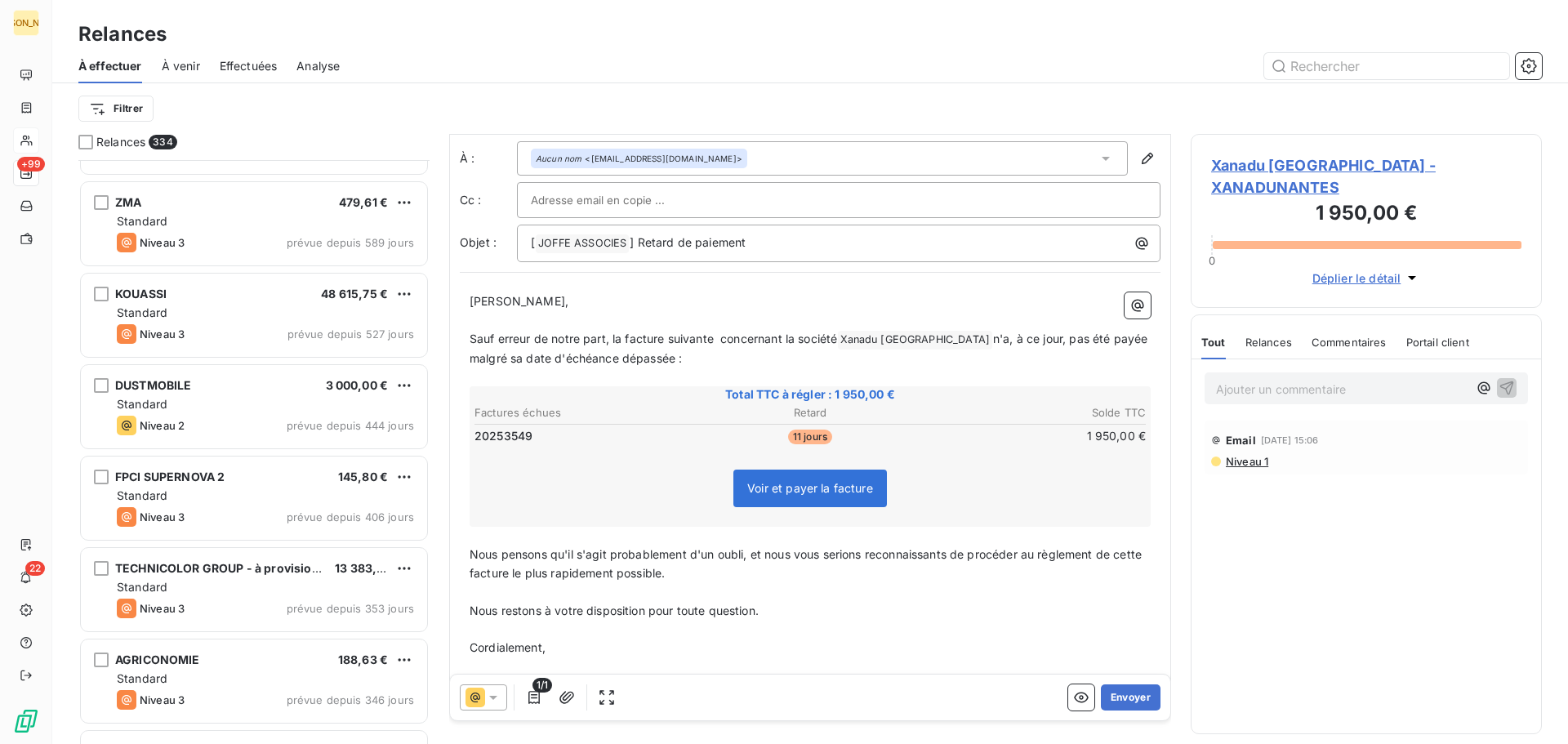
scroll to position [0, 0]
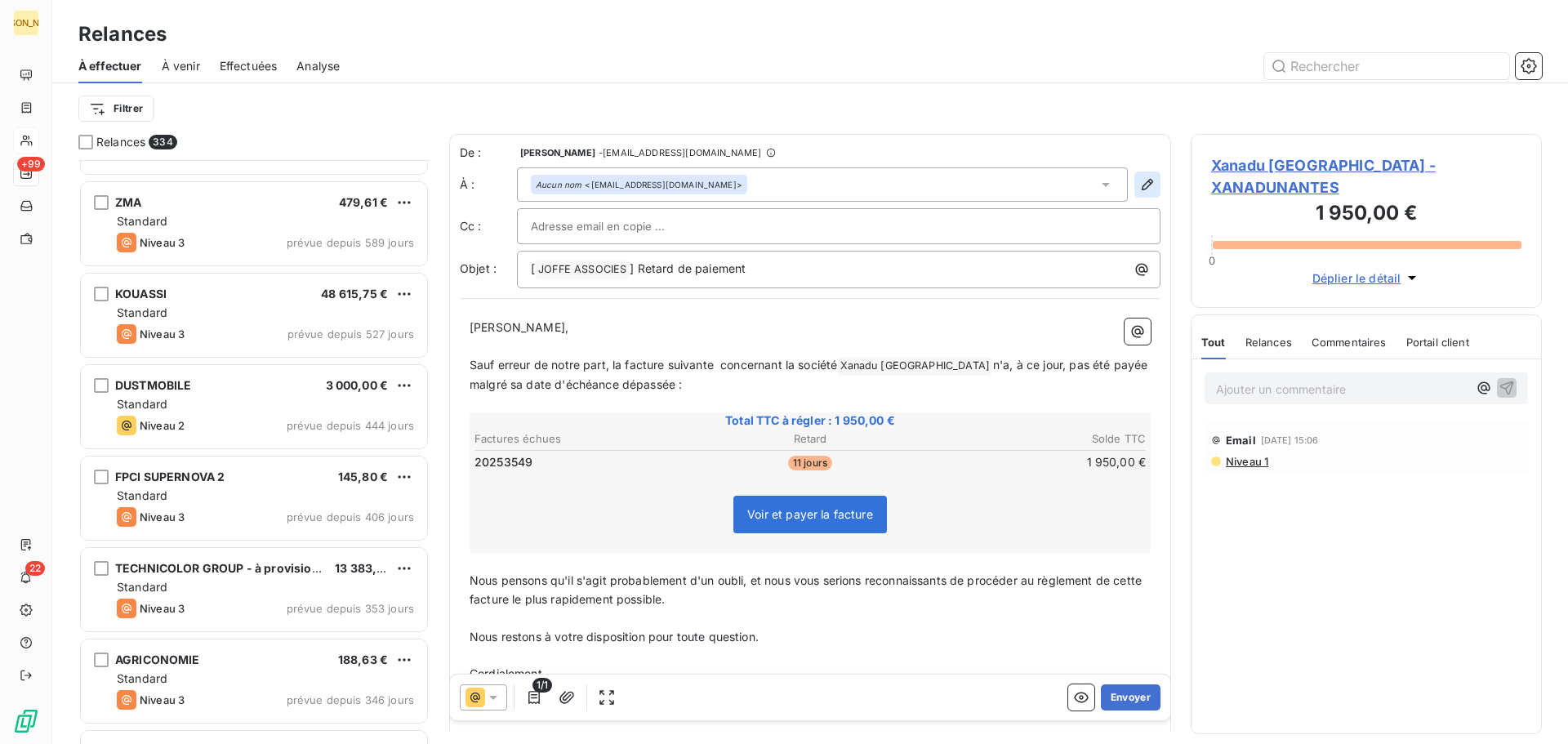
click at [1140, 183] on icon "button" at bounding box center [1148, 185] width 16 height 16
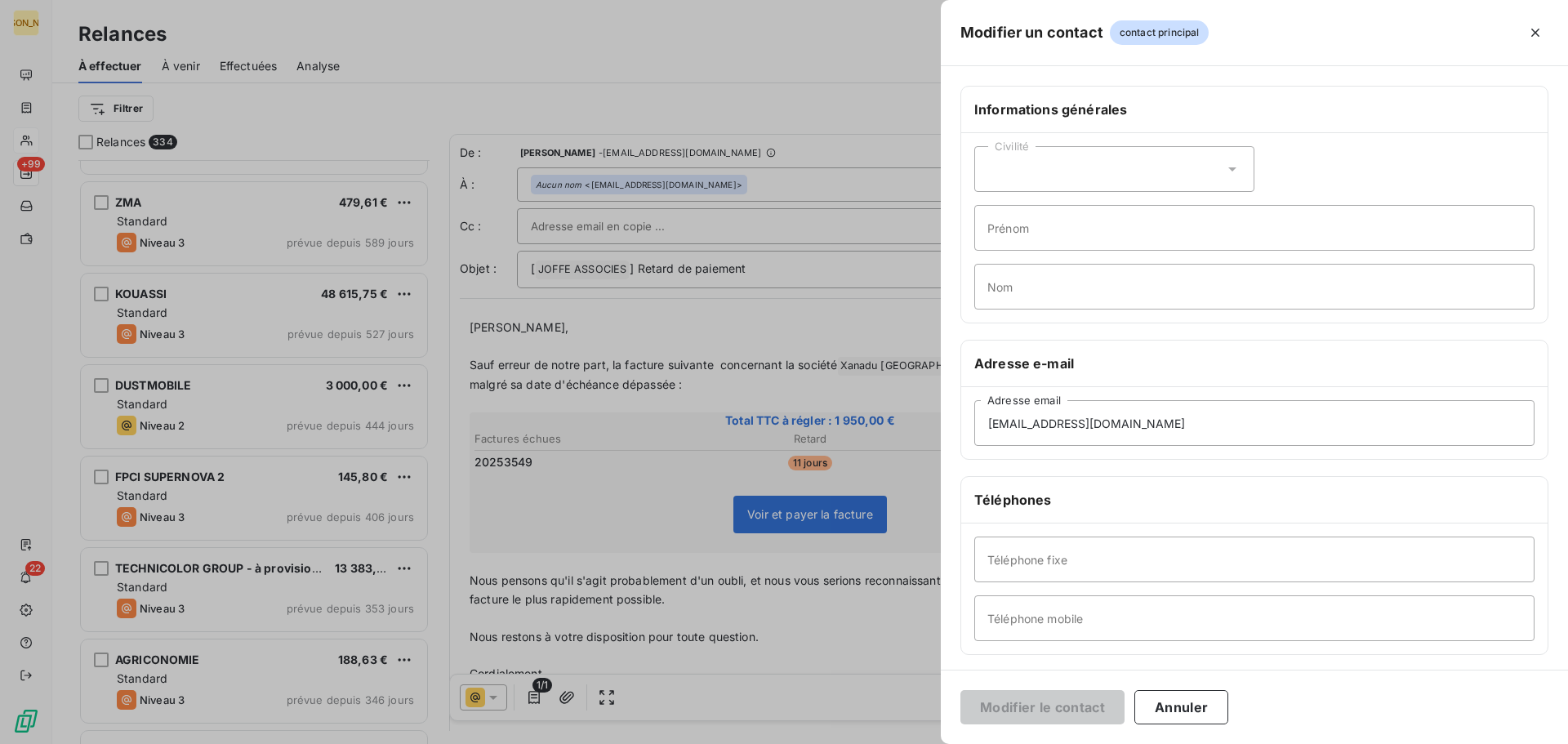
click at [1229, 164] on icon at bounding box center [1233, 169] width 16 height 16
click at [1112, 231] on li "Monsieur" at bounding box center [1114, 239] width 280 height 30
click at [1029, 233] on input "Prénom" at bounding box center [1254, 228] width 560 height 46
type input "[PERSON_NAME]"
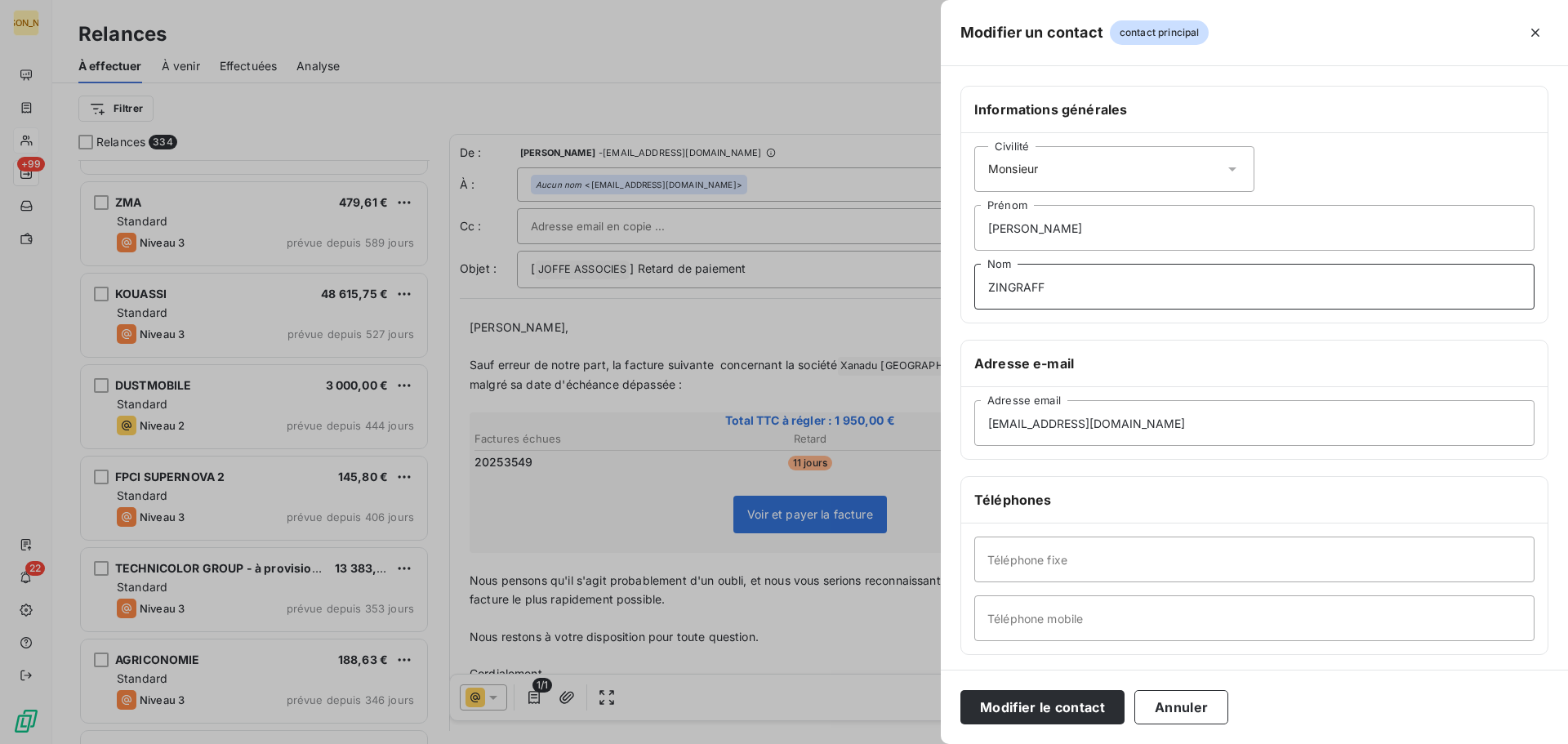
type input "ZINGRAFF"
drag, startPoint x: 1146, startPoint y: 434, endPoint x: 959, endPoint y: 460, distance: 188.8
click at [959, 460] on div "Informations générales Civilité Monsieur [PERSON_NAME] ZINGRAFF Nom Adresse e-m…" at bounding box center [1254, 448] width 627 height 725
paste input "nzingraff"
type input "[EMAIL_ADDRESS][DOMAIN_NAME]"
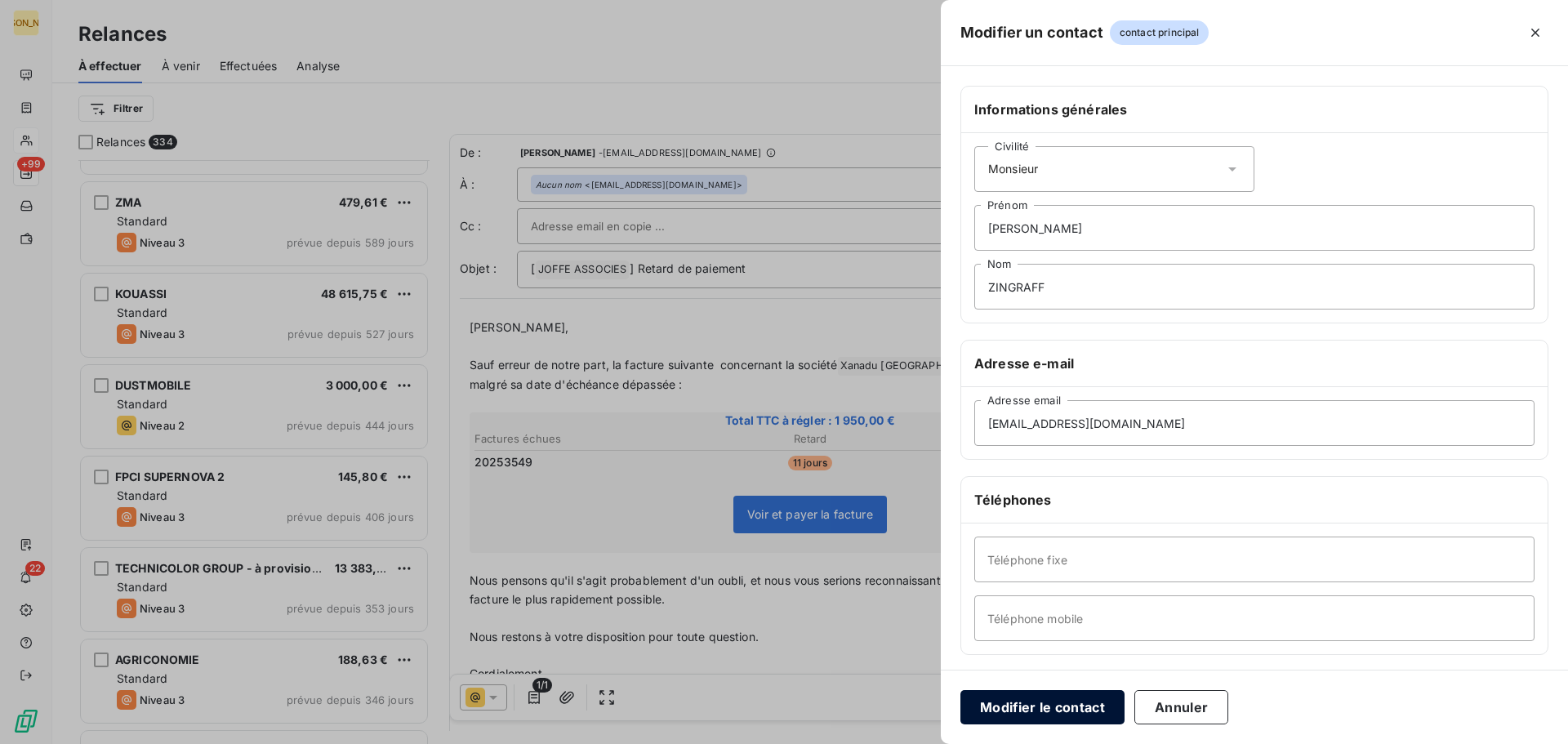
click at [1045, 706] on button "Modifier le contact" at bounding box center [1043, 707] width 164 height 35
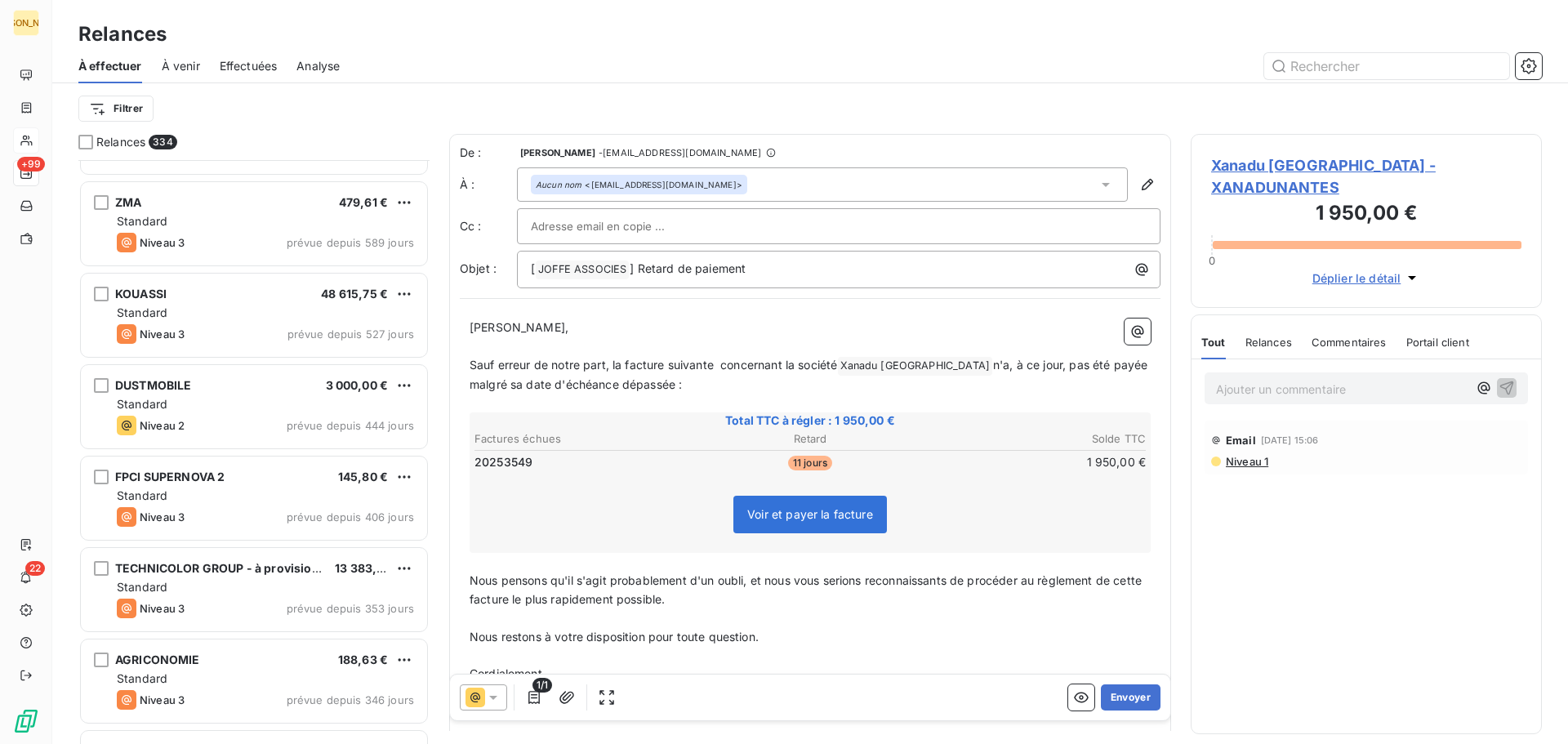
click at [1098, 179] on icon at bounding box center [1106, 185] width 16 height 16
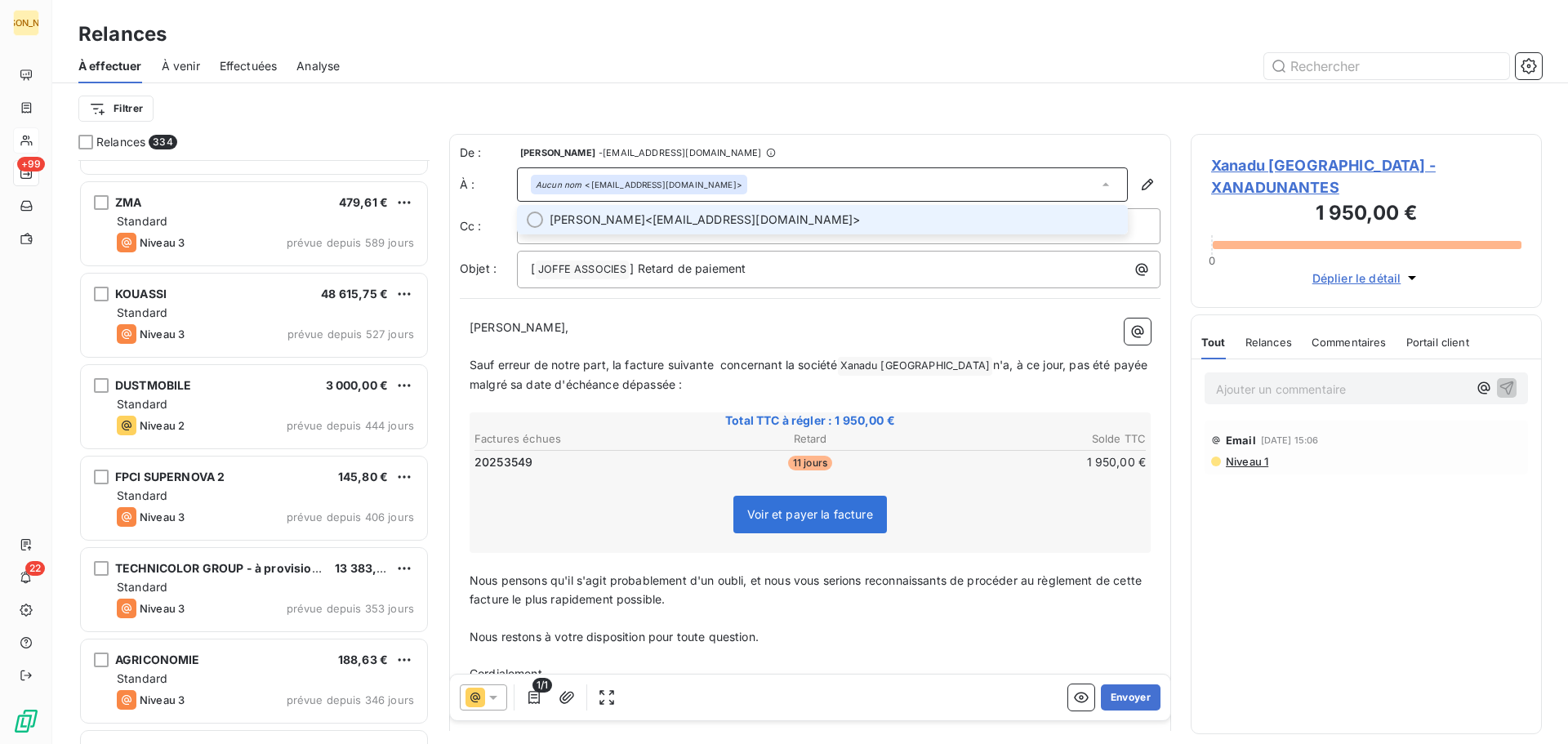
click at [729, 222] on span "[PERSON_NAME] <[EMAIL_ADDRESS][DOMAIN_NAME]>" at bounding box center [834, 220] width 568 height 16
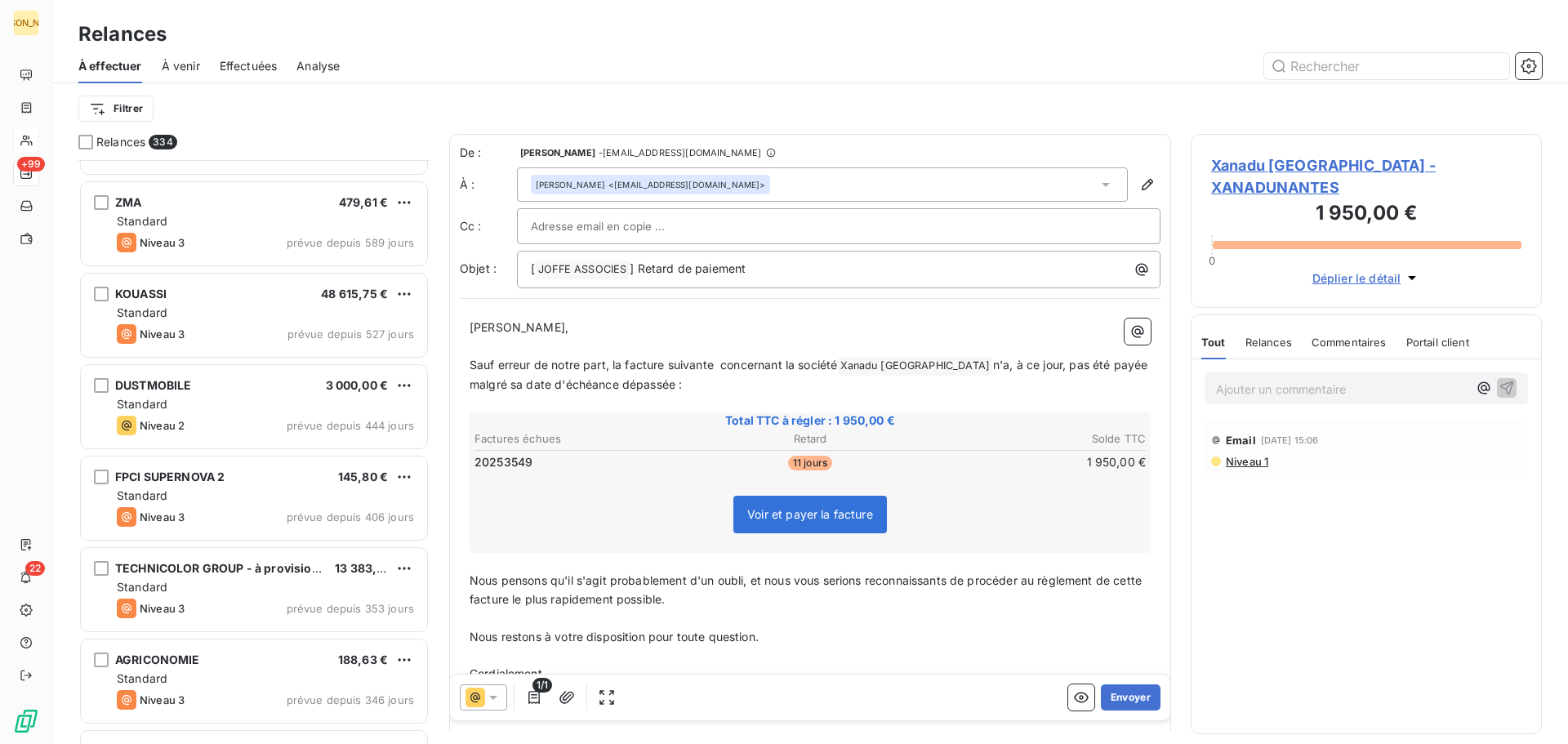
click at [650, 228] on input "text" at bounding box center [619, 226] width 176 height 25
click at [557, 234] on input "text" at bounding box center [619, 226] width 176 height 25
paste input "[EMAIL_ADDRESS][DOMAIN_NAME]"
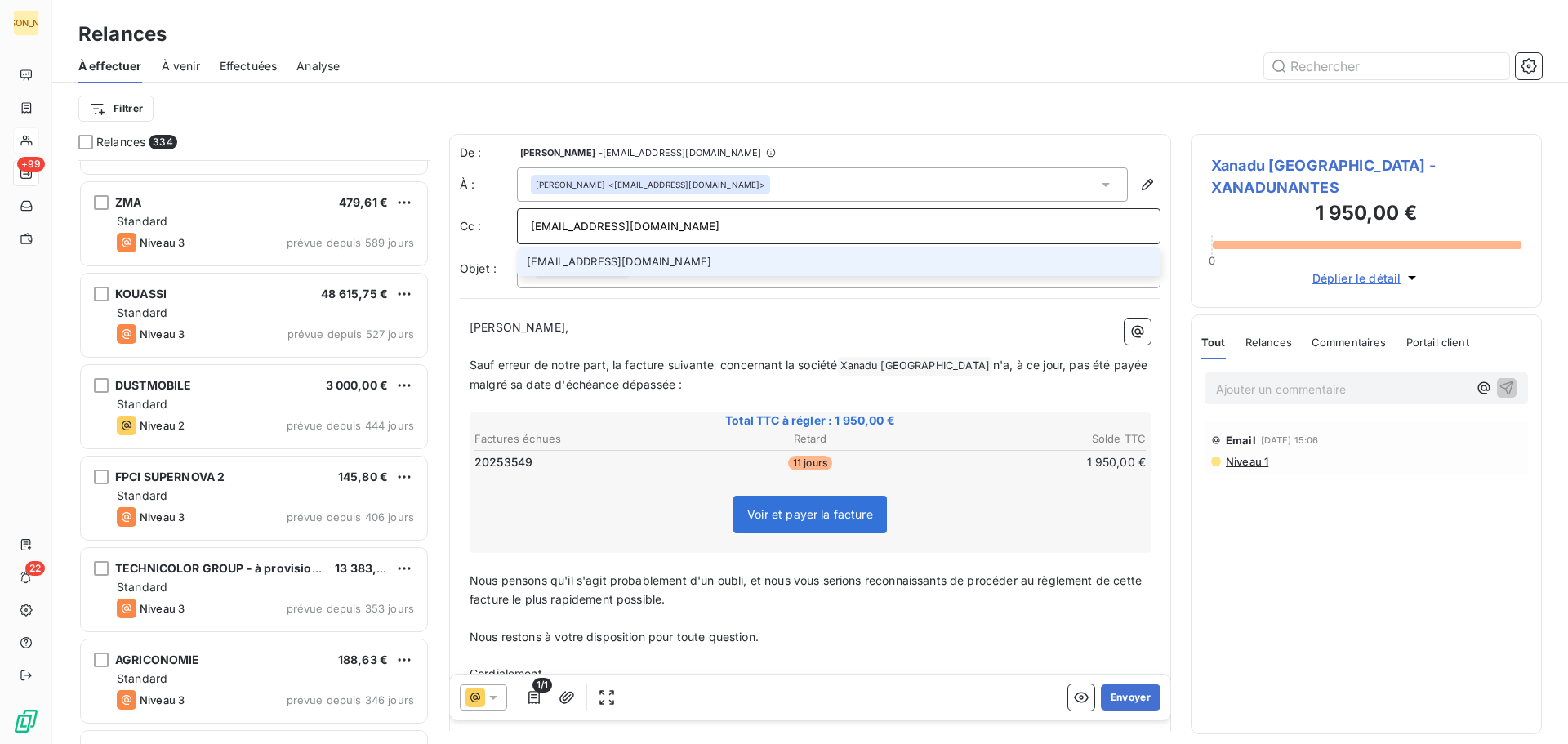
type input "[EMAIL_ADDRESS][DOMAIN_NAME]"
click at [618, 253] on li "[EMAIL_ADDRESS][DOMAIN_NAME]" at bounding box center [839, 261] width 644 height 29
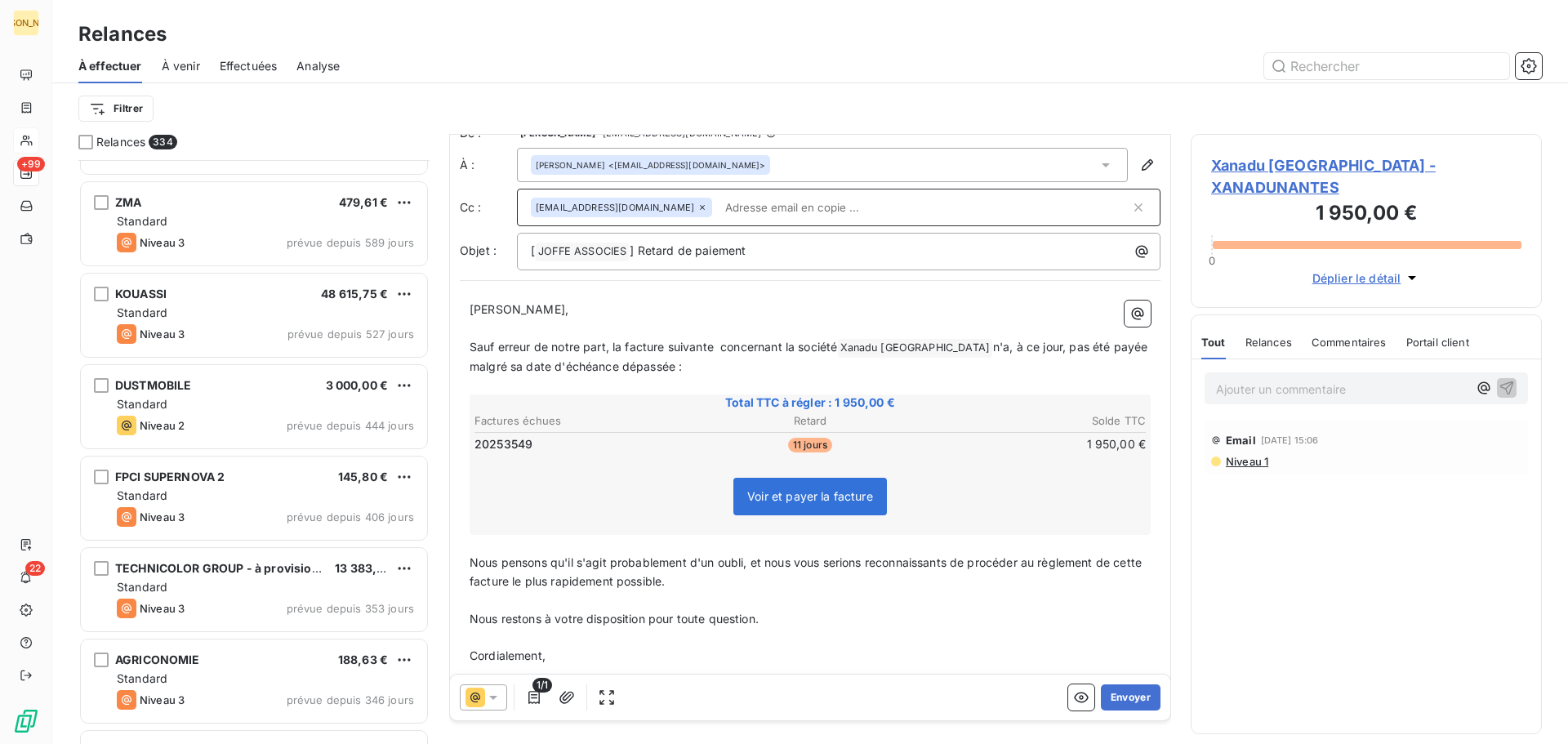
scroll to position [77, 0]
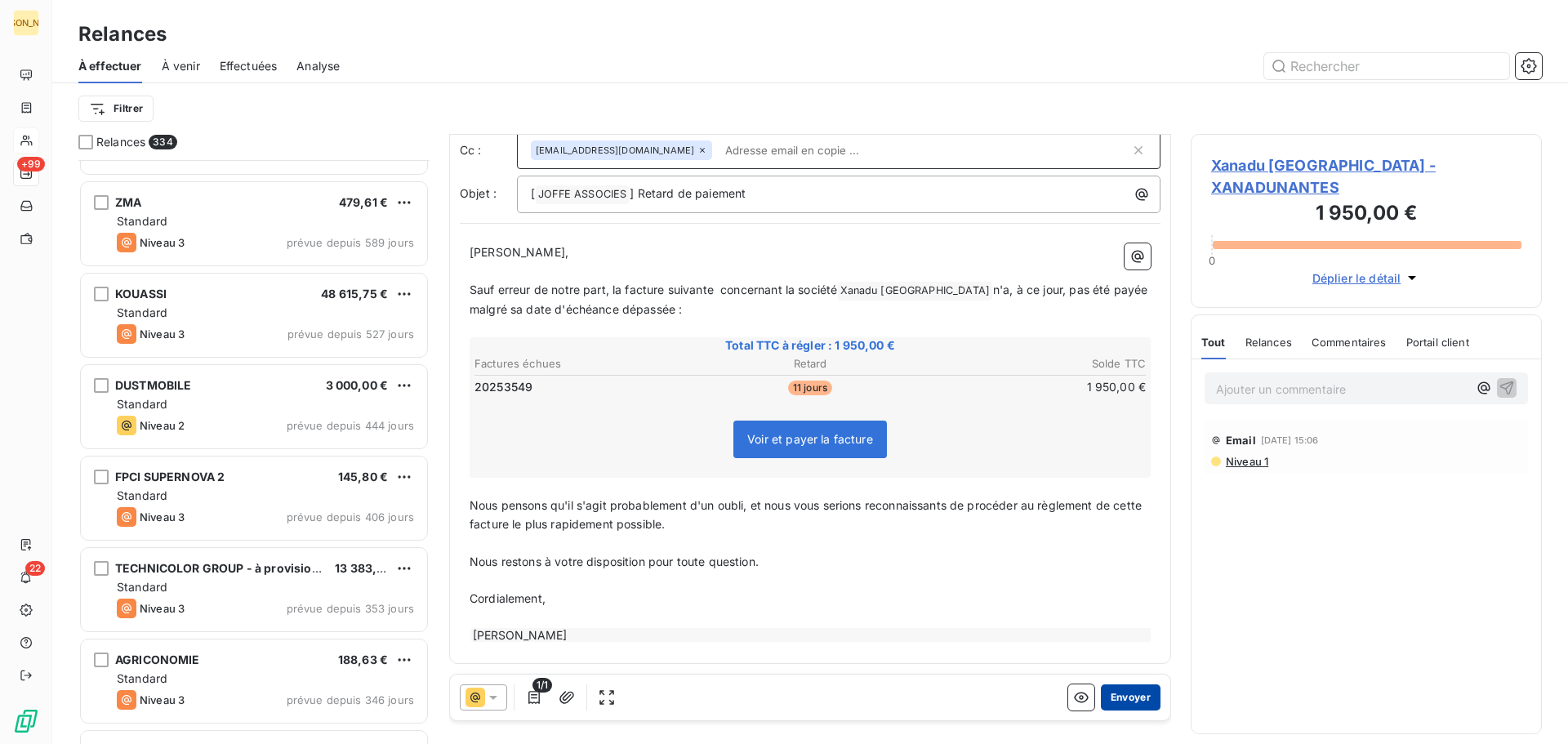
click at [1113, 695] on button "Envoyer" at bounding box center [1131, 697] width 60 height 26
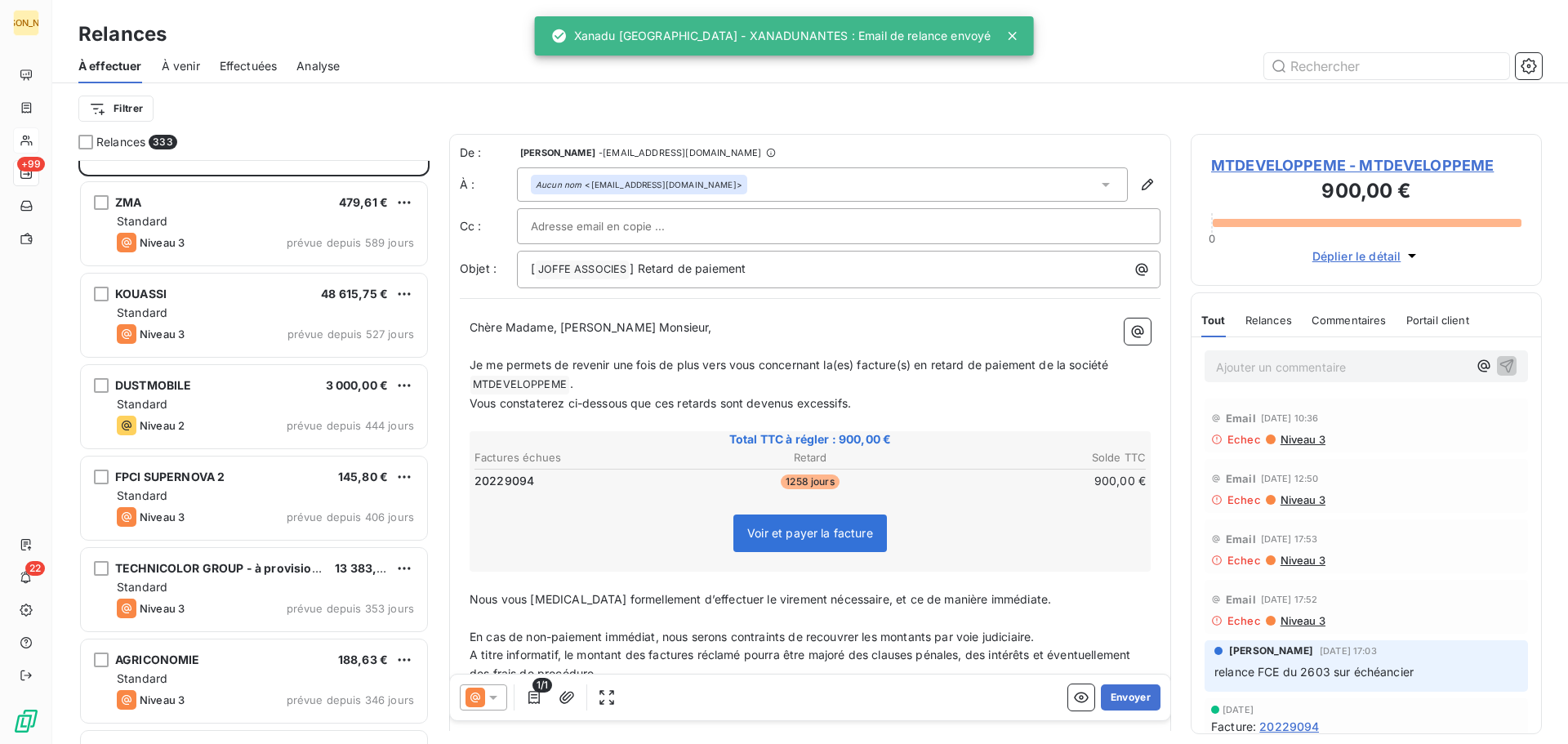
click at [239, 62] on span "Effectuées" at bounding box center [248, 67] width 58 height 16
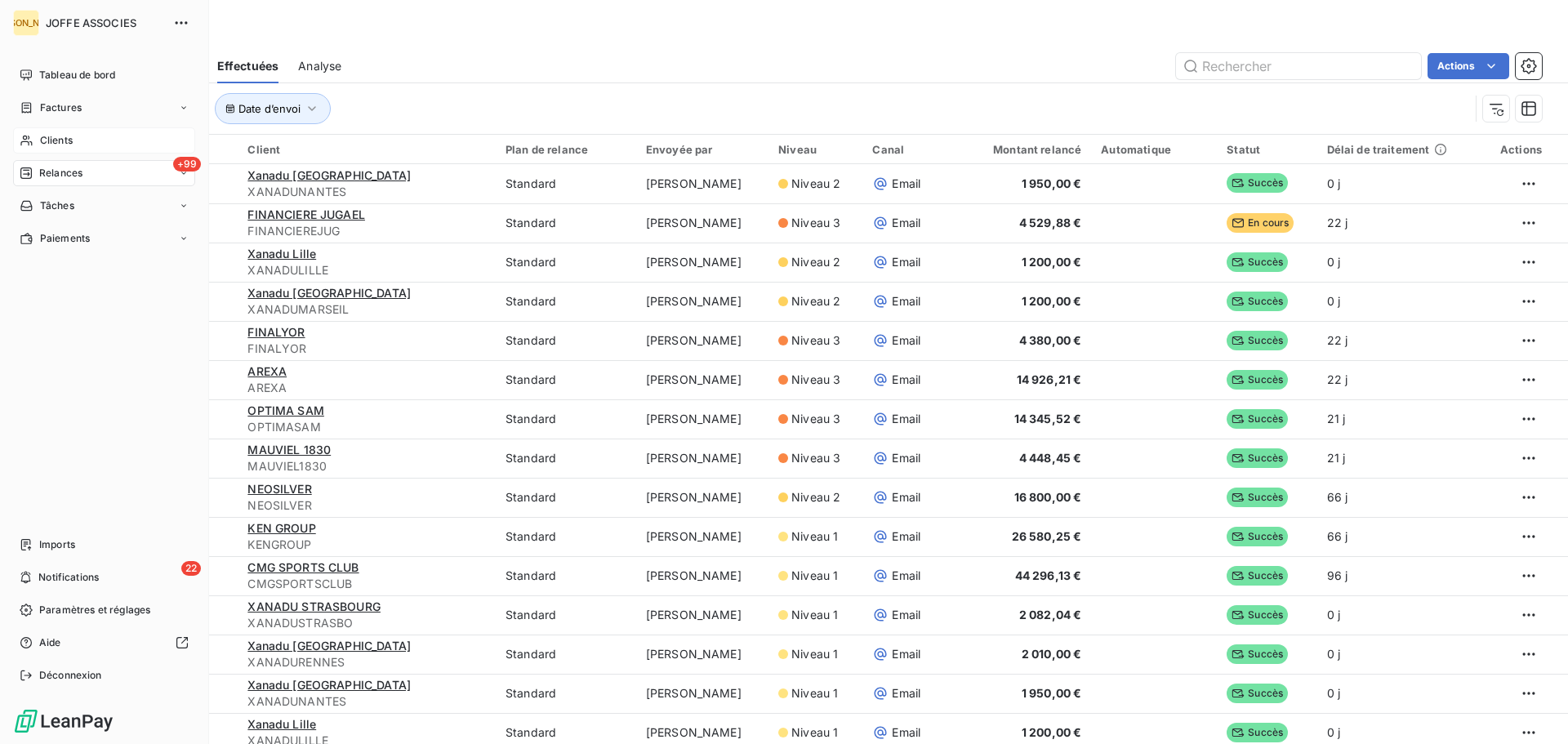
click at [59, 136] on span "Clients" at bounding box center [57, 141] width 33 height 15
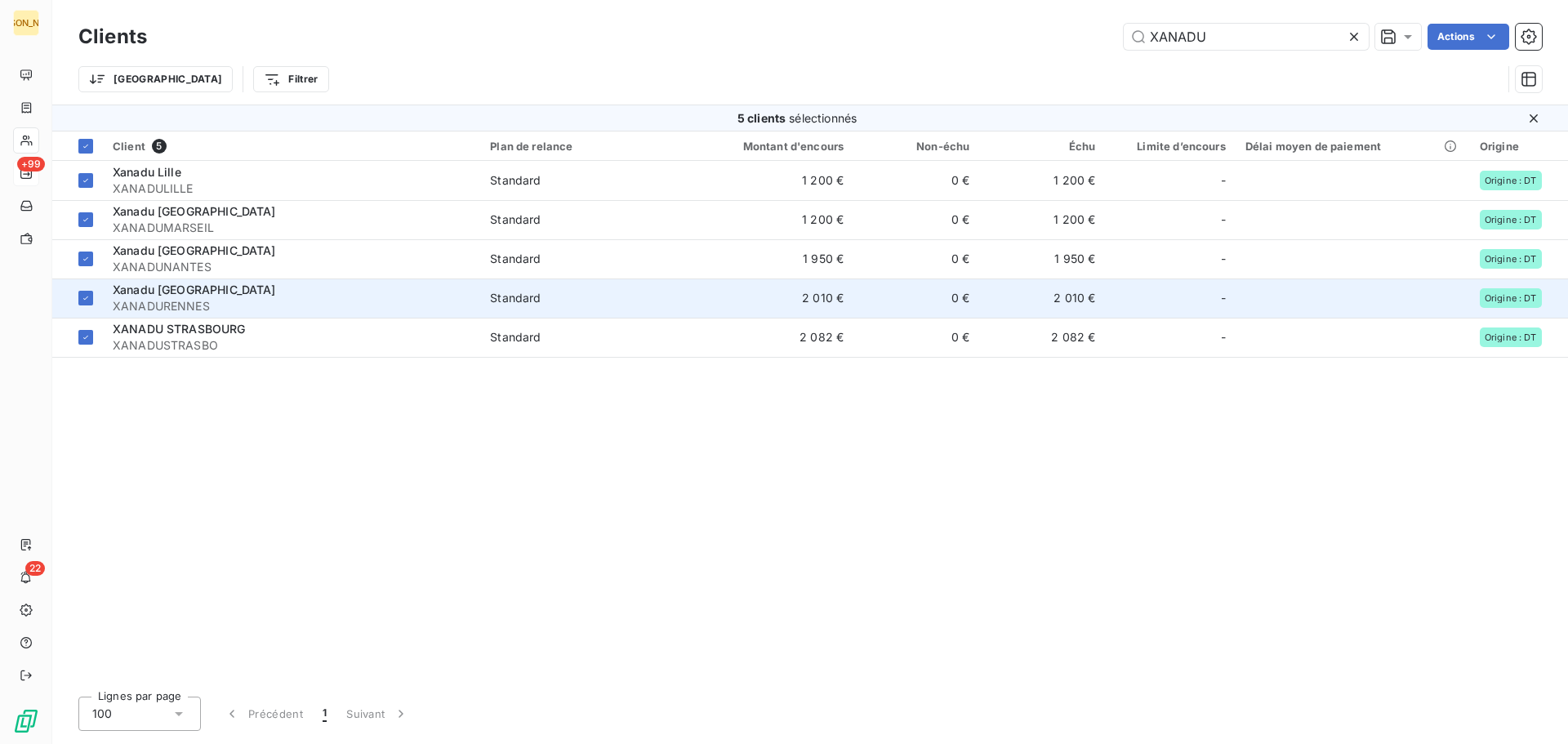
click at [175, 289] on span "Xanadu [GEOGRAPHIC_DATA]" at bounding box center [194, 289] width 164 height 14
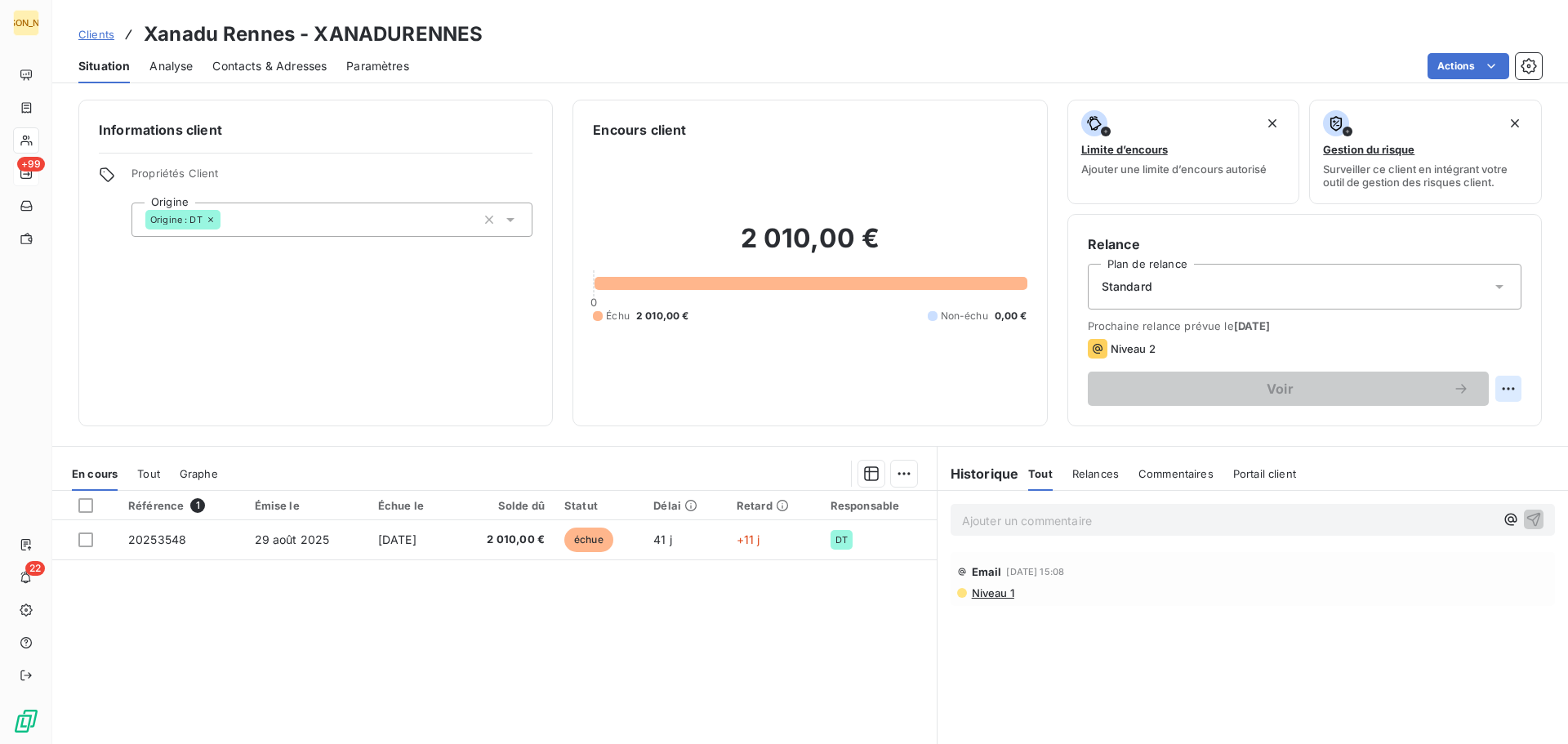
click at [1501, 385] on html "JA +99 22 Clients Xanadu Rennes - XANADURENNES Situation Analyse Contacts & Adr…" at bounding box center [784, 372] width 1568 height 744
click at [1413, 425] on div "Replanifier cette action" at bounding box center [1429, 425] width 146 height 26
select select "9"
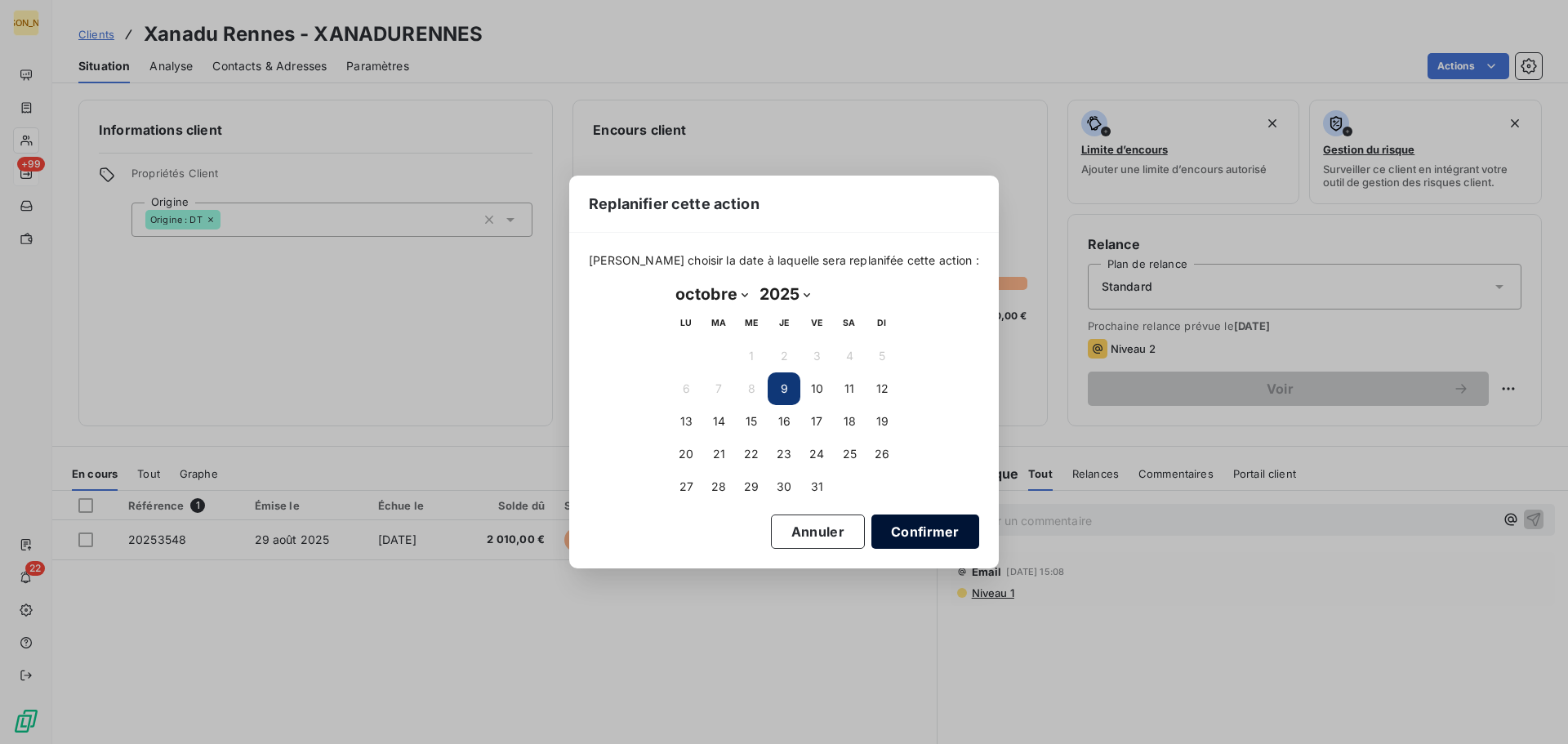
click at [915, 532] on button "Confirmer" at bounding box center [925, 532] width 108 height 35
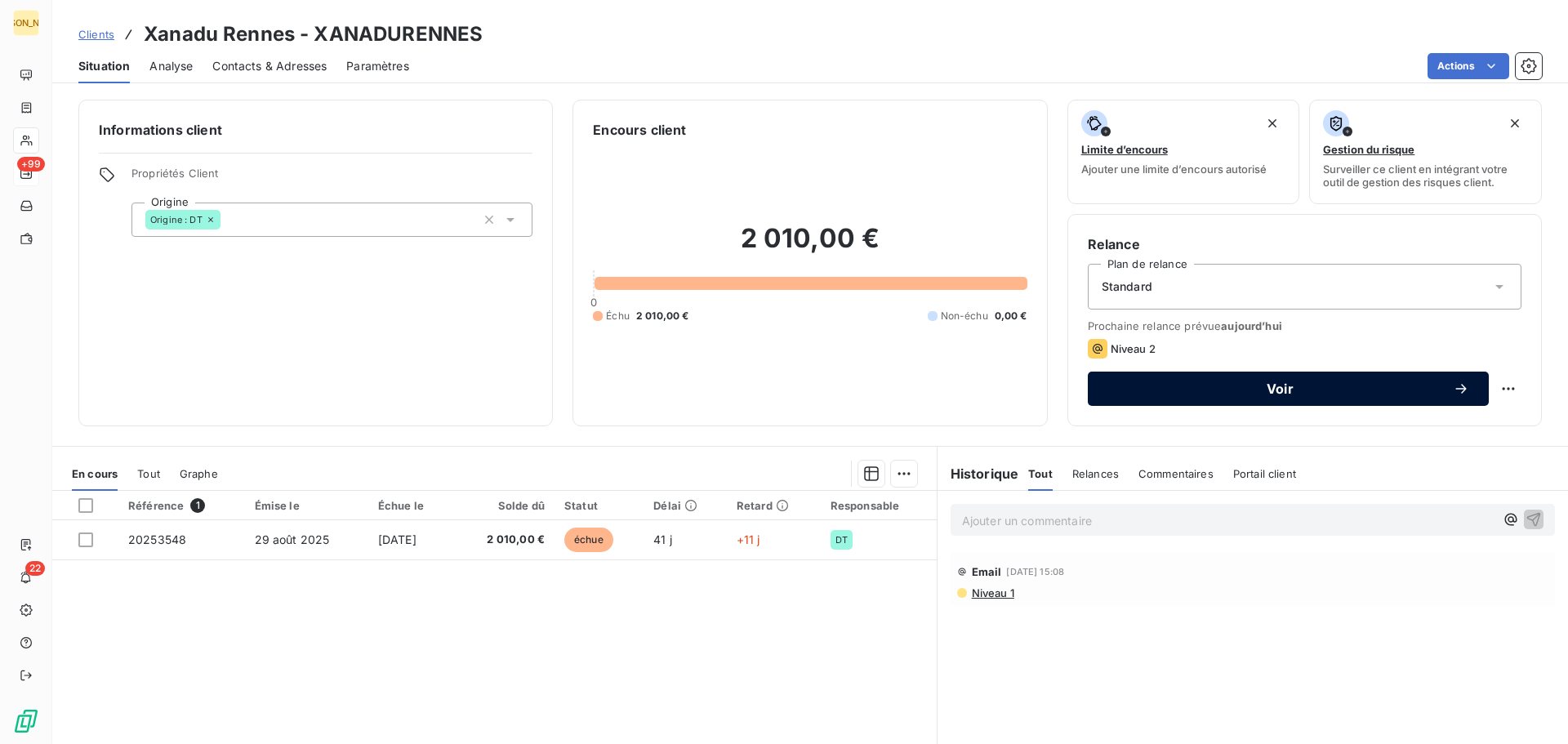
click at [1281, 384] on span "Voir" at bounding box center [1280, 389] width 345 height 13
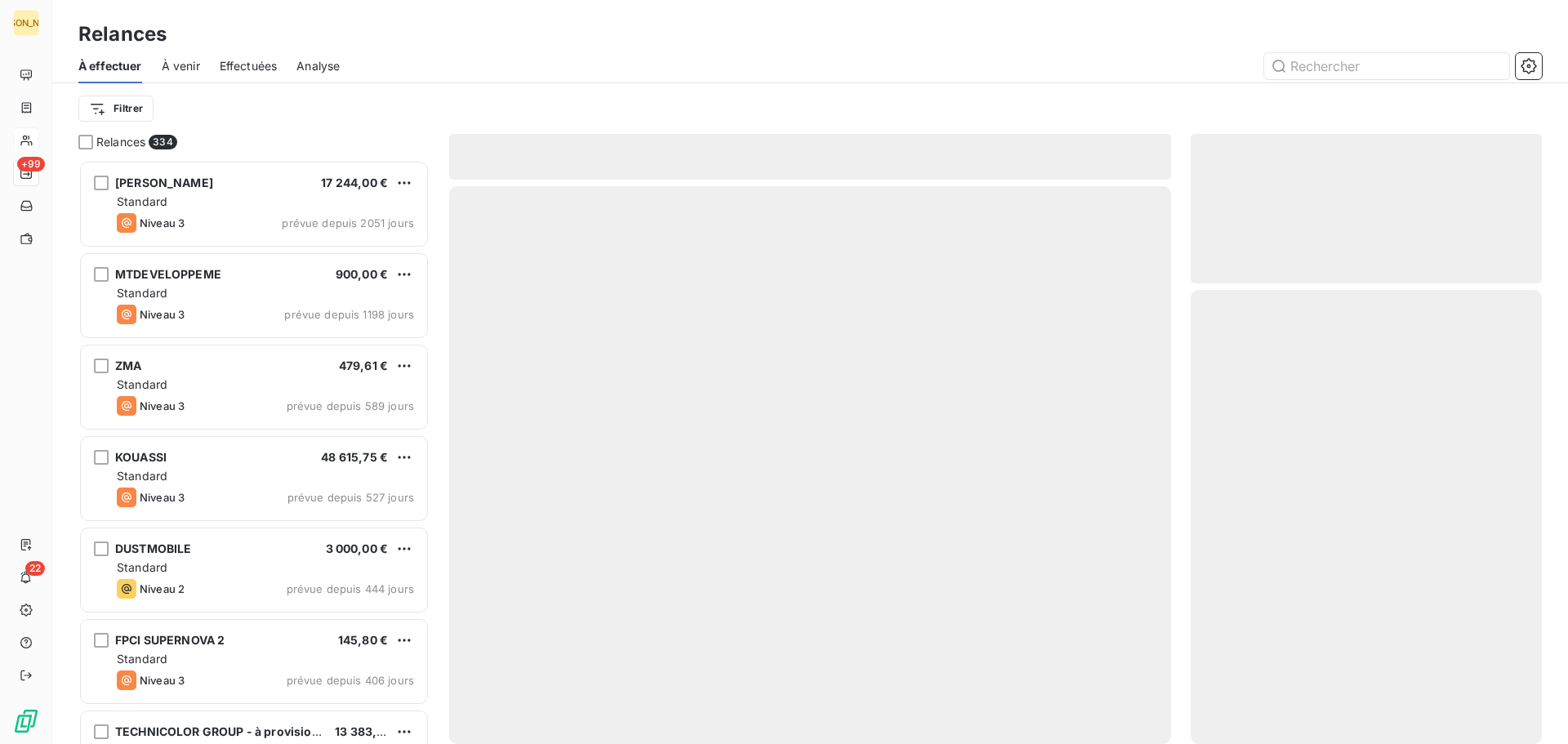
scroll to position [571, 339]
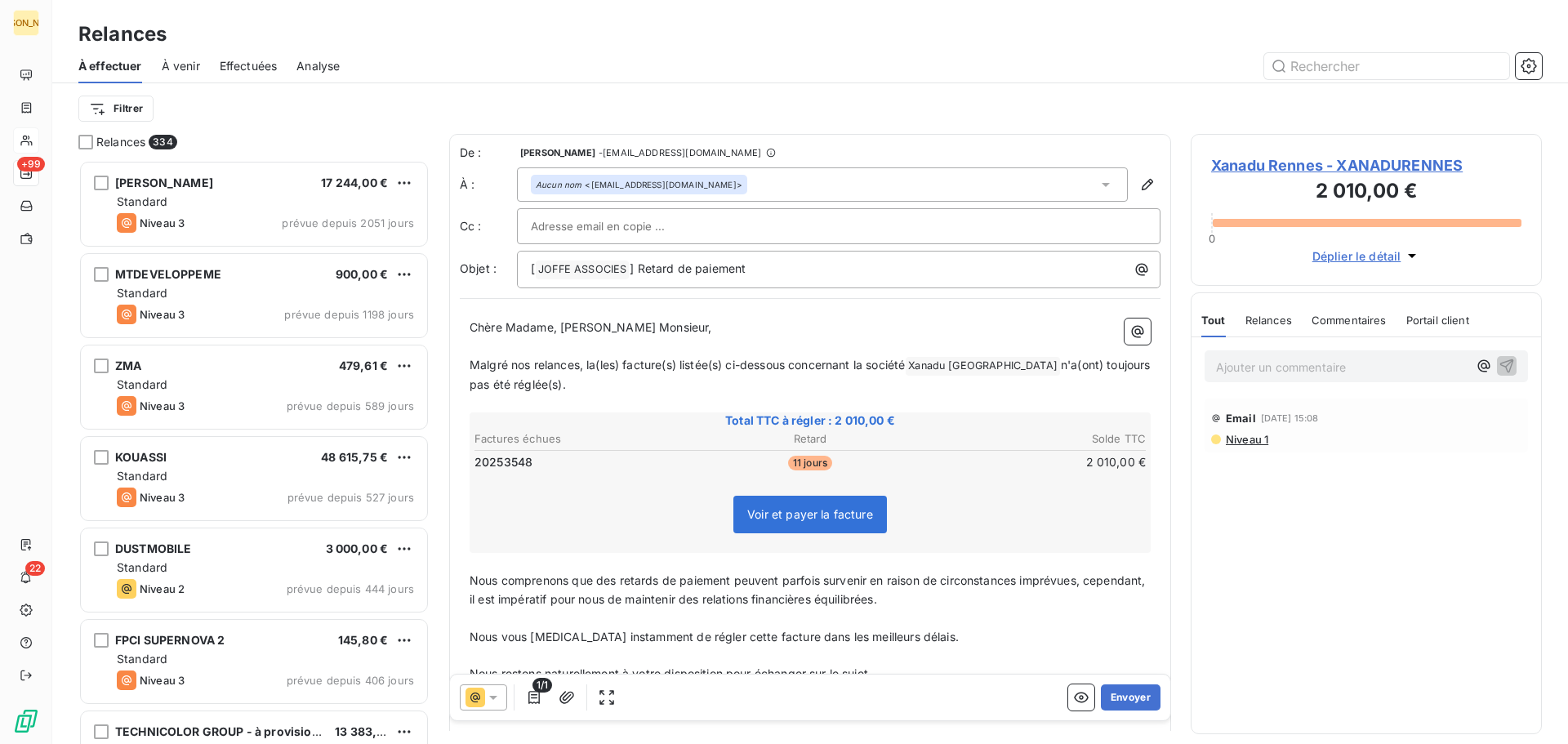
click at [1100, 184] on icon at bounding box center [1106, 185] width 16 height 16
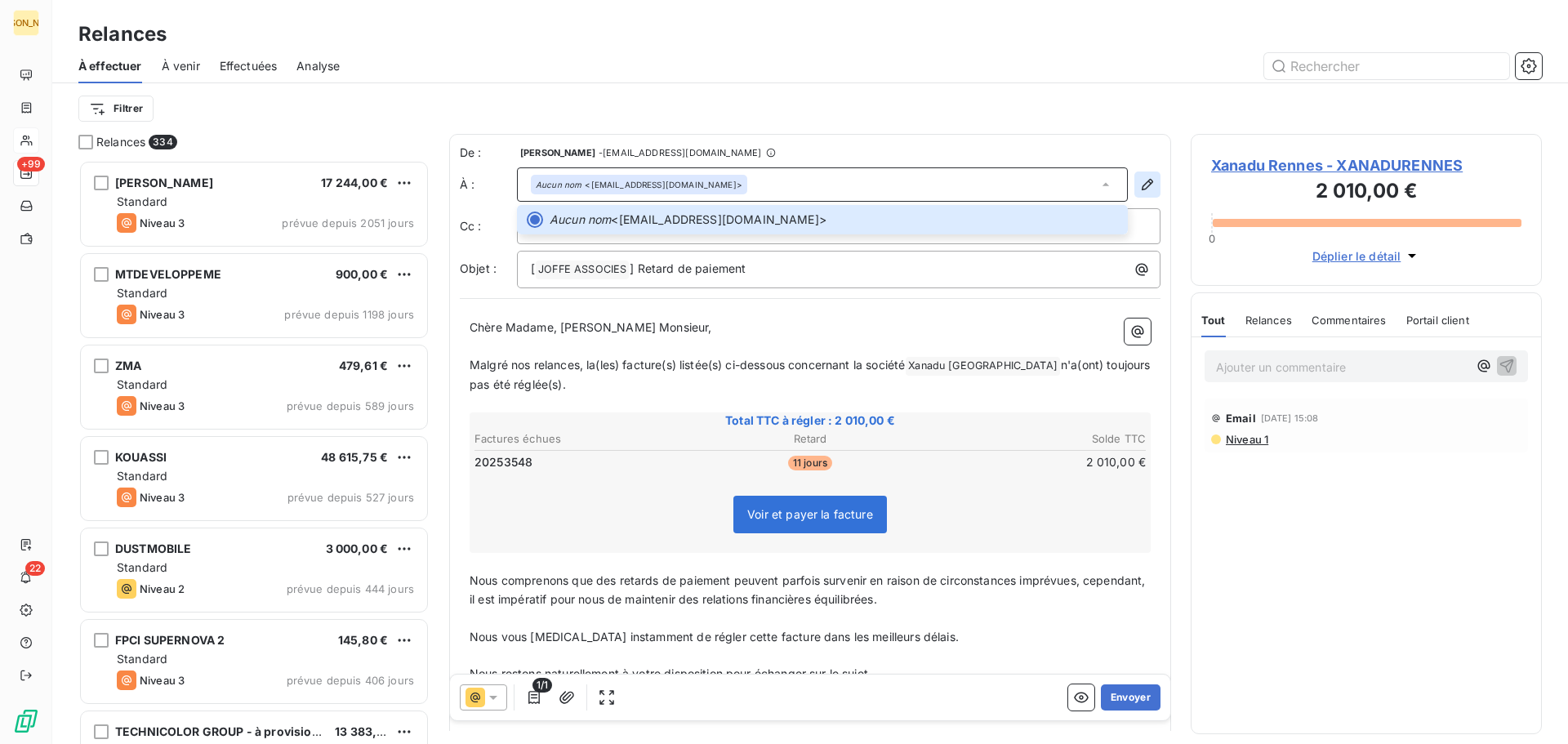
click at [1142, 180] on icon "button" at bounding box center [1148, 185] width 16 height 16
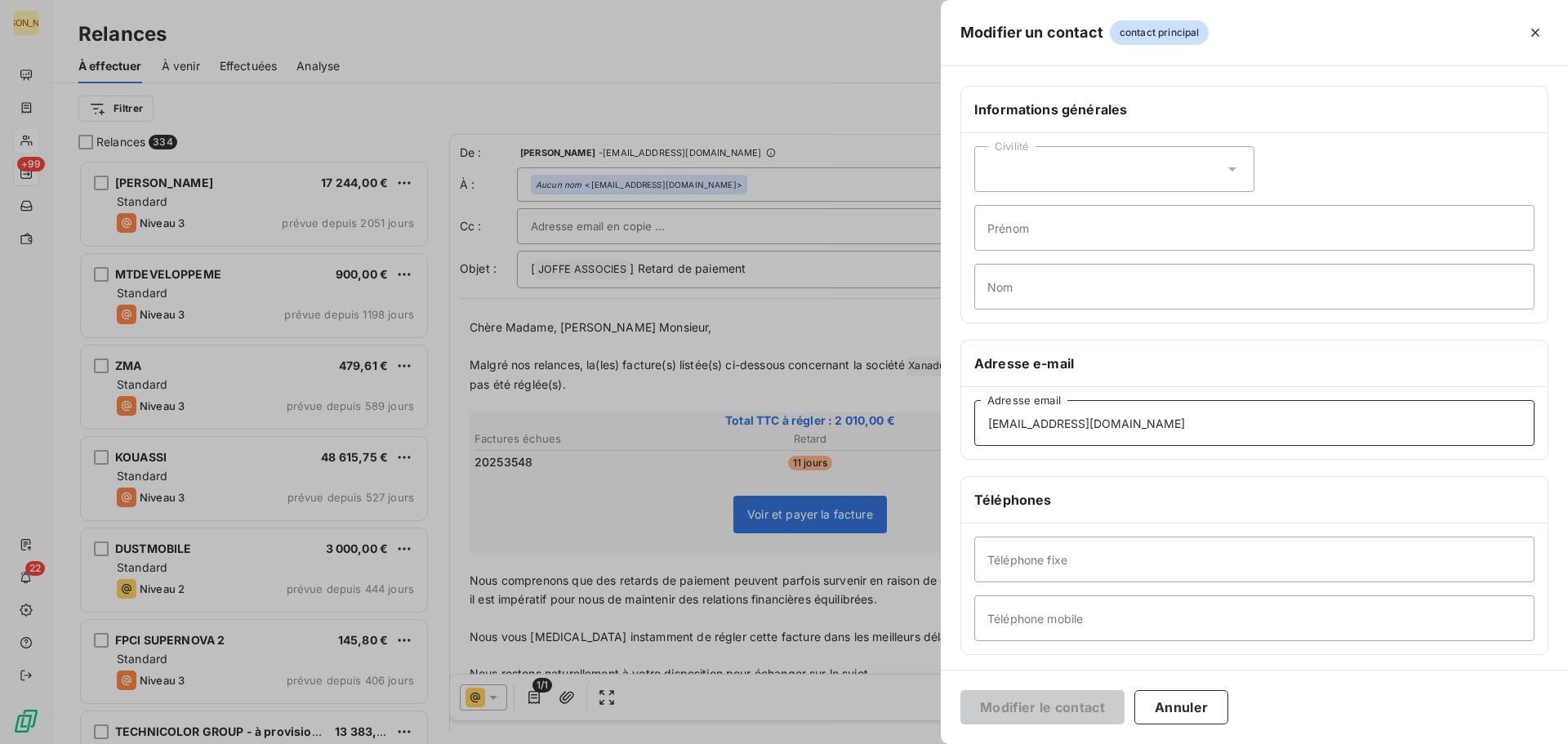
drag, startPoint x: 1159, startPoint y: 421, endPoint x: 924, endPoint y: 455, distance: 237.4
click at [930, 743] on div "Modifier un contact contact principal Informations générales Civilité Prénom No…" at bounding box center [784, 744] width 1568 height 0
paste input "nzingraff"
type input "[EMAIL_ADDRESS][DOMAIN_NAME]"
click at [1058, 704] on button "Modifier le contact" at bounding box center [1043, 707] width 164 height 35
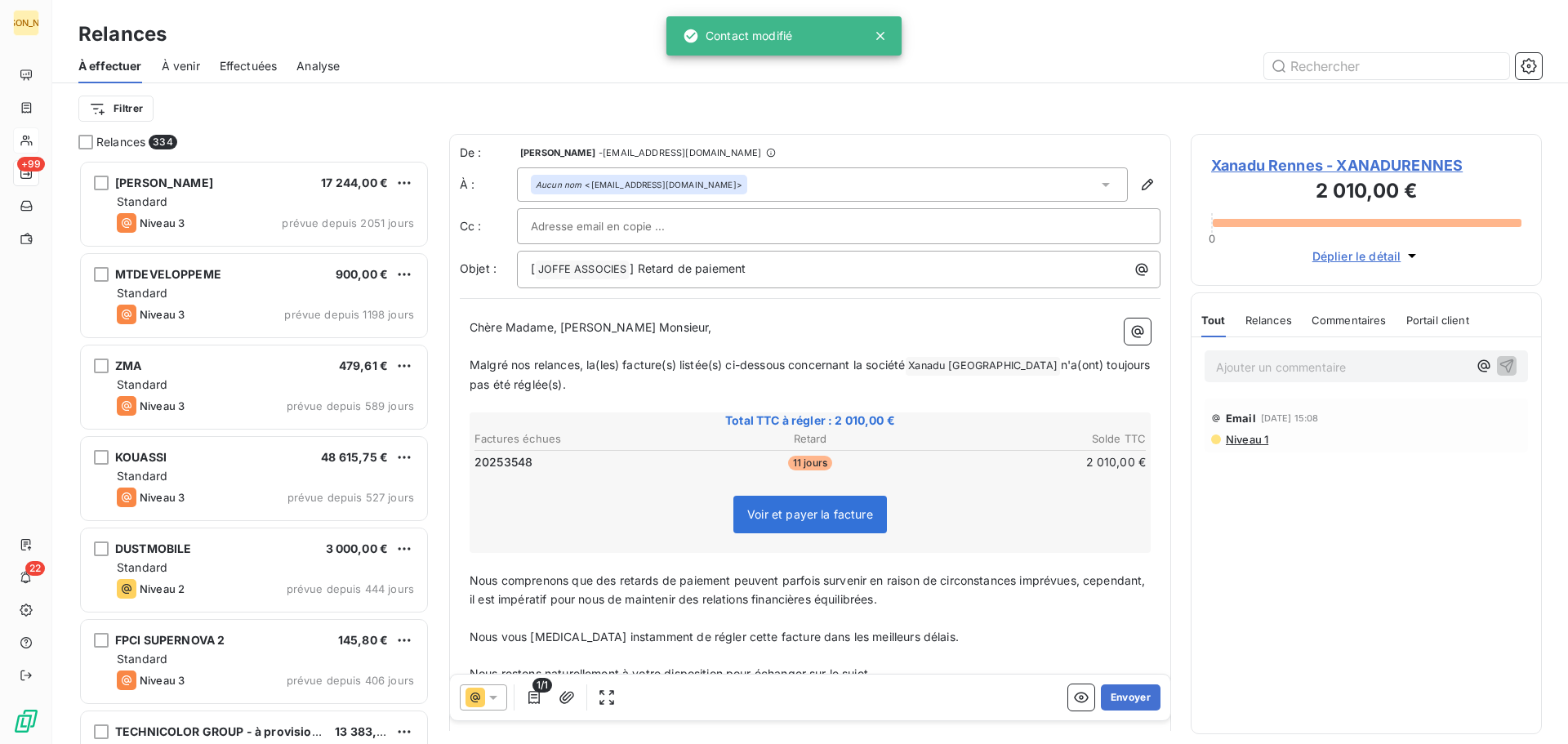
click at [1098, 178] on icon at bounding box center [1106, 185] width 16 height 16
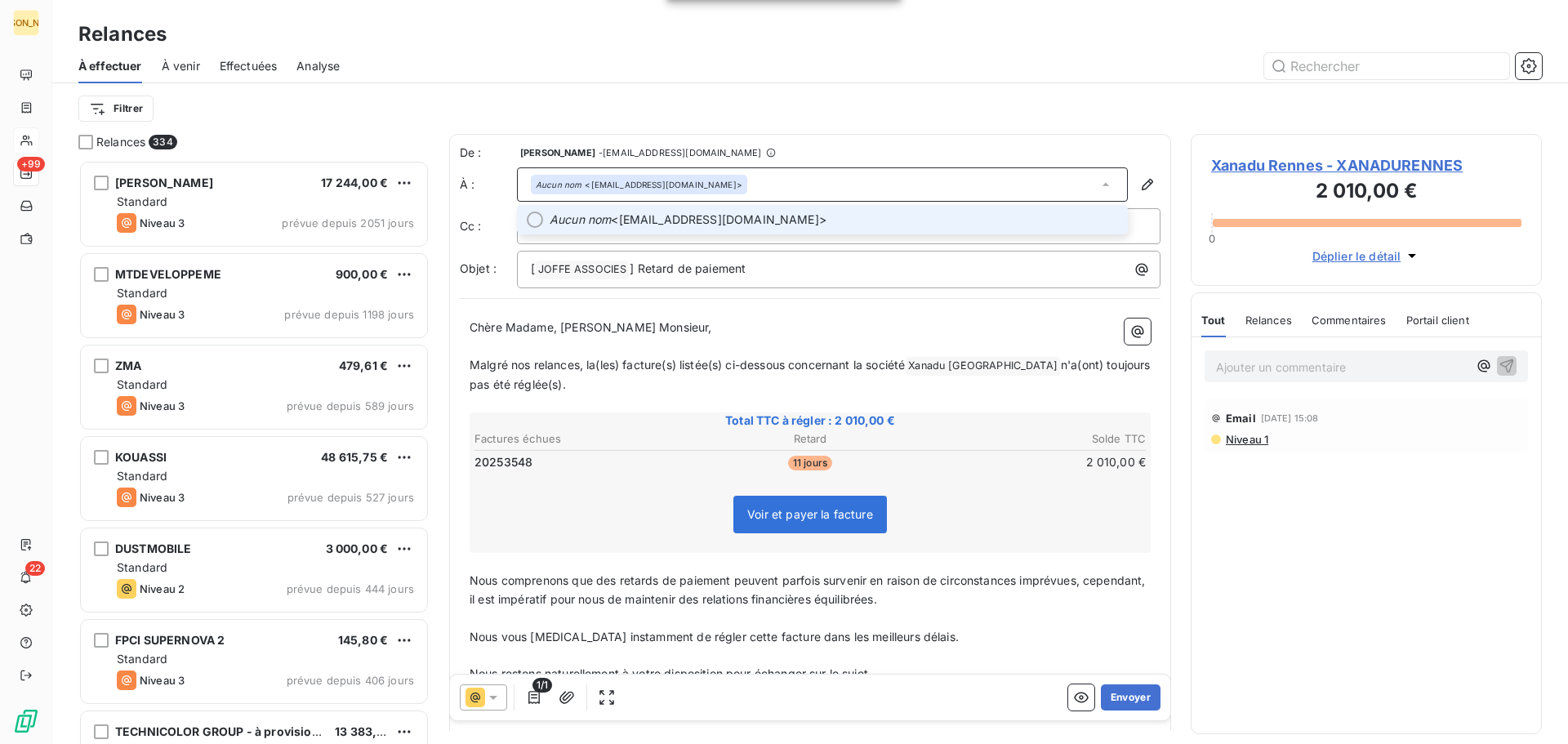
click at [706, 215] on span "Aucun nom <[EMAIL_ADDRESS][DOMAIN_NAME]>" at bounding box center [834, 220] width 568 height 16
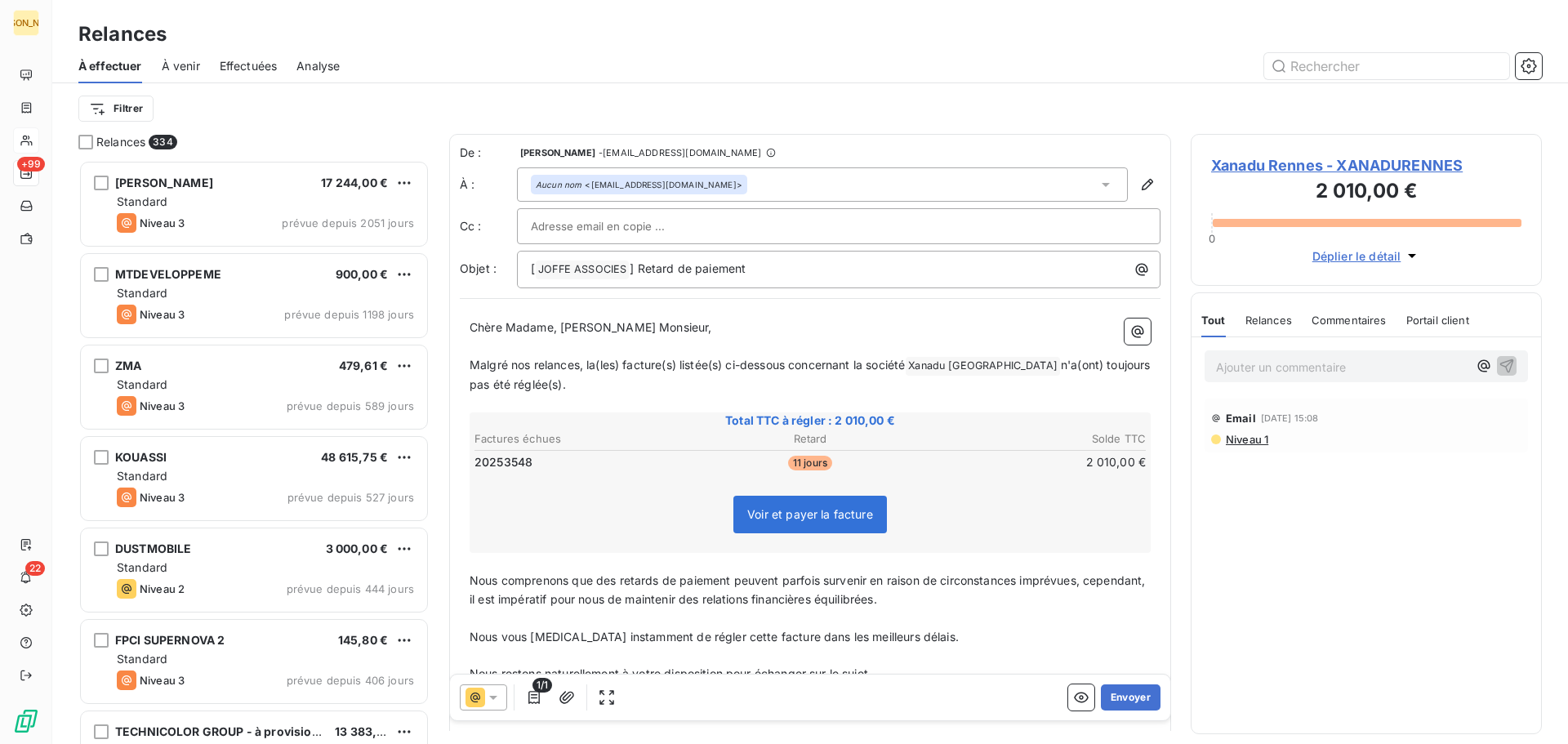
click at [650, 230] on input "text" at bounding box center [619, 226] width 176 height 25
click at [581, 227] on input "text" at bounding box center [619, 226] width 176 height 25
paste input "[EMAIL_ADDRESS][DOMAIN_NAME]"
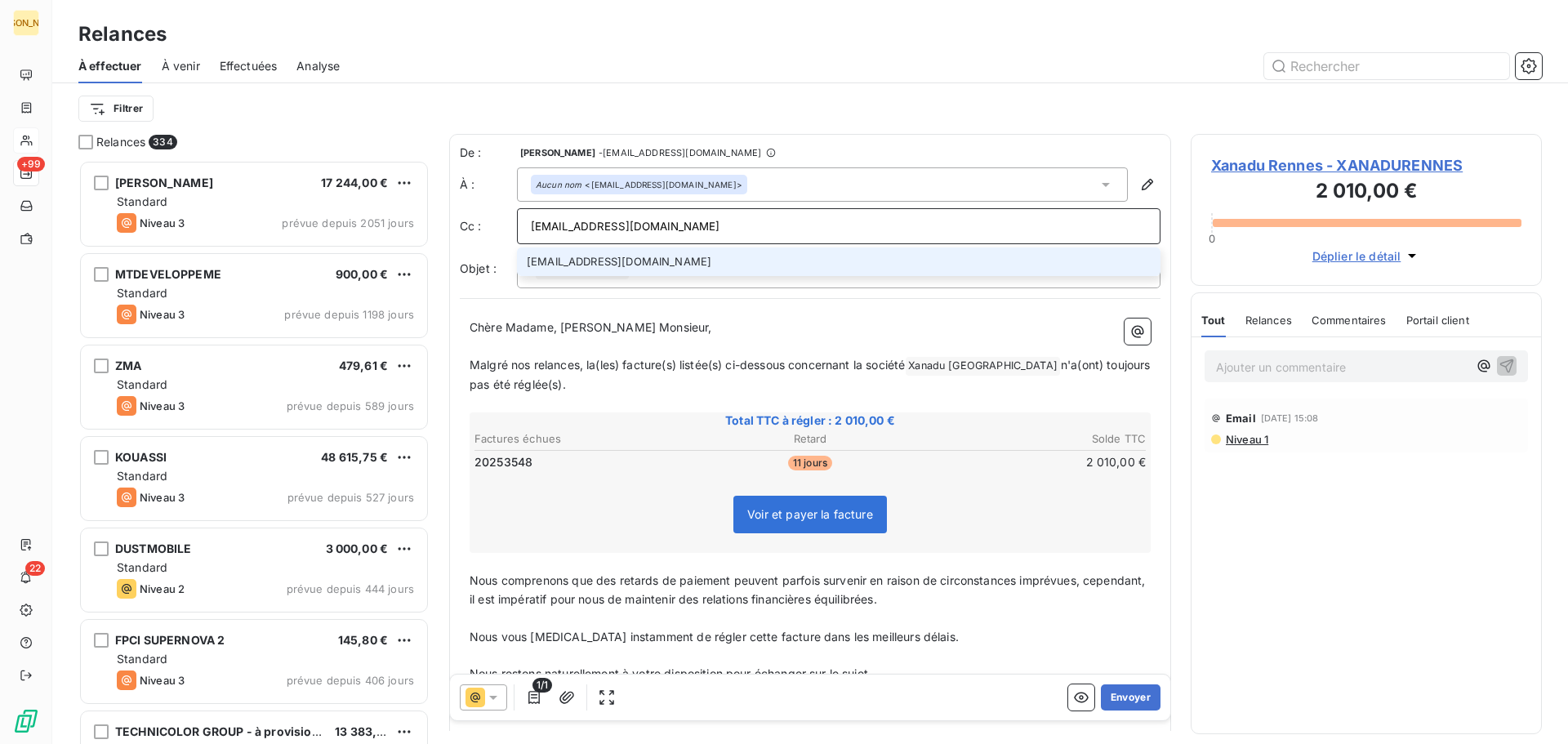
type input "[EMAIL_ADDRESS][DOMAIN_NAME]"
click at [650, 261] on li "[EMAIL_ADDRESS][DOMAIN_NAME]" at bounding box center [839, 261] width 644 height 29
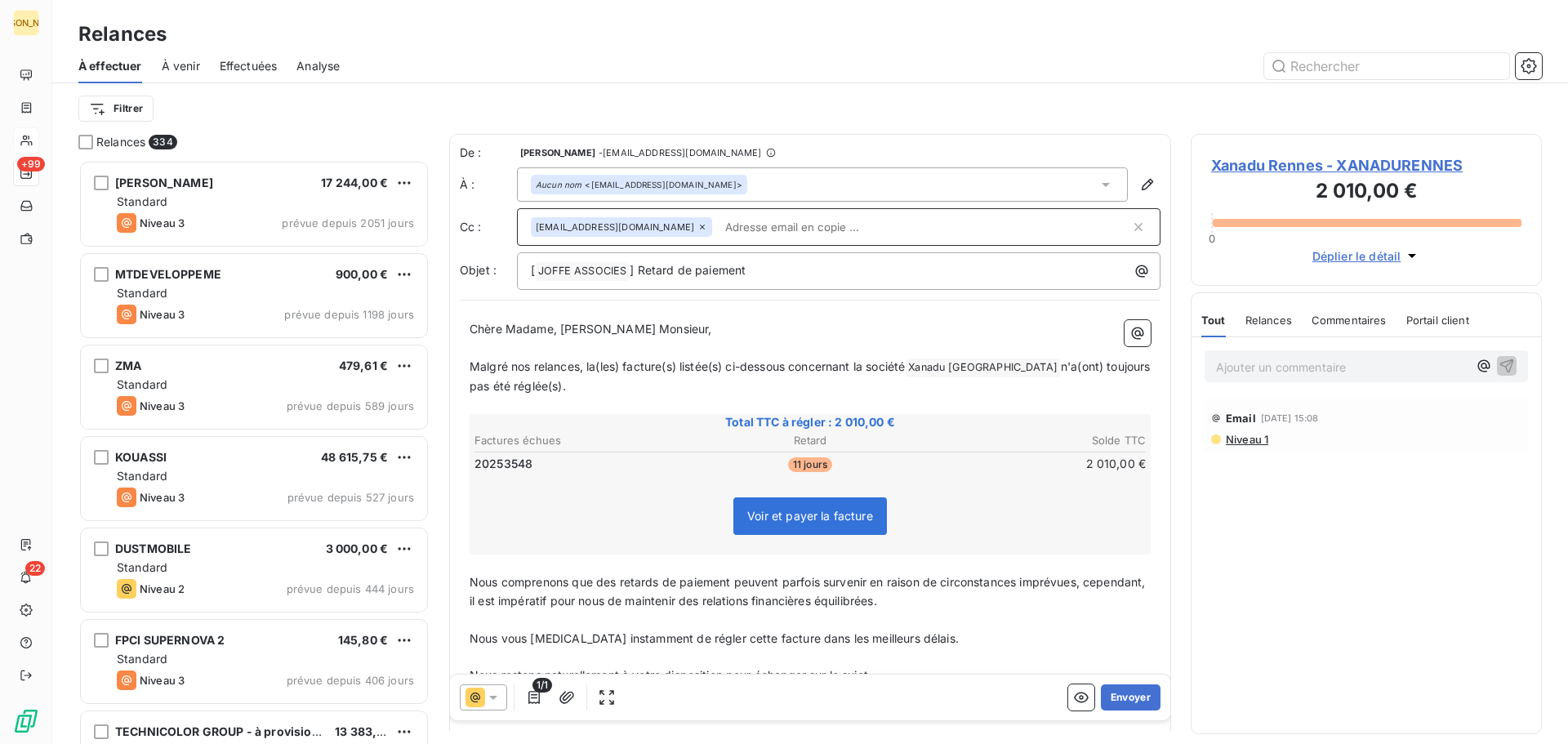
drag, startPoint x: 552, startPoint y: 324, endPoint x: 565, endPoint y: 328, distance: 13.6
click at [557, 324] on span "Chère Madame, [PERSON_NAME] Monsieur," at bounding box center [590, 328] width 243 height 14
drag, startPoint x: 465, startPoint y: 363, endPoint x: 599, endPoint y: 377, distance: 134.7
click at [599, 377] on div "[PERSON_NAME] Monsieur, ﻿ Malgré nos relances, la(les) facture(s) listée(s) ci-…" at bounding box center [810, 538] width 701 height 457
drag, startPoint x: 511, startPoint y: 366, endPoint x: 493, endPoint y: 367, distance: 18.0
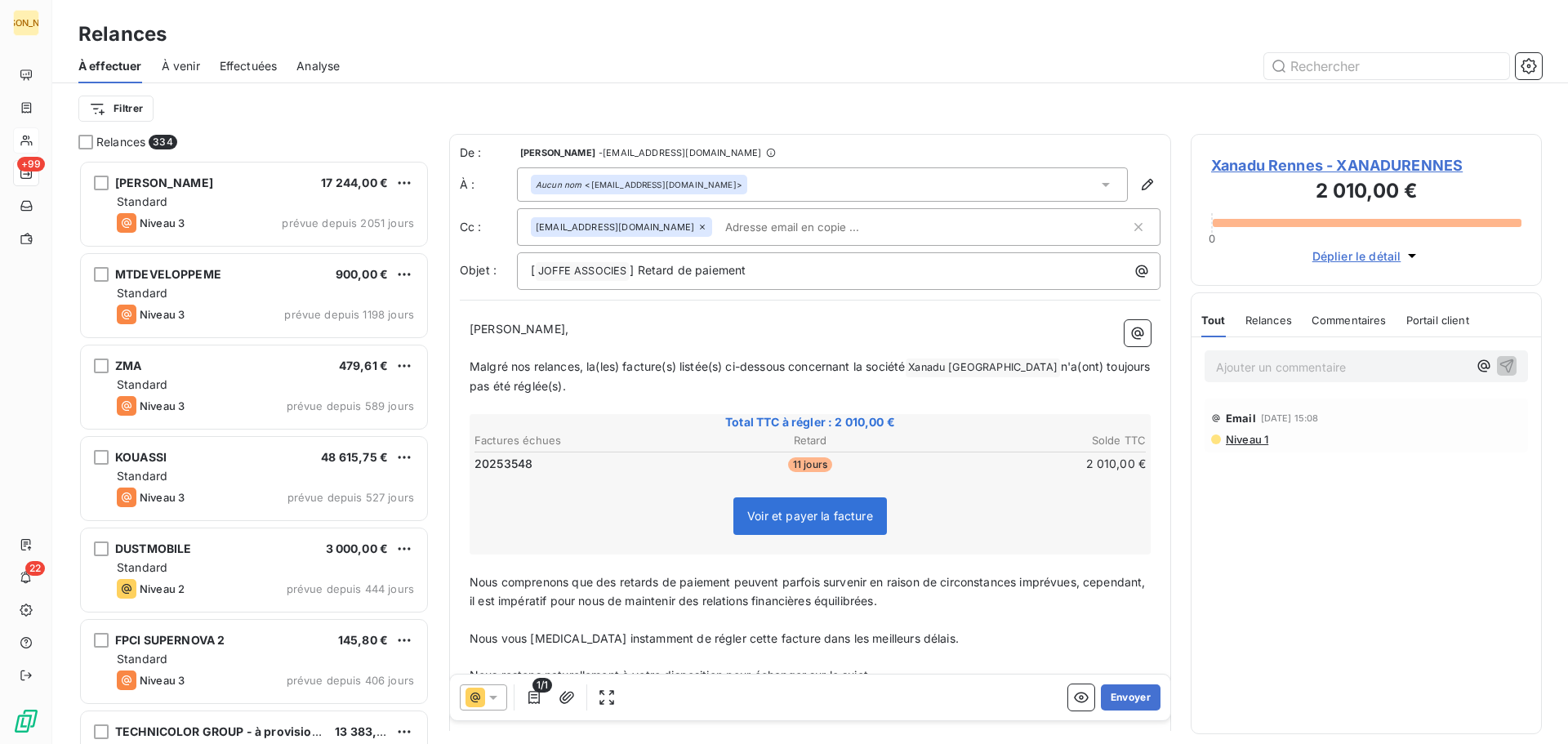
click at [508, 366] on span "Malgré nos relances, la(les) facture(s) listée(s) ci-dessous concernant la soci…" at bounding box center [687, 366] width 435 height 14
drag, startPoint x: 476, startPoint y: 367, endPoint x: 789, endPoint y: 367, distance: 313.0
click at [789, 367] on span "Malgré nos relances, la(les) facture(s) listée(s) ci-dessous concernant la soci…" at bounding box center [687, 366] width 435 height 14
click at [470, 368] on span "auf erreur de notre part, la facture suivante concernant la société" at bounding box center [648, 366] width 357 height 14
click at [469, 367] on span "auf erreur de notre part, la facture suivante concernant la société" at bounding box center [648, 366] width 357 height 14
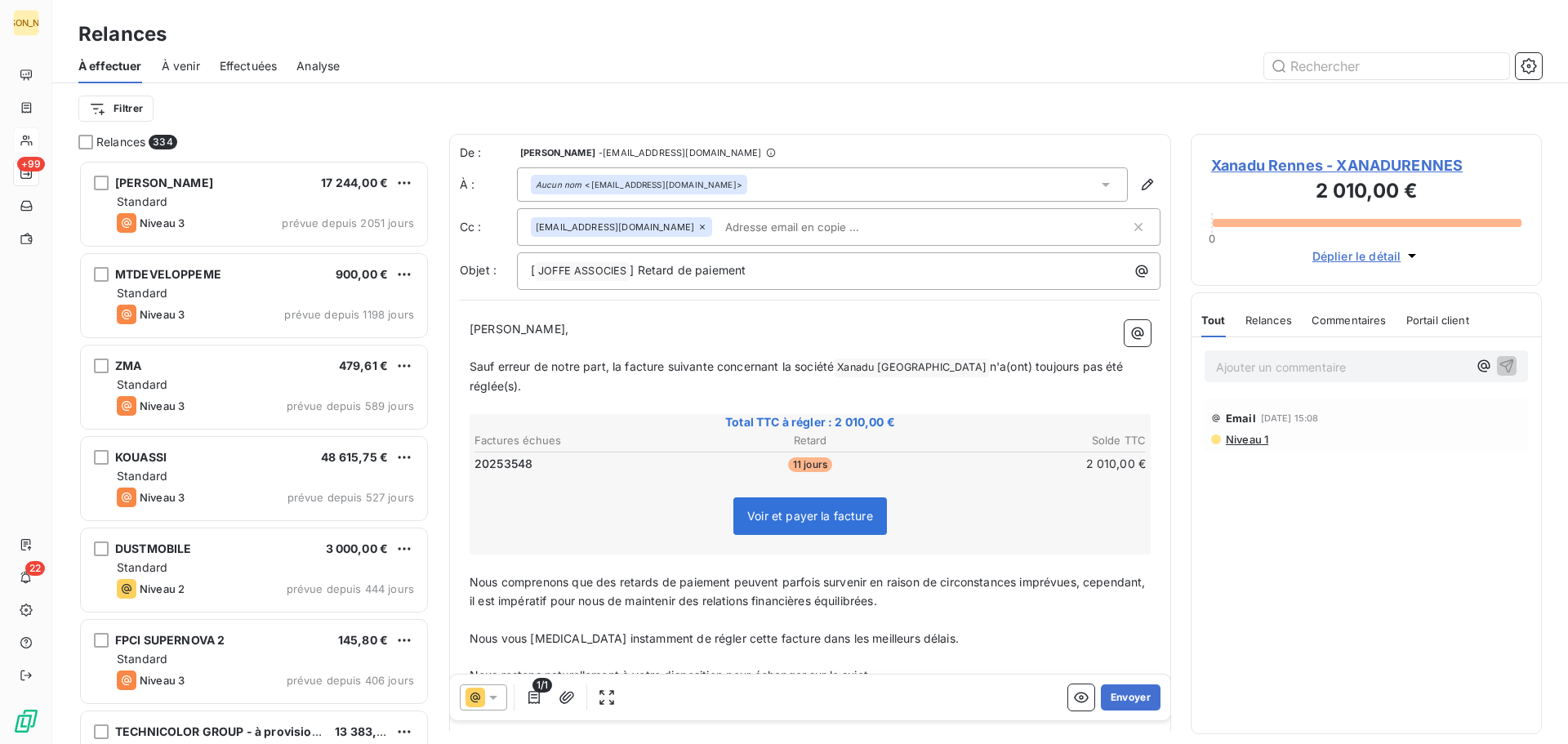
drag, startPoint x: 929, startPoint y: 367, endPoint x: 1123, endPoint y: 373, distance: 194.1
click at [1123, 373] on p "Sauf erreur de notre part, la facture suivante concernant la société Xanadu Ren…" at bounding box center [810, 377] width 681 height 39
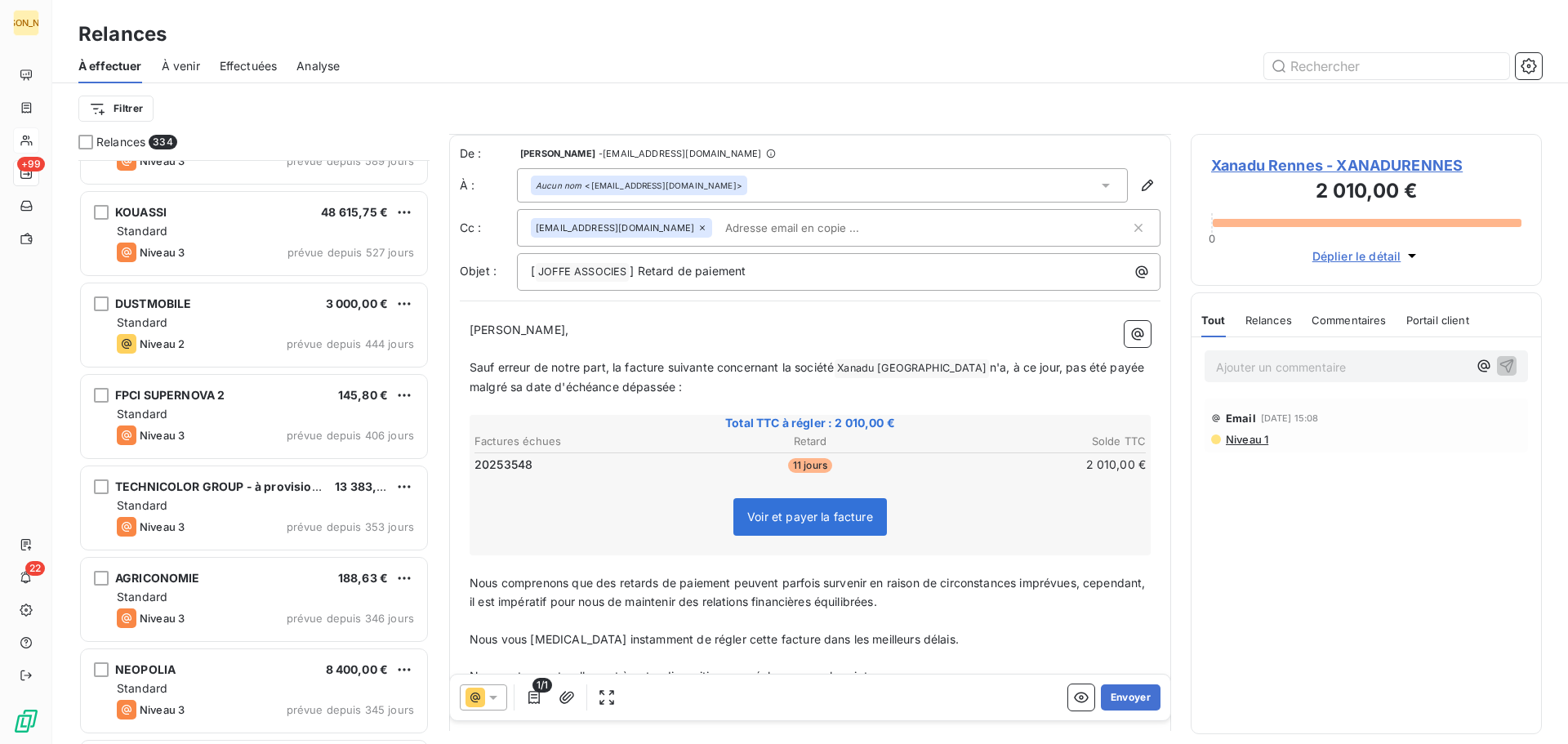
scroll to position [115, 0]
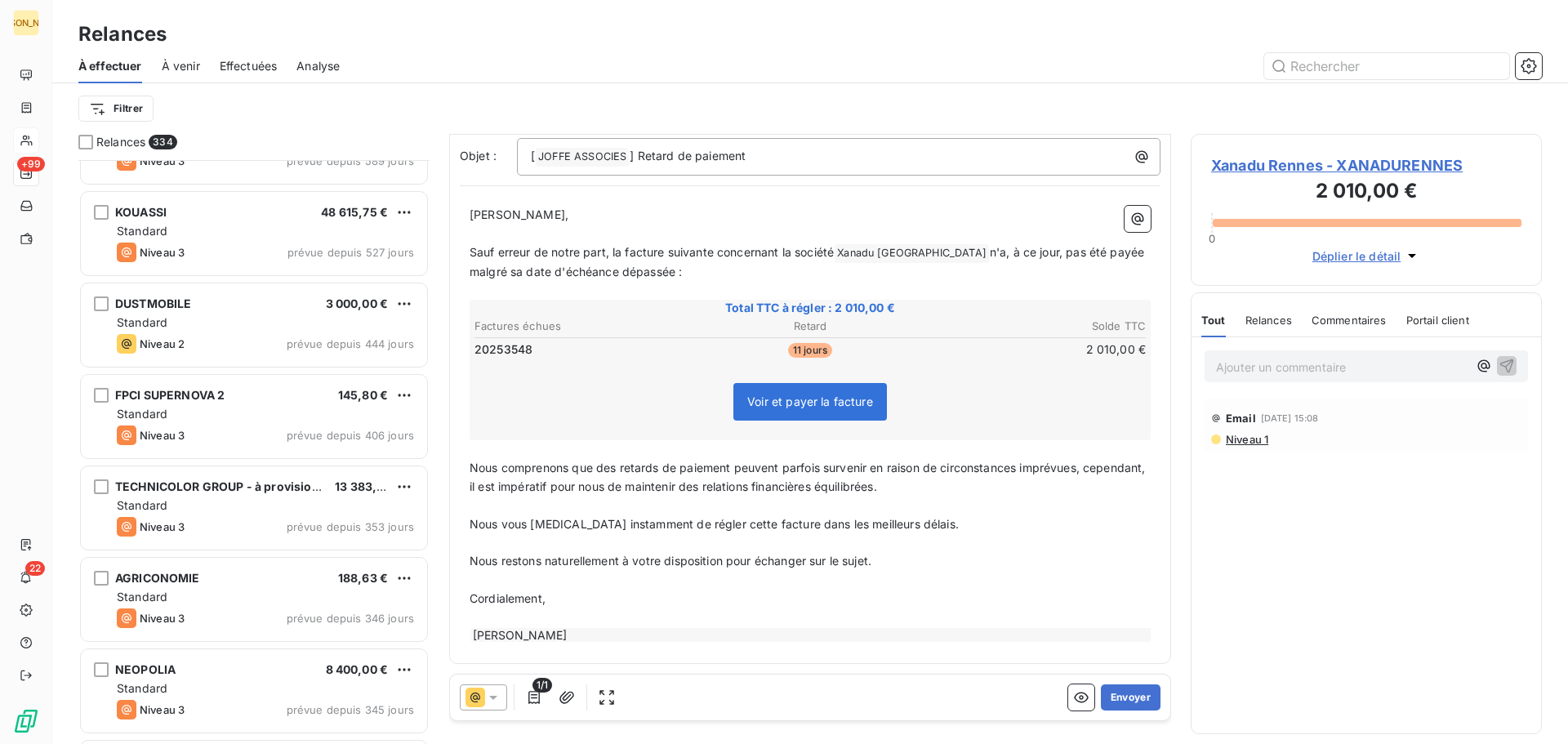
drag, startPoint x: 481, startPoint y: 469, endPoint x: 719, endPoint y: 524, distance: 244.3
click at [721, 524] on div "[PERSON_NAME] Monsieur, ﻿ Sauf erreur de notre part, la facture suivante concer…" at bounding box center [810, 424] width 701 height 457
drag, startPoint x: 539, startPoint y: 494, endPoint x: 525, endPoint y: 488, distance: 15.2
click at [534, 491] on p "Nous comprenons que des retards de paiement peuvent parfois survenir en raison …" at bounding box center [810, 478] width 681 height 38
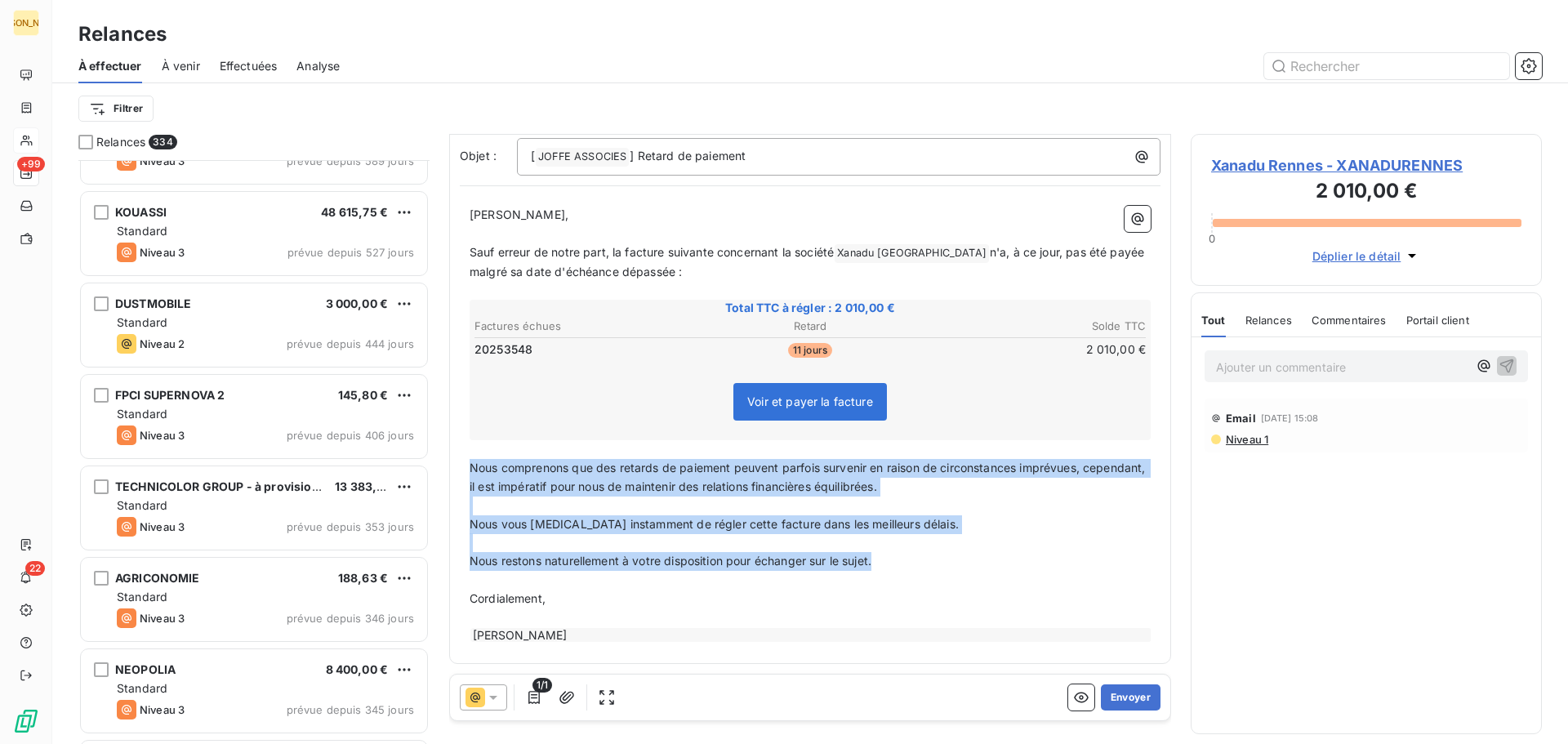
drag, startPoint x: 471, startPoint y: 465, endPoint x: 894, endPoint y: 568, distance: 435.4
click at [894, 568] on div "[PERSON_NAME] Monsieur, ﻿ Sauf erreur de notre part, la facture suivante concer…" at bounding box center [810, 424] width 681 height 437
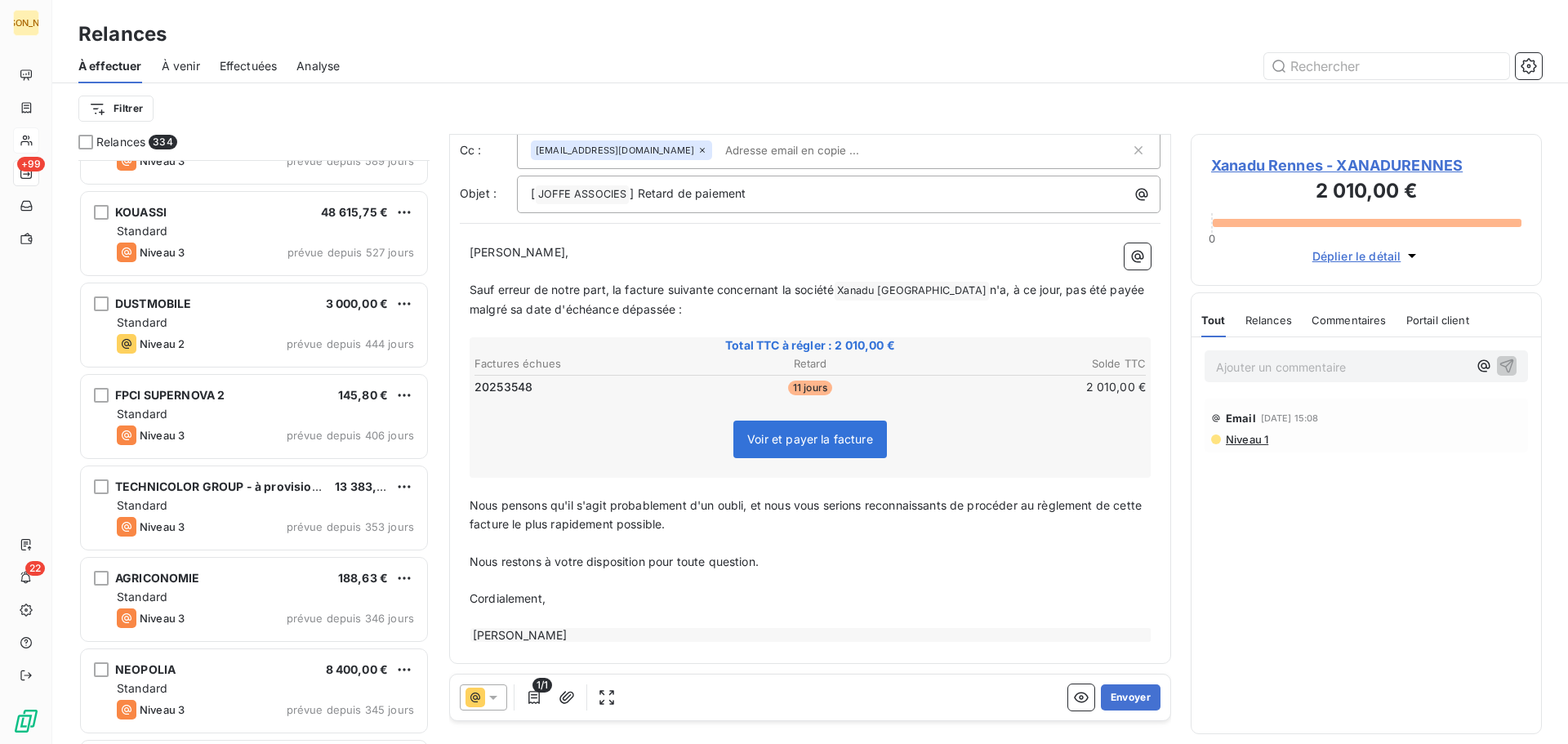
scroll to position [77, 0]
click at [1125, 691] on button "Envoyer" at bounding box center [1131, 697] width 60 height 26
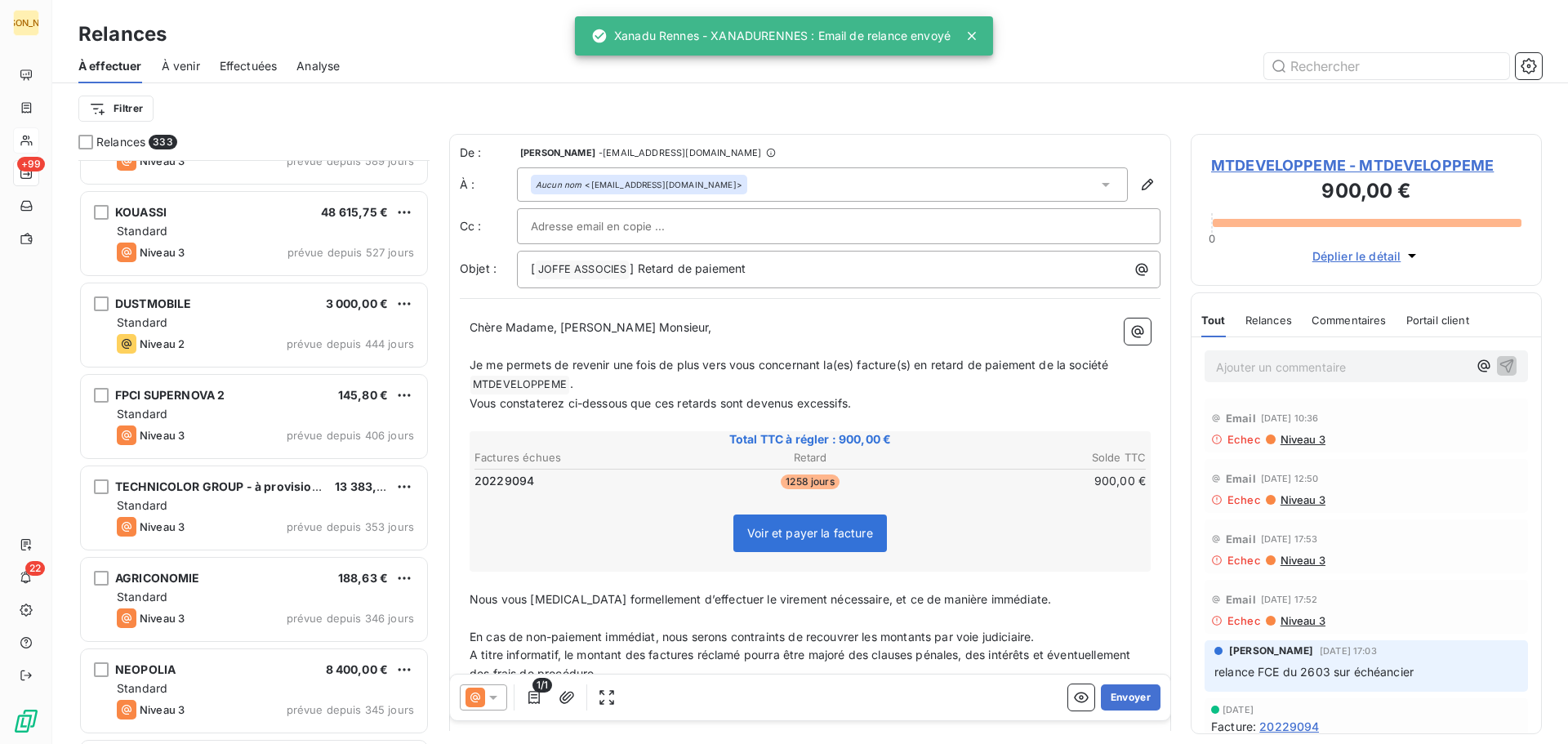
click at [243, 64] on span "Effectuées" at bounding box center [248, 67] width 58 height 16
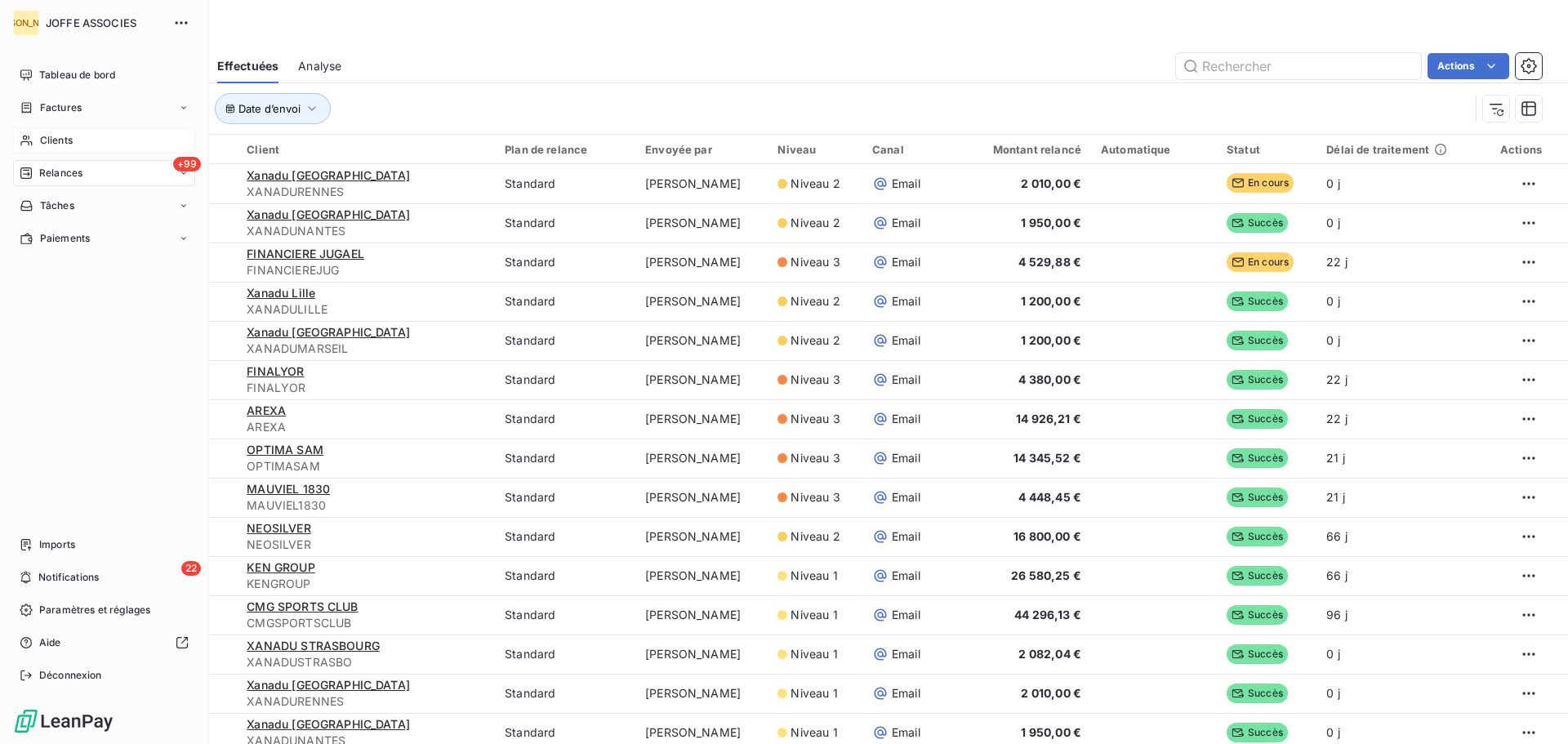
click at [30, 133] on div "Clients" at bounding box center [104, 141] width 183 height 26
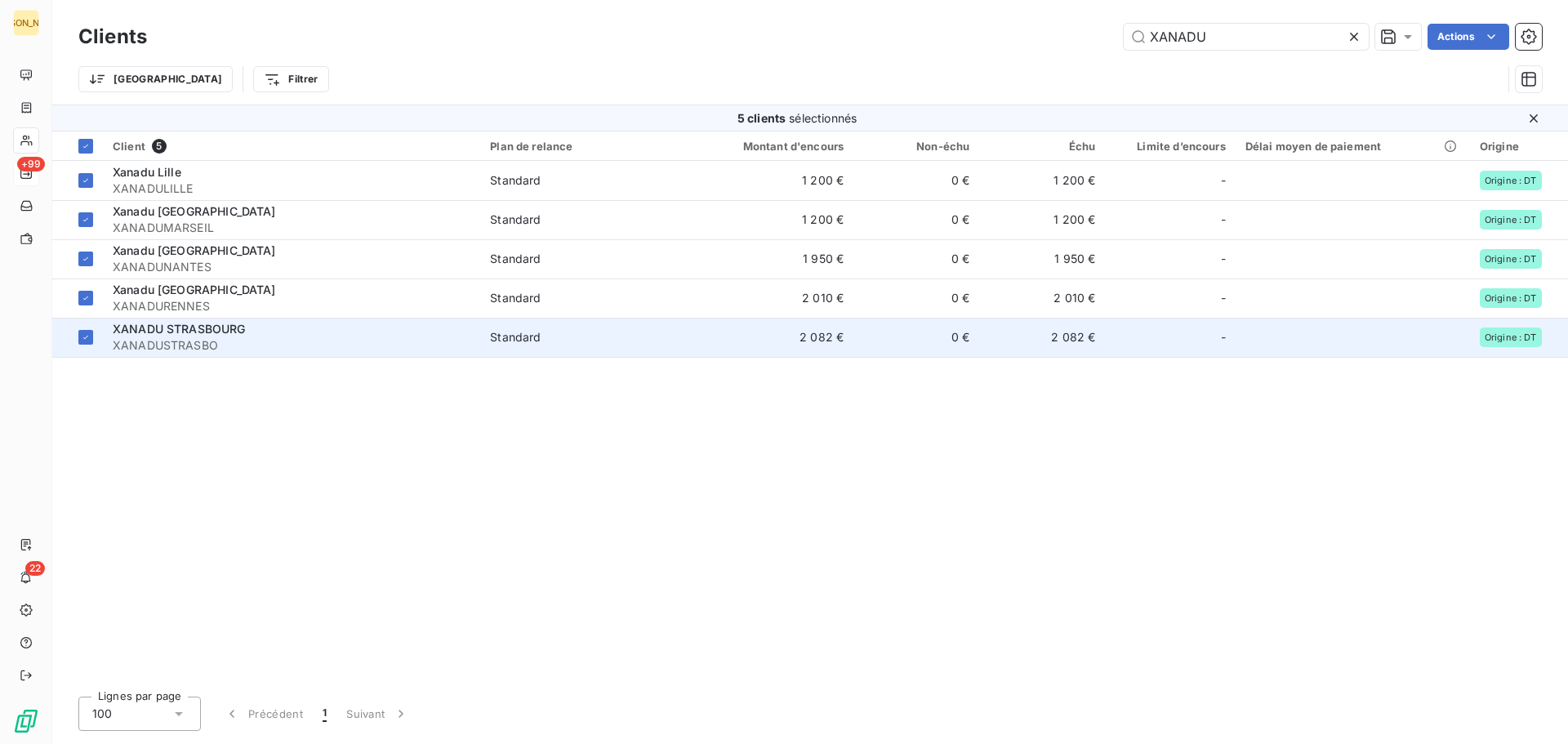
click at [208, 331] on span "XANADU STRASBOURG" at bounding box center [179, 328] width 133 height 14
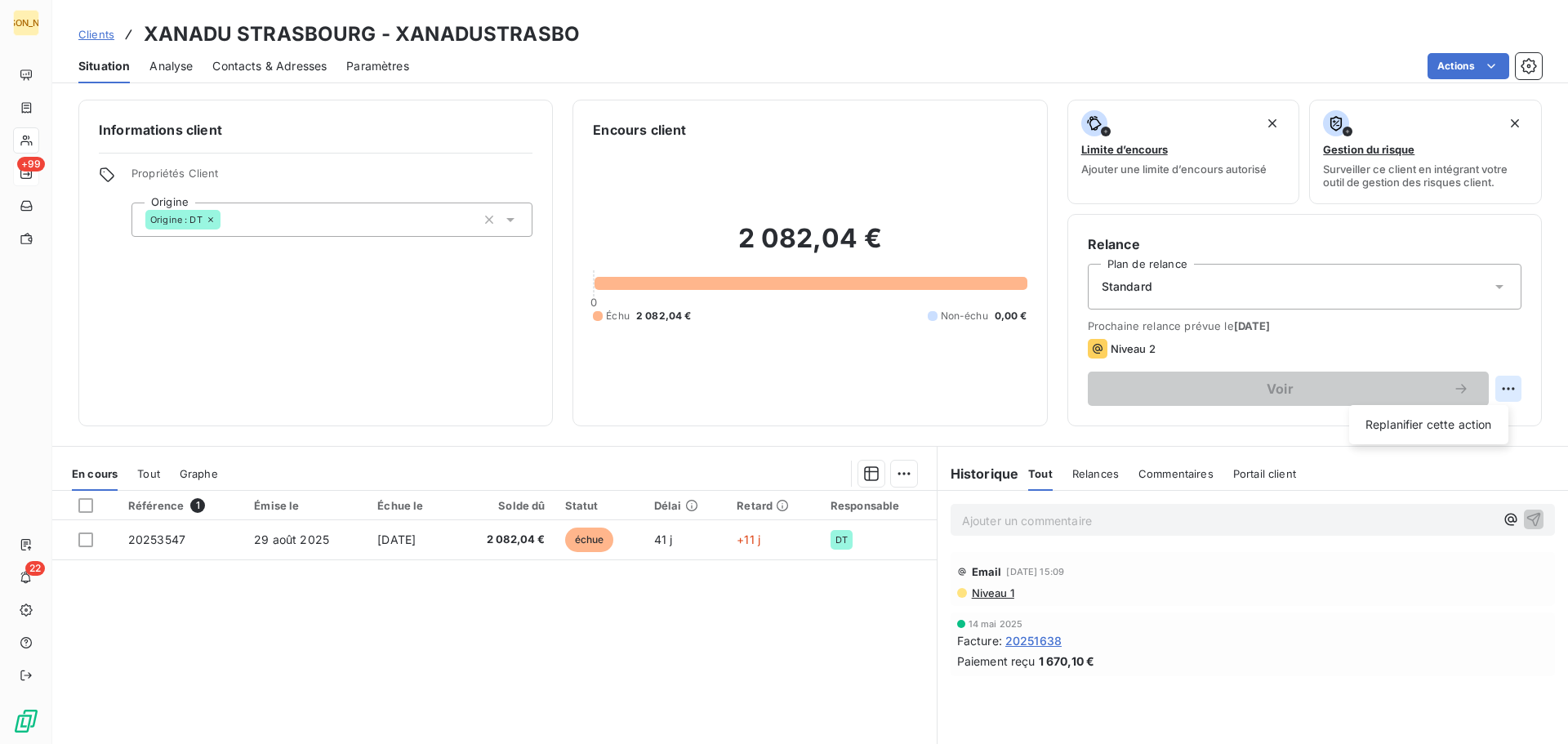
click at [1492, 383] on html "JA +99 22 Clients XANADU [GEOGRAPHIC_DATA] - XANADUSTRASBO Situation Analyse Co…" at bounding box center [784, 372] width 1568 height 744
click at [1420, 424] on div "Replanifier cette action" at bounding box center [1429, 425] width 146 height 26
select select "9"
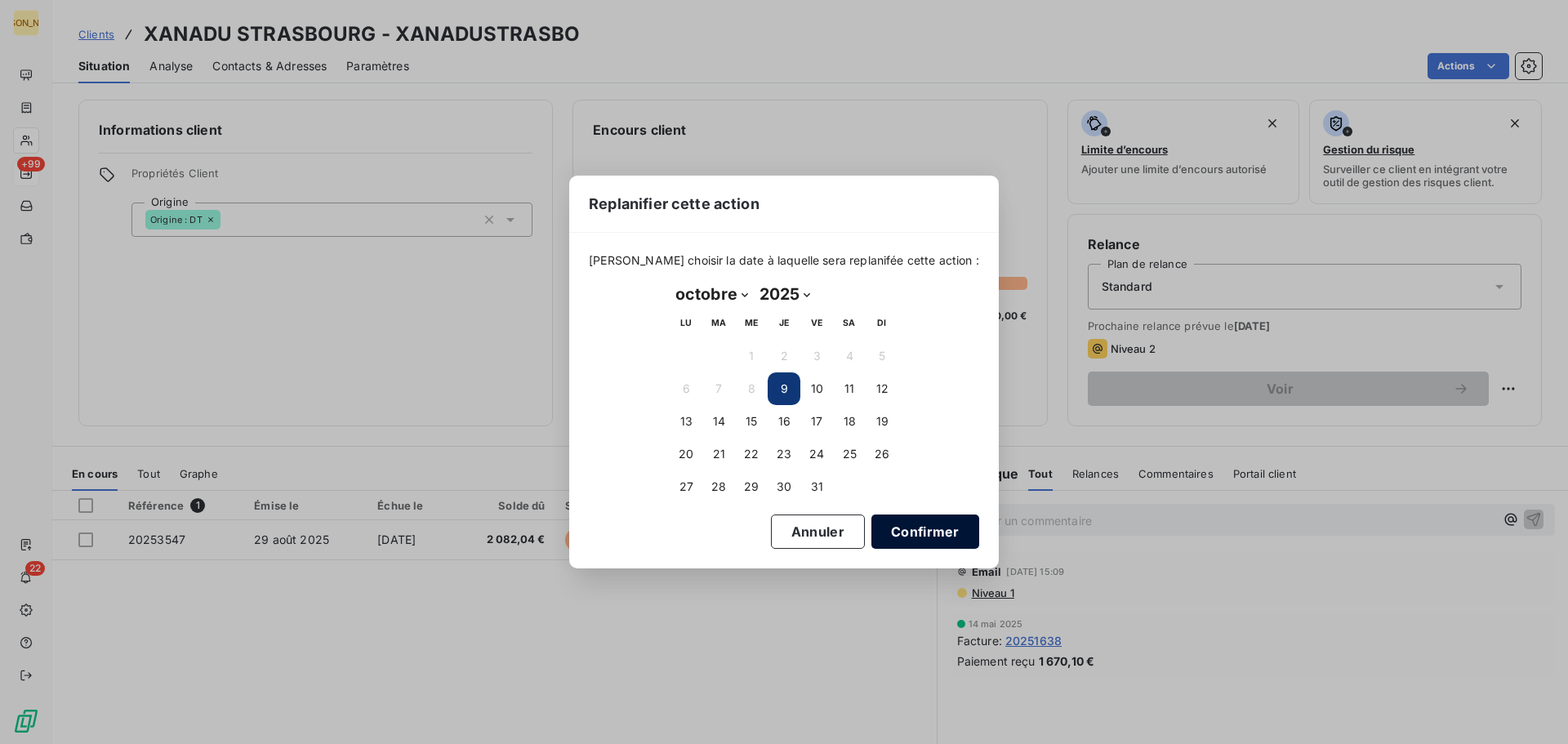
click at [890, 527] on button "Confirmer" at bounding box center [925, 532] width 108 height 35
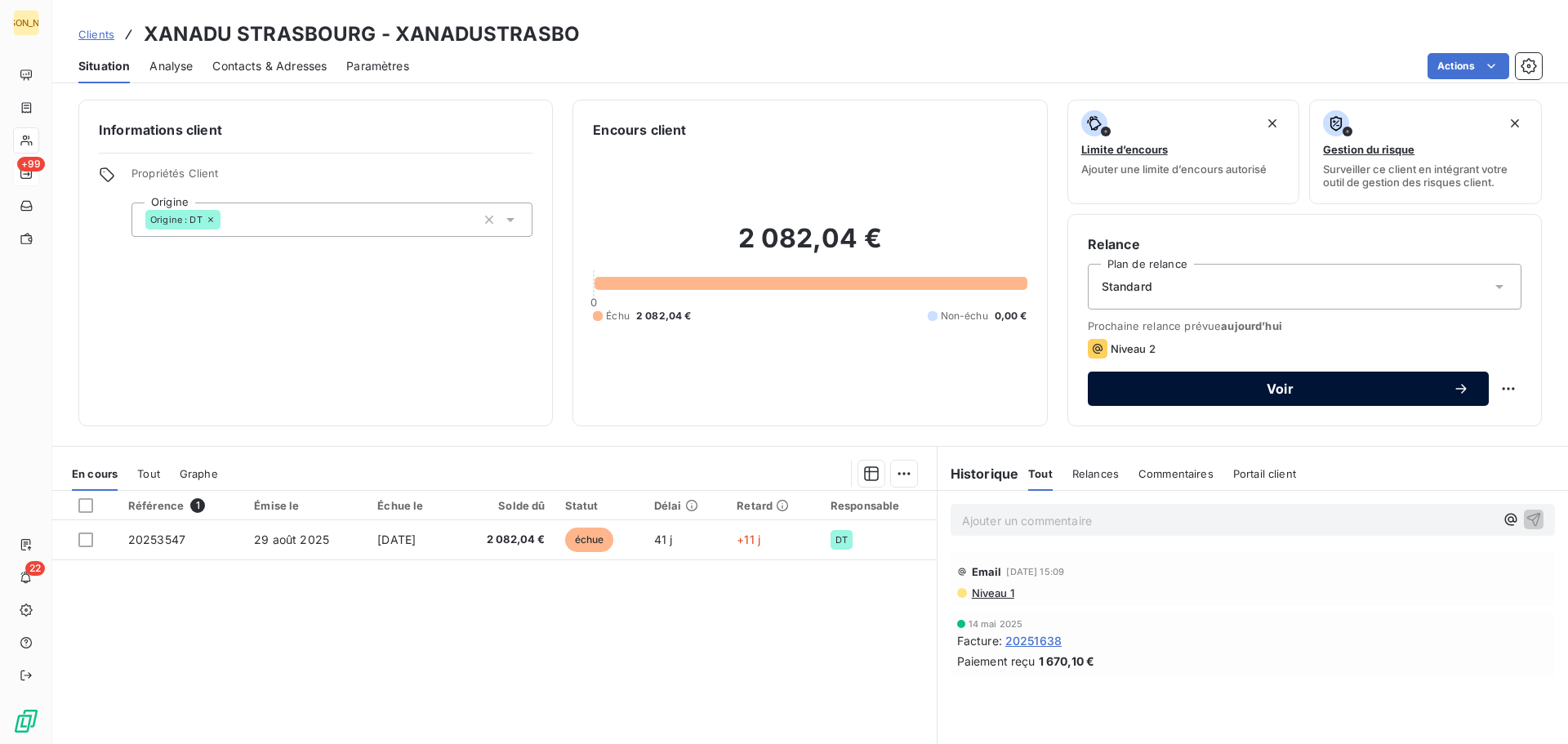
click at [1273, 387] on span "Voir" at bounding box center [1280, 389] width 345 height 13
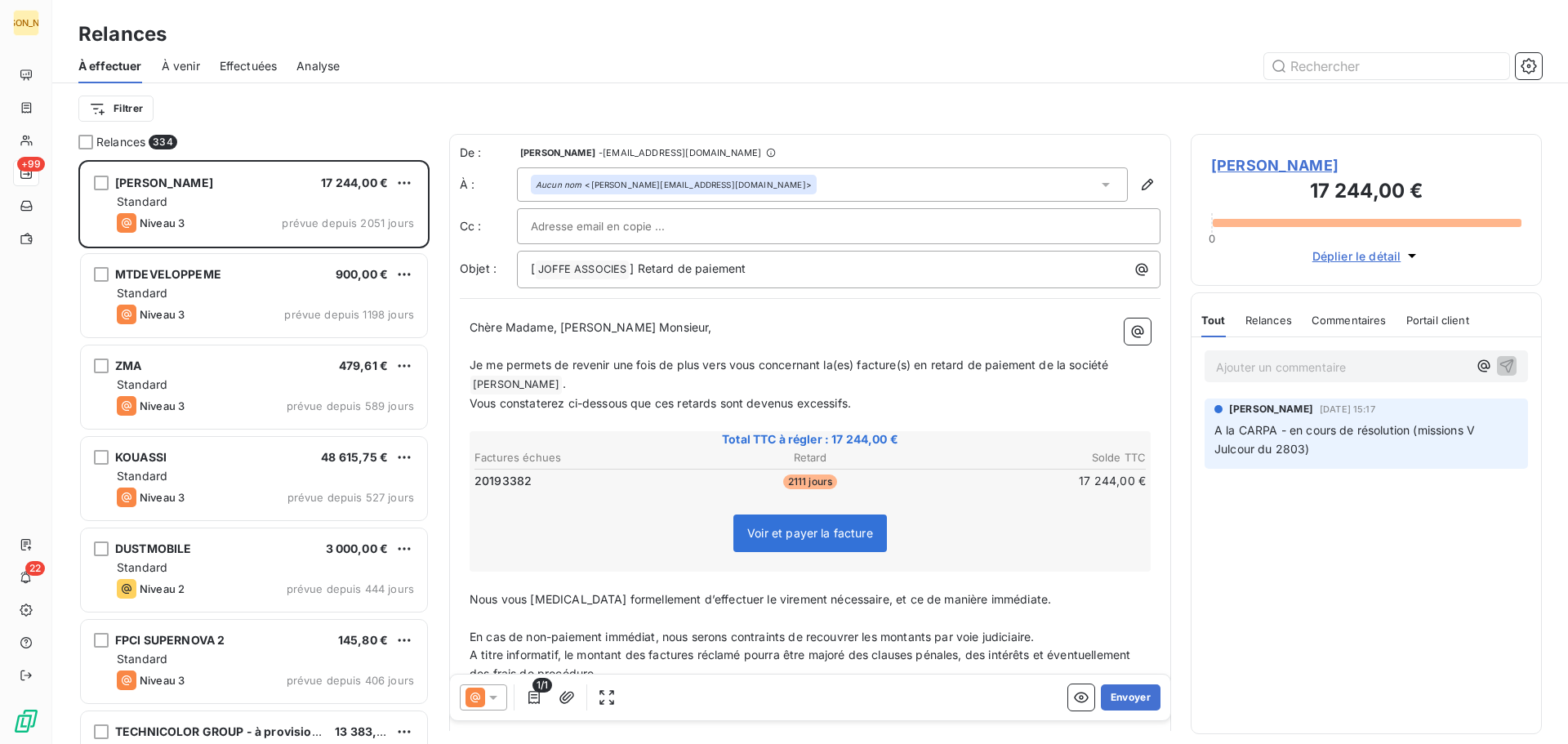
scroll to position [571, 339]
click at [1098, 183] on icon at bounding box center [1106, 185] width 16 height 16
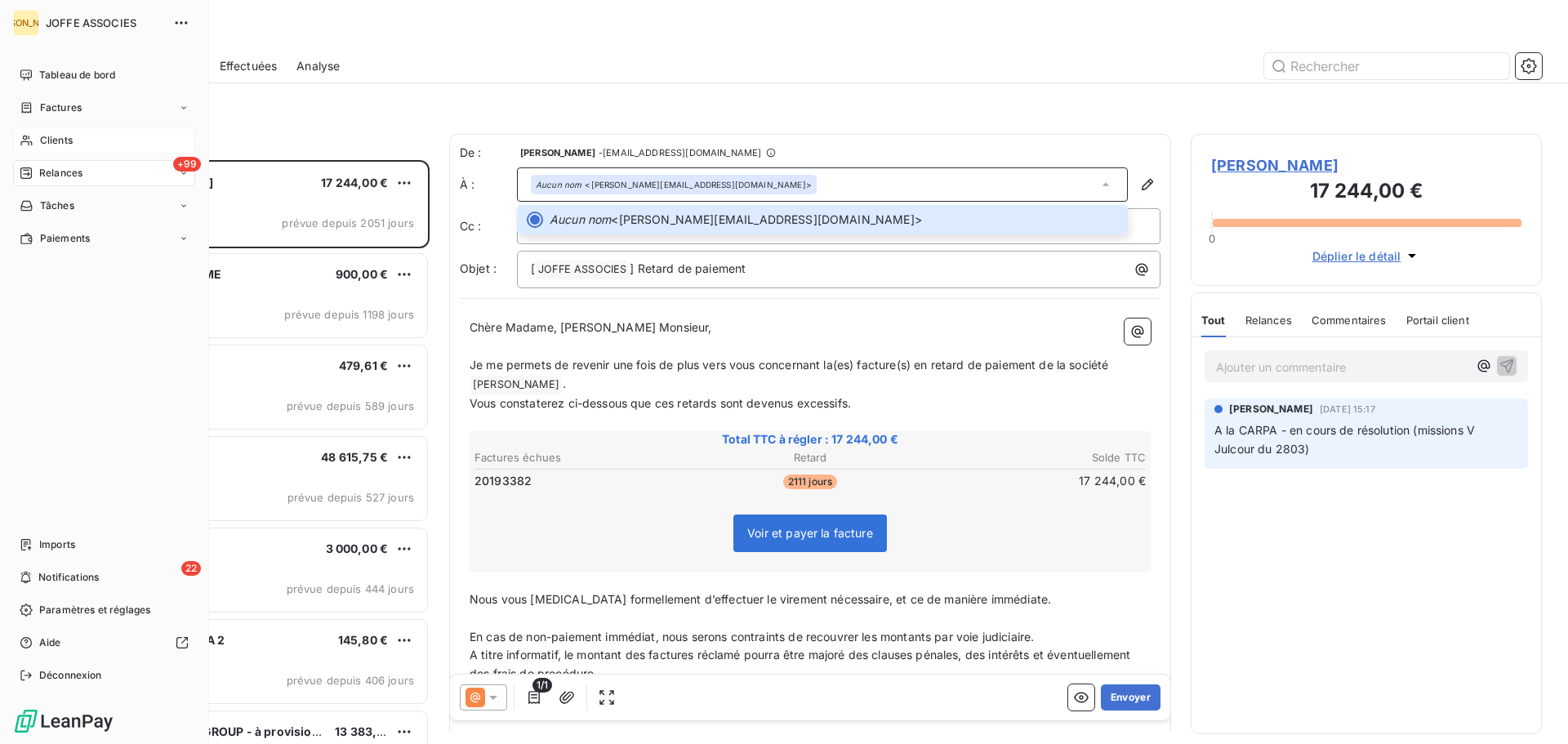
click at [50, 136] on span "Clients" at bounding box center [57, 141] width 33 height 15
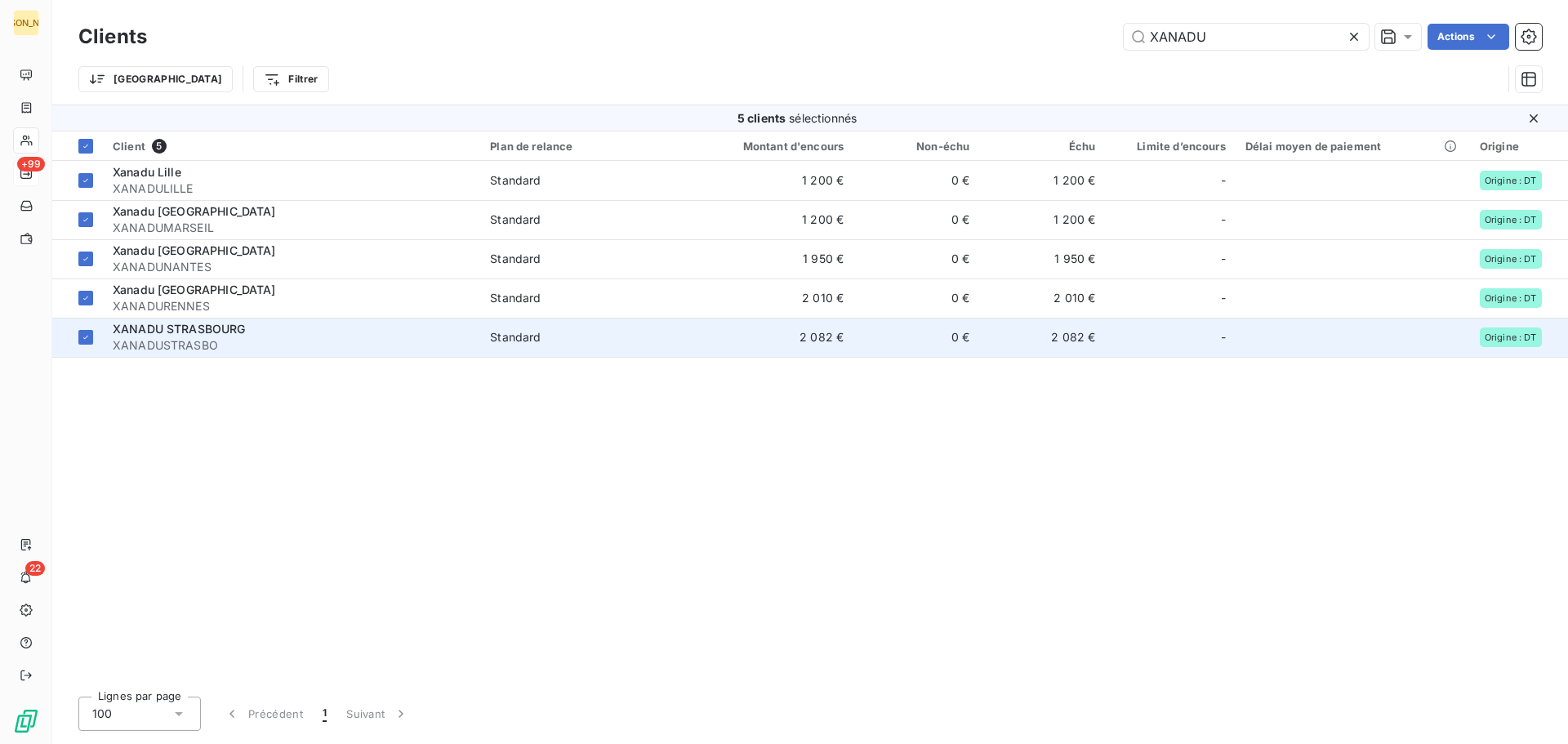
click at [192, 324] on span "XANADU STRASBOURG" at bounding box center [179, 328] width 133 height 14
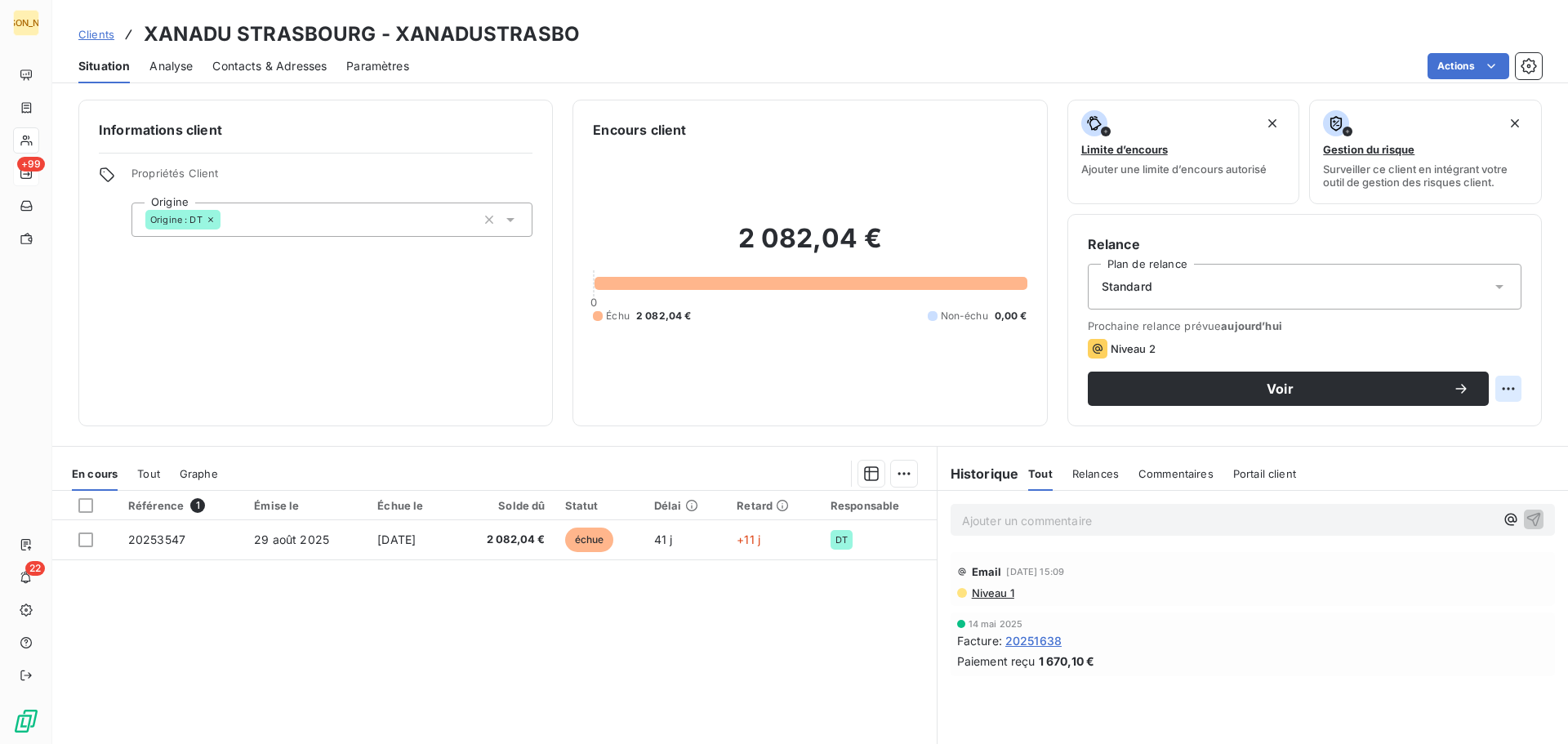
click at [1499, 390] on html "JA +99 22 Clients XANADU [GEOGRAPHIC_DATA] - XANADUSTRASBO Situation Analyse Co…" at bounding box center [784, 372] width 1568 height 744
click at [1404, 418] on div "Replanifier cette action" at bounding box center [1429, 425] width 146 height 26
select select "9"
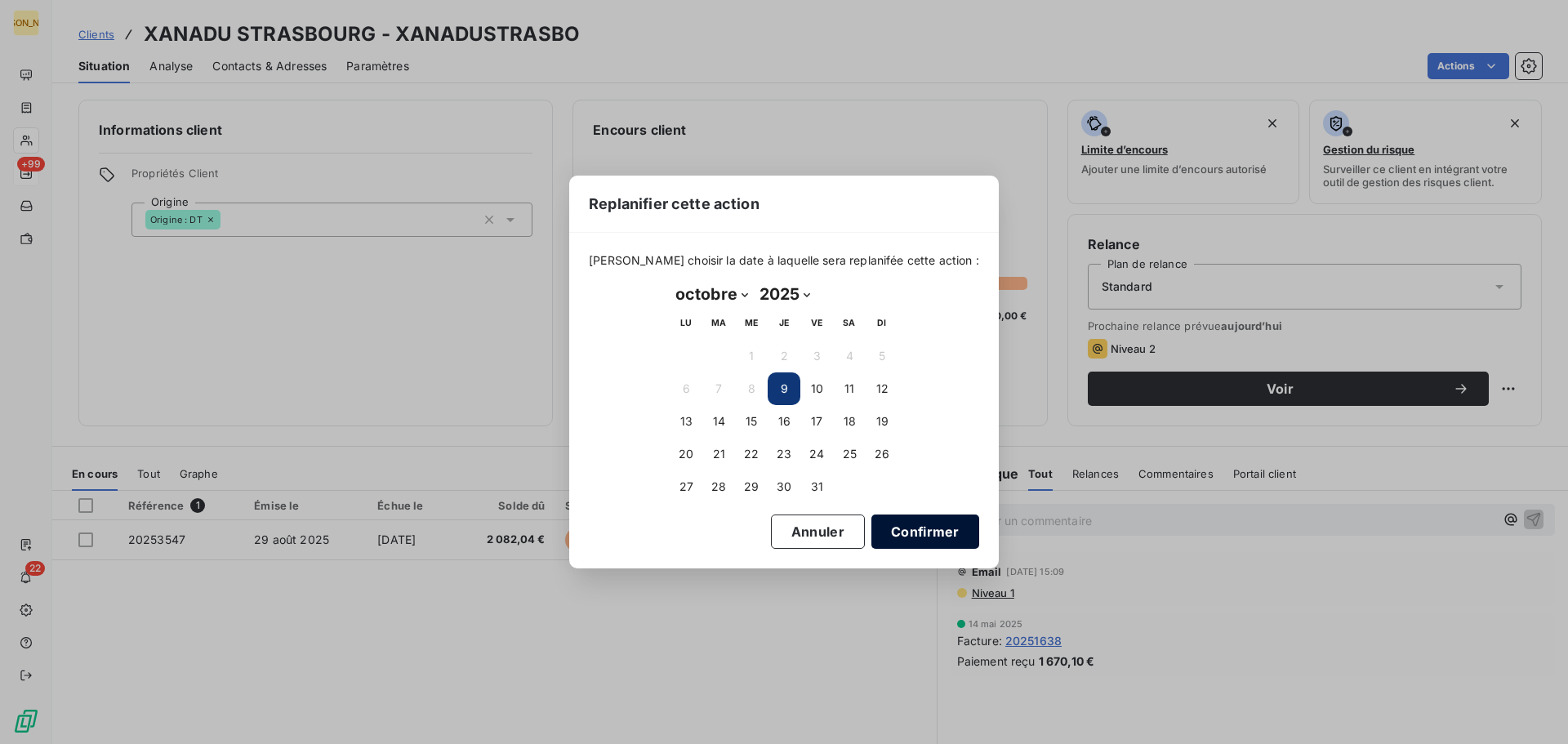
click at [907, 523] on button "Confirmer" at bounding box center [925, 532] width 108 height 35
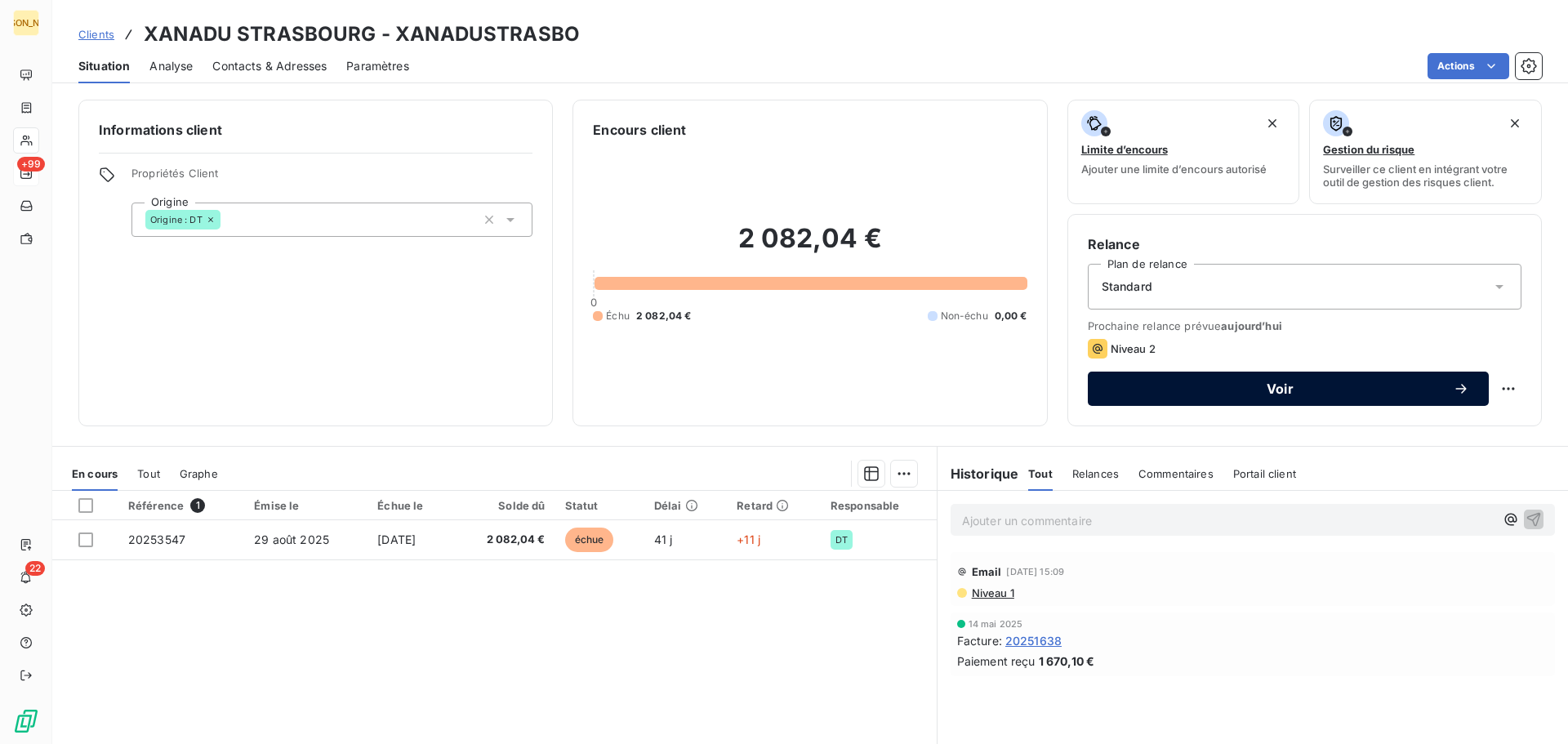
click at [1262, 385] on span "Voir" at bounding box center [1280, 389] width 345 height 13
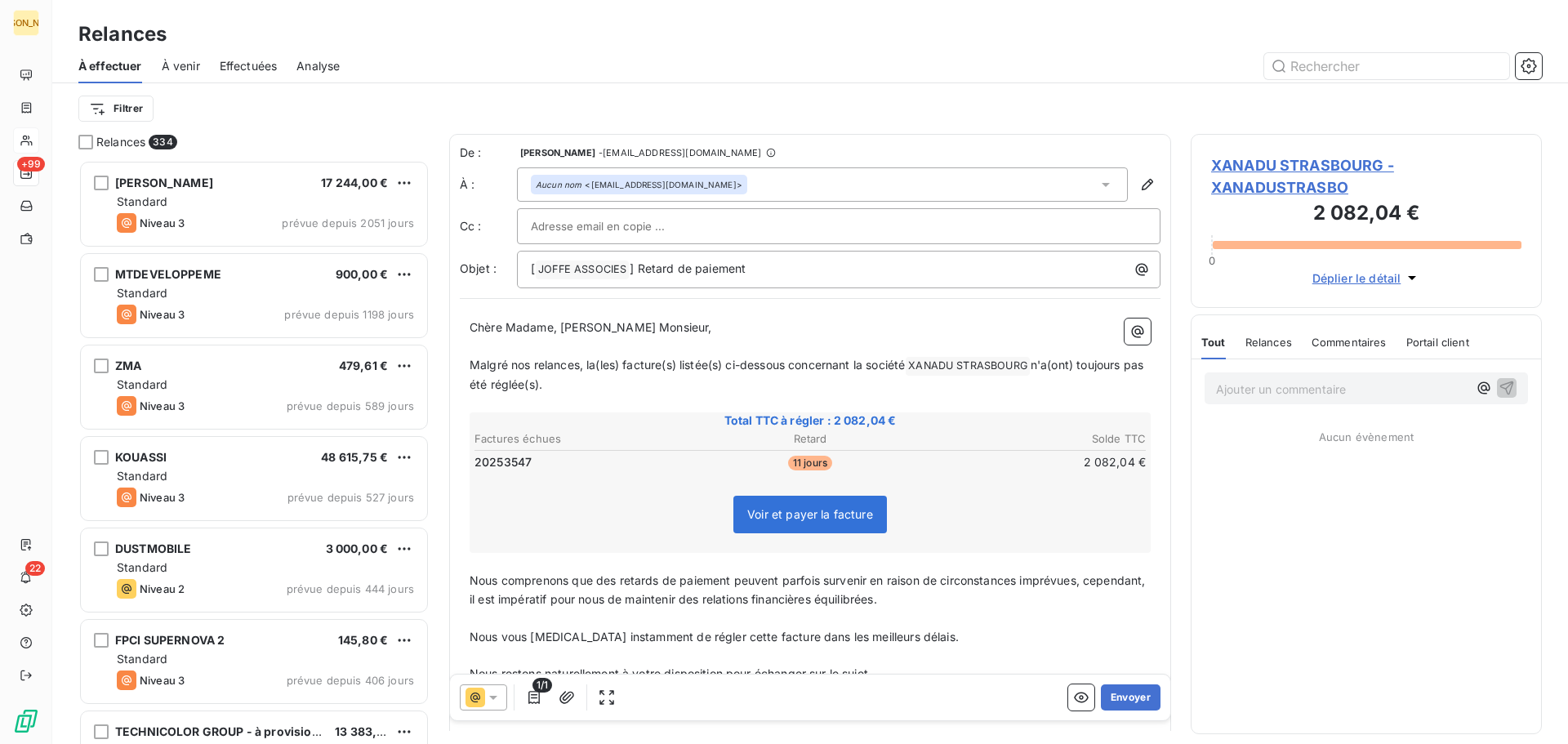
scroll to position [571, 339]
click at [1140, 185] on icon "button" at bounding box center [1148, 185] width 16 height 16
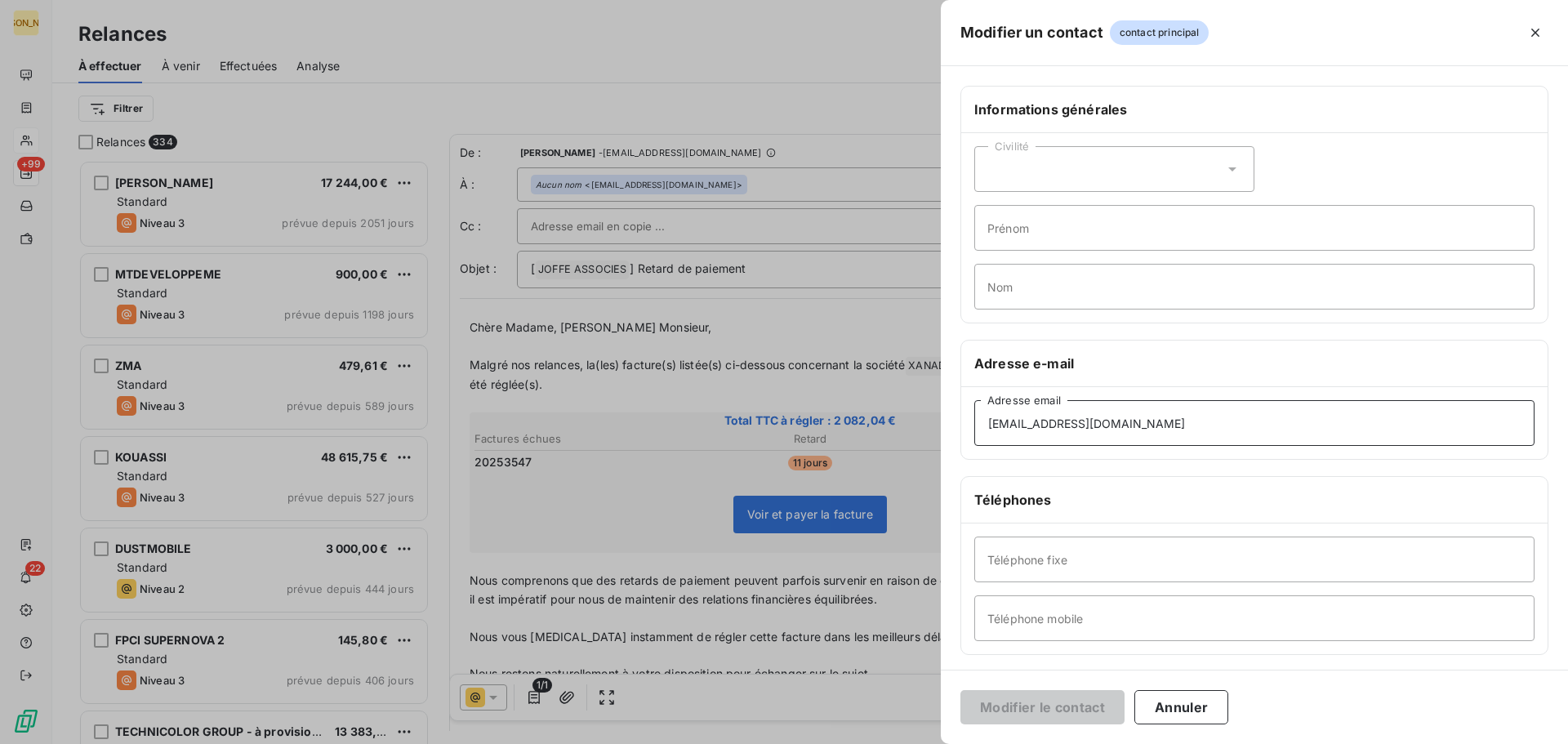
drag, startPoint x: 1200, startPoint y: 422, endPoint x: 930, endPoint y: 472, distance: 274.6
click at [930, 743] on div "Modifier un contact contact principal Informations générales Civilité Prénom No…" at bounding box center [784, 744] width 1568 height 0
paste input "nzingraff"
type input "[EMAIL_ADDRESS][DOMAIN_NAME]"
drag, startPoint x: 1040, startPoint y: 167, endPoint x: 1048, endPoint y: 193, distance: 27.2
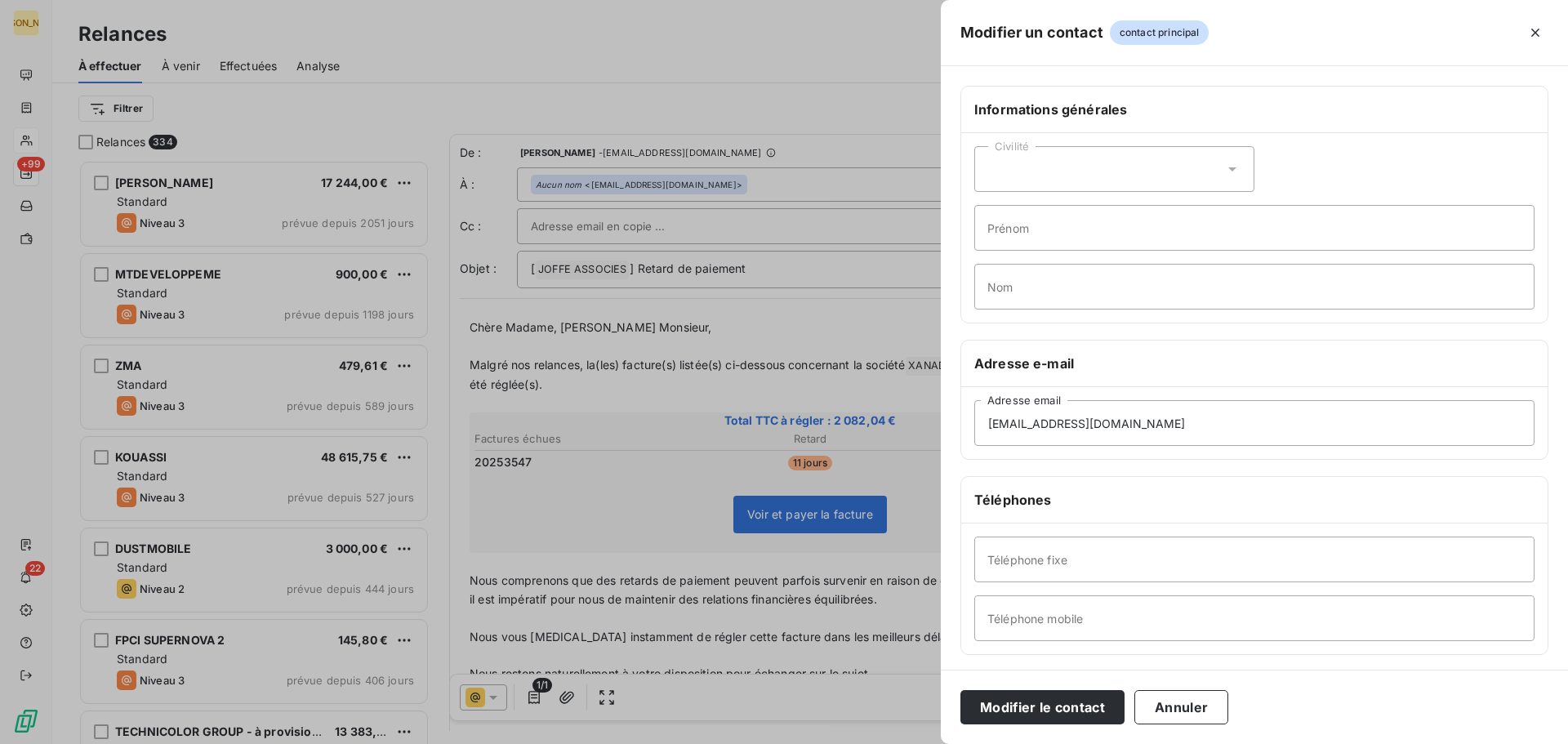
click at [1040, 168] on div "Civilité" at bounding box center [1114, 169] width 280 height 46
click at [1043, 236] on span "Monsieur" at bounding box center [1032, 239] width 49 height 16
click at [1018, 238] on input "Prénom" at bounding box center [1254, 228] width 560 height 46
type input "n"
type input "[PERSON_NAME]"
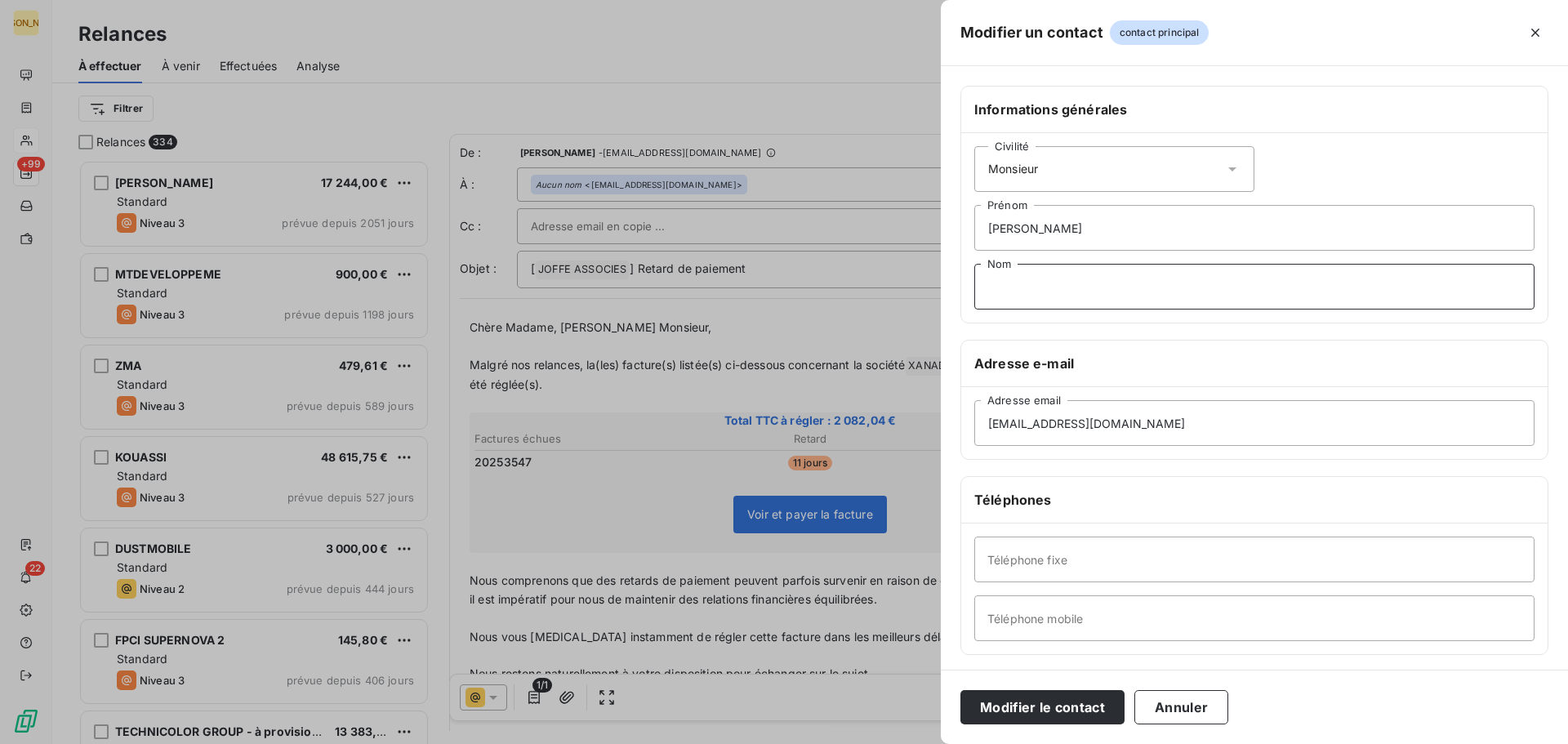
click at [1056, 284] on input "Nom" at bounding box center [1254, 287] width 560 height 46
type input "ZINGRAFF"
click at [1093, 703] on button "Modifier le contact" at bounding box center [1043, 707] width 164 height 35
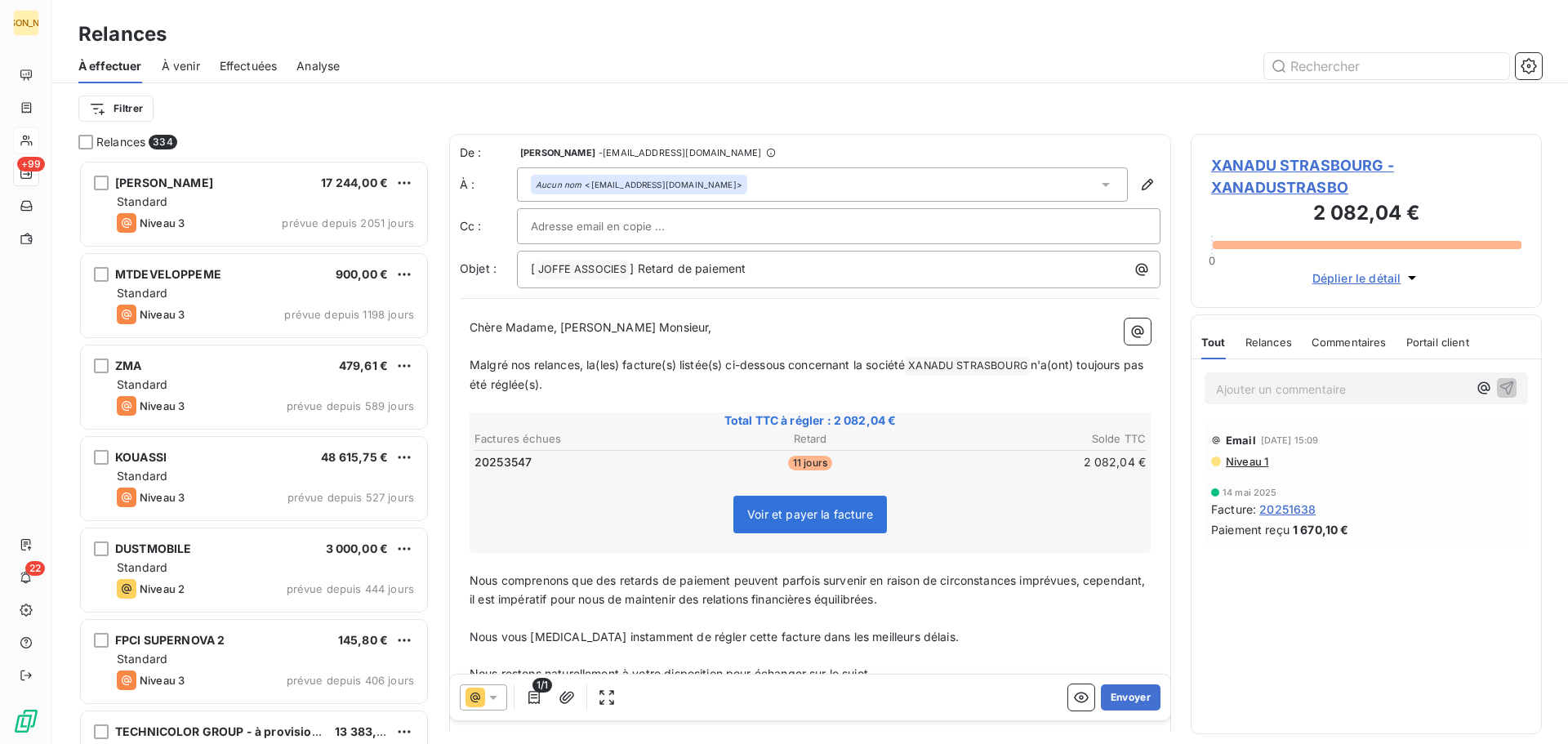
click at [1101, 182] on icon at bounding box center [1106, 185] width 16 height 16
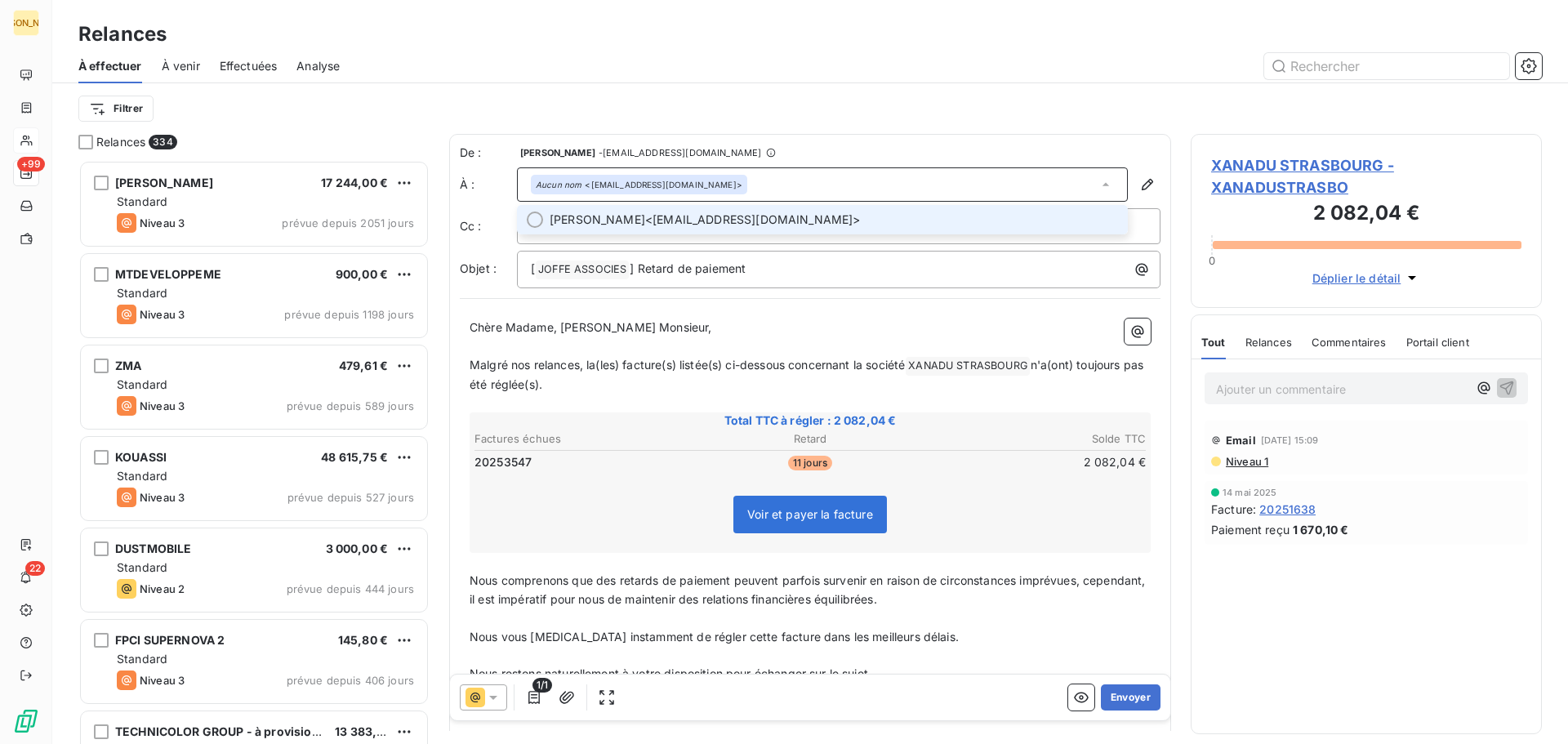
click at [747, 222] on span "[PERSON_NAME] <[EMAIL_ADDRESS][DOMAIN_NAME]>" at bounding box center [834, 220] width 568 height 16
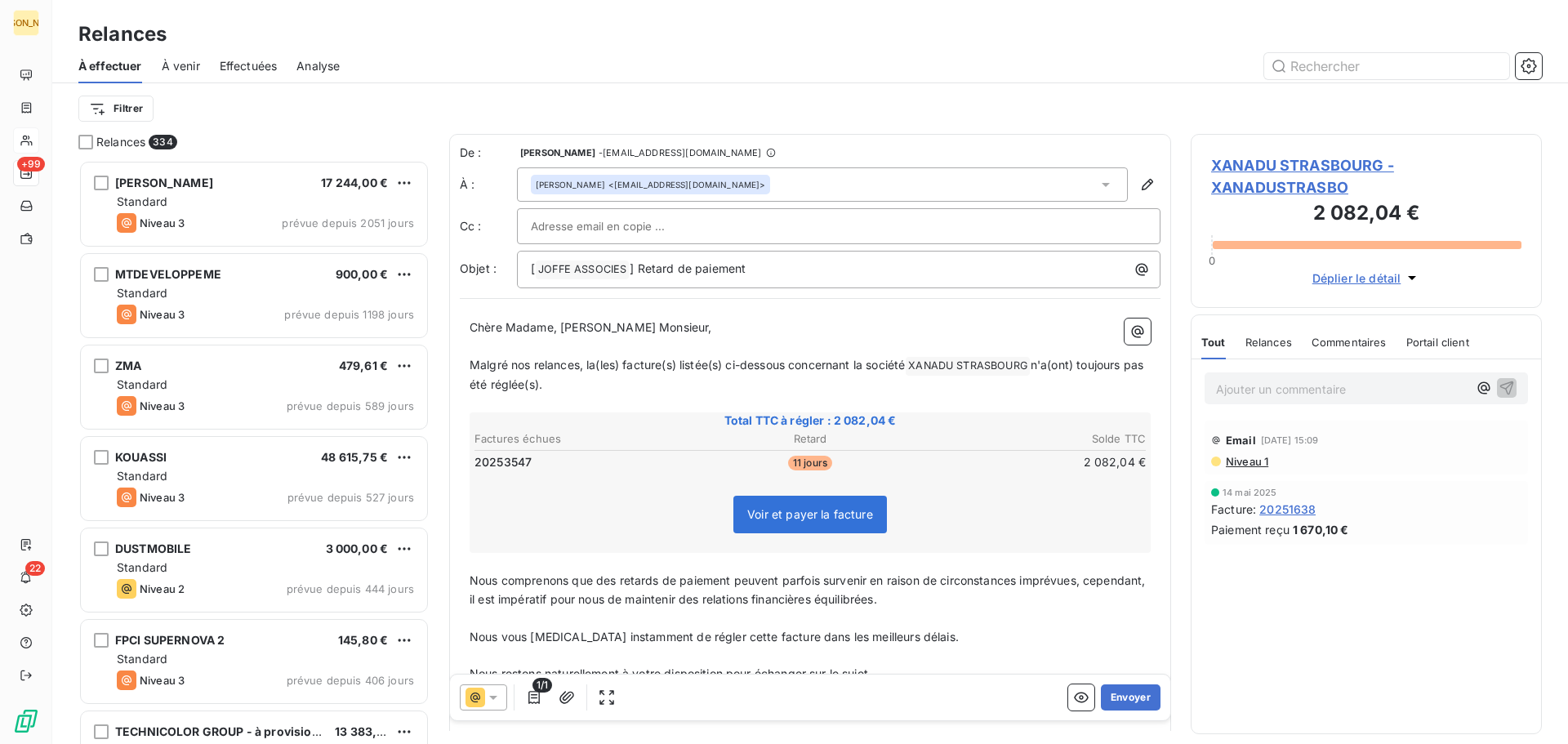
click at [559, 233] on input "text" at bounding box center [619, 226] width 176 height 25
paste input "[EMAIL_ADDRESS][DOMAIN_NAME]"
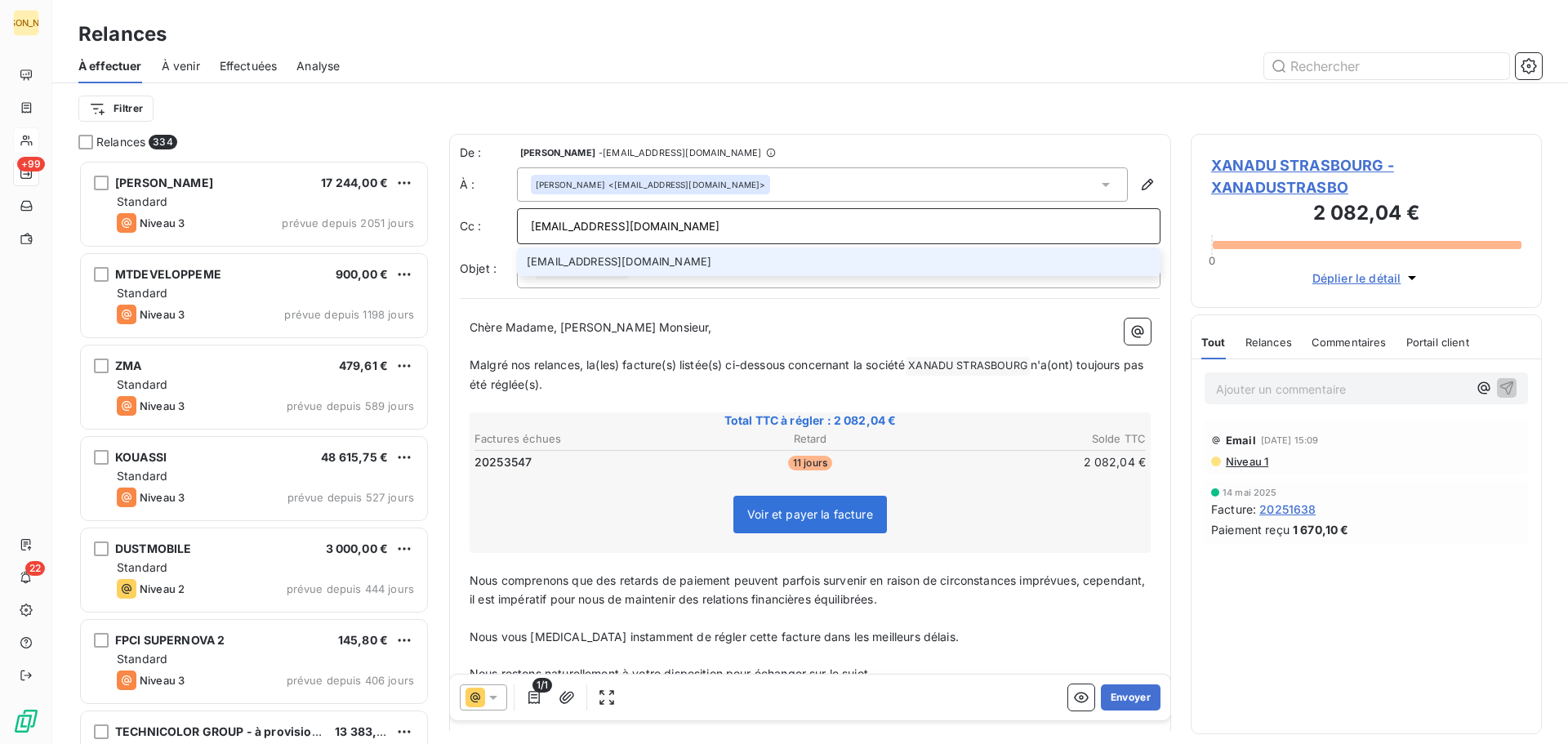
type input "[EMAIL_ADDRESS][DOMAIN_NAME]"
click at [586, 259] on li "[EMAIL_ADDRESS][DOMAIN_NAME]" at bounding box center [839, 261] width 644 height 29
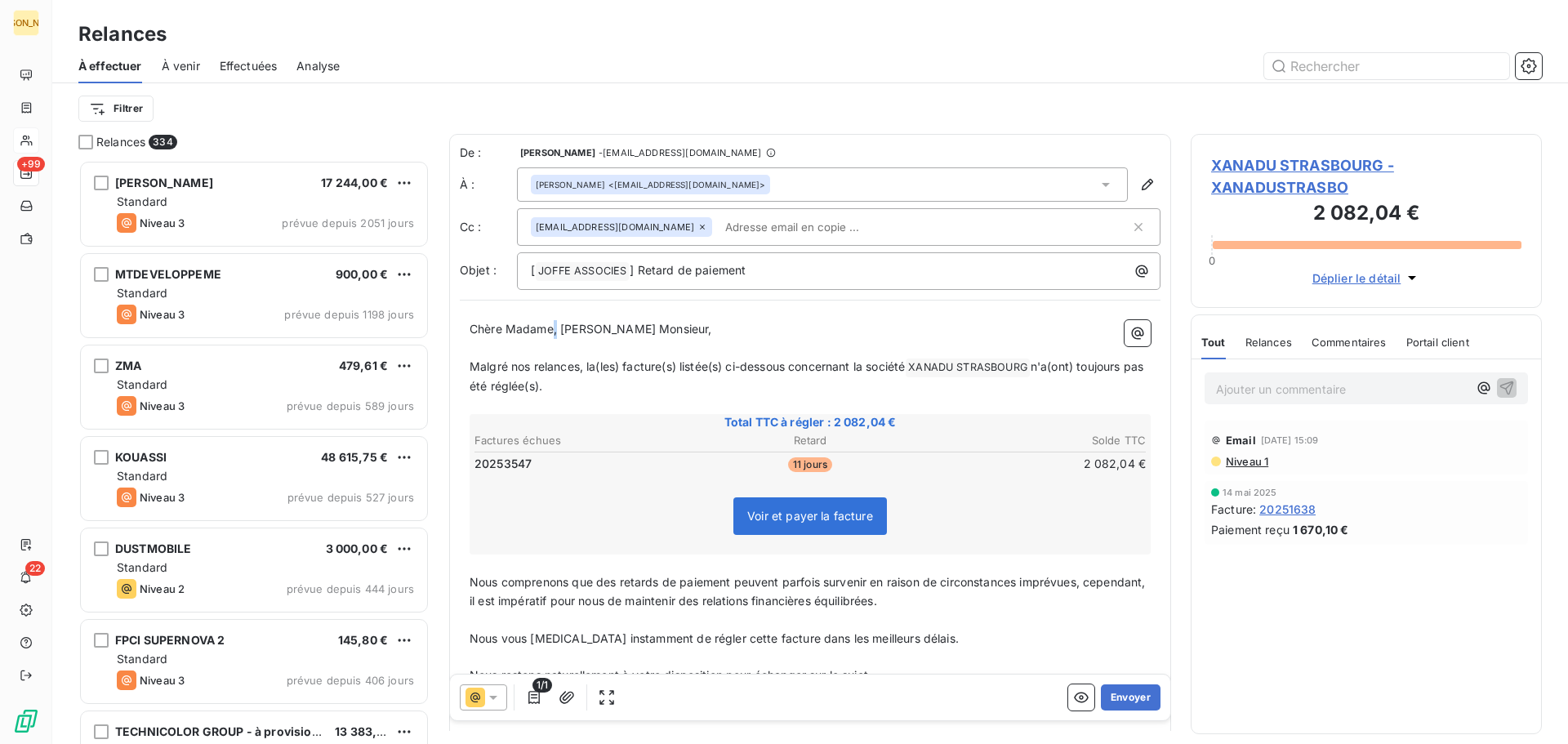
click at [557, 323] on span "Chère Madame, [PERSON_NAME] Monsieur," at bounding box center [590, 328] width 243 height 14
click at [504, 377] on p "Malgré nos relances, la(les) facture(s) listée(s) ci-dessous concernant la soci…" at bounding box center [810, 377] width 681 height 39
drag, startPoint x: 475, startPoint y: 363, endPoint x: 636, endPoint y: 372, distance: 161.3
click at [669, 373] on p "Malgré nos relances, la(les) facture(s) listée(s) ci-dessous concernant la soci…" at bounding box center [810, 377] width 681 height 39
click at [493, 372] on span "Malgré nos relances, la(les) facture(s) listée(s) ci-dessous concernant la soci…" at bounding box center [687, 366] width 435 height 14
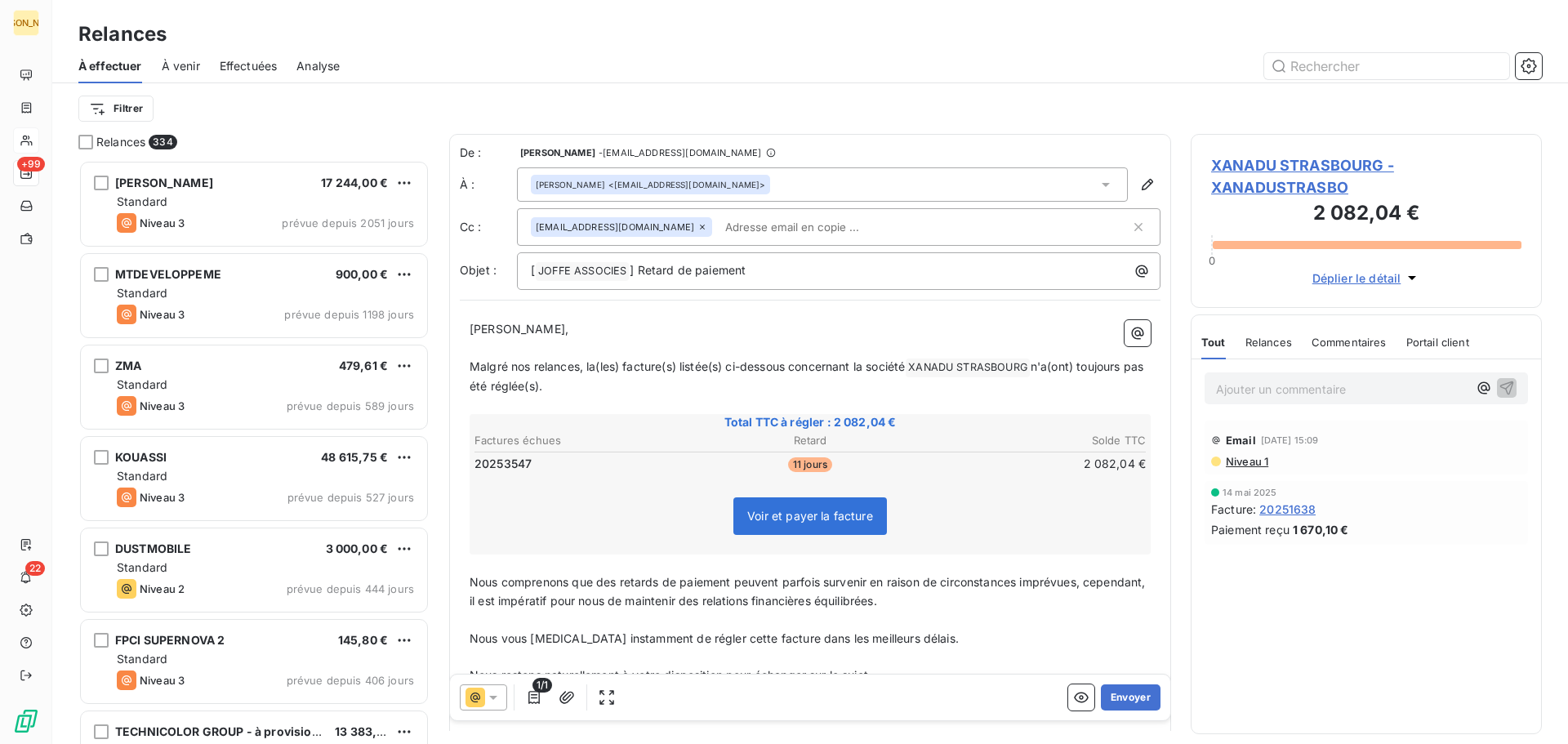
drag, startPoint x: 469, startPoint y: 365, endPoint x: 489, endPoint y: 378, distance: 23.9
click at [541, 375] on div "[PERSON_NAME] Monsieur, ﻿ Malgré nos relances, la(les) facture(s) listée(s) ci-…" at bounding box center [810, 538] width 701 height 457
drag, startPoint x: 469, startPoint y: 369, endPoint x: 795, endPoint y: 367, distance: 326.0
click at [795, 367] on span "Malgré nos relances, la(les) facture(s) listée(s) ci-dessous concernant la soci…" at bounding box center [687, 366] width 435 height 14
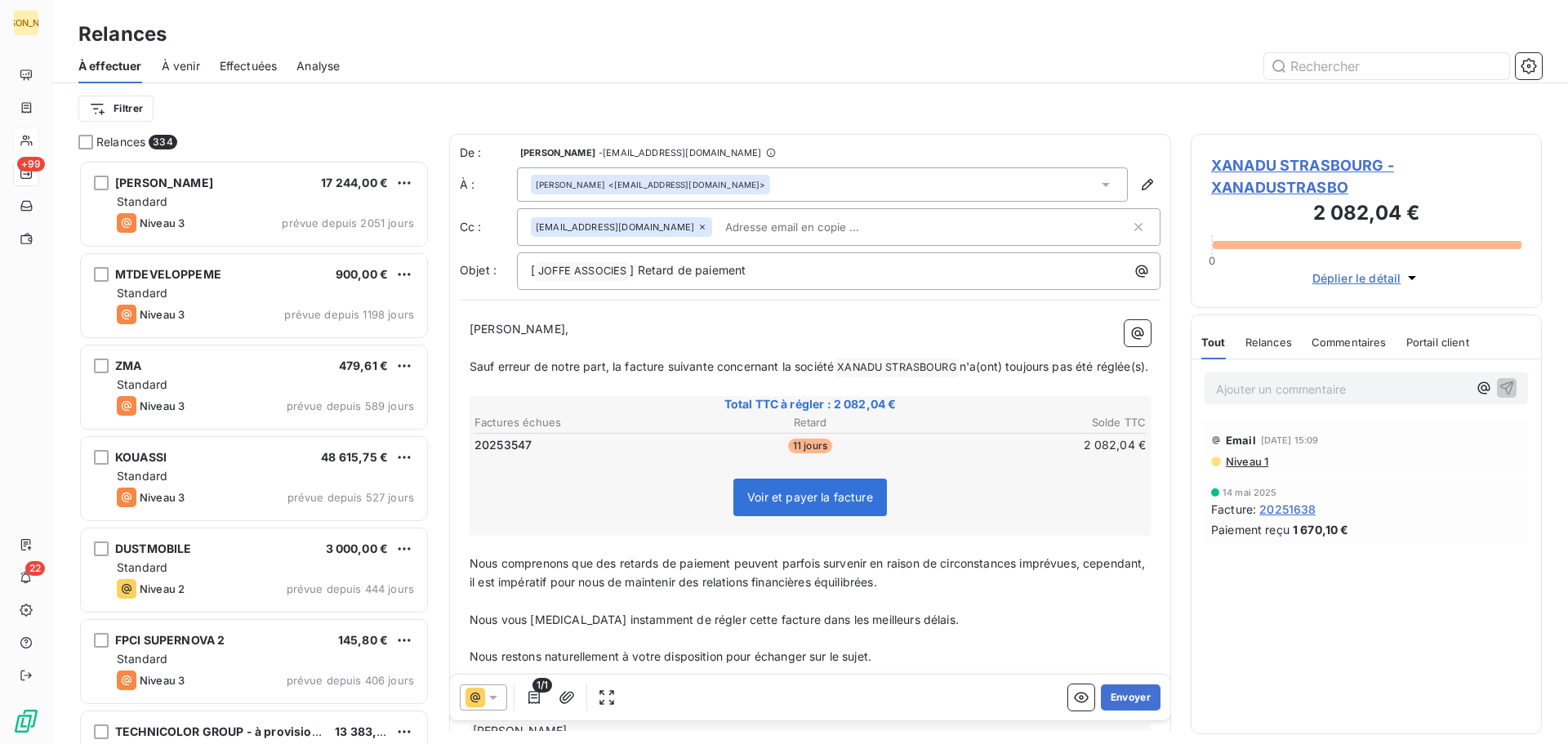
click at [992, 370] on span "n'a(ont) toujours pas été réglée(s)." at bounding box center [1053, 366] width 188 height 14
click at [976, 363] on span "n'a(ont) toujours pas été réglée(s)." at bounding box center [1053, 366] width 188 height 14
drag, startPoint x: 970, startPoint y: 367, endPoint x: 646, endPoint y: 394, distance: 325.1
click at [646, 377] on p "Sauf erreur de notre part, la facture suivante concernant la société XANADU STR…" at bounding box center [810, 367] width 681 height 20
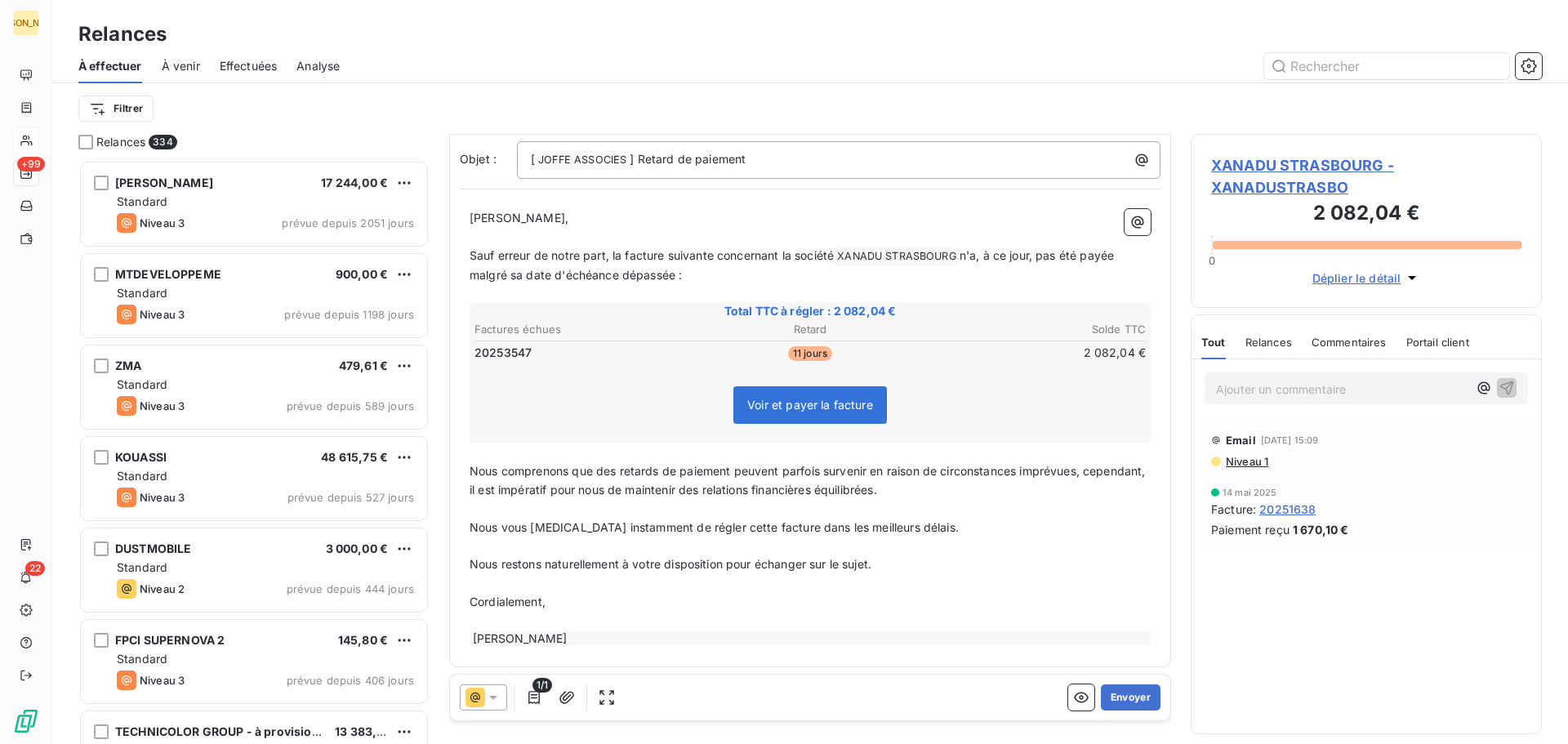
scroll to position [115, 0]
drag, startPoint x: 502, startPoint y: 492, endPoint x: 492, endPoint y: 488, distance: 10.8
click at [497, 491] on span "Nous comprenons que des retards de paiement peuvent parfois survenir en raison …" at bounding box center [809, 477] width 680 height 33
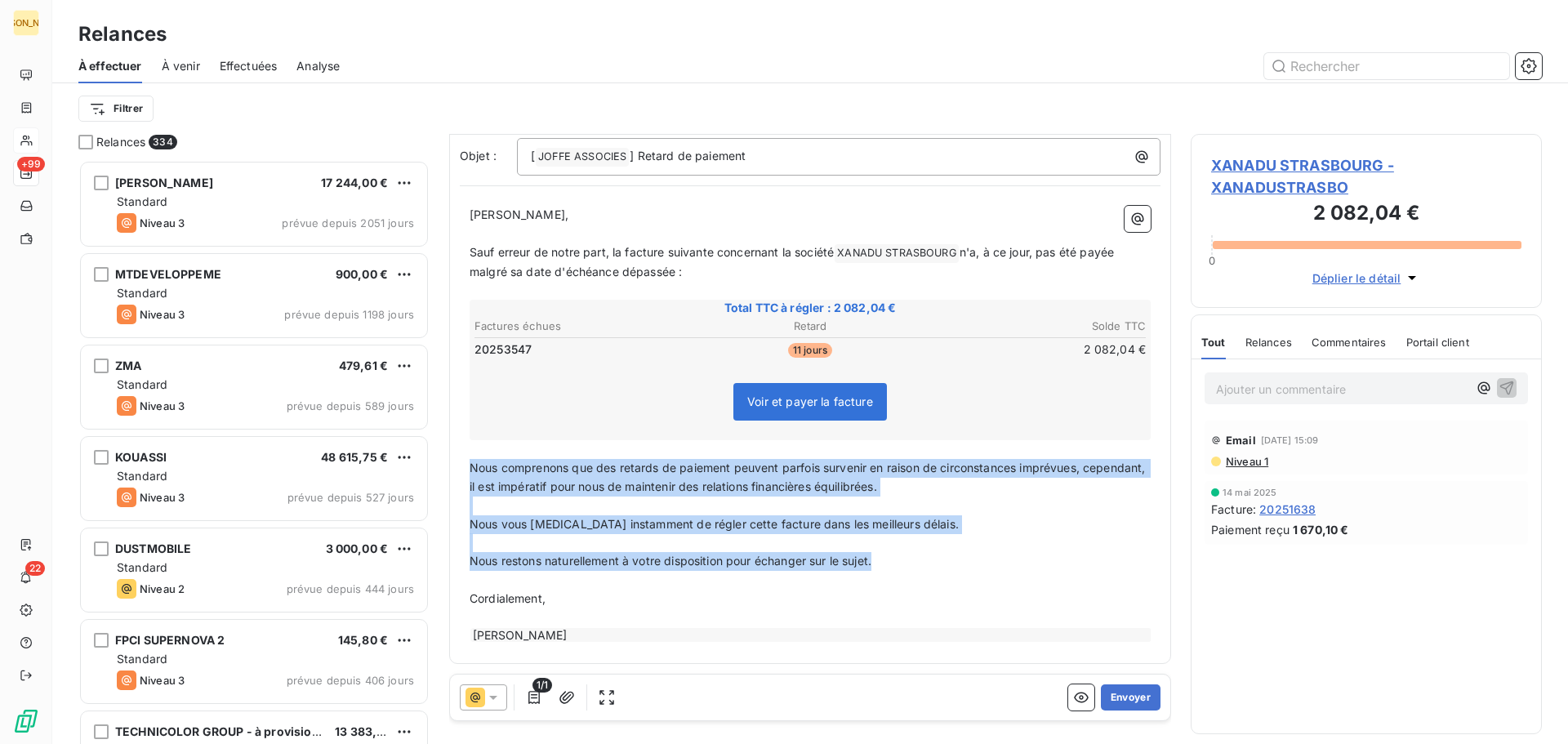
drag, startPoint x: 471, startPoint y: 470, endPoint x: 895, endPoint y: 565, distance: 434.5
click at [895, 565] on div "[PERSON_NAME] Monsieur, ﻿ Sauf erreur de notre part, la facture suivante concer…" at bounding box center [810, 424] width 681 height 437
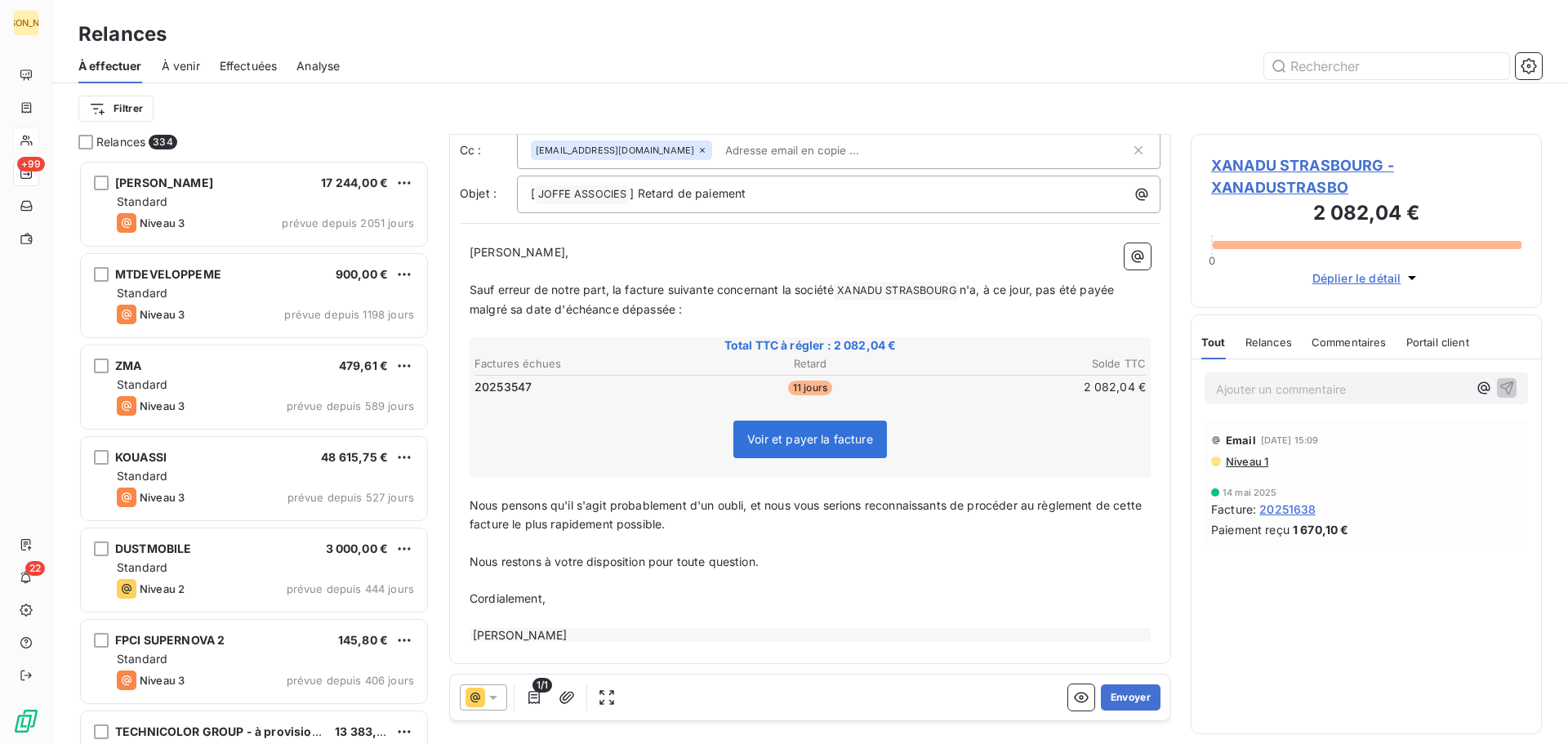
scroll to position [77, 0]
click at [1112, 693] on button "Envoyer" at bounding box center [1131, 697] width 60 height 26
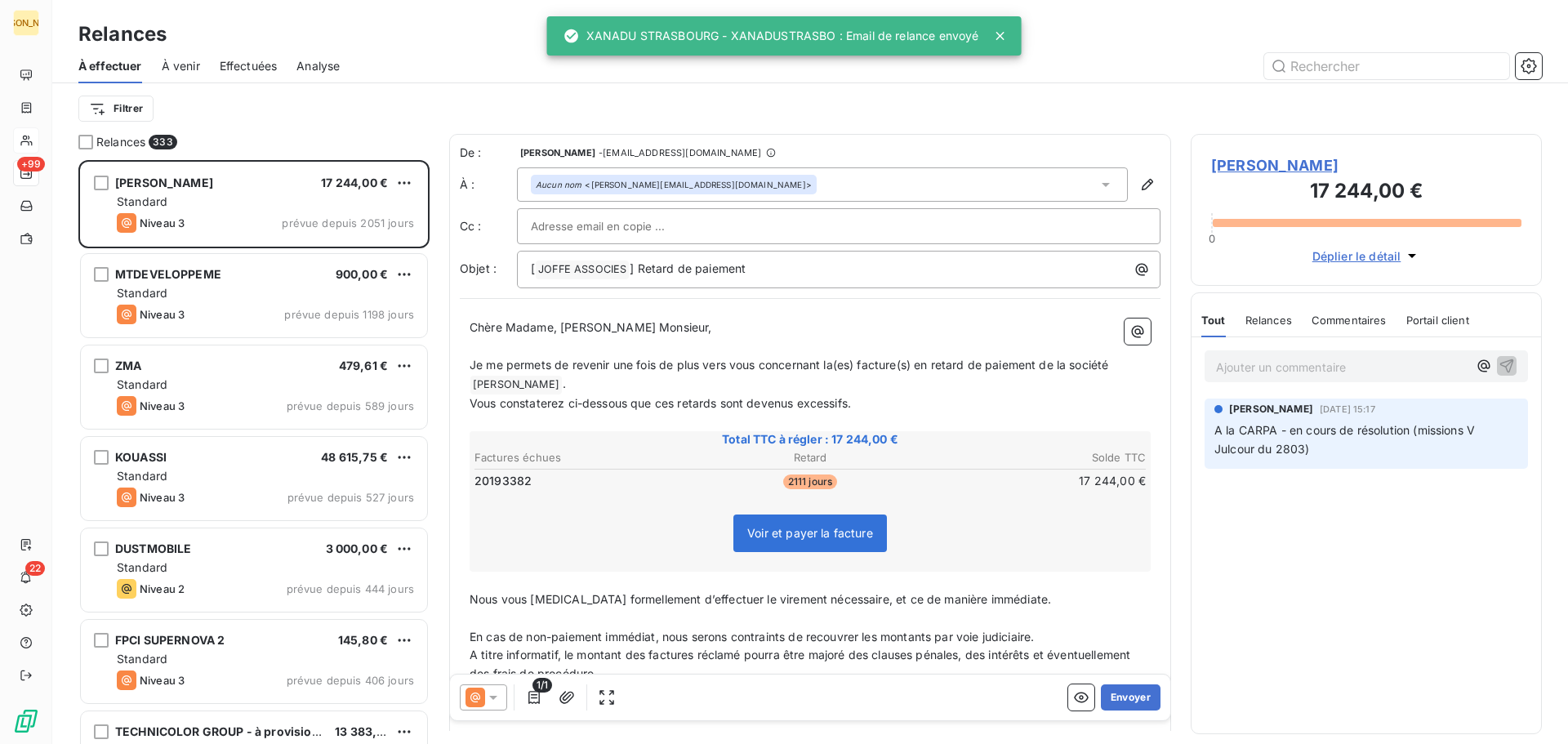
click at [248, 72] on span "Effectuées" at bounding box center [248, 67] width 58 height 16
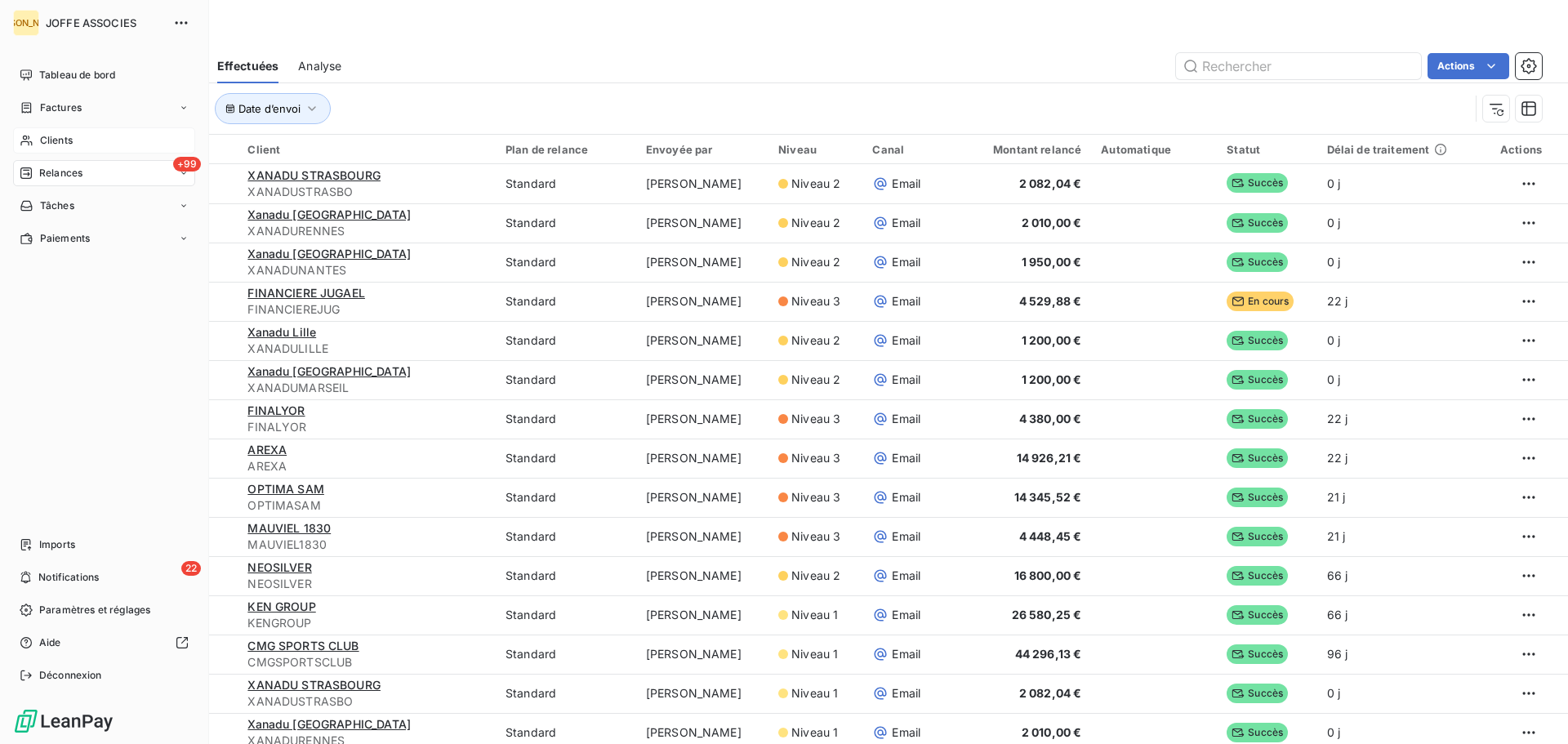
click at [47, 136] on span "Clients" at bounding box center [57, 141] width 33 height 15
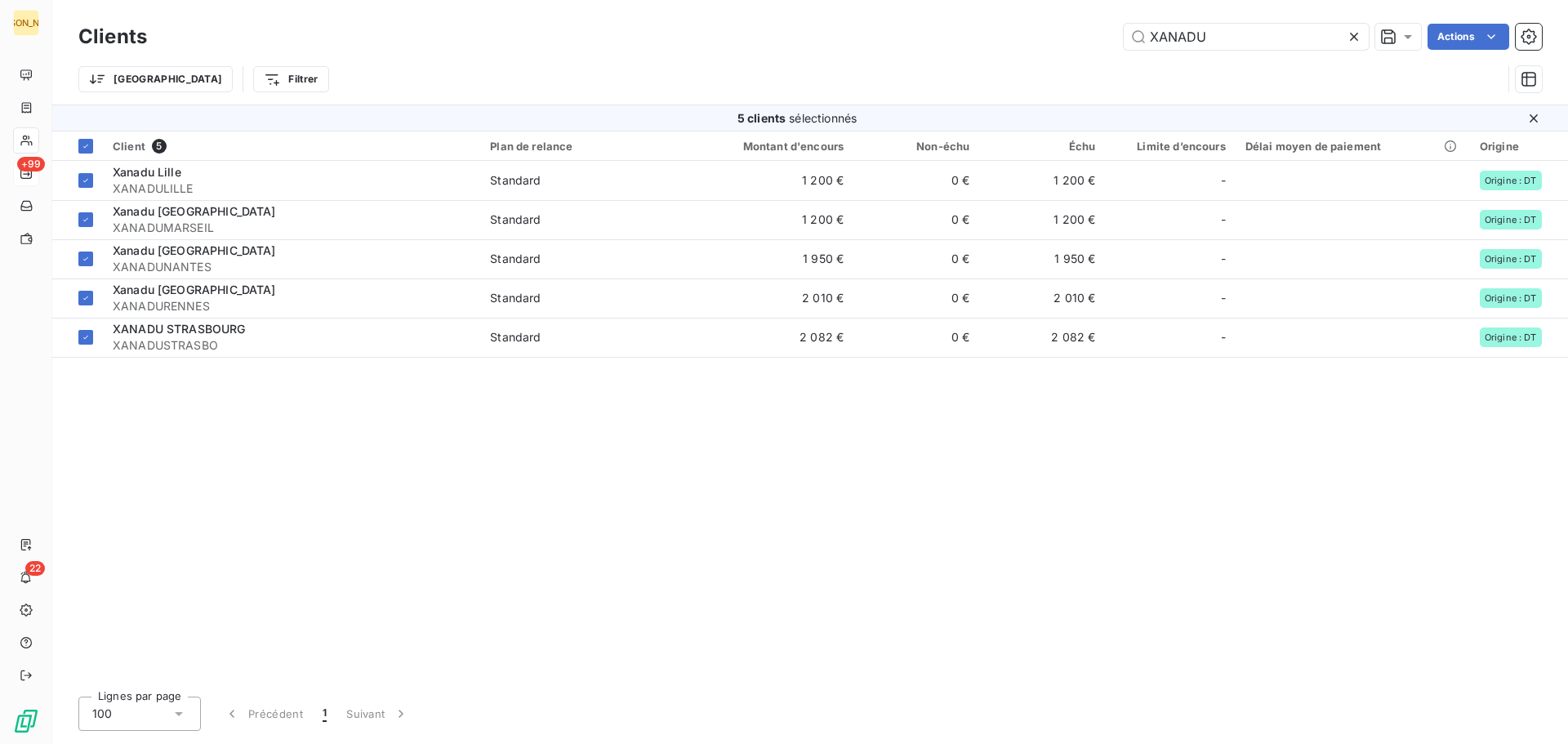
drag, startPoint x: 1219, startPoint y: 42, endPoint x: 1080, endPoint y: 66, distance: 141.1
click at [1080, 66] on div "Clients XANADU Actions Trier Filtrer" at bounding box center [810, 62] width 1464 height 85
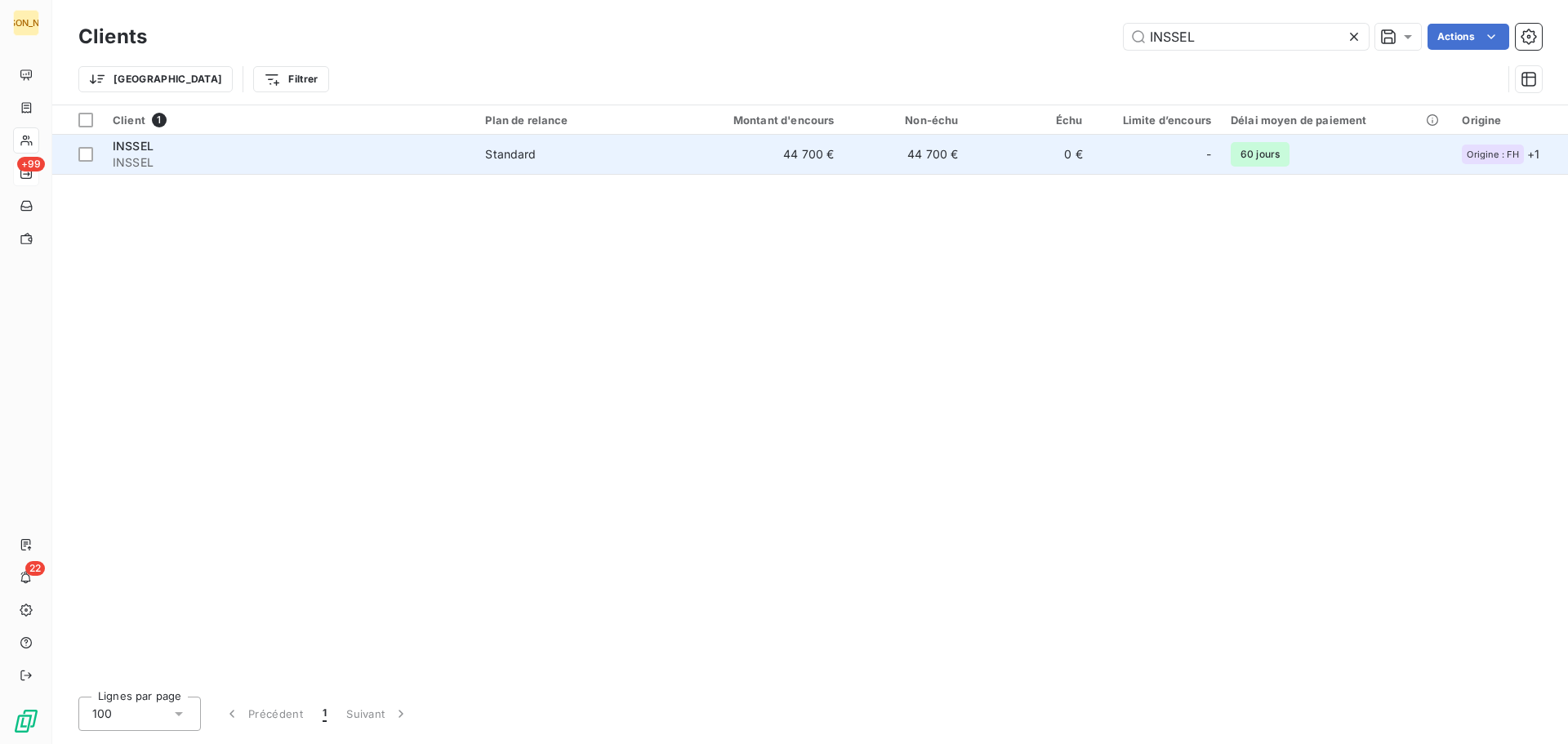
type input "INSSEL"
click at [517, 155] on div "Standard" at bounding box center [511, 155] width 51 height 16
